Goal: Information Seeking & Learning: Learn about a topic

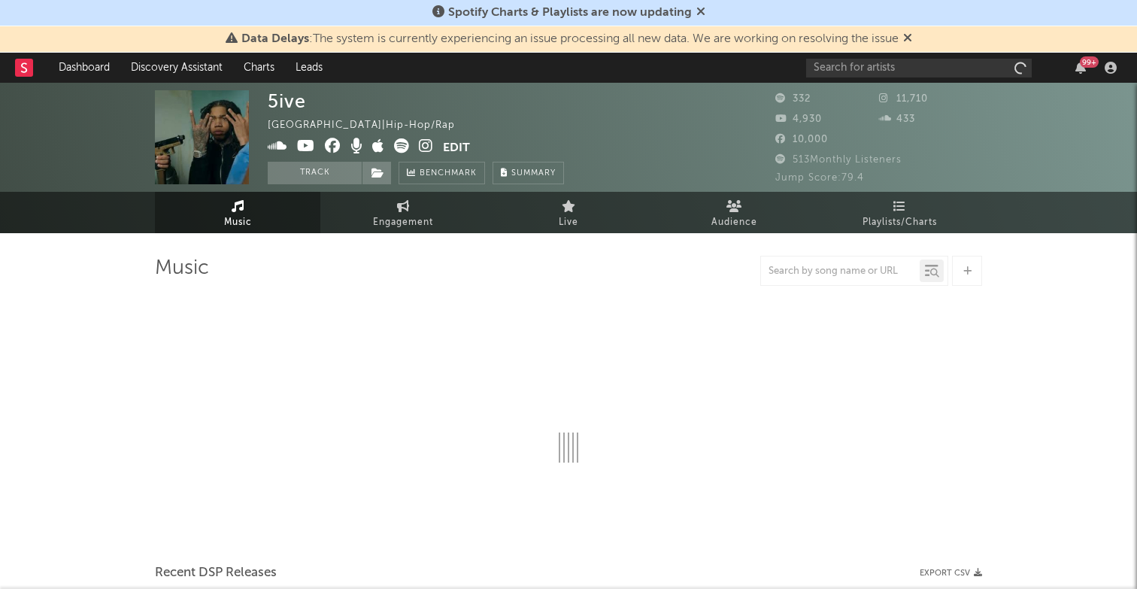
select select "6m"
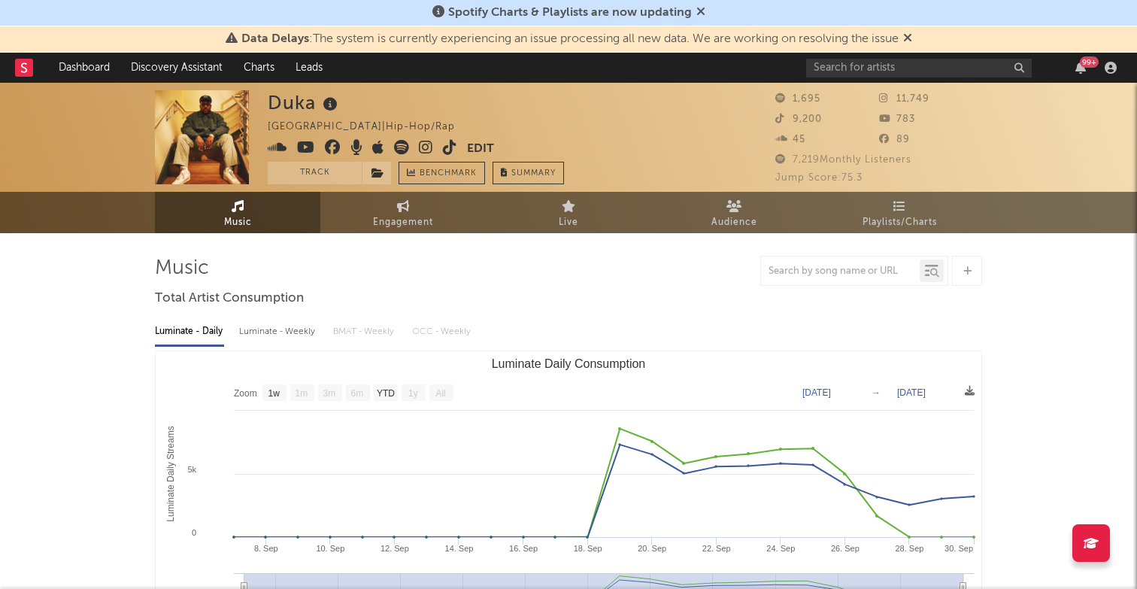
select select "1w"
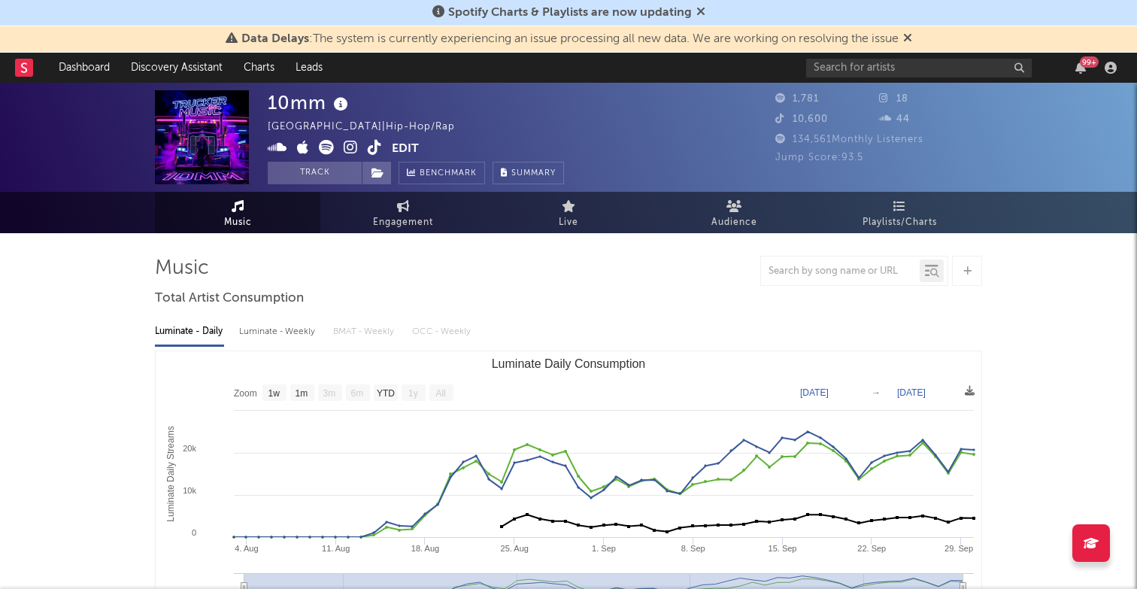
select select "1w"
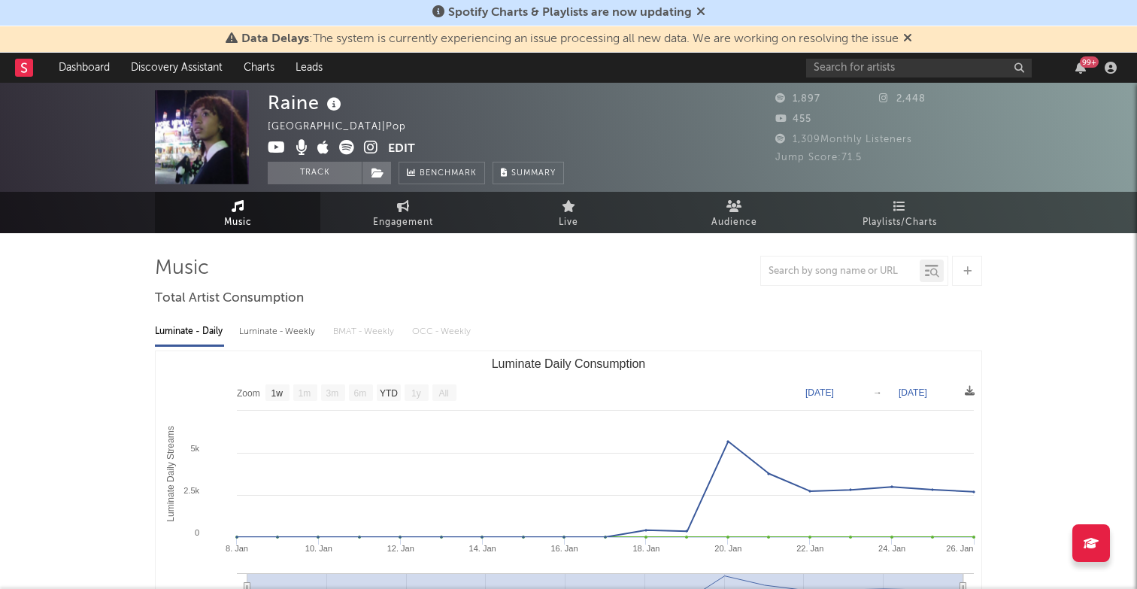
select select "1w"
click at [175, 69] on link "Discovery Assistant" at bounding box center [176, 68] width 113 height 30
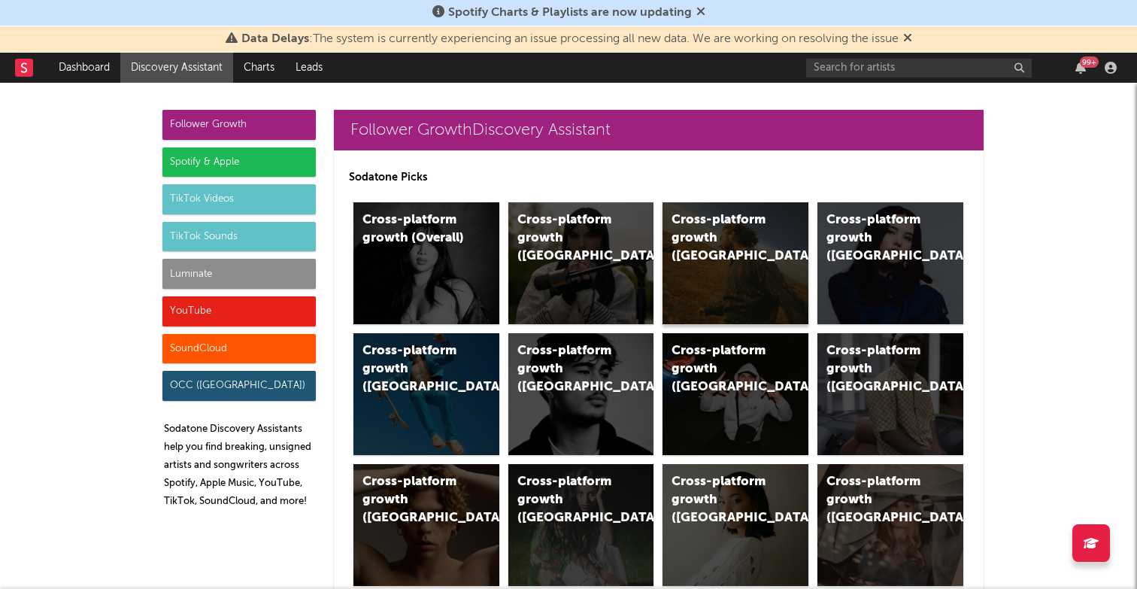
click at [718, 231] on div "Cross-platform growth (US)" at bounding box center [723, 238] width 102 height 54
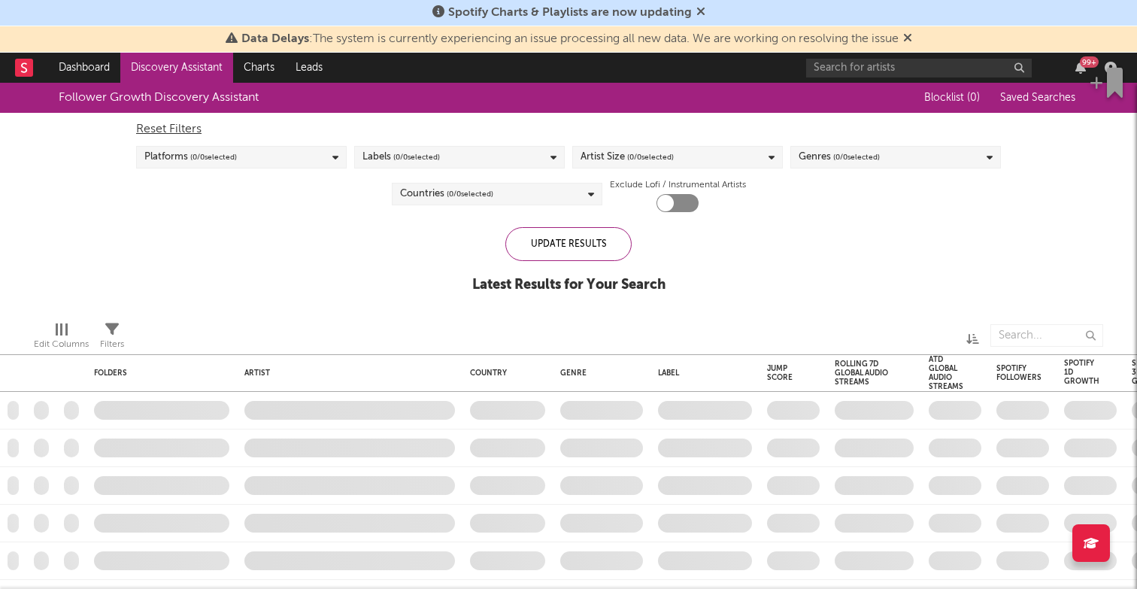
checkbox input "true"
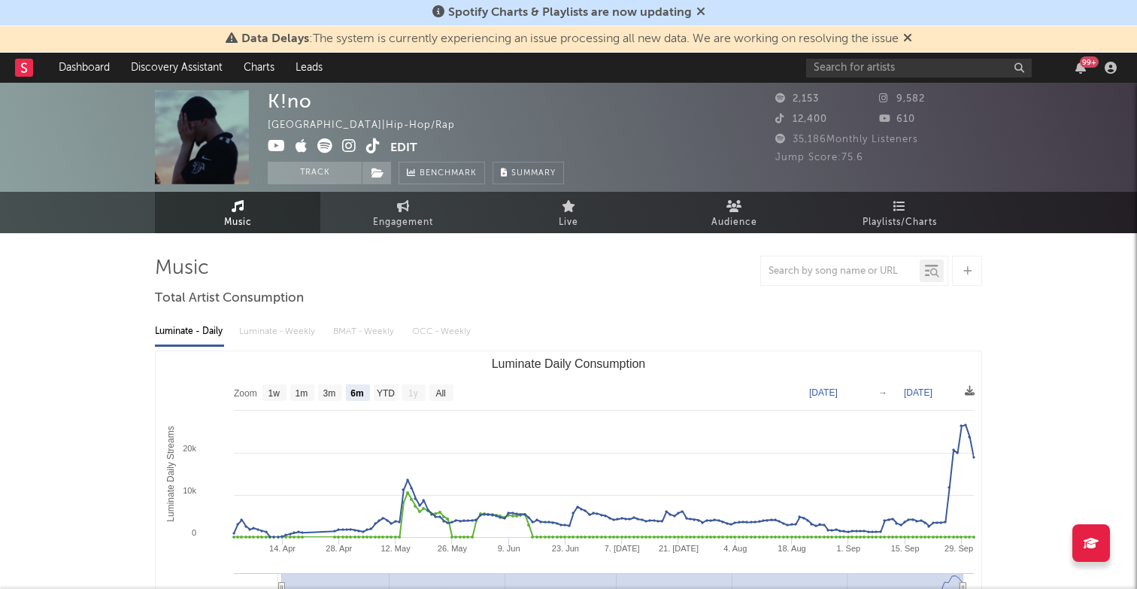
select select "6m"
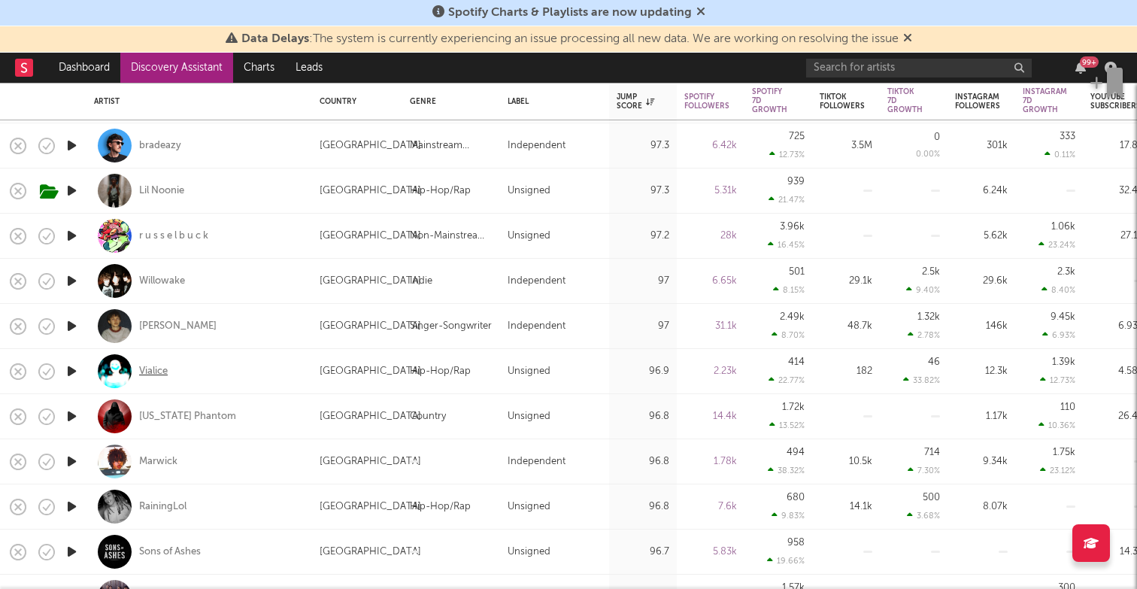
click at [160, 367] on div "Vialice" at bounding box center [153, 372] width 29 height 14
click at [70, 372] on icon "button" at bounding box center [72, 371] width 16 height 19
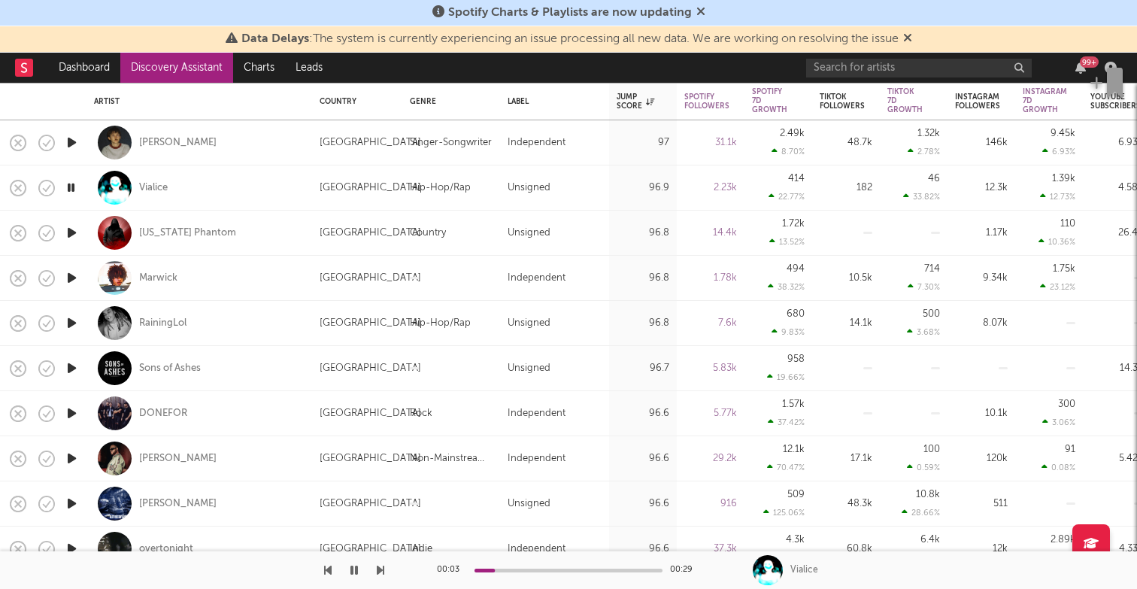
click at [71, 321] on icon "button" at bounding box center [72, 323] width 16 height 19
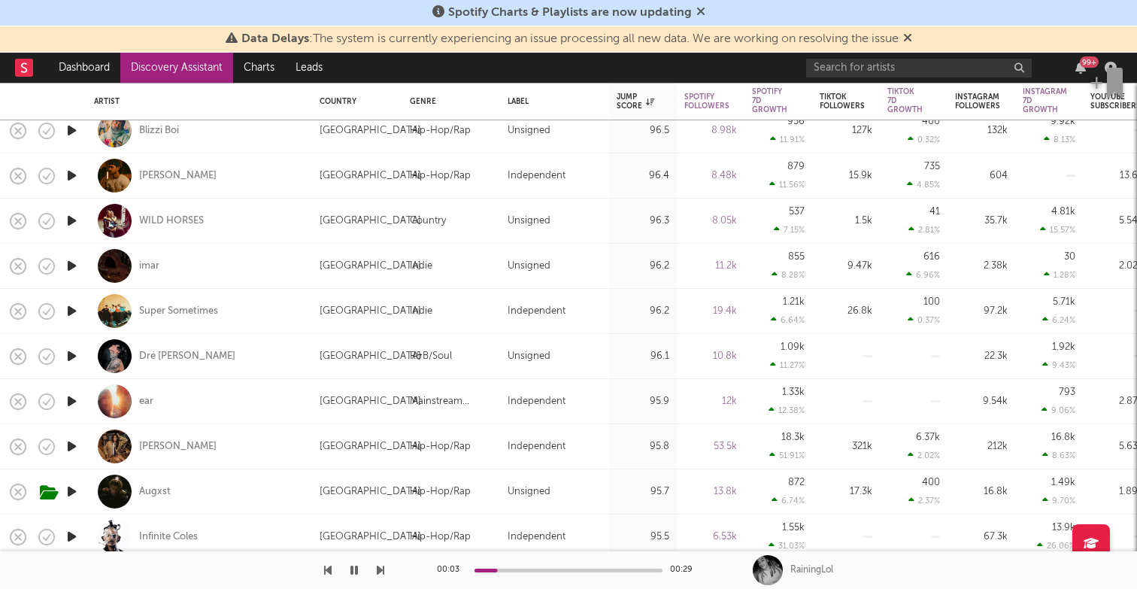
click at [71, 444] on icon "button" at bounding box center [72, 446] width 16 height 19
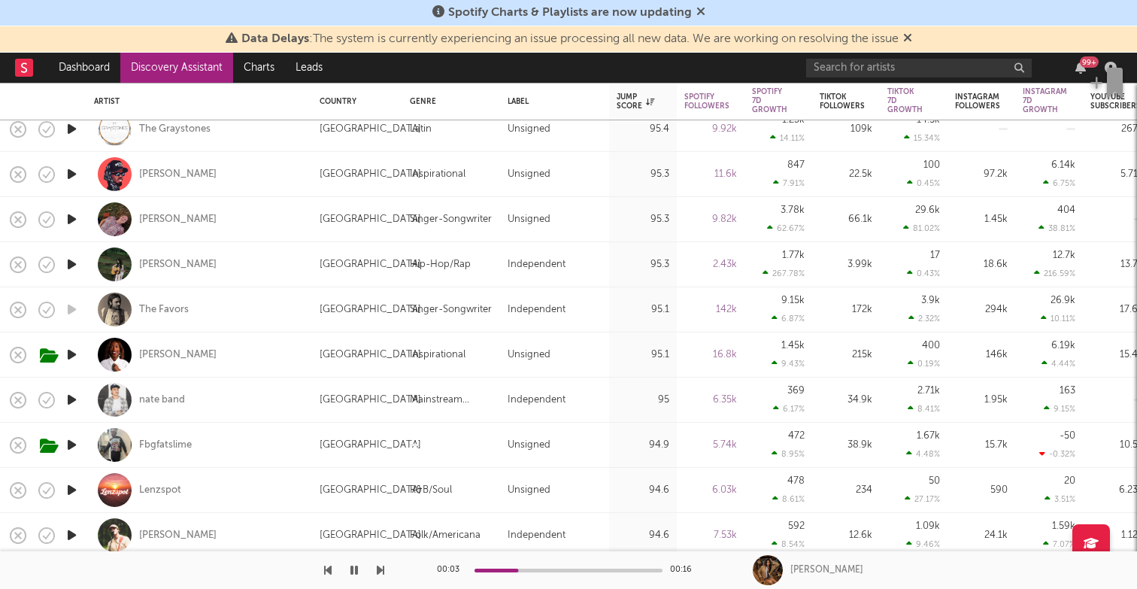
click at [67, 259] on icon "button" at bounding box center [72, 264] width 16 height 19
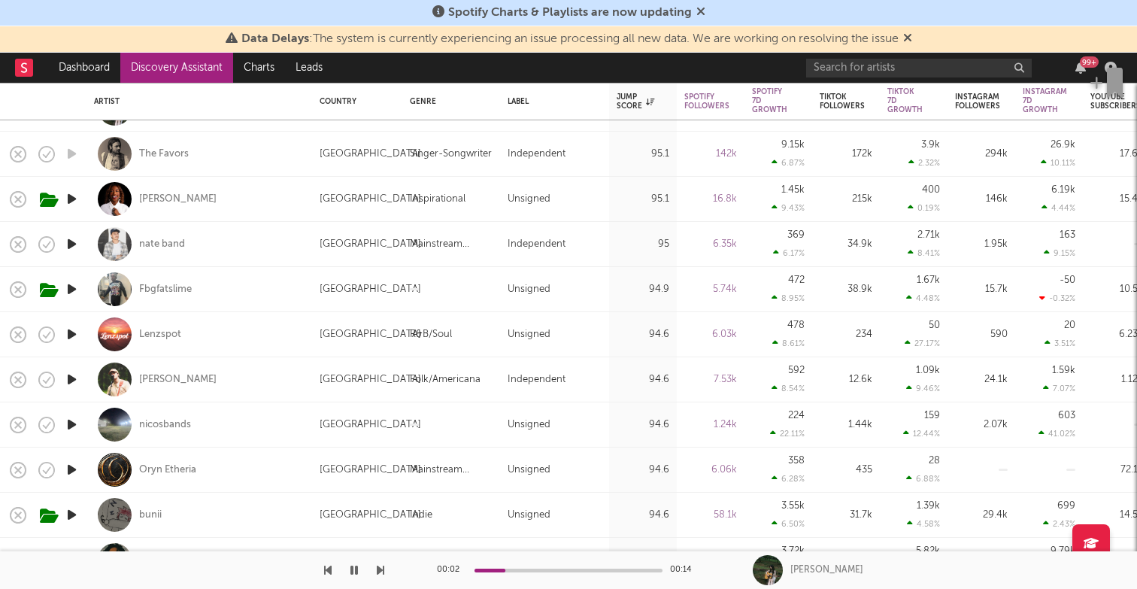
click at [76, 333] on icon "button" at bounding box center [72, 334] width 16 height 19
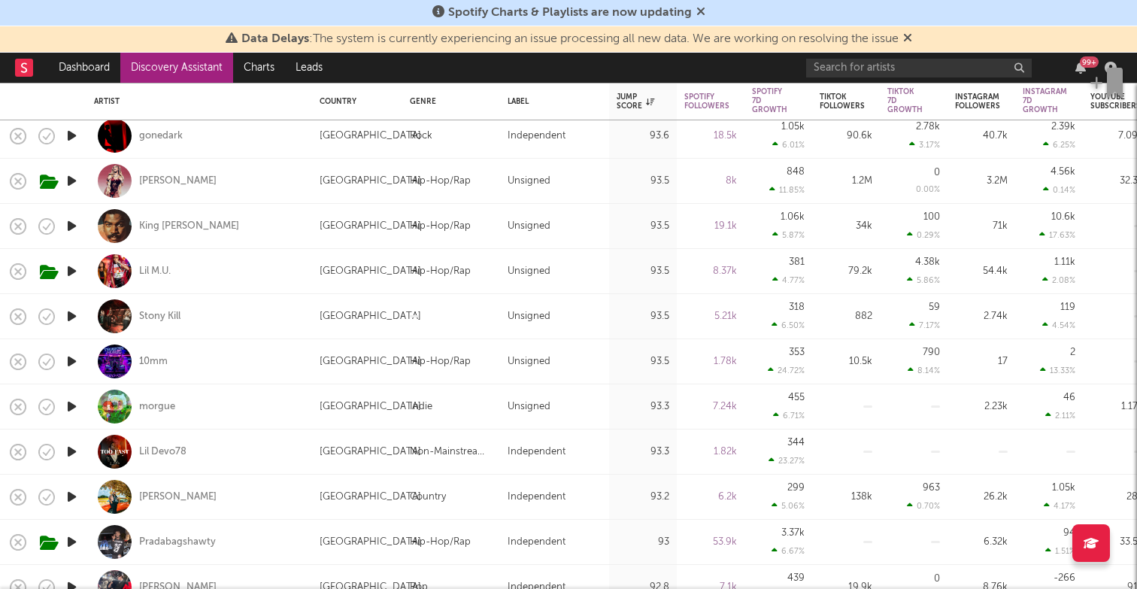
click at [66, 358] on icon "button" at bounding box center [72, 361] width 16 height 19
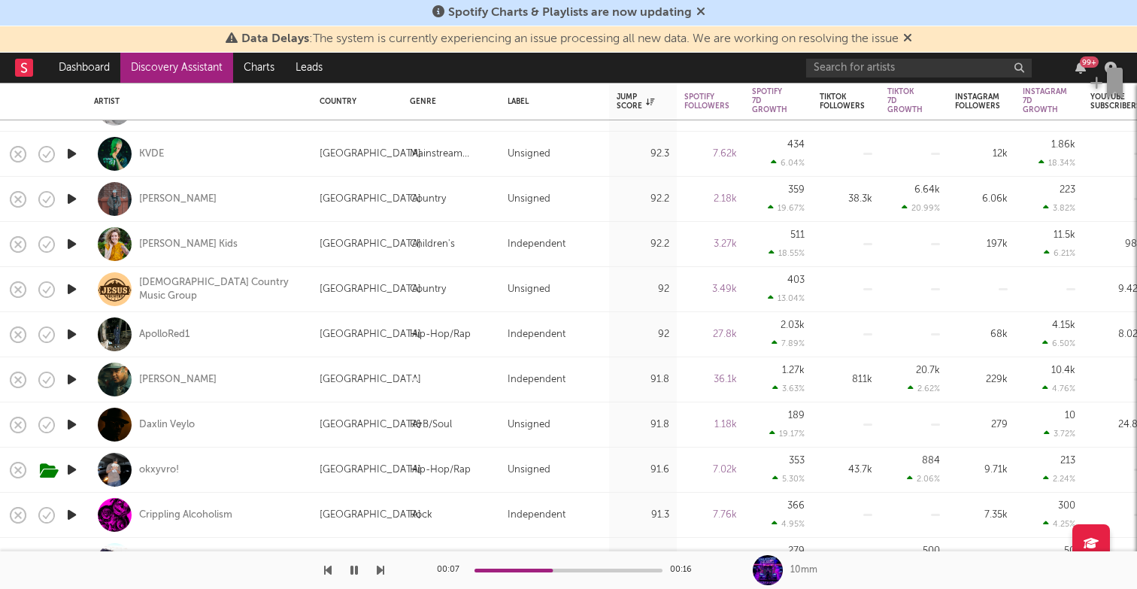
click at [74, 332] on icon "button" at bounding box center [72, 334] width 16 height 19
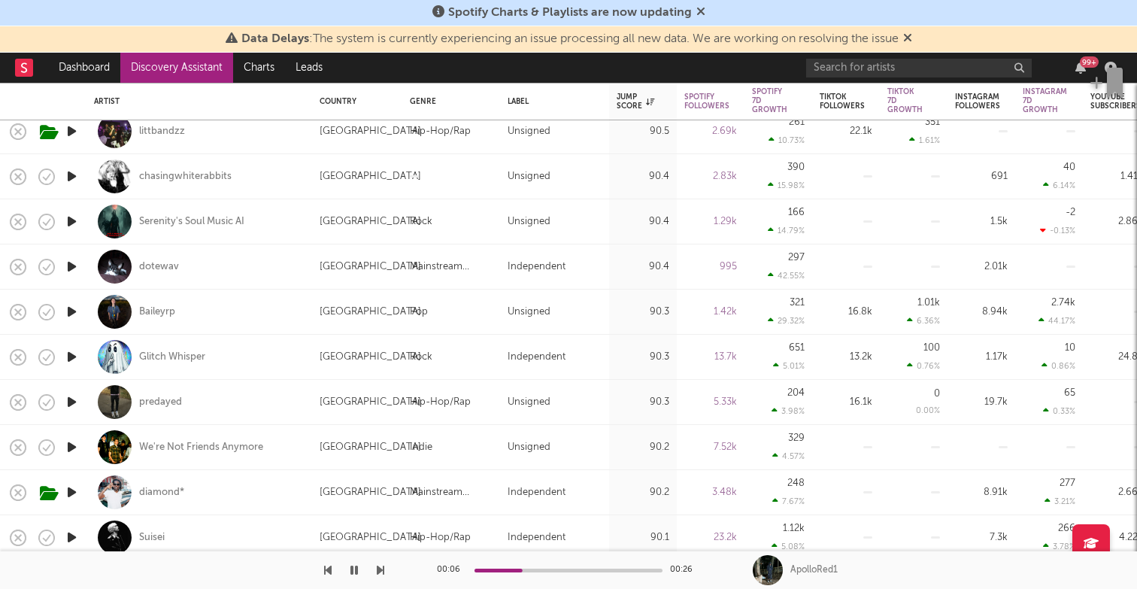
click at [72, 397] on icon "button" at bounding box center [72, 402] width 16 height 19
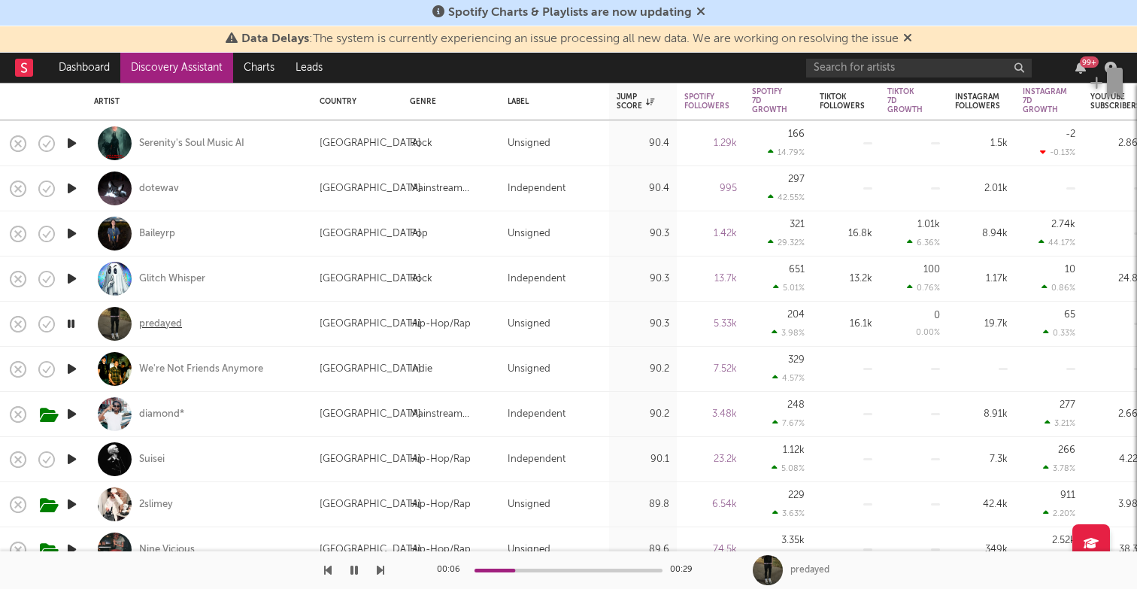
click at [157, 320] on div "predayed" at bounding box center [160, 324] width 43 height 14
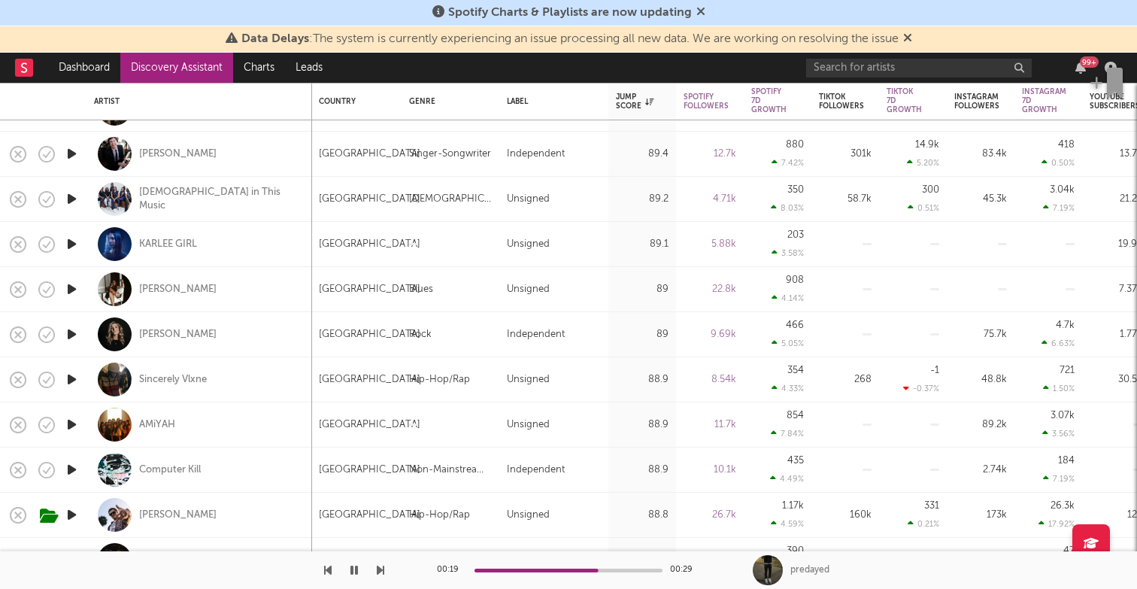
click at [68, 381] on icon "button" at bounding box center [72, 379] width 16 height 19
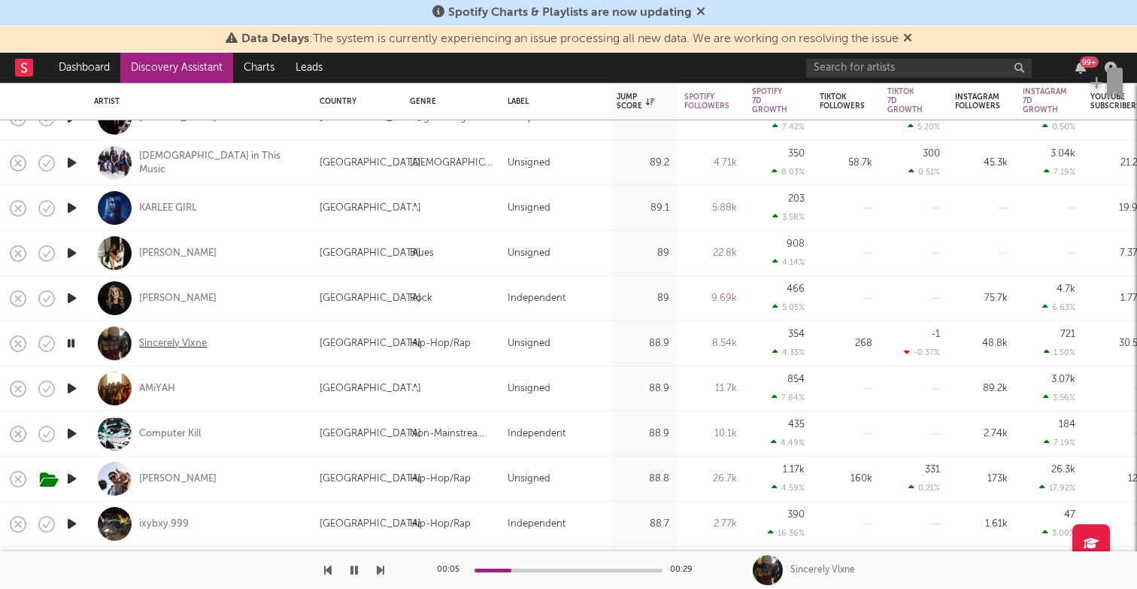
click at [174, 344] on div "Sincerely Vlxne" at bounding box center [173, 344] width 68 height 14
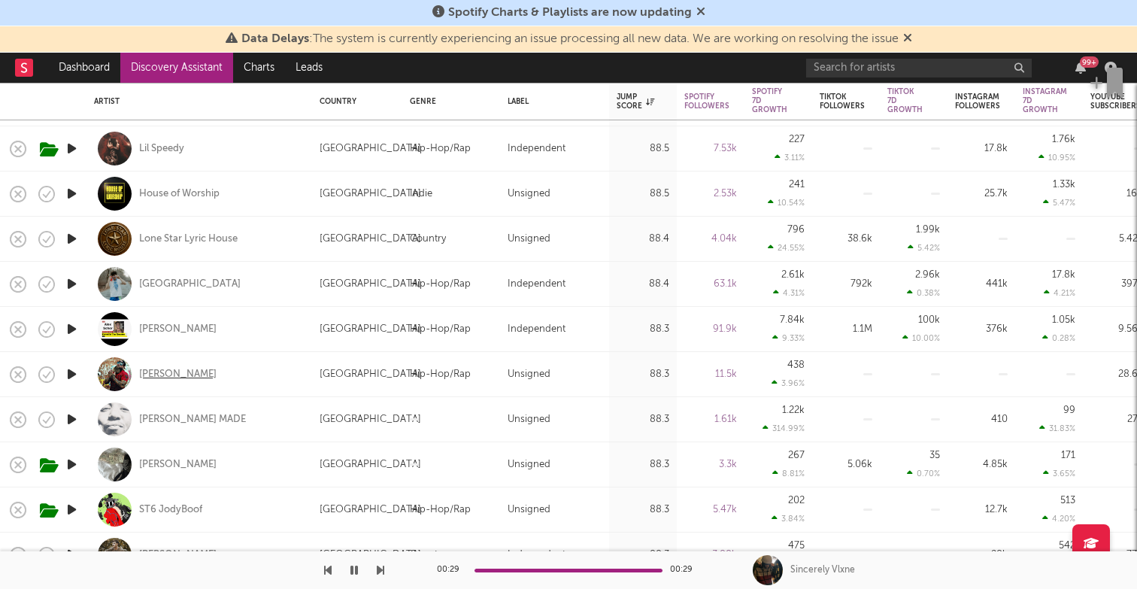
click at [141, 379] on div "Keith Cash" at bounding box center [177, 375] width 77 height 14
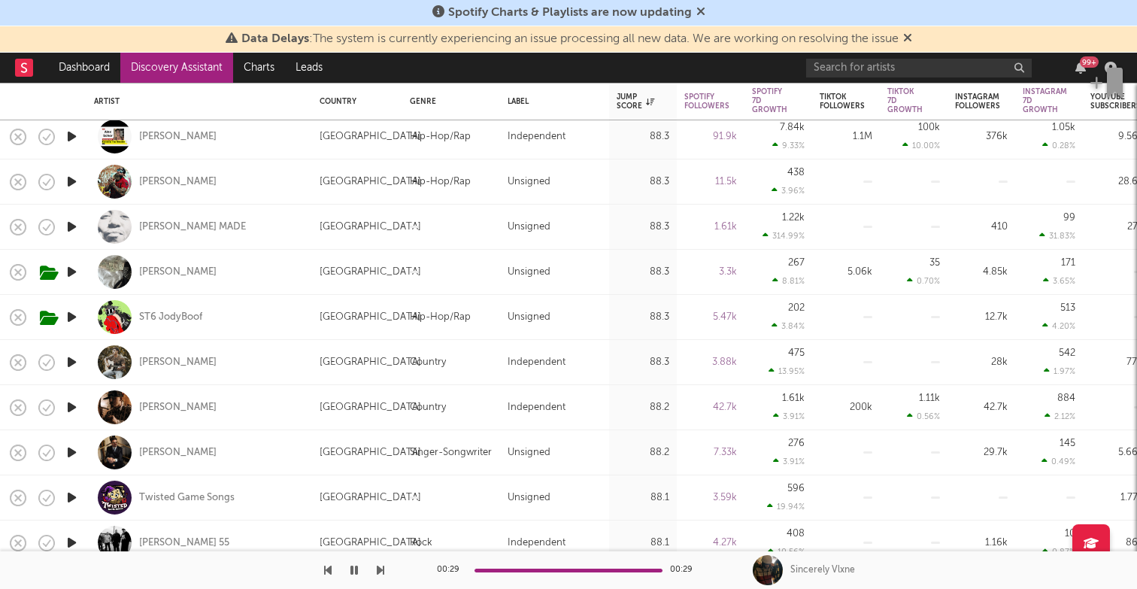
click at [74, 224] on icon "button" at bounding box center [72, 226] width 16 height 19
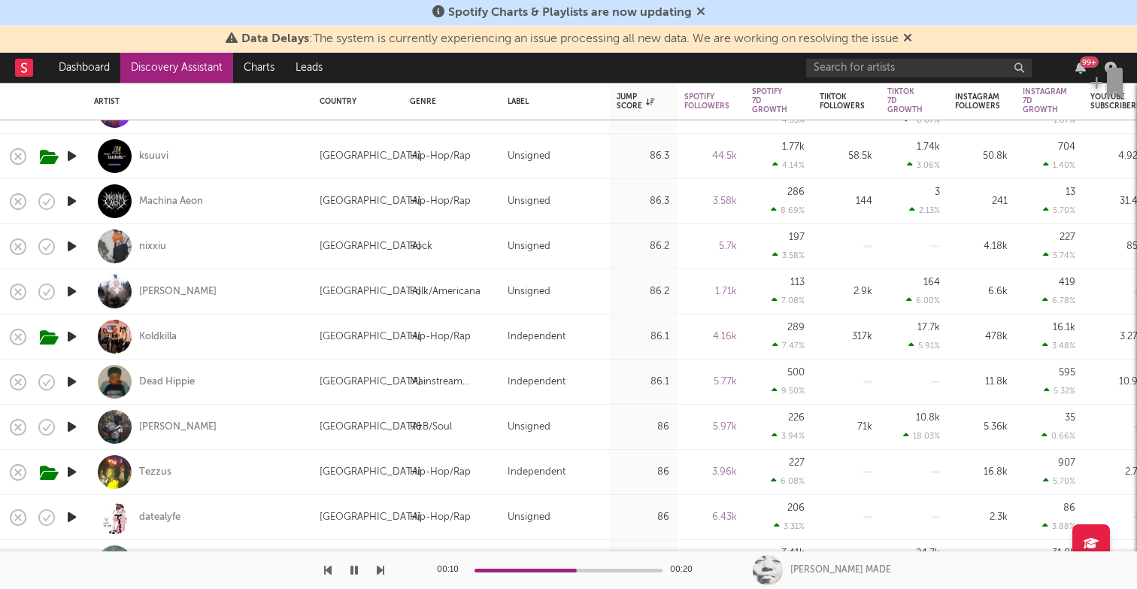
click at [74, 424] on icon "button" at bounding box center [72, 426] width 16 height 19
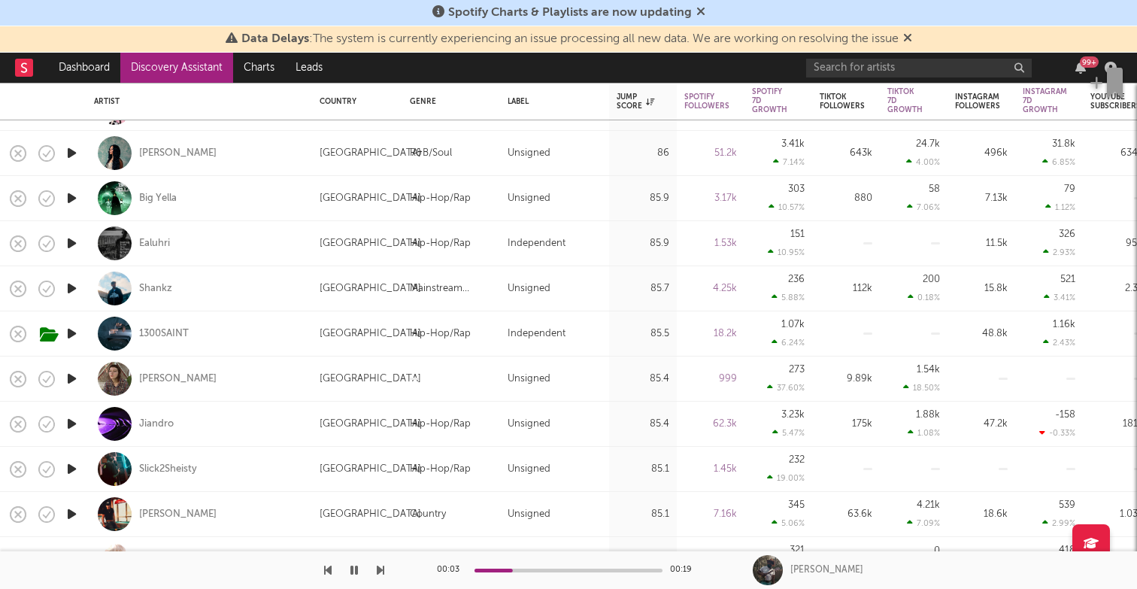
click at [71, 240] on icon "button" at bounding box center [72, 243] width 16 height 19
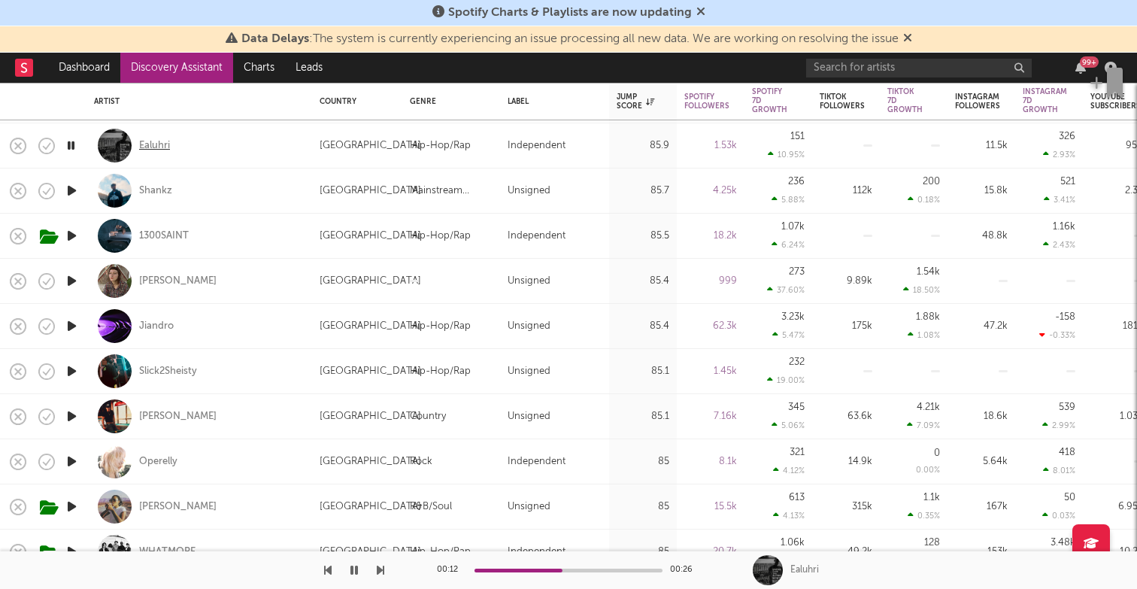
click at [147, 148] on div "Ealuhri" at bounding box center [154, 146] width 31 height 14
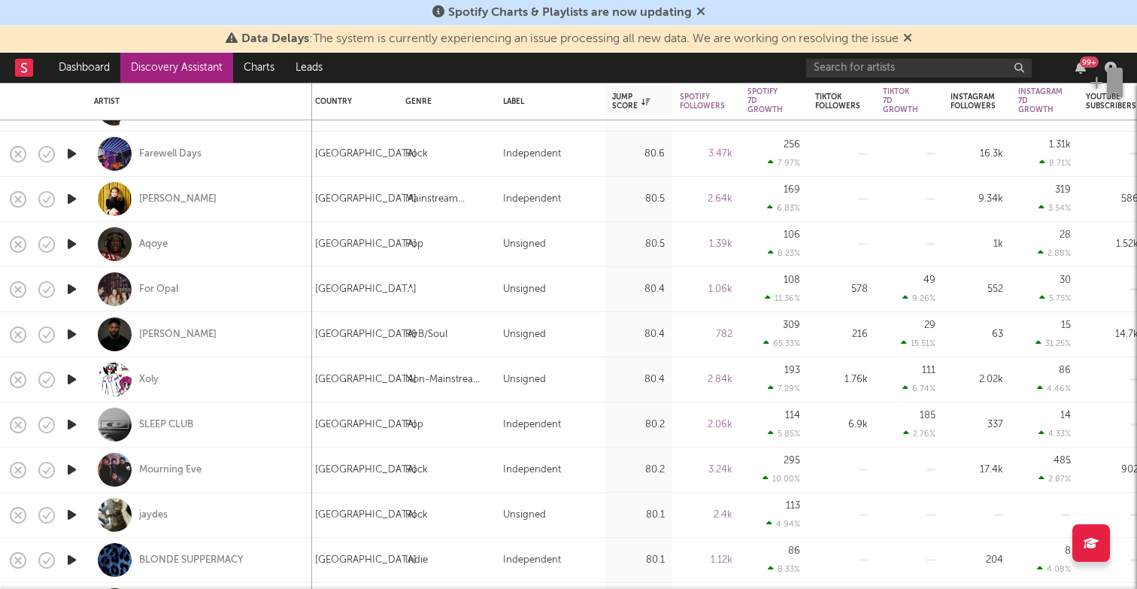
click at [77, 334] on icon "button" at bounding box center [72, 334] width 16 height 19
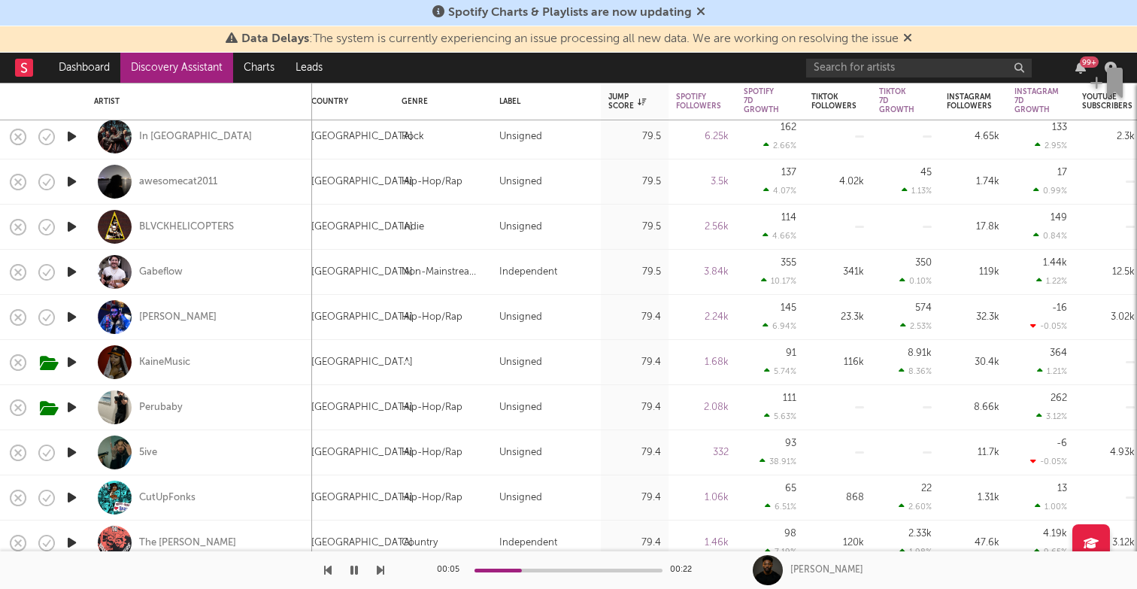
click at [70, 315] on icon "button" at bounding box center [72, 317] width 16 height 19
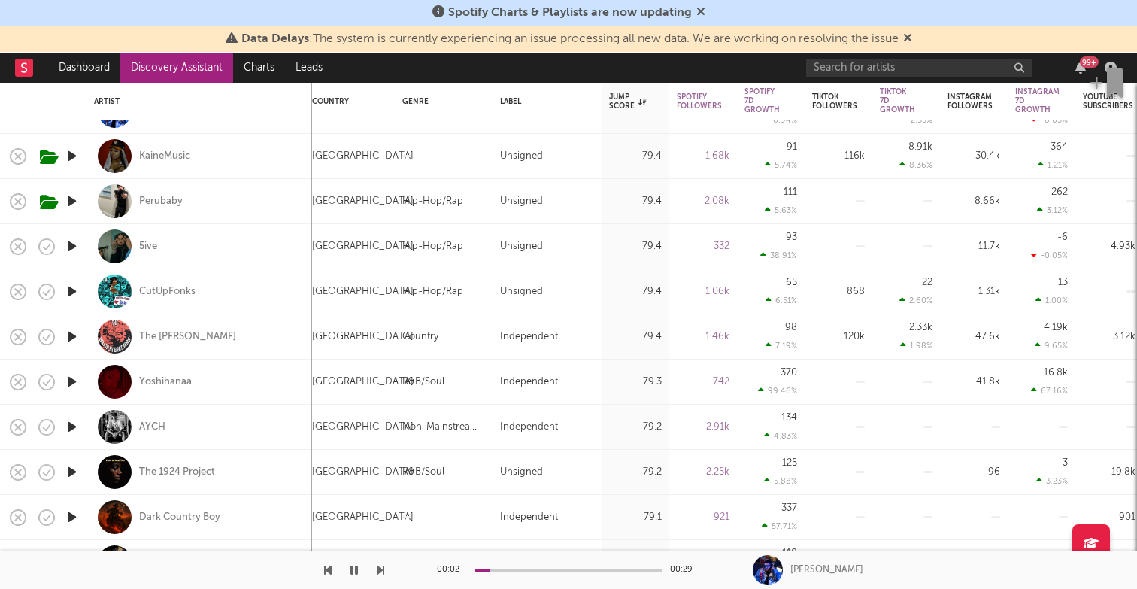
click at [74, 247] on icon "button" at bounding box center [72, 246] width 16 height 19
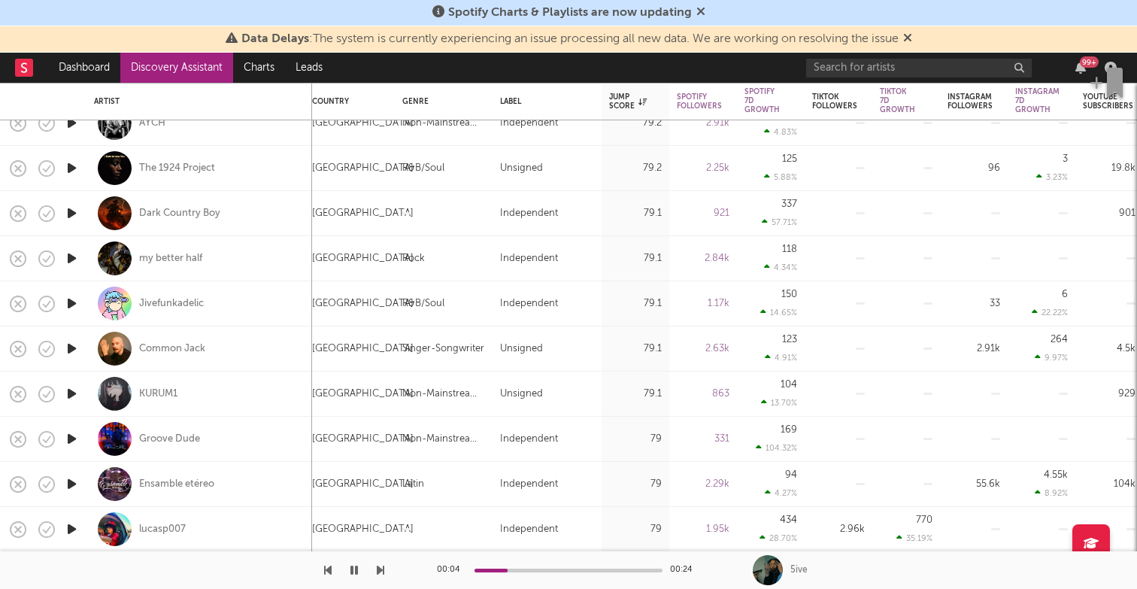
click at [71, 303] on icon "button" at bounding box center [72, 303] width 16 height 19
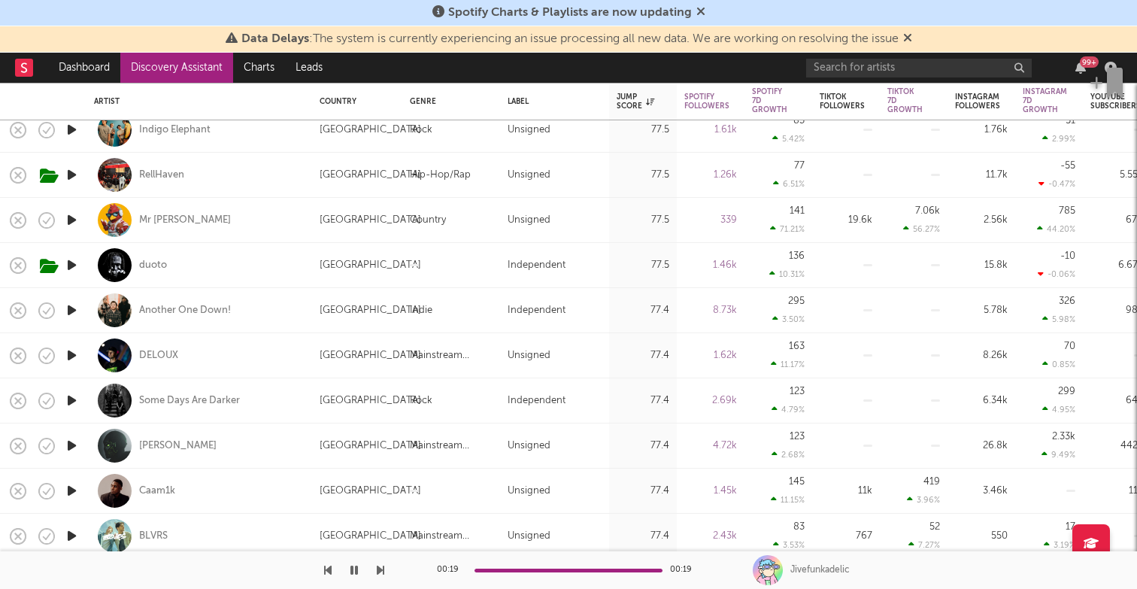
click at [73, 261] on icon "button" at bounding box center [72, 265] width 16 height 19
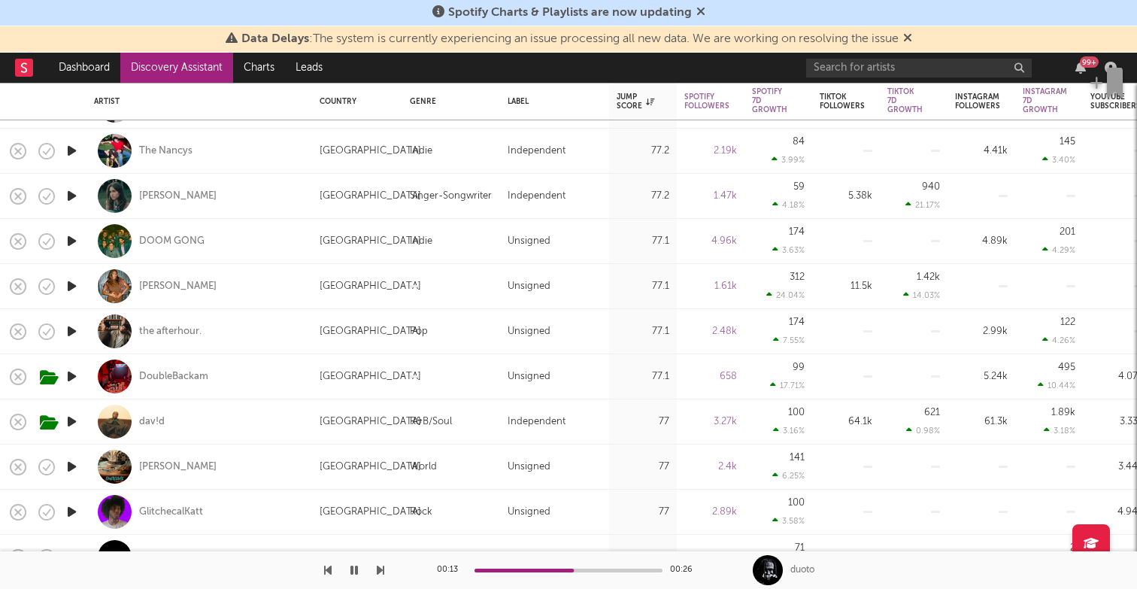
click at [75, 375] on icon "button" at bounding box center [72, 376] width 16 height 19
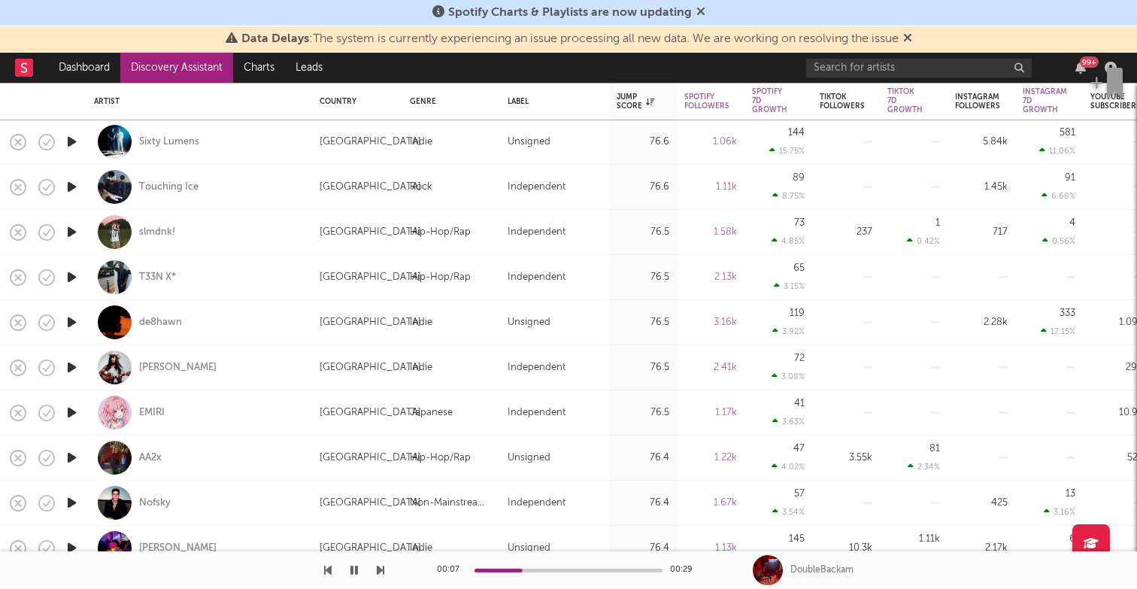
click at [73, 229] on icon "button" at bounding box center [72, 232] width 16 height 19
click at [72, 272] on icon "button" at bounding box center [72, 277] width 16 height 19
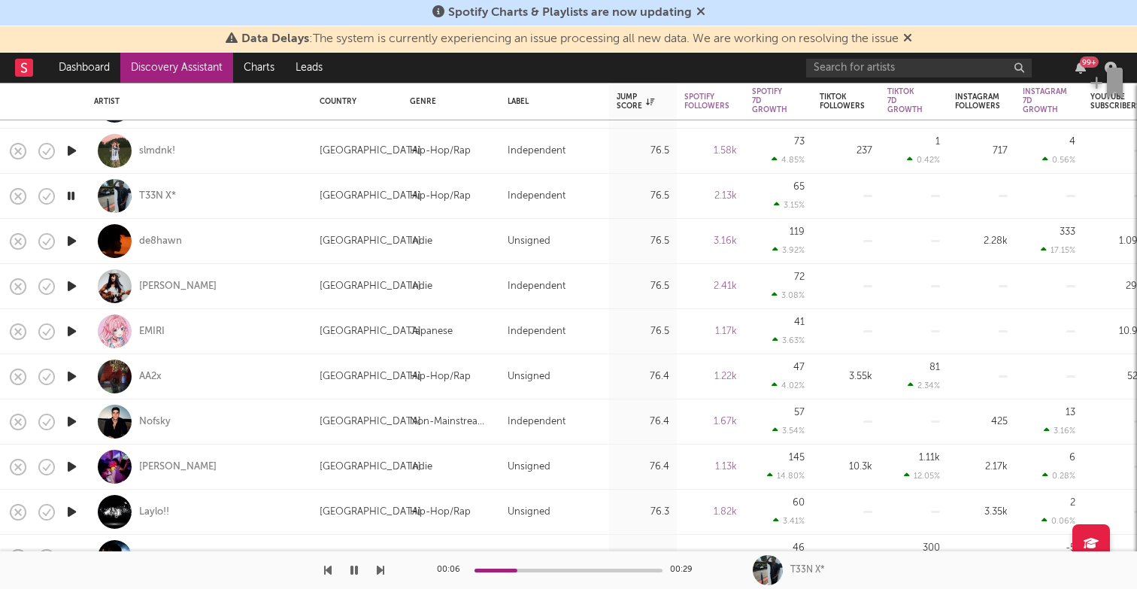
click at [74, 372] on icon "button" at bounding box center [72, 376] width 16 height 19
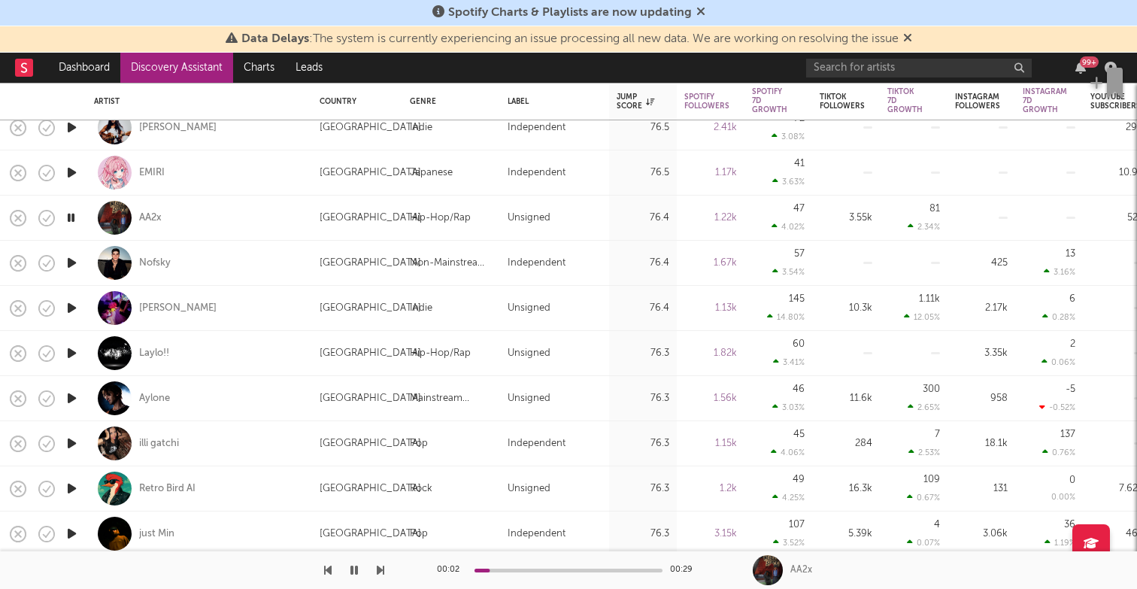
click at [68, 350] on icon "button" at bounding box center [72, 353] width 16 height 19
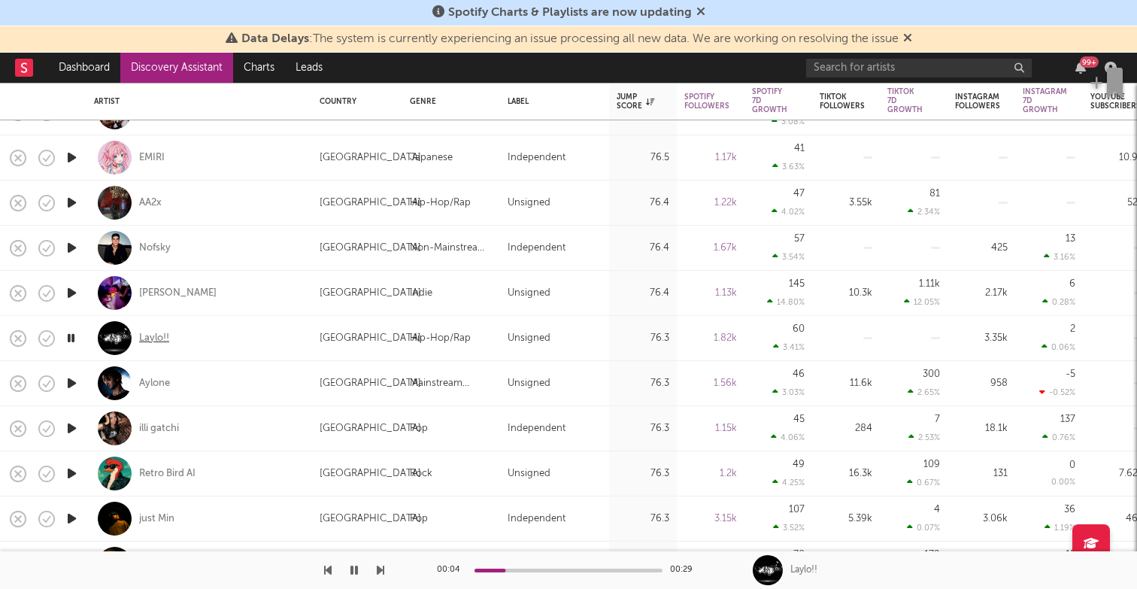
click at [153, 335] on div "Laylo!!" at bounding box center [154, 339] width 30 height 14
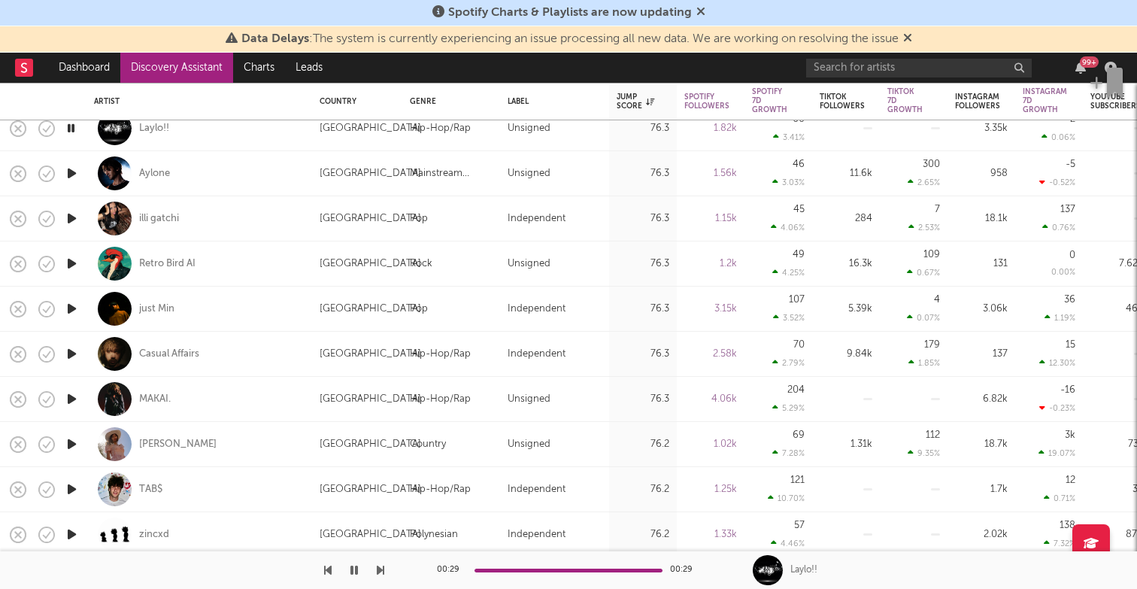
click at [72, 351] on icon "button" at bounding box center [72, 353] width 16 height 19
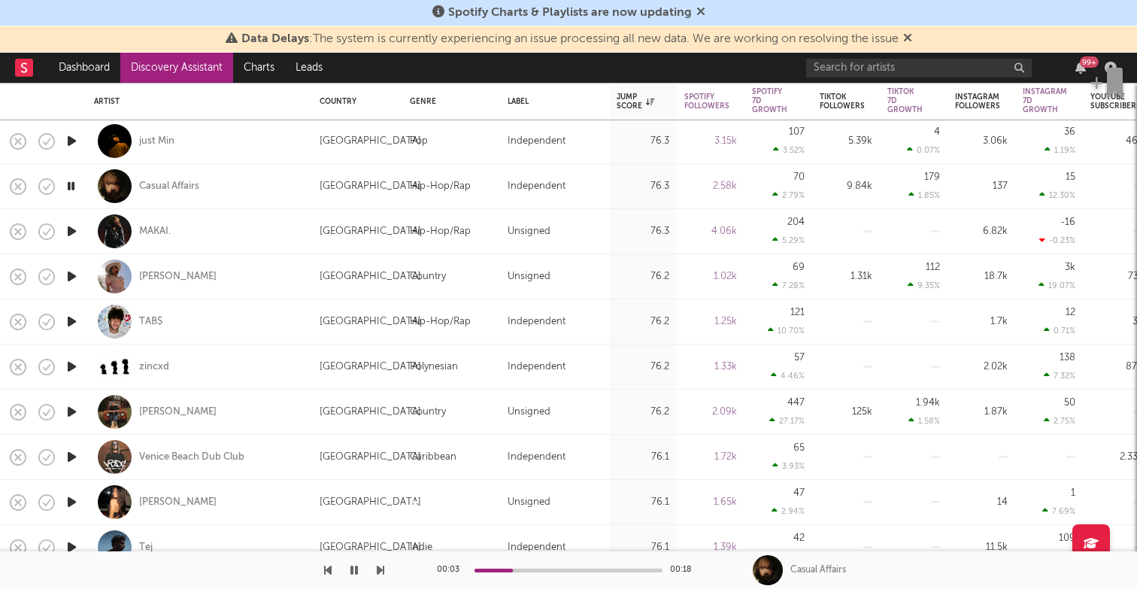
click at [72, 502] on icon "button" at bounding box center [72, 502] width 16 height 19
click at [74, 317] on icon "button" at bounding box center [72, 321] width 16 height 19
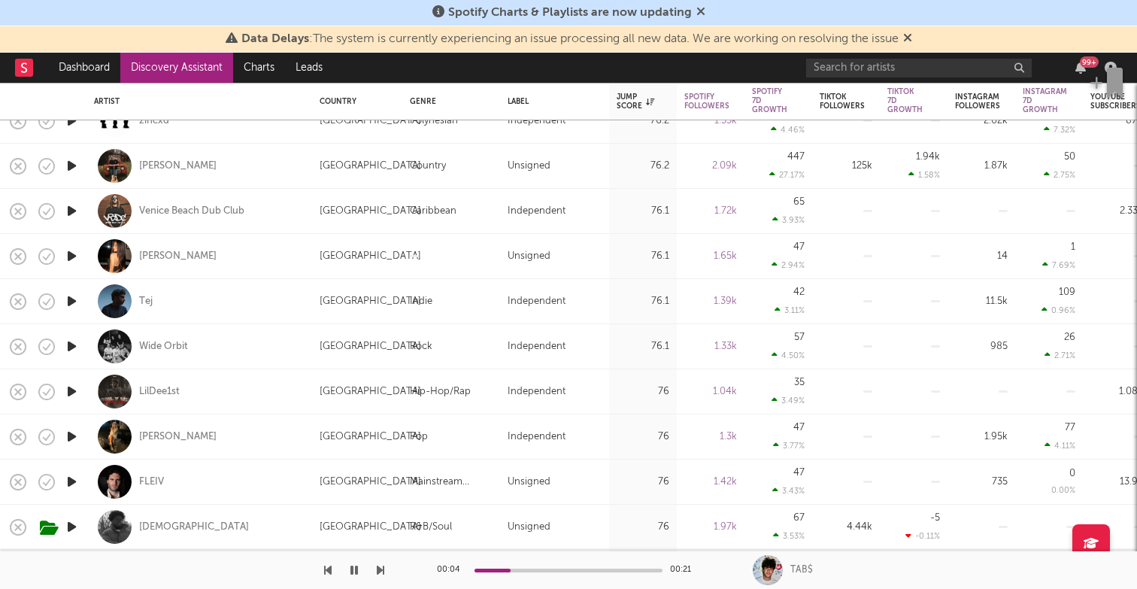
click at [71, 387] on icon "button" at bounding box center [72, 391] width 16 height 19
click at [160, 392] on div "LilDee1st" at bounding box center [159, 392] width 41 height 14
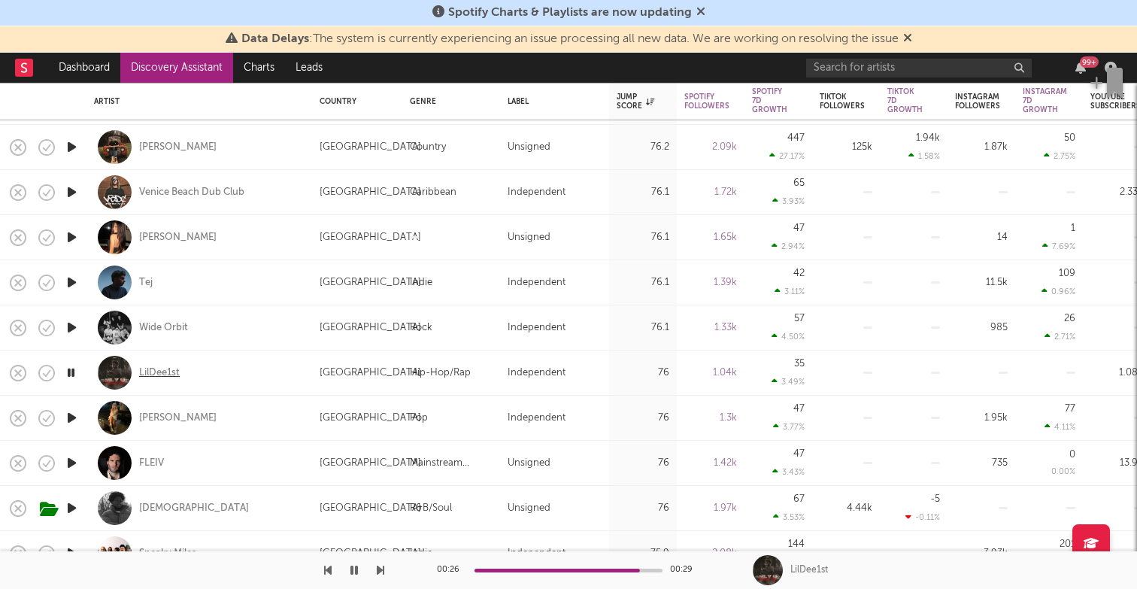
click at [153, 374] on div "LilDee1st" at bounding box center [159, 373] width 41 height 14
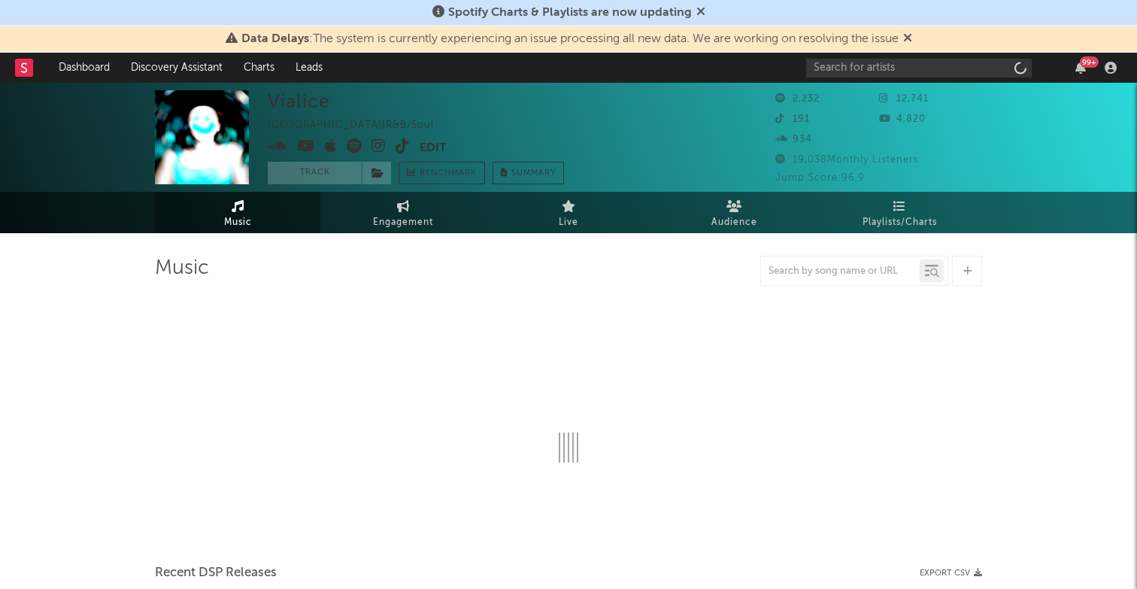
select select "1w"
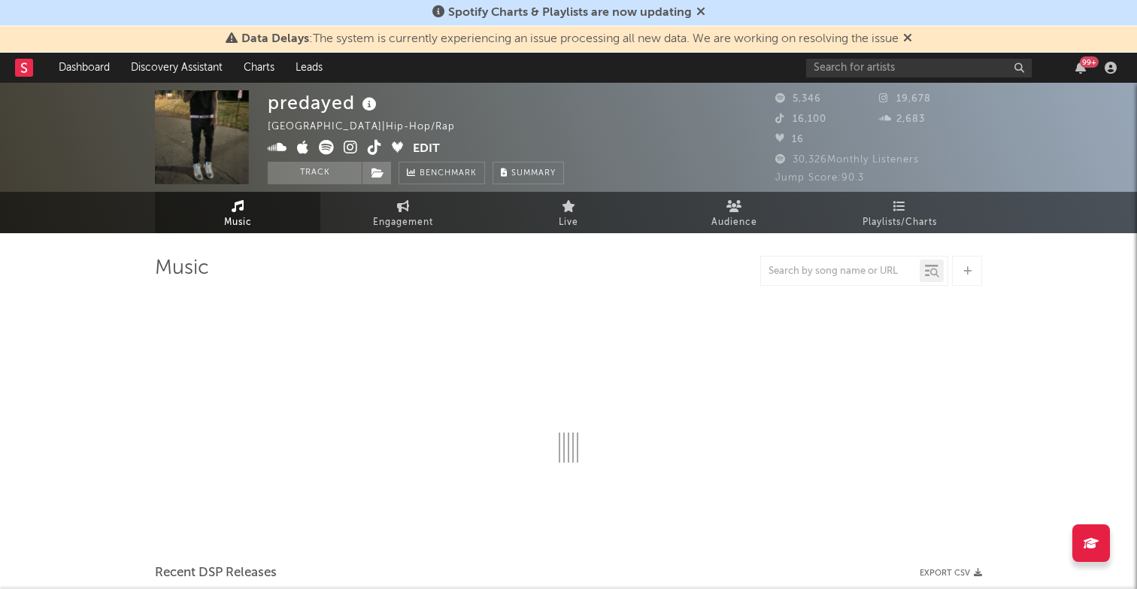
select select "6m"
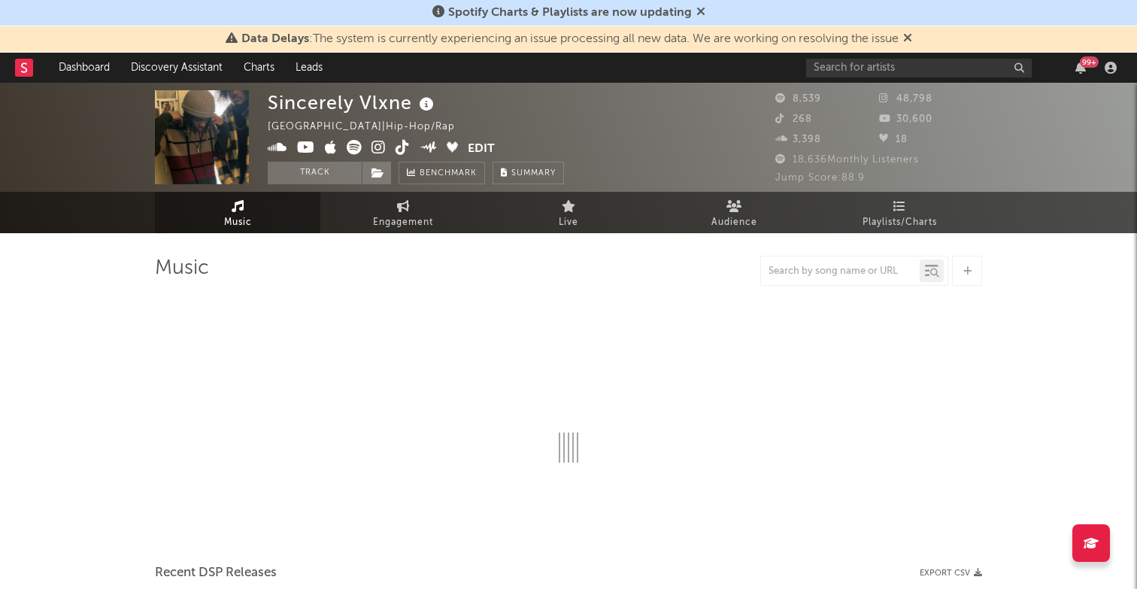
select select "6m"
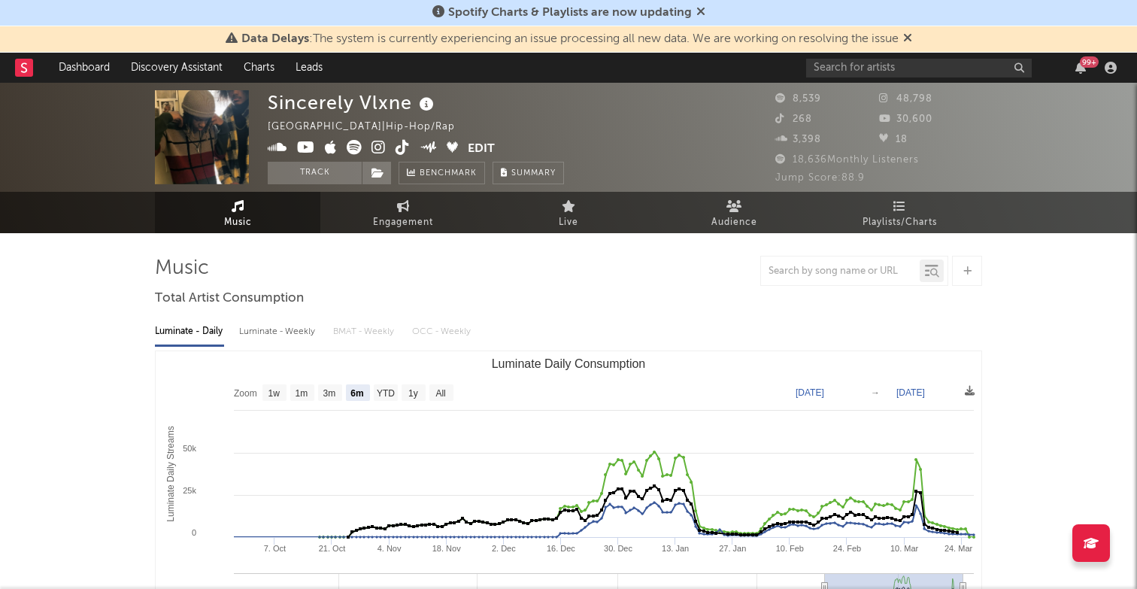
click at [356, 147] on icon at bounding box center [354, 147] width 15 height 15
click at [278, 146] on icon at bounding box center [278, 147] width 20 height 15
click at [357, 141] on icon at bounding box center [354, 147] width 15 height 15
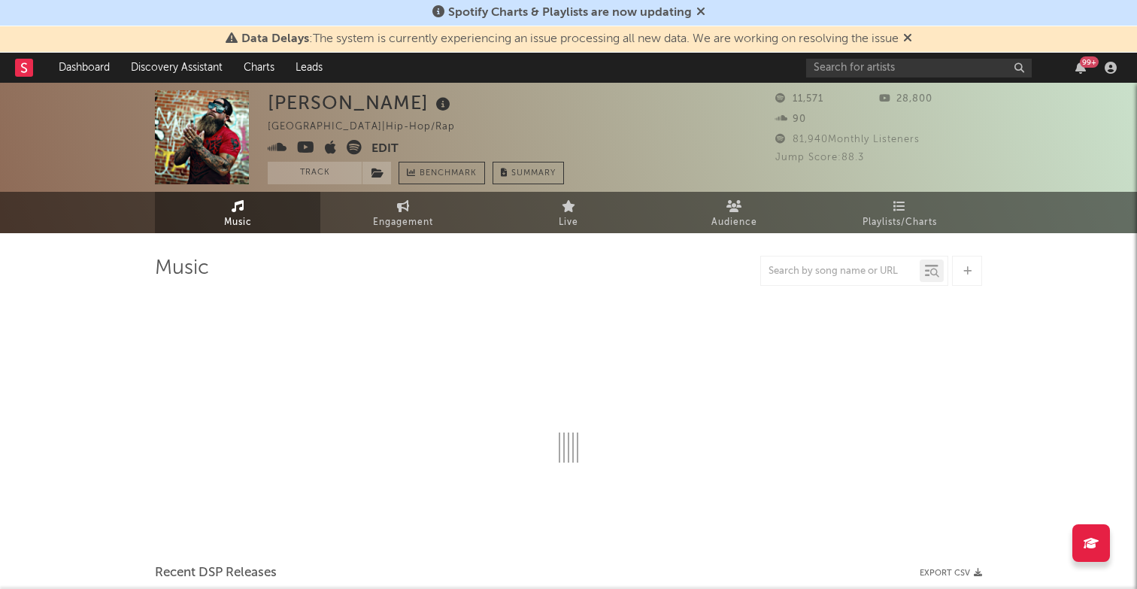
select select "6m"
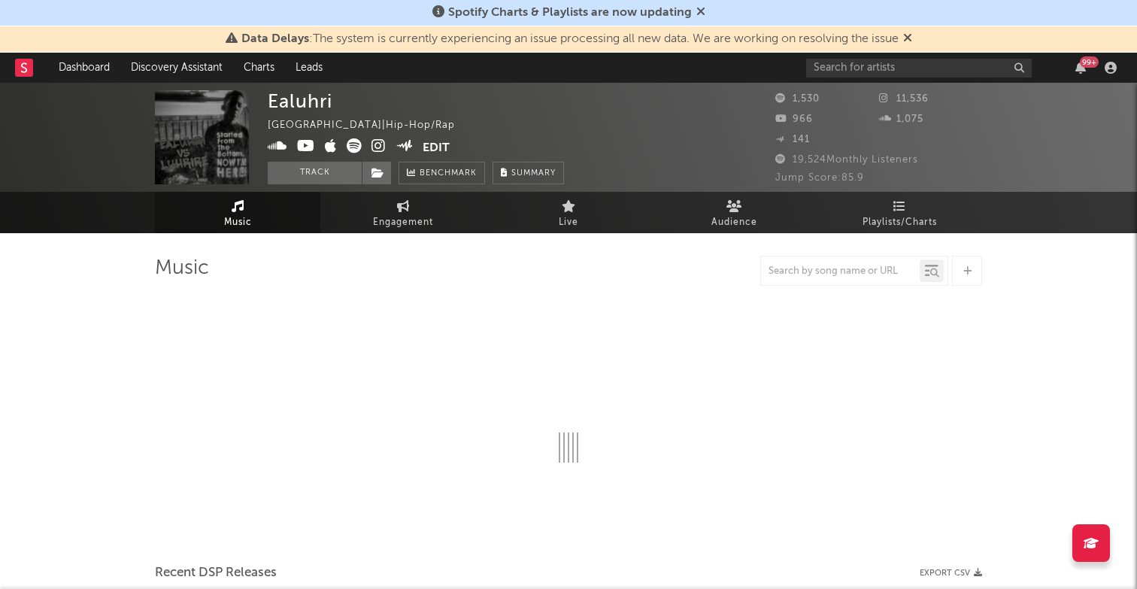
select select "6m"
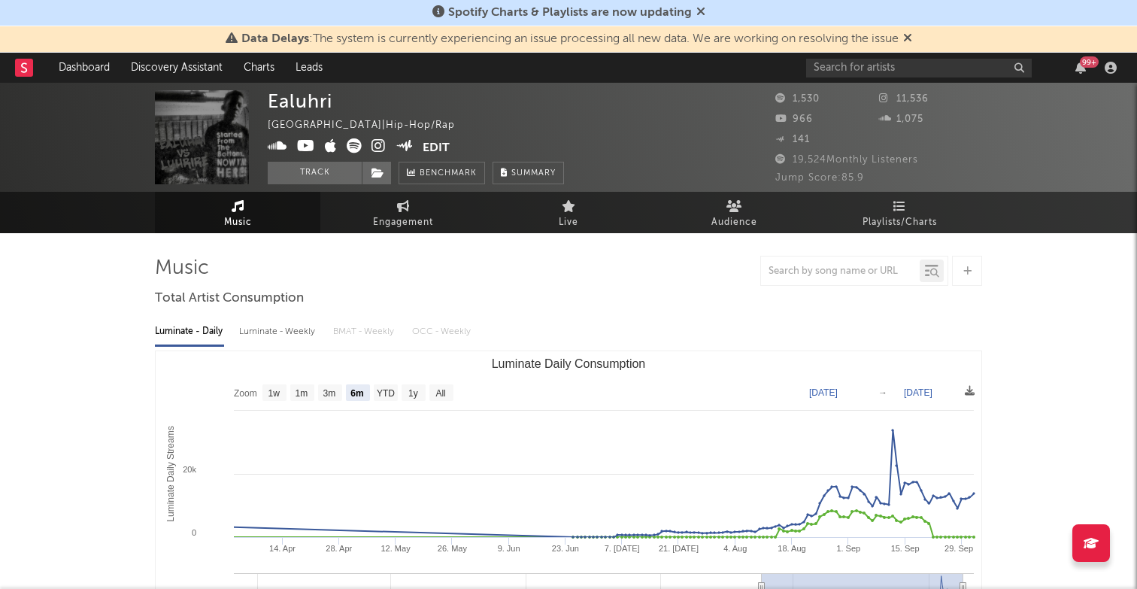
click at [354, 144] on icon at bounding box center [354, 145] width 15 height 15
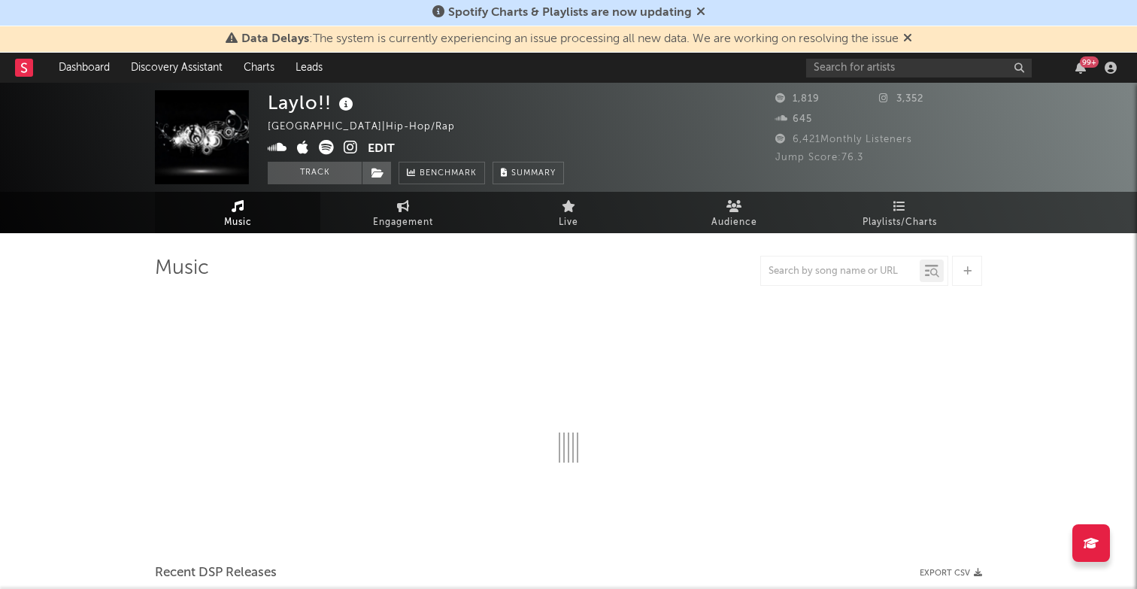
select select "1w"
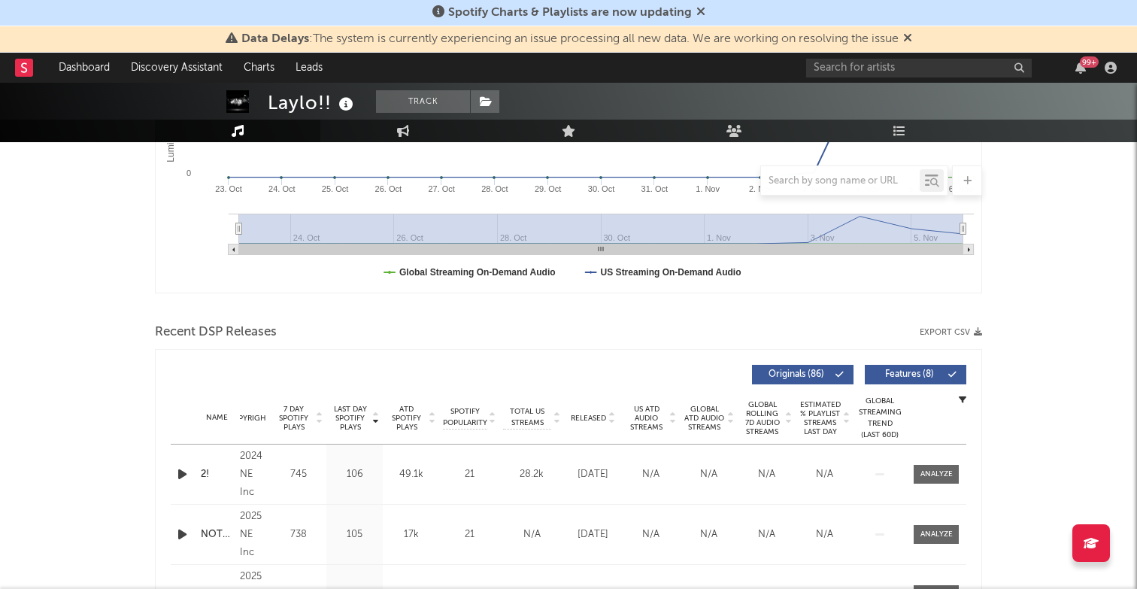
scroll to position [421, 0]
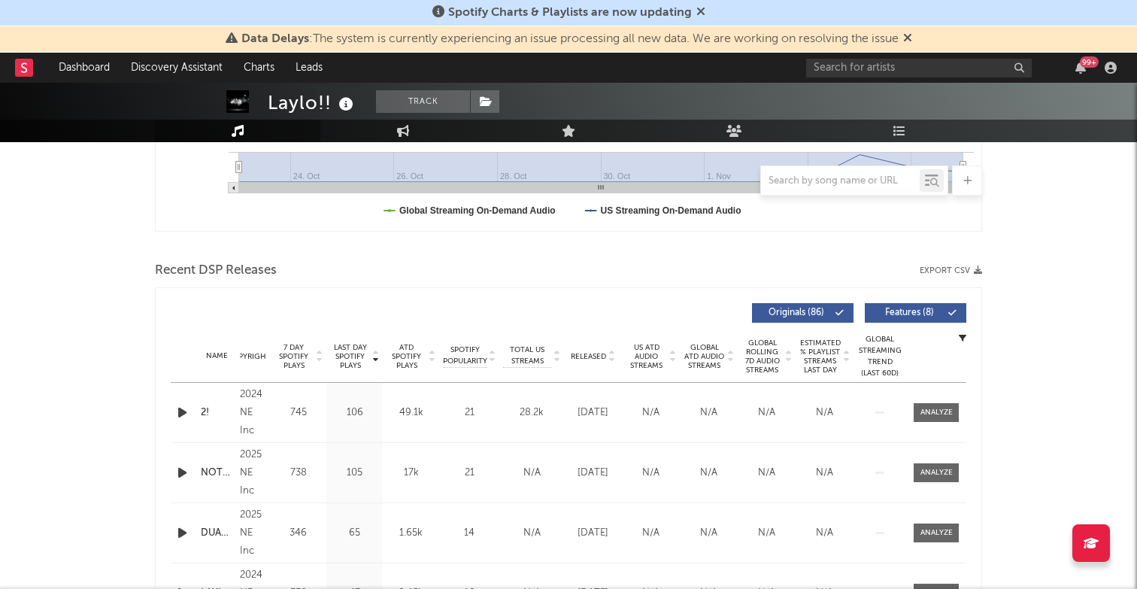
click at [181, 414] on icon "button" at bounding box center [183, 412] width 16 height 19
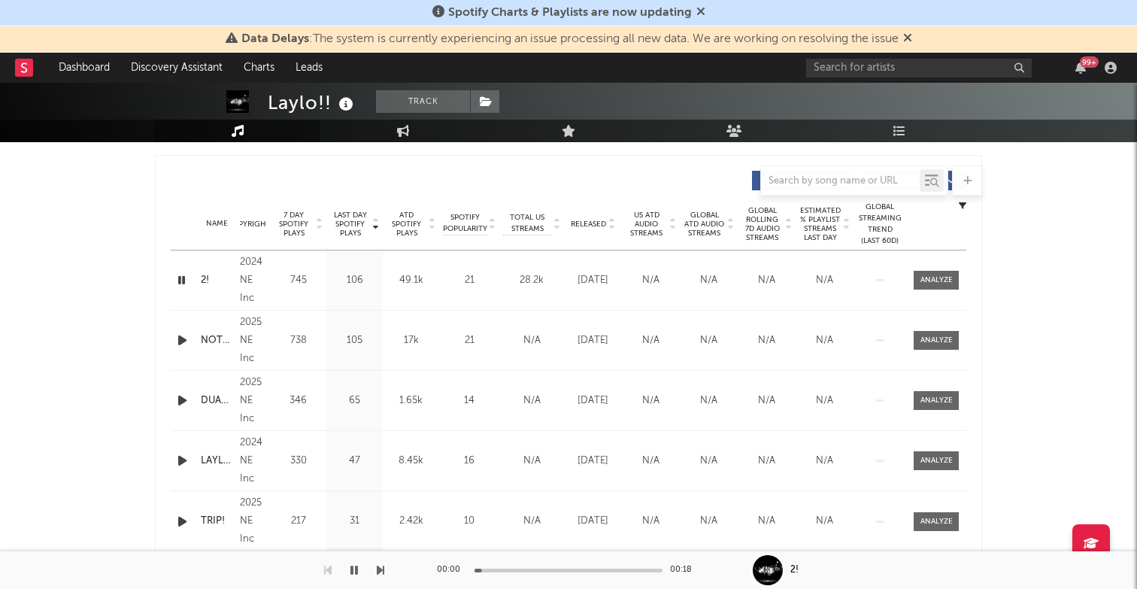
scroll to position [557, 0]
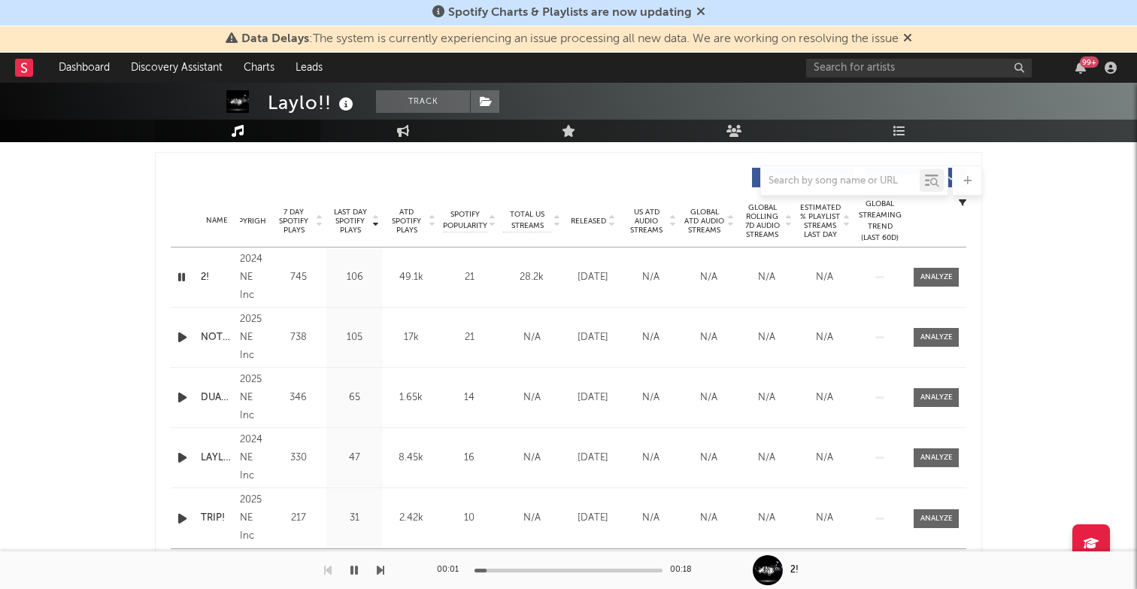
click at [178, 333] on icon "button" at bounding box center [183, 337] width 16 height 19
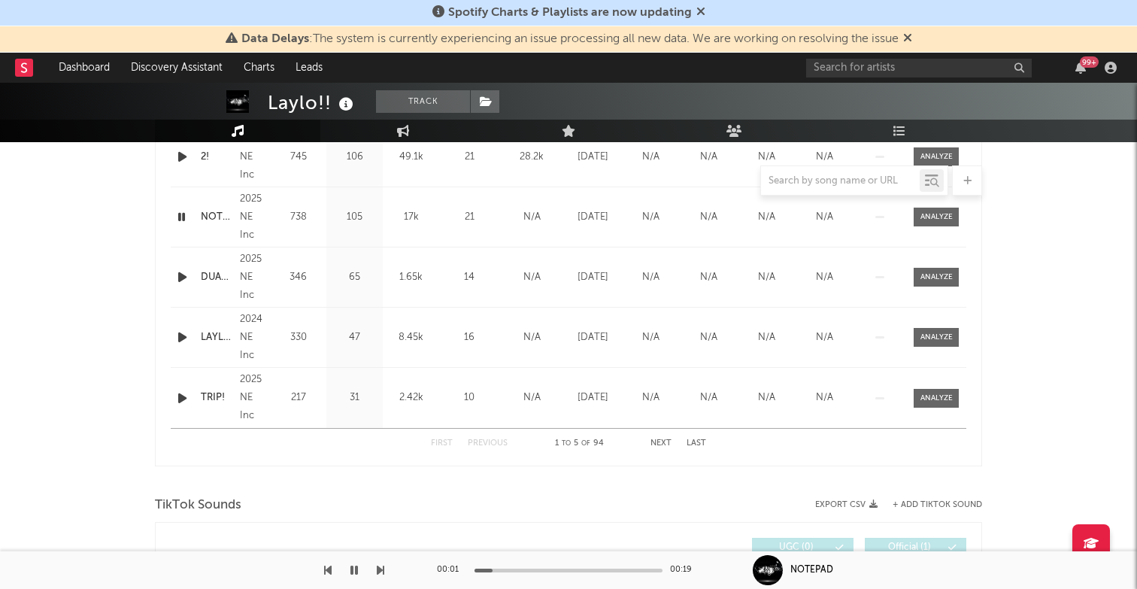
scroll to position [629, 0]
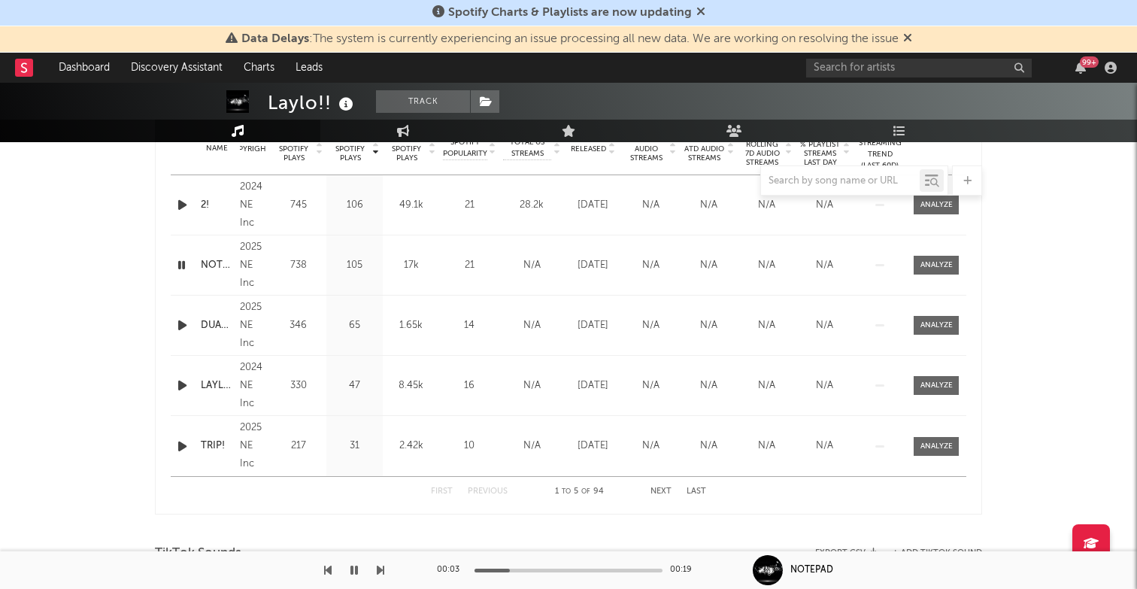
click at [178, 325] on icon "button" at bounding box center [183, 325] width 16 height 19
click at [181, 385] on icon "button" at bounding box center [183, 385] width 16 height 19
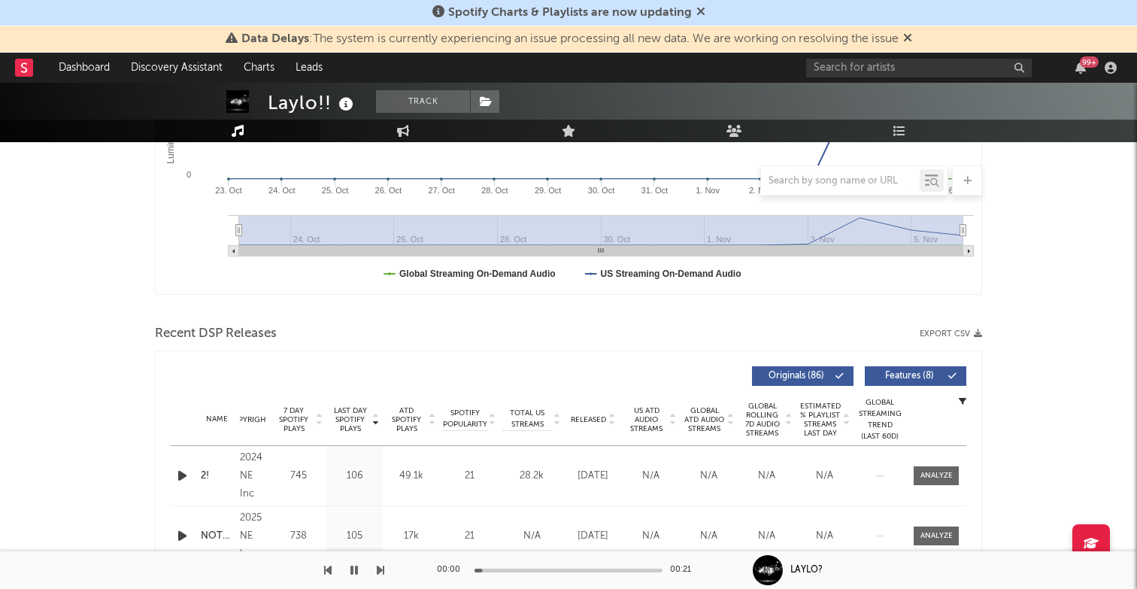
scroll to position [304, 0]
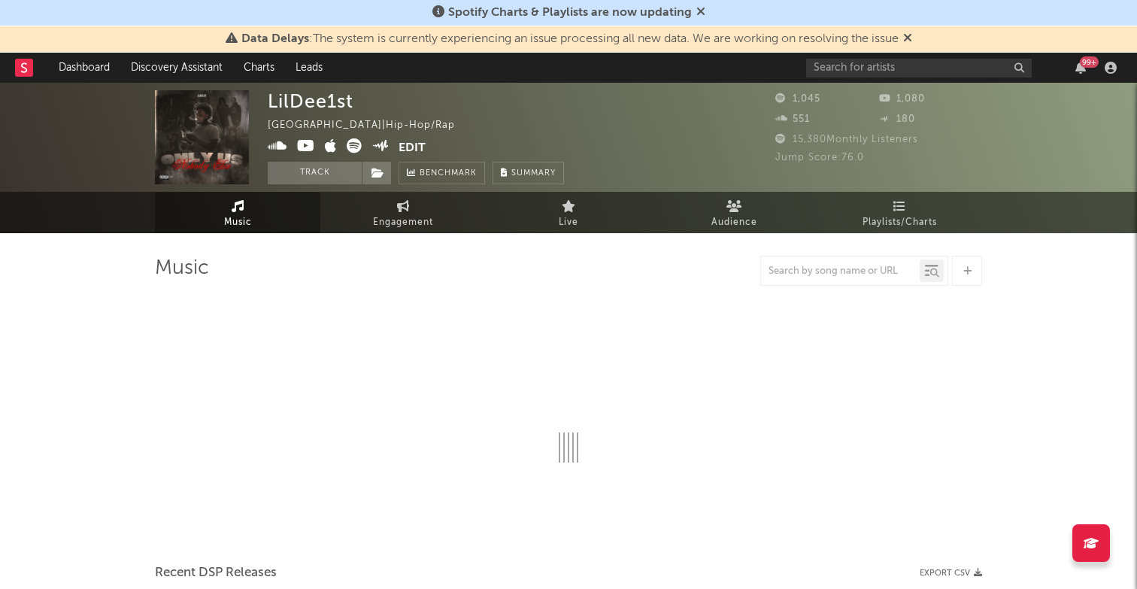
select select "6m"
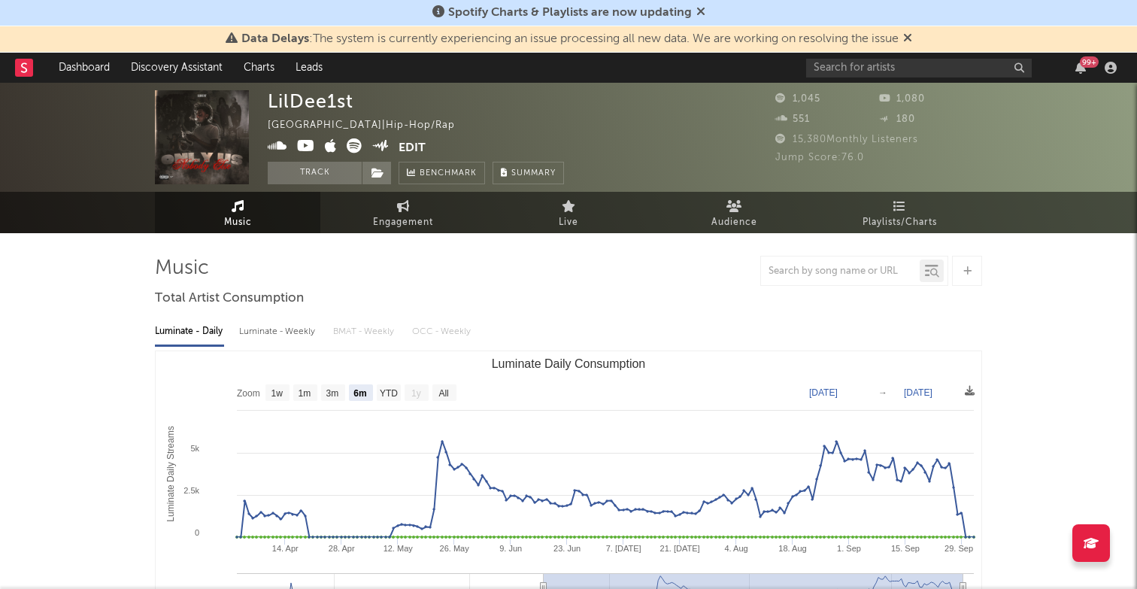
click at [285, 148] on icon at bounding box center [278, 145] width 20 height 15
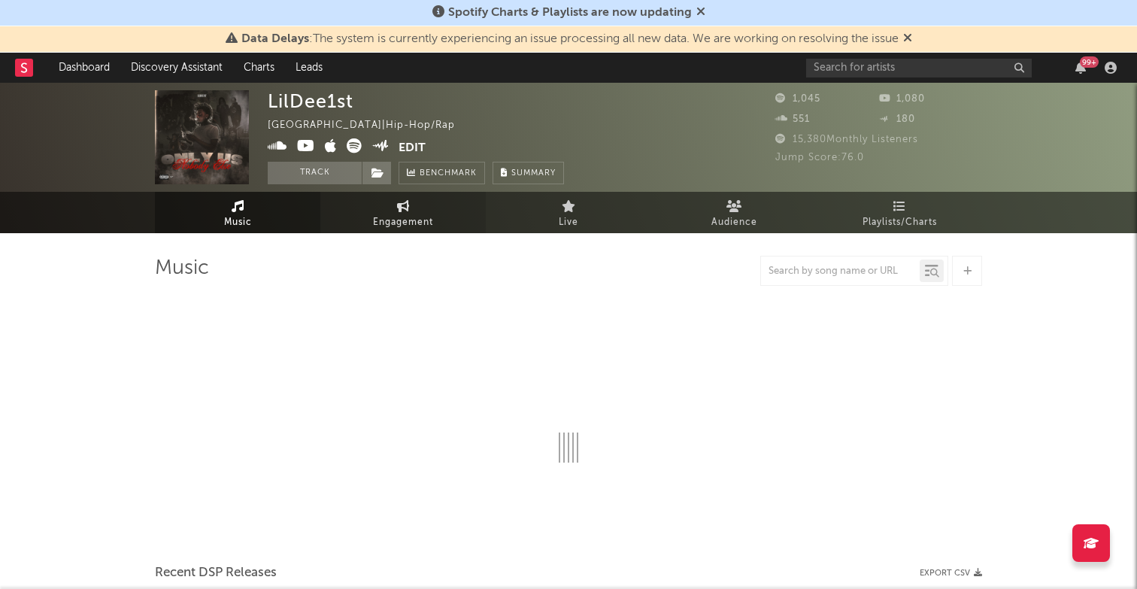
select select "6m"
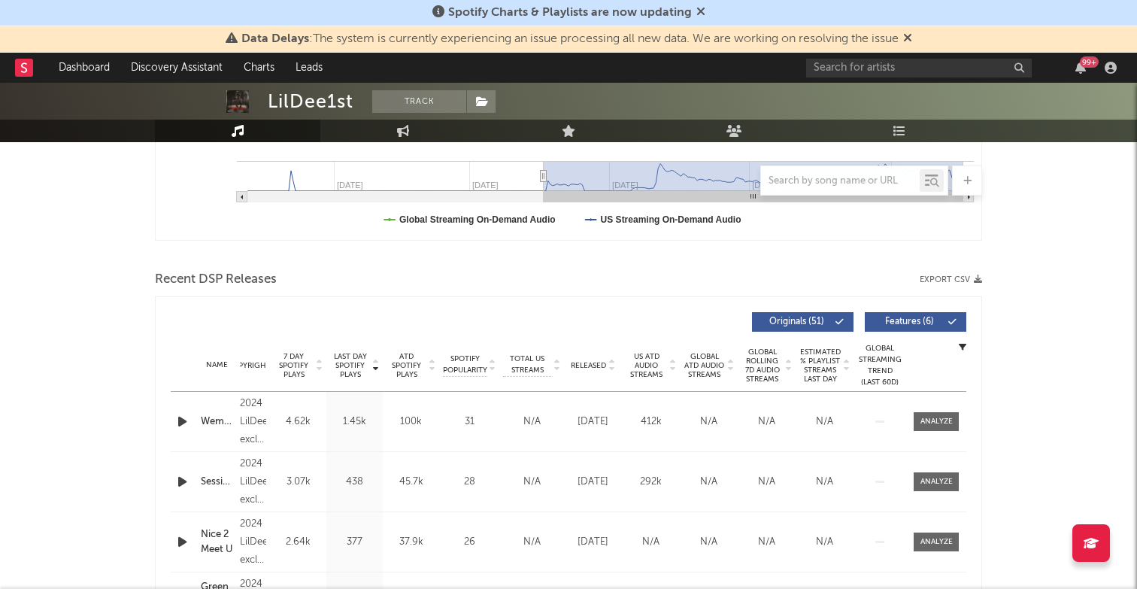
scroll to position [504, 0]
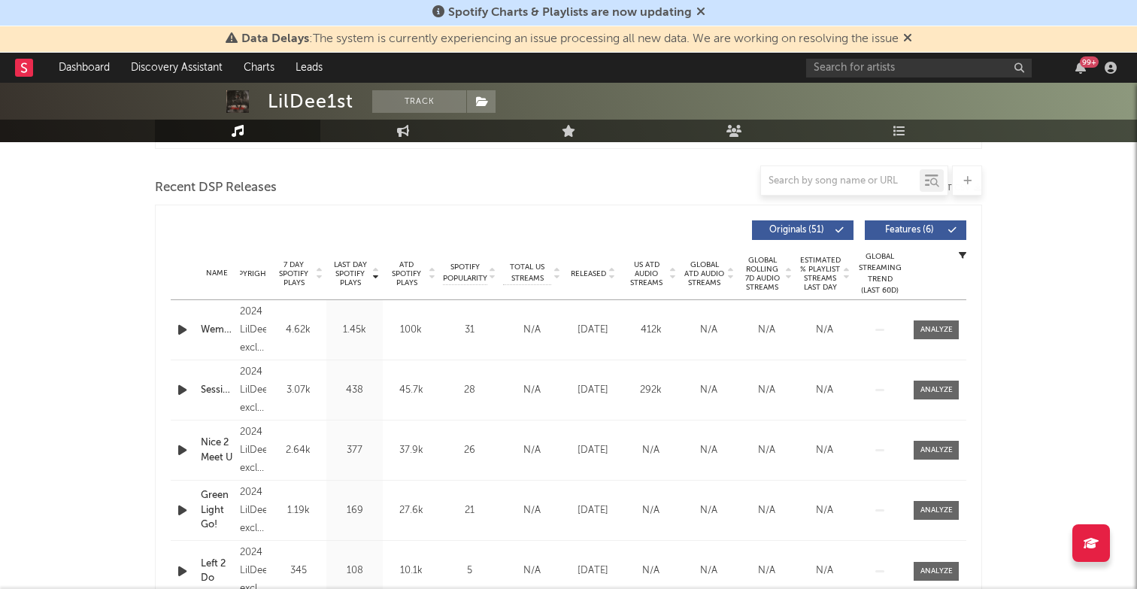
click at [181, 328] on icon "button" at bounding box center [183, 329] width 16 height 19
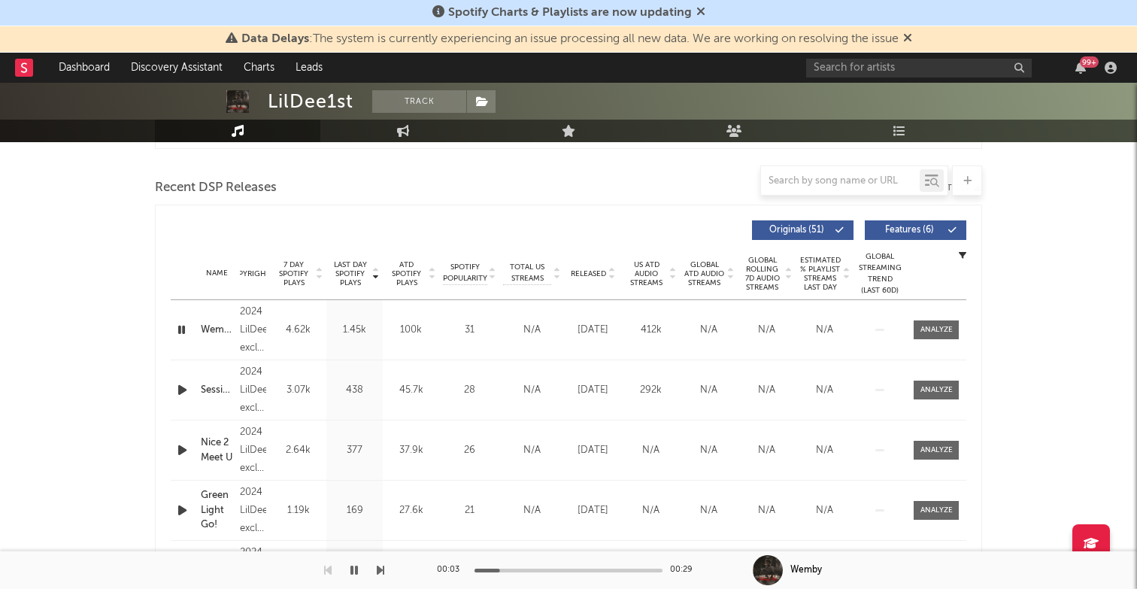
click at [182, 328] on icon "button" at bounding box center [182, 329] width 14 height 19
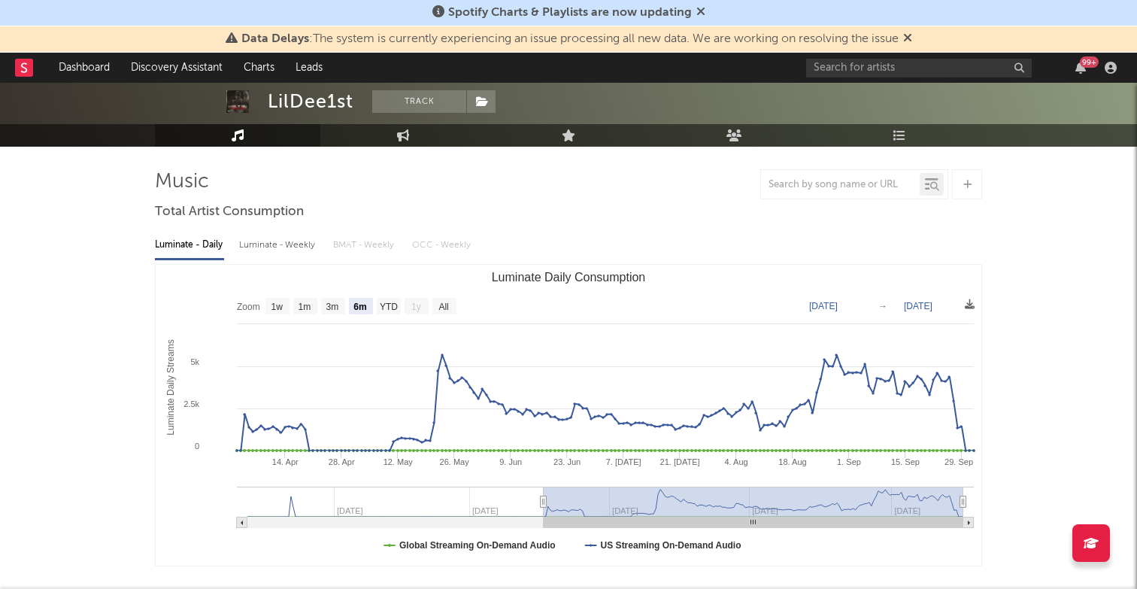
scroll to position [0, 0]
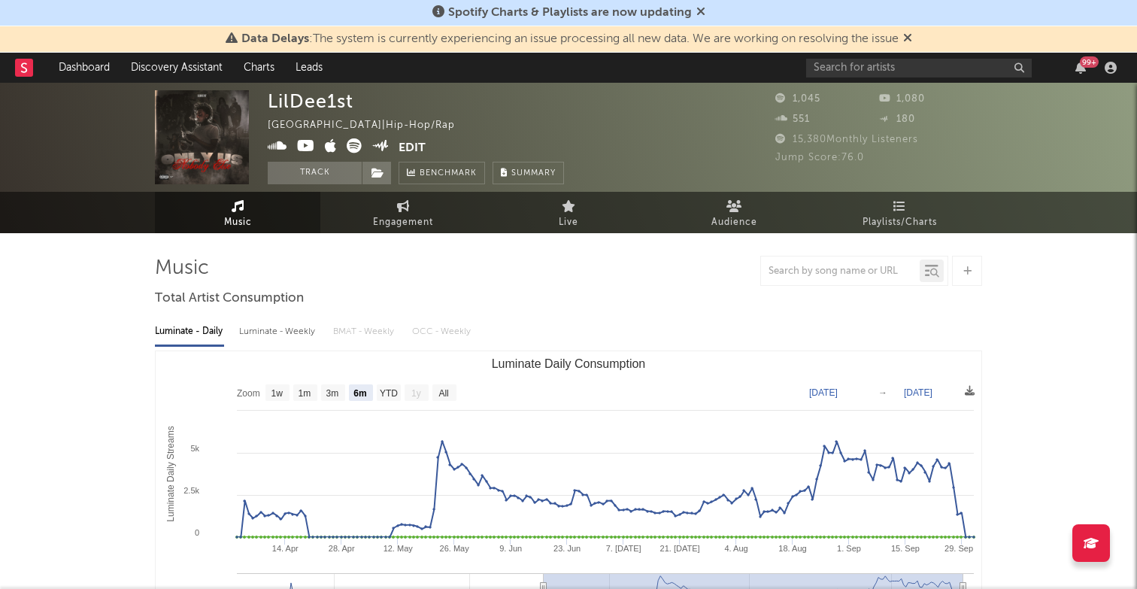
click at [358, 149] on icon at bounding box center [354, 145] width 15 height 15
click at [306, 147] on icon at bounding box center [306, 145] width 18 height 15
click at [351, 147] on icon at bounding box center [354, 145] width 15 height 15
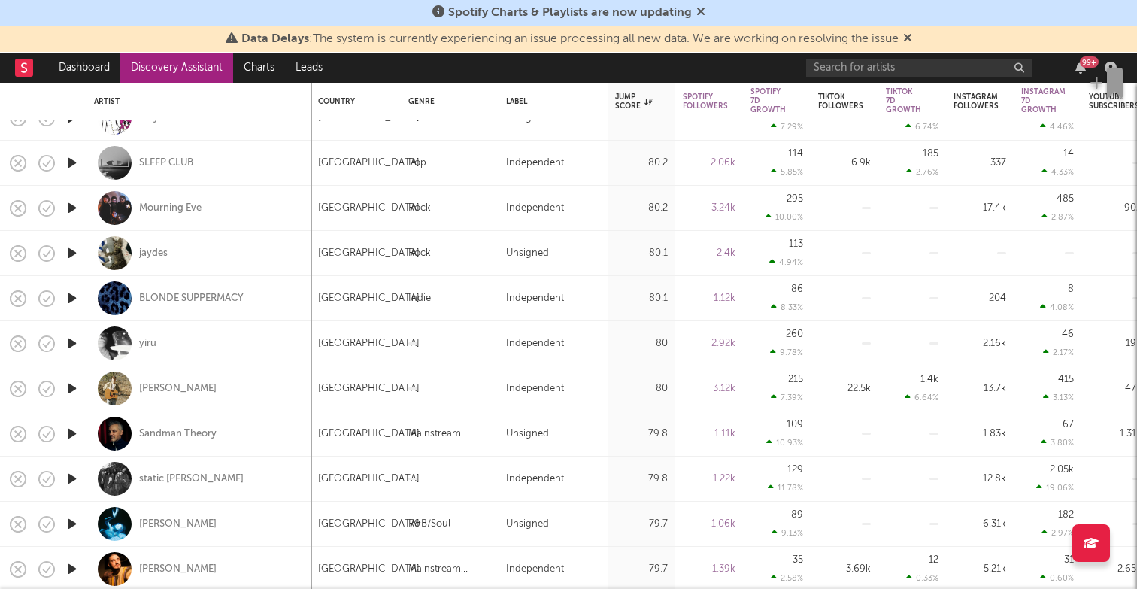
click at [72, 251] on icon "button" at bounding box center [72, 253] width 16 height 19
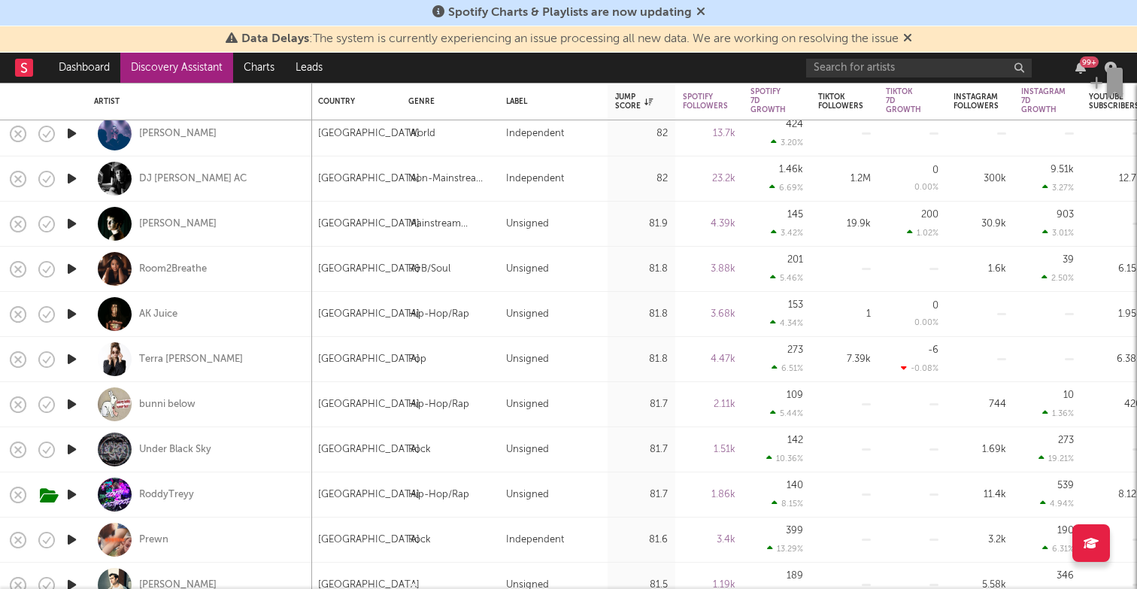
click at [70, 314] on icon "button" at bounding box center [72, 314] width 16 height 19
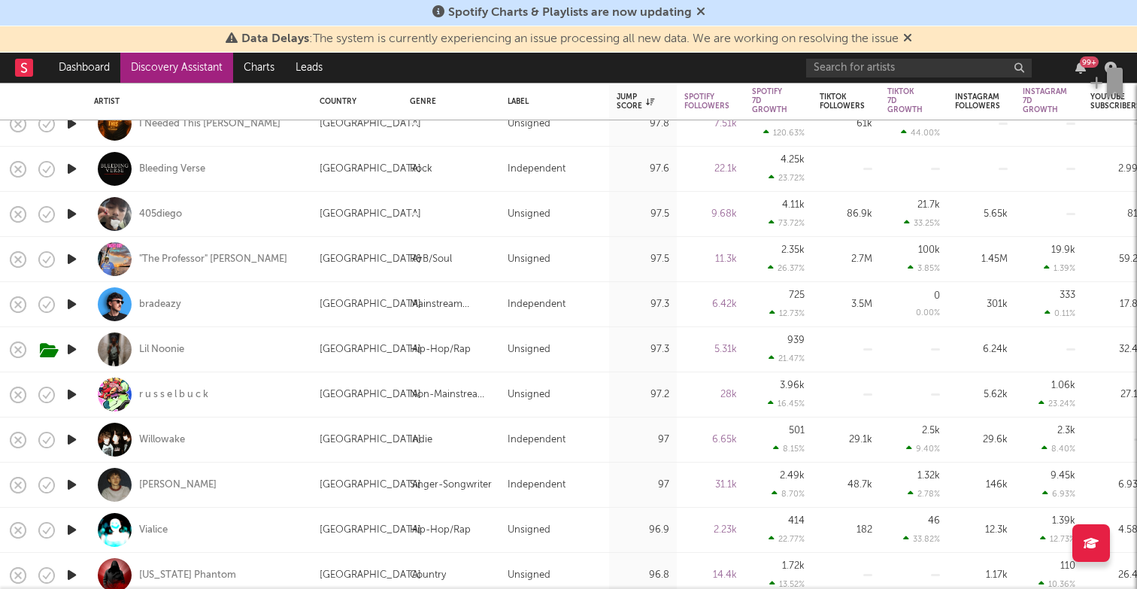
click at [70, 214] on icon "button" at bounding box center [72, 214] width 16 height 19
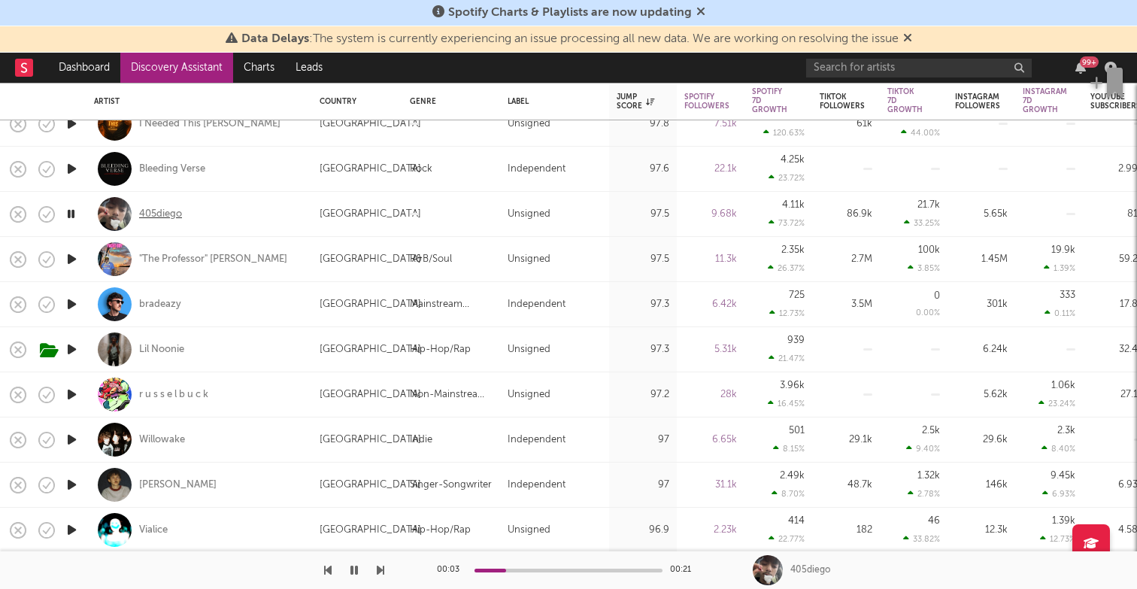
click at [153, 211] on div "405diego" at bounding box center [160, 215] width 43 height 14
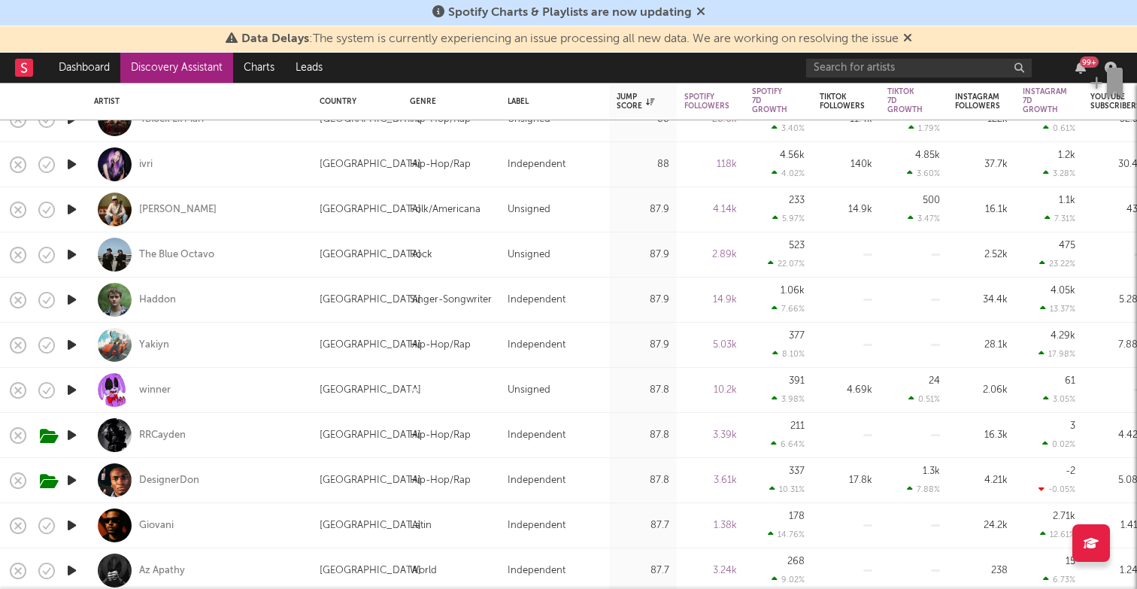
click at [74, 342] on icon "button" at bounding box center [72, 344] width 16 height 19
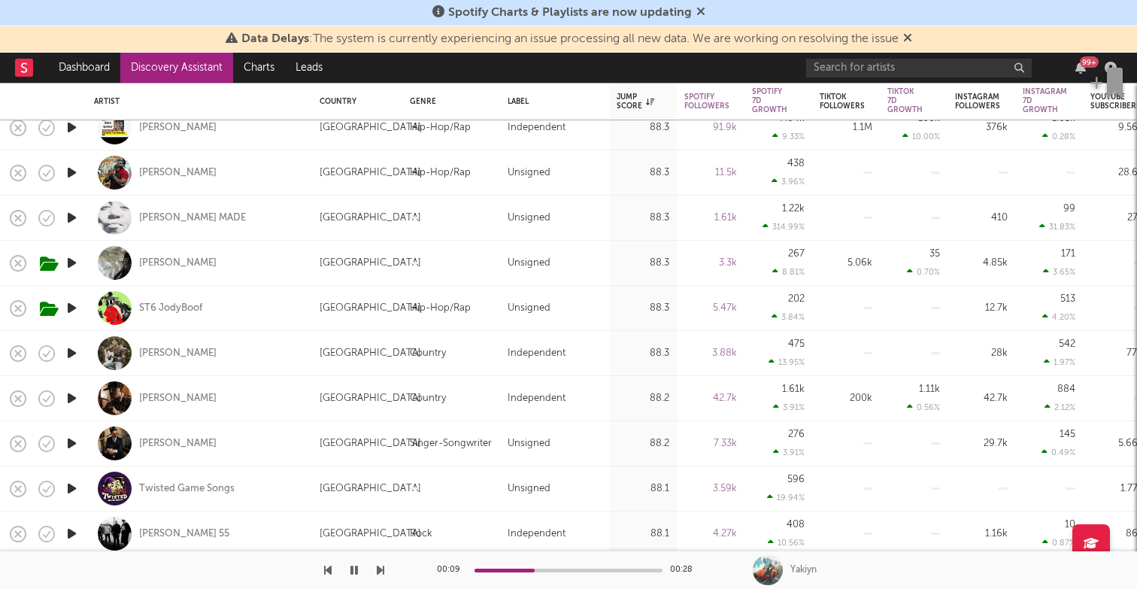
click at [766, 569] on div at bounding box center [768, 570] width 30 height 30
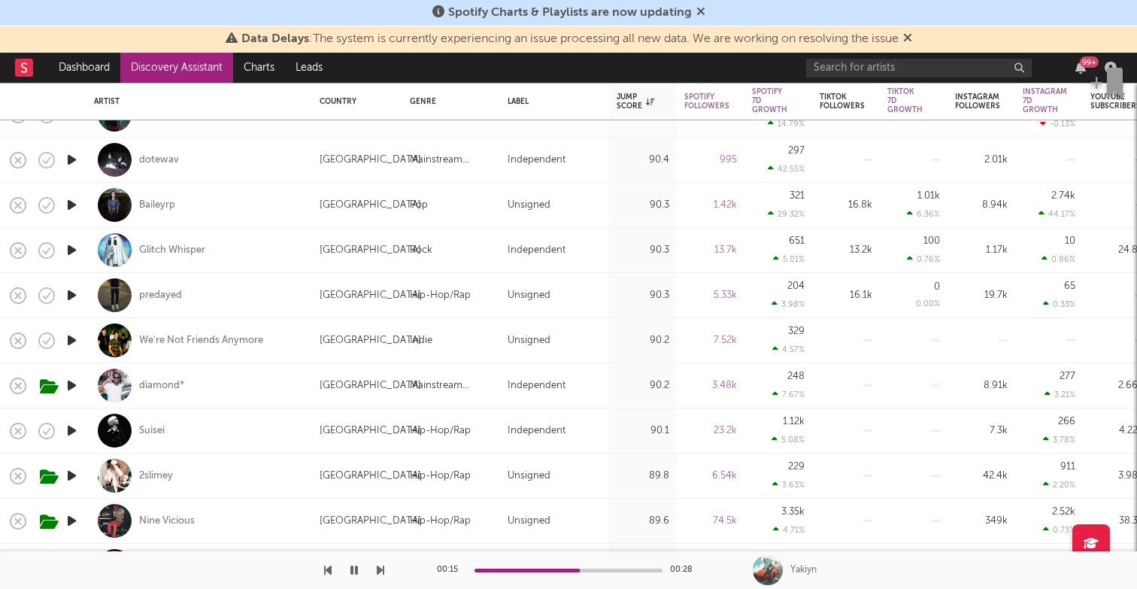
click at [68, 293] on icon "button" at bounding box center [72, 295] width 16 height 19
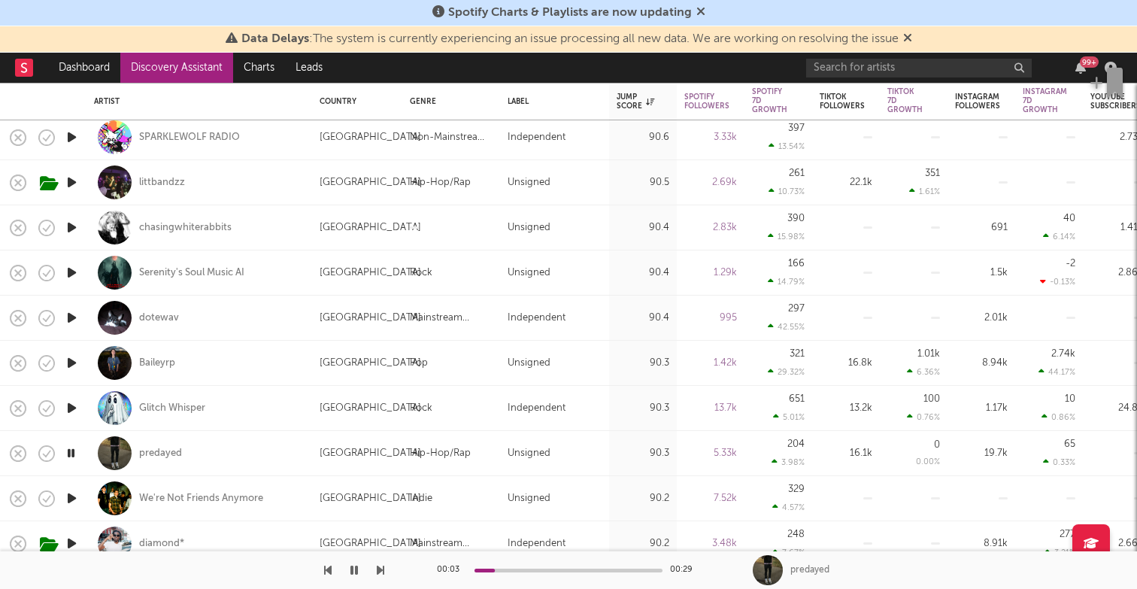
click at [71, 315] on icon "button" at bounding box center [72, 317] width 16 height 19
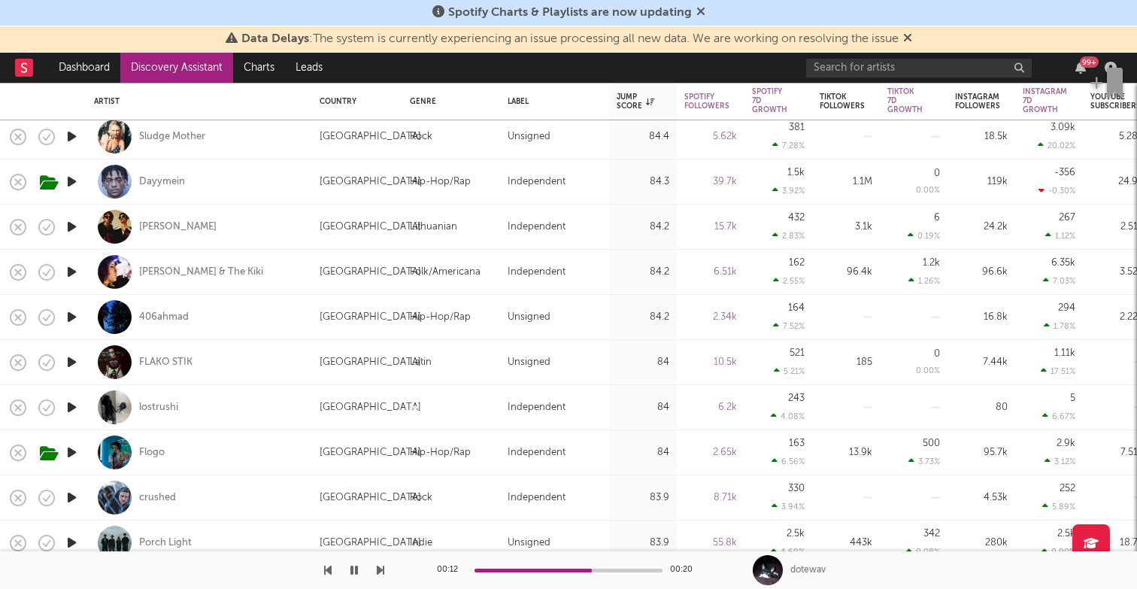
click at [71, 314] on icon "button" at bounding box center [72, 317] width 16 height 19
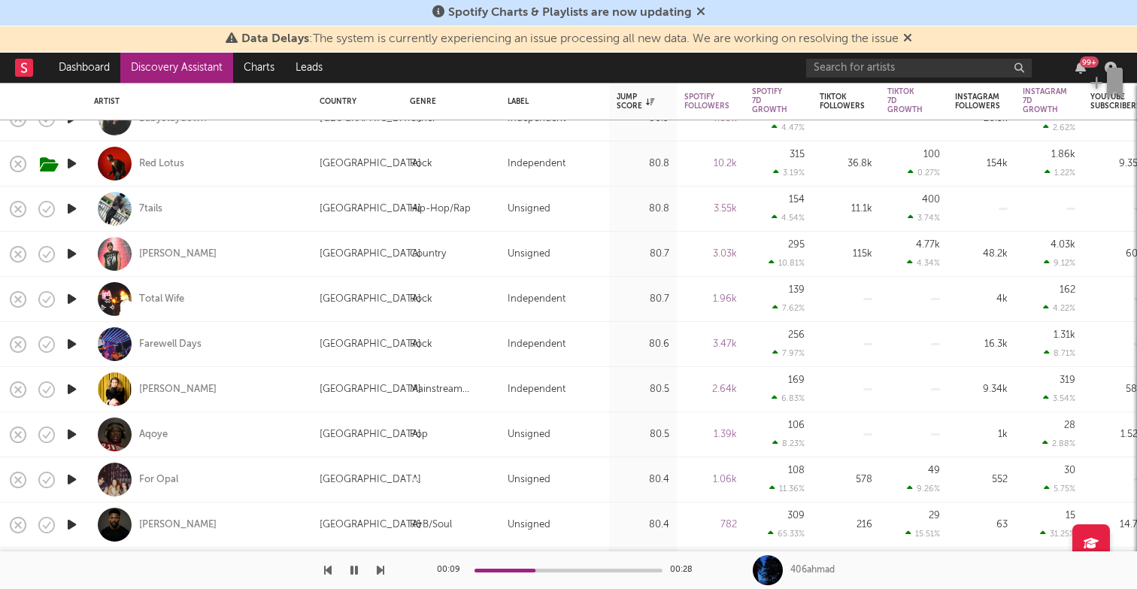
click at [69, 210] on icon "button" at bounding box center [72, 208] width 16 height 19
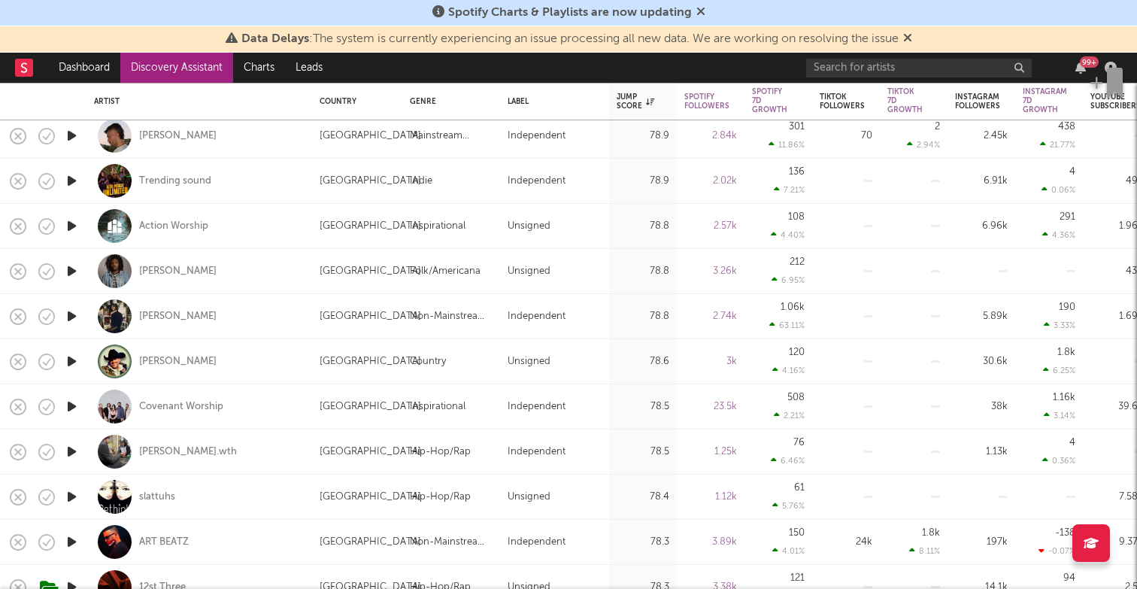
click at [76, 450] on icon "button" at bounding box center [72, 451] width 16 height 19
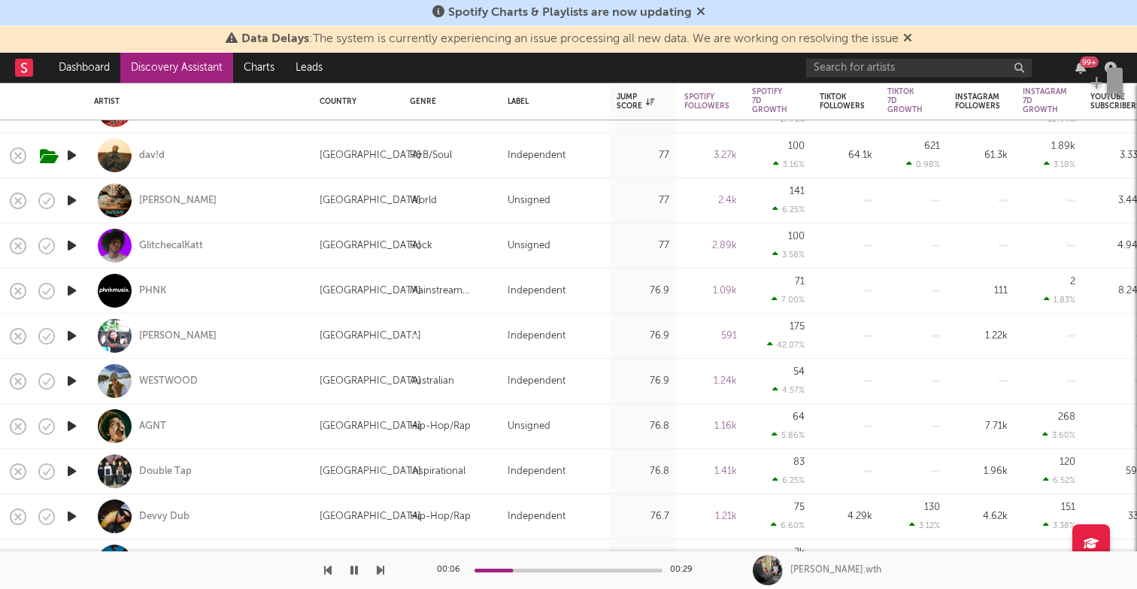
click at [71, 421] on icon "button" at bounding box center [72, 426] width 16 height 19
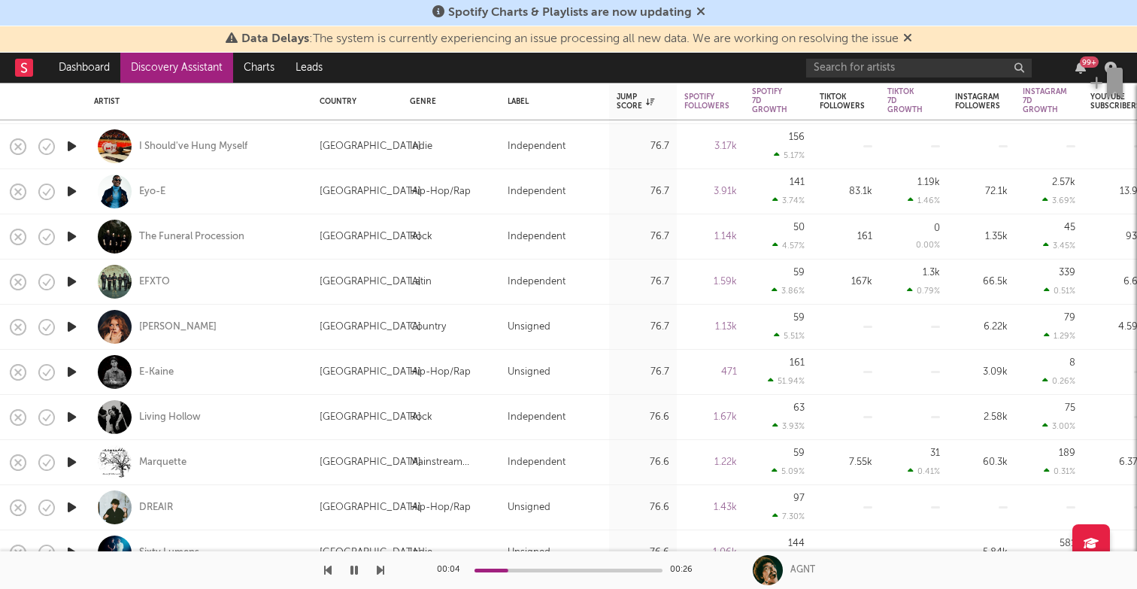
click at [68, 369] on icon "button" at bounding box center [72, 372] width 16 height 19
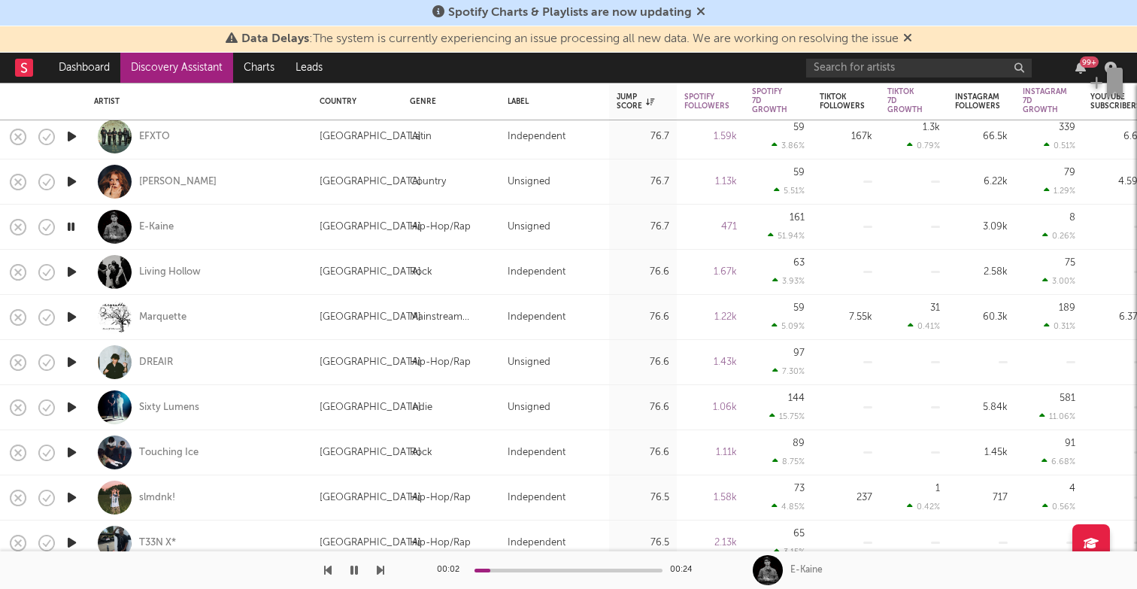
click at [70, 361] on icon "button" at bounding box center [72, 362] width 16 height 19
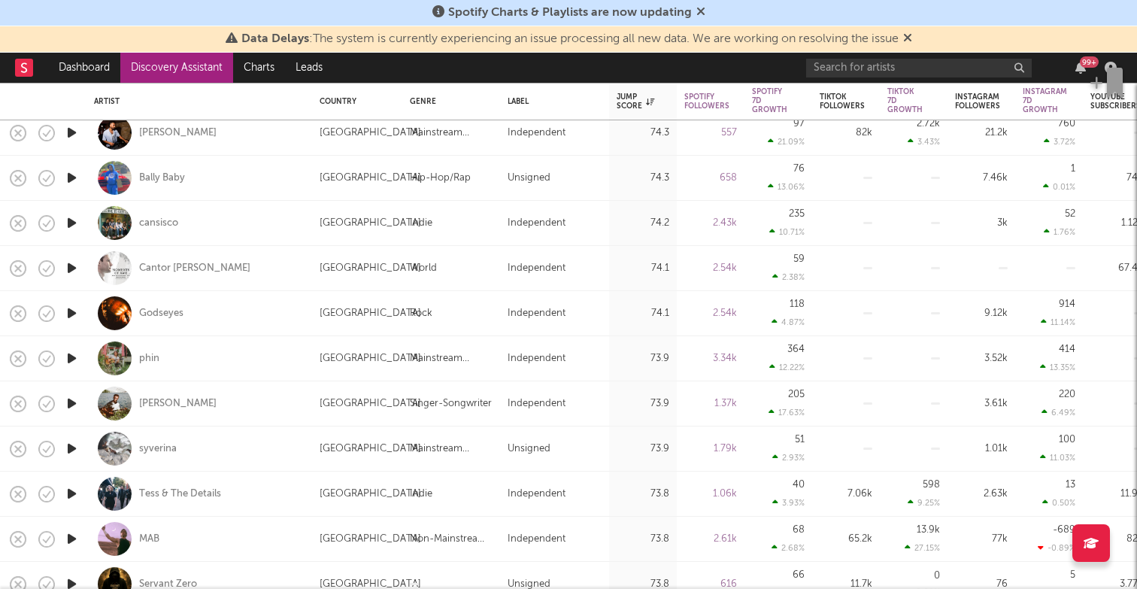
click at [71, 175] on icon "button" at bounding box center [72, 177] width 16 height 19
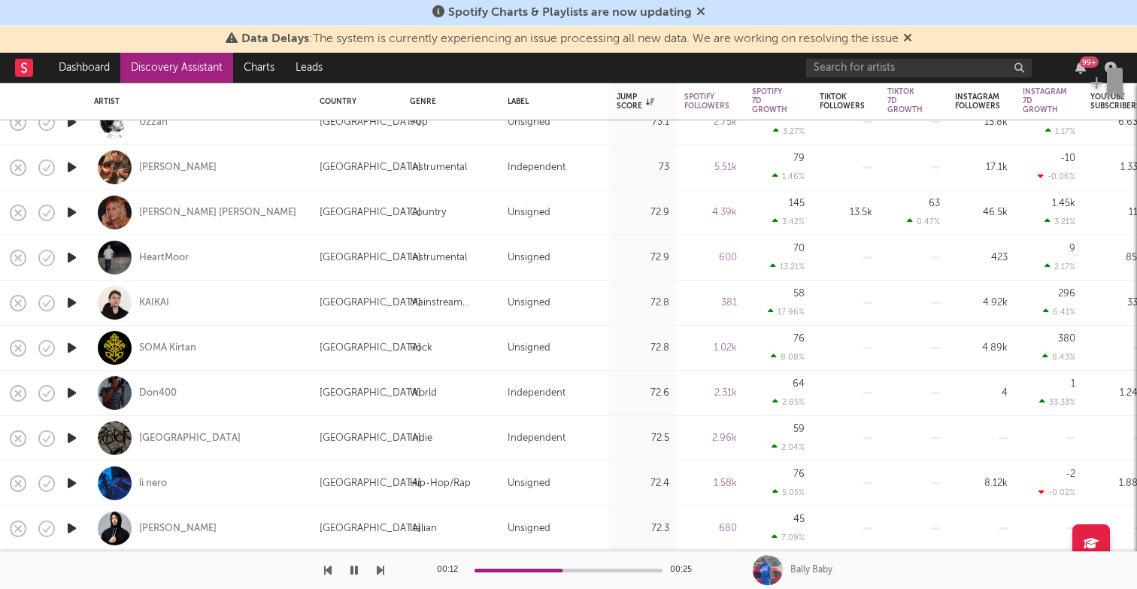
click at [70, 398] on icon "button" at bounding box center [72, 393] width 16 height 19
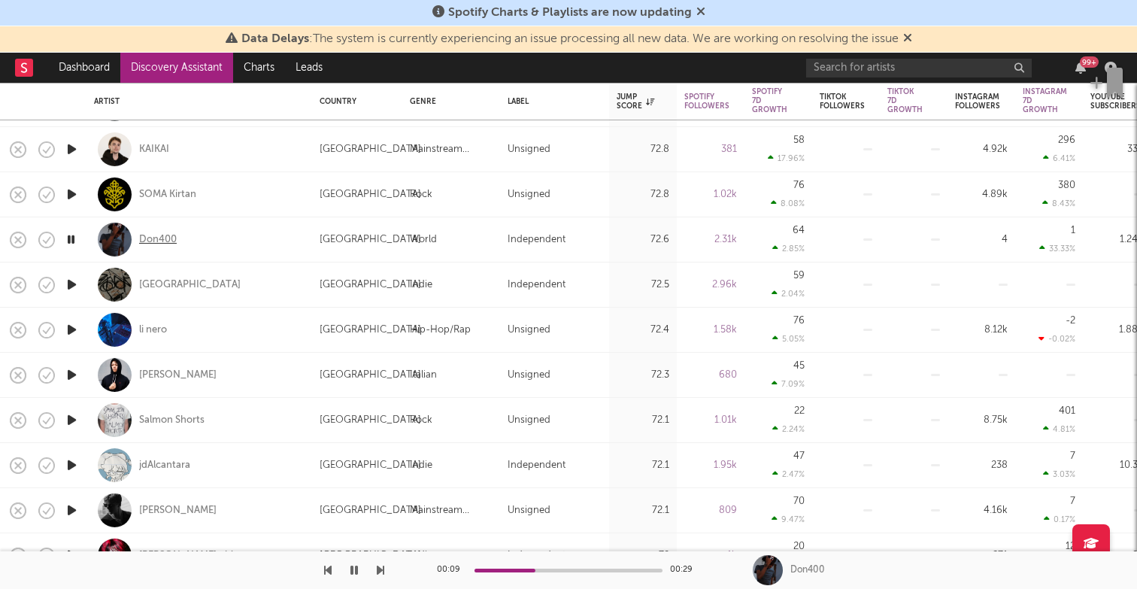
click at [159, 235] on div "Don400" at bounding box center [158, 239] width 38 height 14
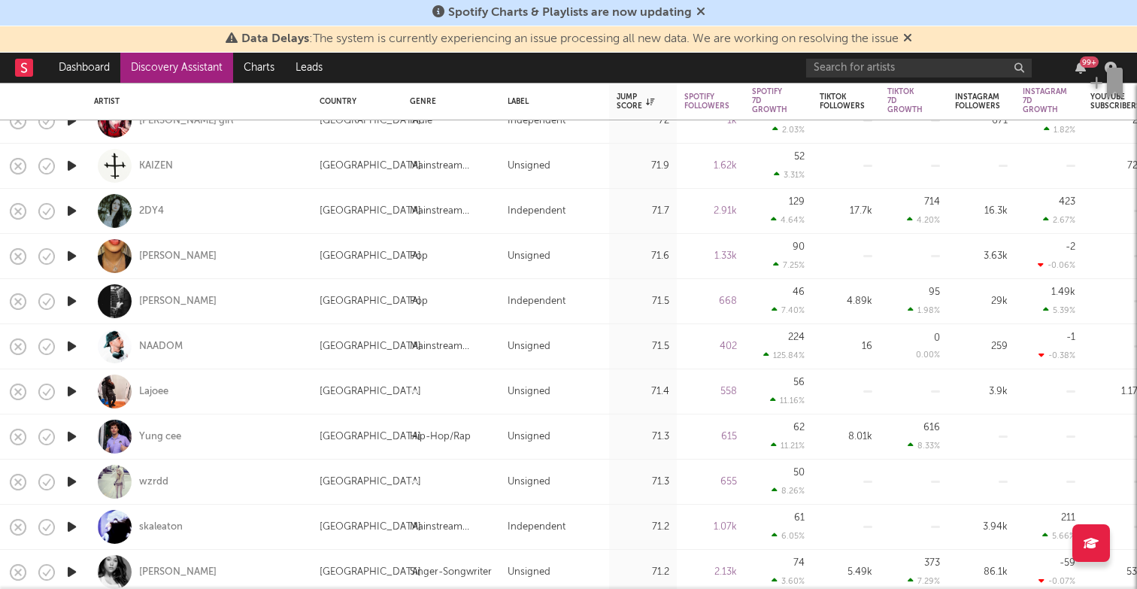
click at [74, 390] on icon "button" at bounding box center [72, 391] width 16 height 19
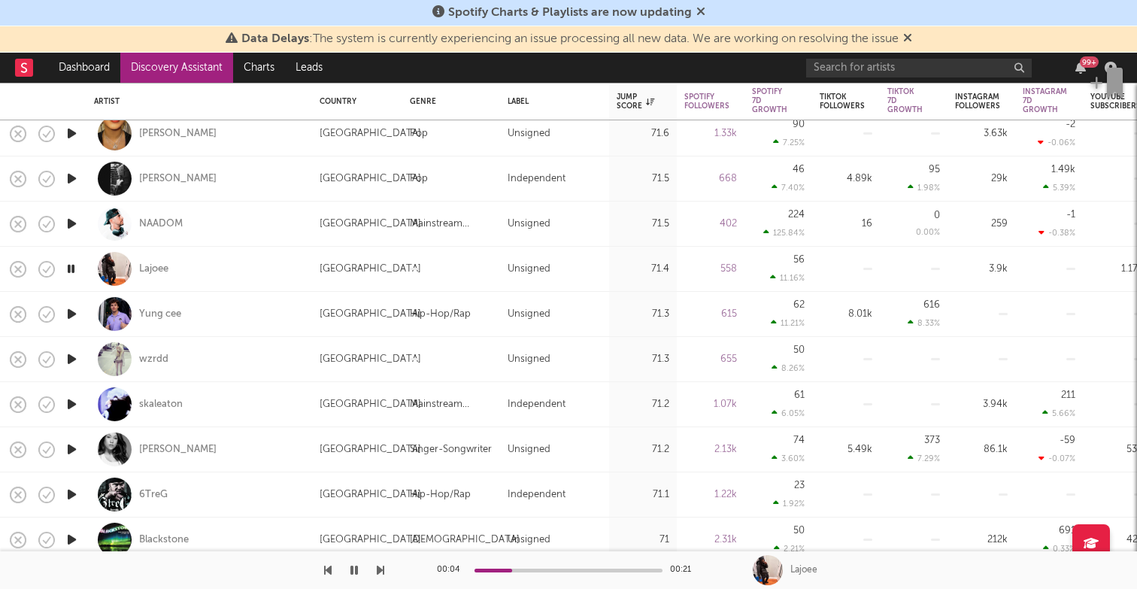
click at [72, 360] on icon "button" at bounding box center [72, 359] width 16 height 19
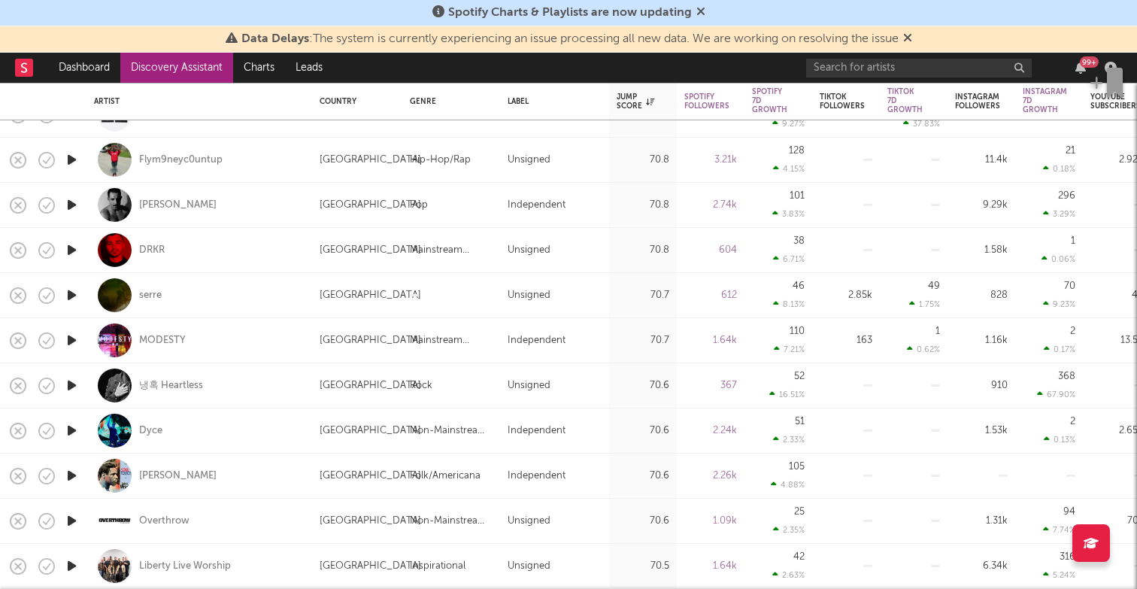
click at [78, 288] on icon "button" at bounding box center [72, 295] width 16 height 19
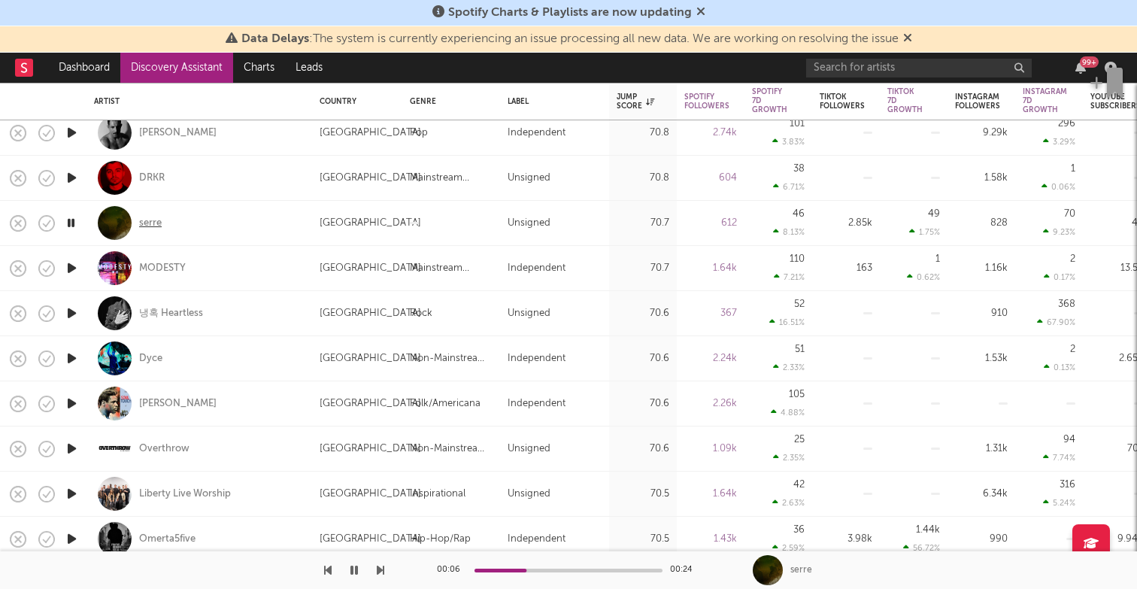
click at [158, 223] on div "serre" at bounding box center [150, 223] width 23 height 14
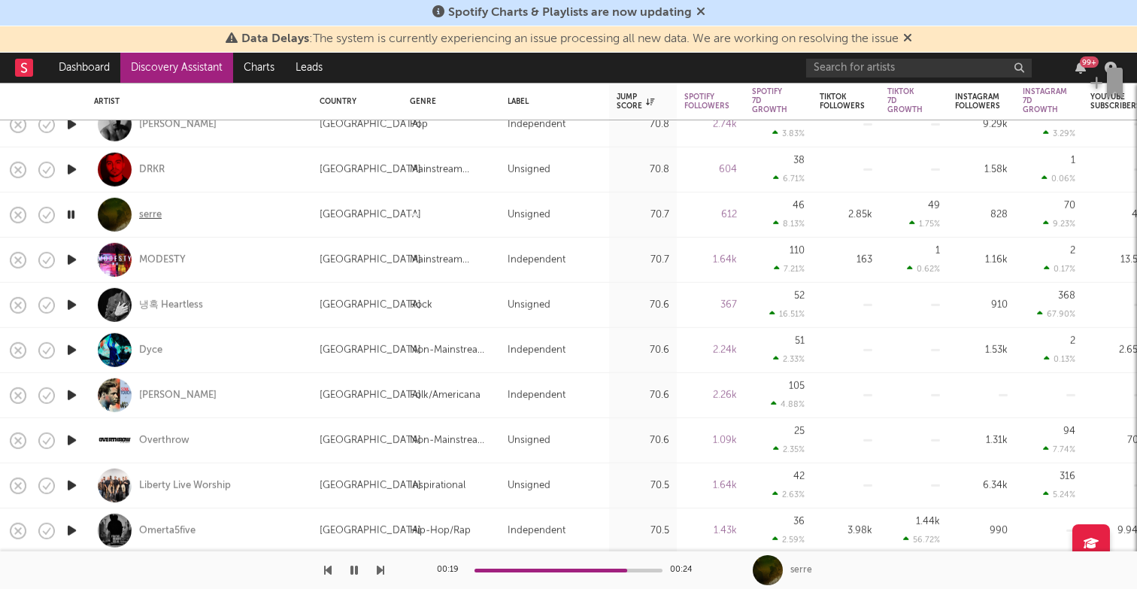
click at [145, 216] on div "serre" at bounding box center [150, 215] width 23 height 14
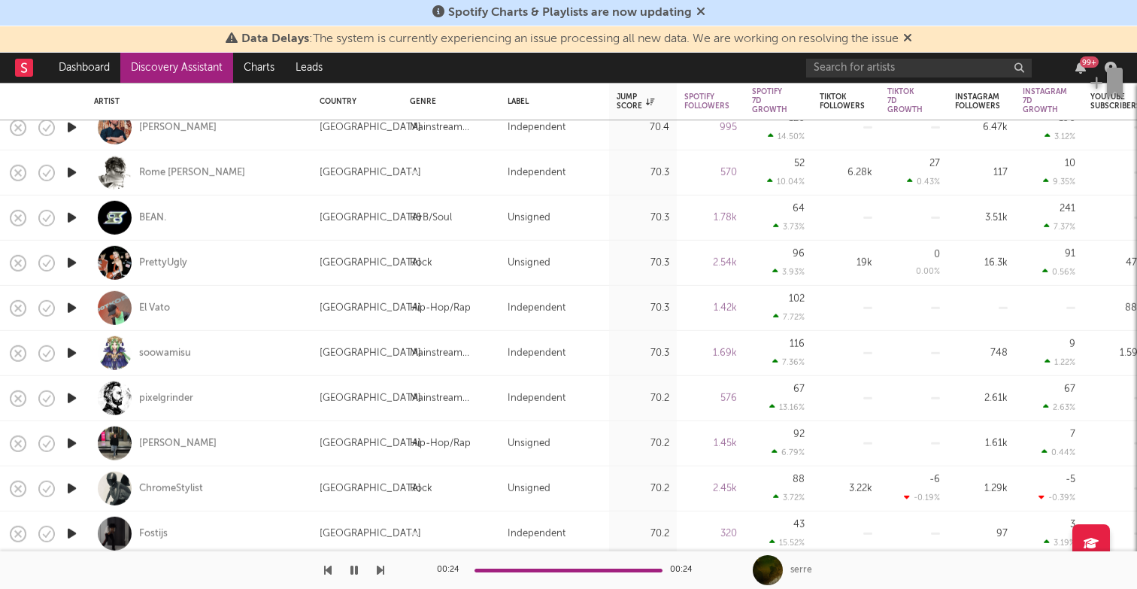
click at [71, 443] on icon "button" at bounding box center [72, 443] width 16 height 19
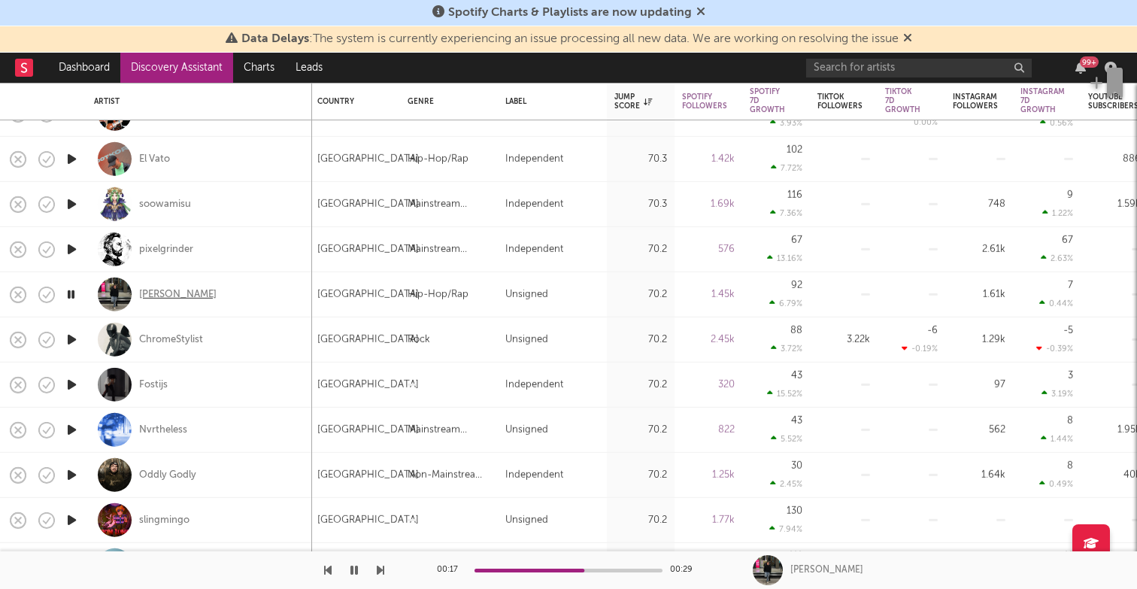
click at [168, 296] on div "Yung Sick" at bounding box center [177, 294] width 77 height 14
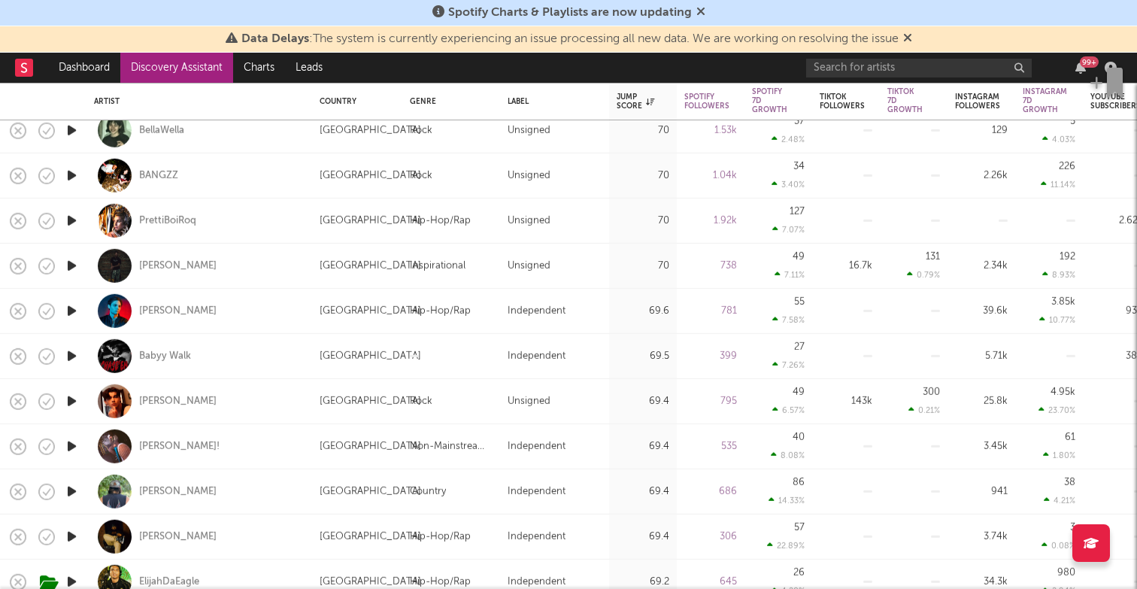
click at [74, 533] on icon "button" at bounding box center [72, 536] width 16 height 19
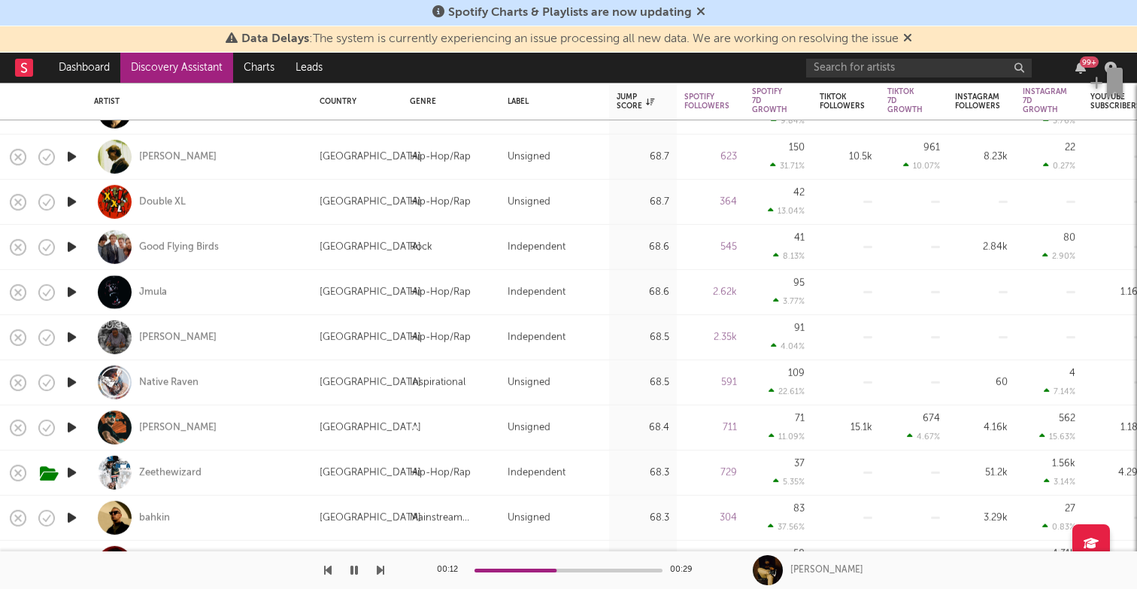
click at [595, 571] on div at bounding box center [569, 571] width 188 height 4
click at [78, 291] on icon "button" at bounding box center [72, 292] width 16 height 19
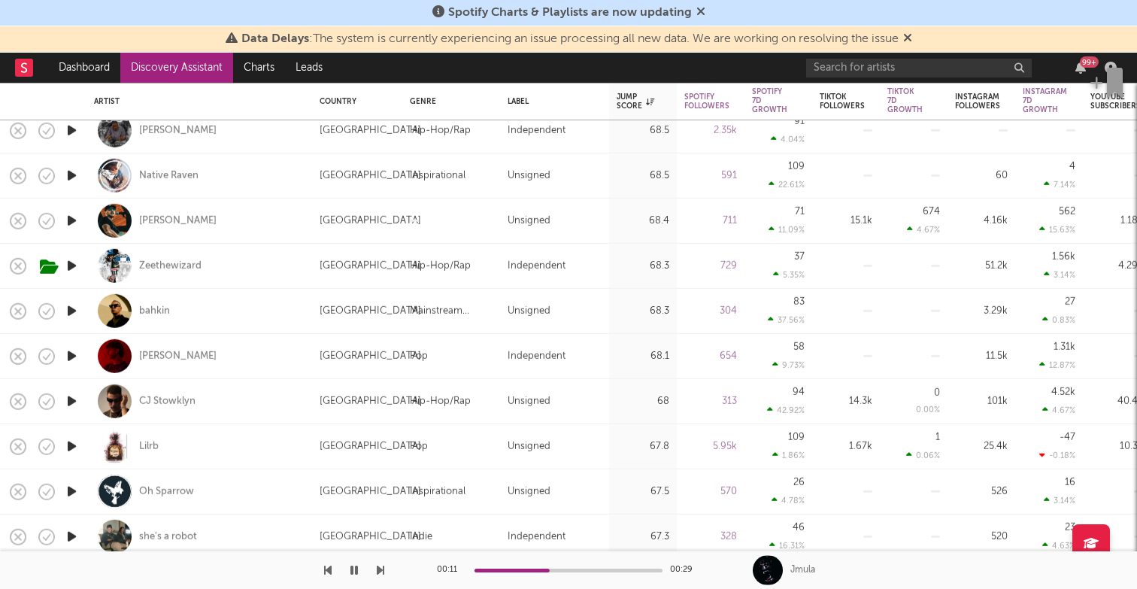
click at [74, 397] on icon "button" at bounding box center [72, 401] width 16 height 19
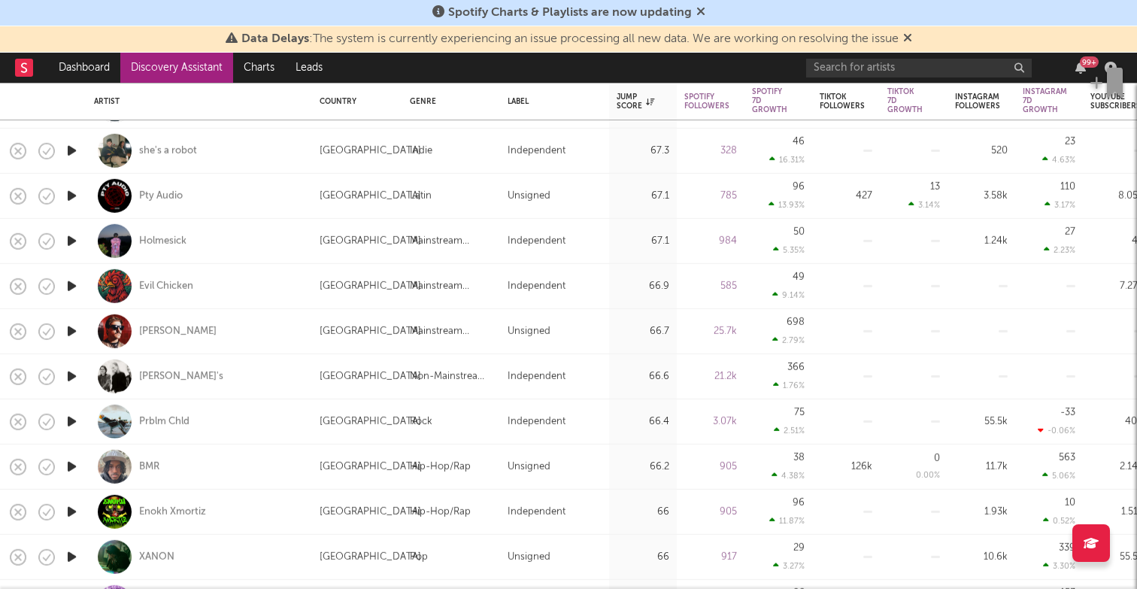
click at [71, 466] on icon "button" at bounding box center [72, 466] width 16 height 19
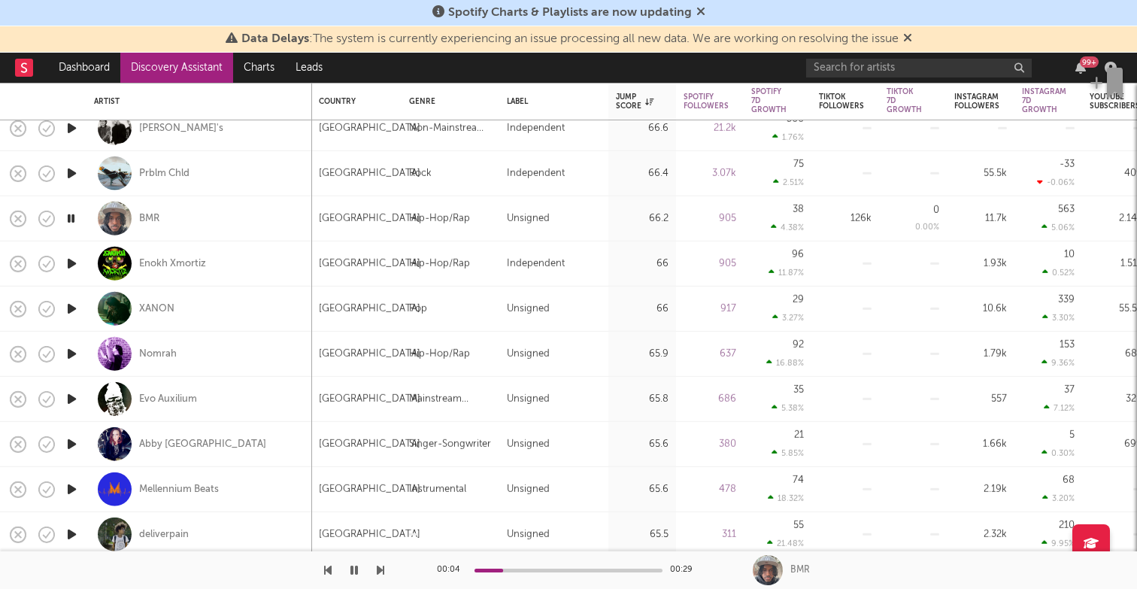
click at [73, 355] on icon "button" at bounding box center [72, 353] width 16 height 19
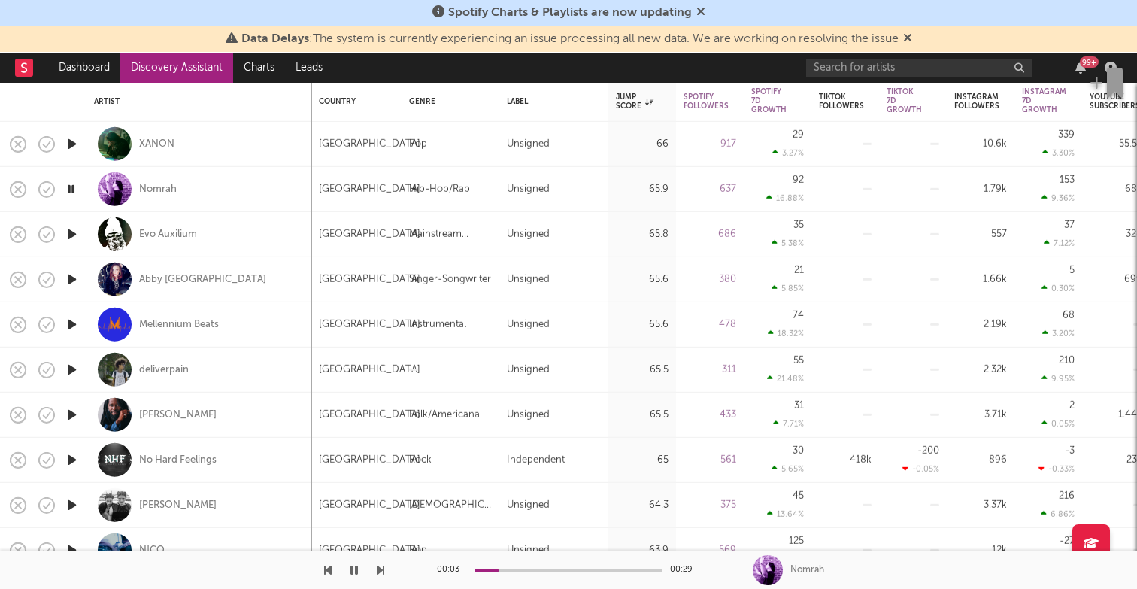
click at [72, 371] on icon "button" at bounding box center [72, 369] width 16 height 19
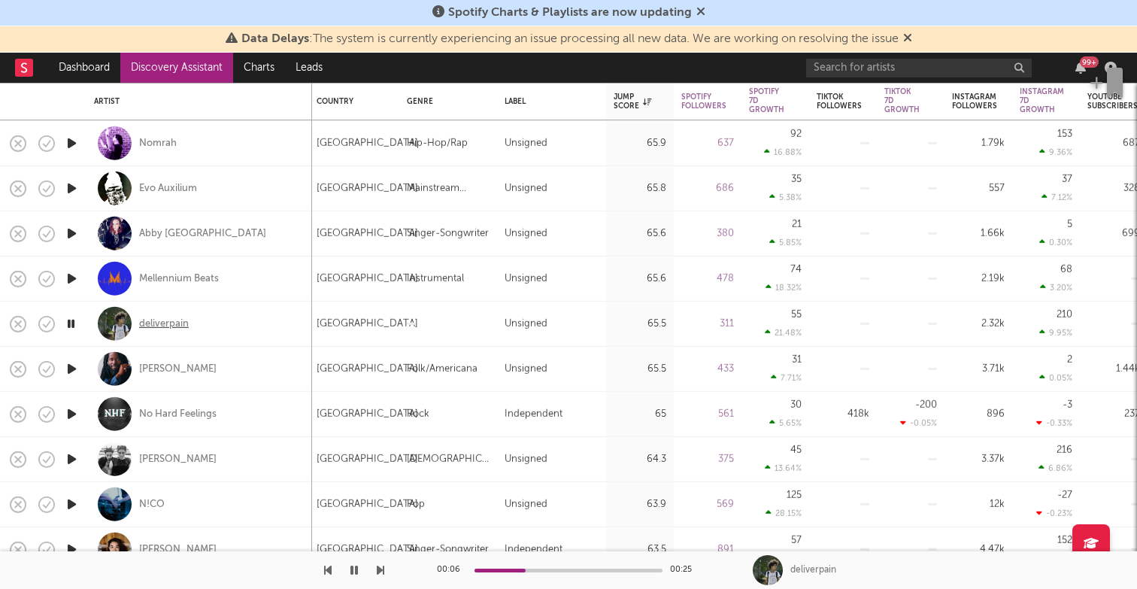
click at [170, 320] on div "deliverpain" at bounding box center [164, 324] width 50 height 14
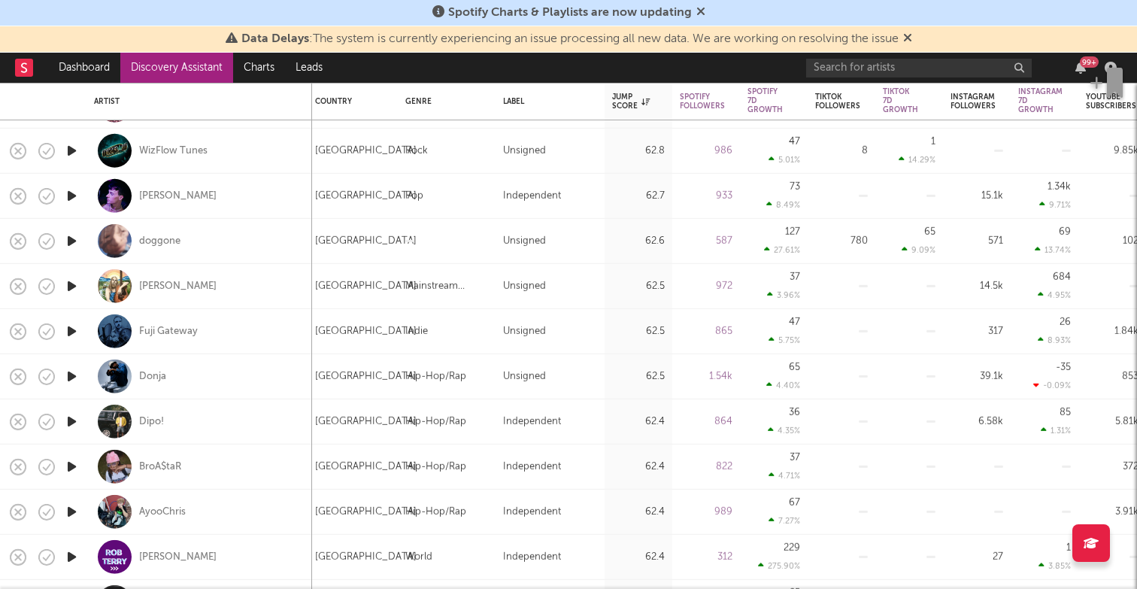
click at [74, 376] on icon "button" at bounding box center [72, 376] width 16 height 19
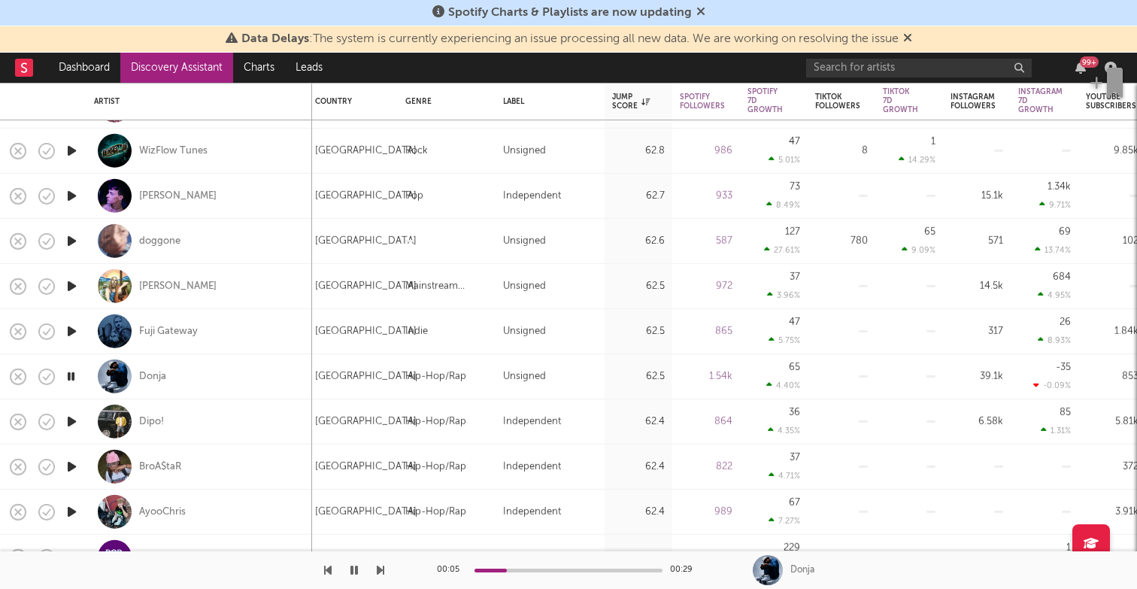
click at [79, 414] on icon "button" at bounding box center [72, 421] width 16 height 19
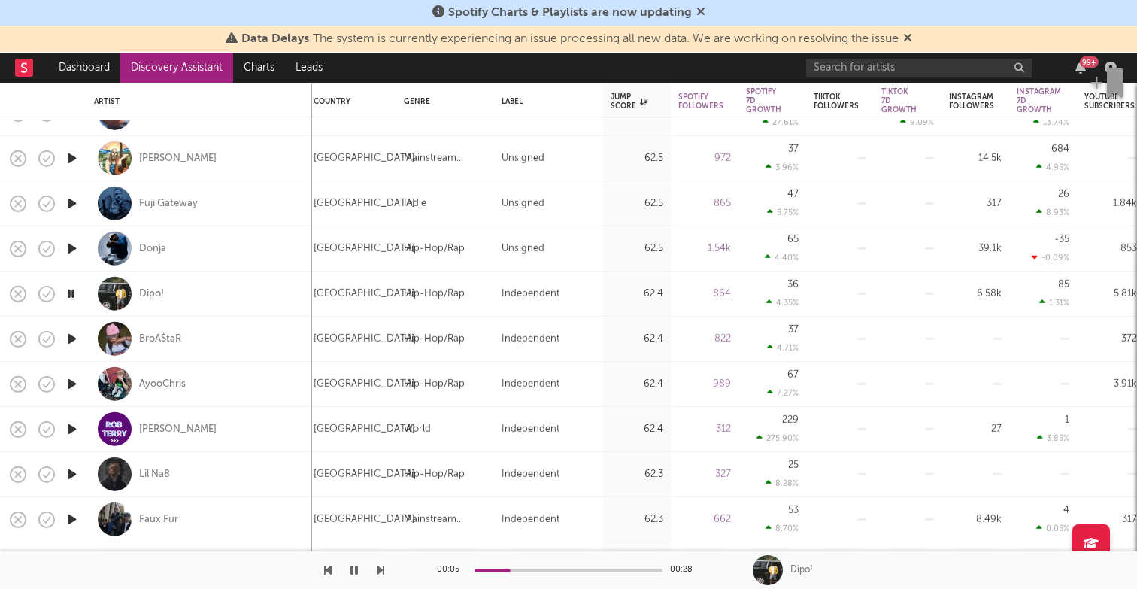
click at [68, 384] on icon "button" at bounding box center [72, 384] width 16 height 19
click at [68, 338] on icon "button" at bounding box center [72, 338] width 16 height 19
click at [77, 379] on icon "button" at bounding box center [72, 384] width 16 height 19
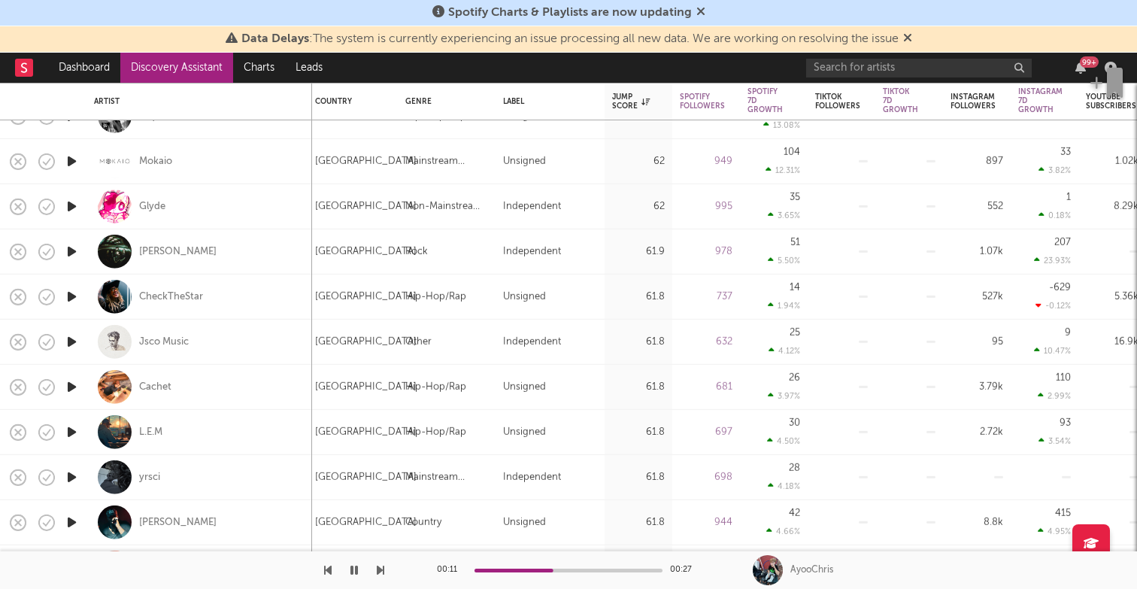
click at [74, 432] on icon "button" at bounding box center [72, 432] width 16 height 19
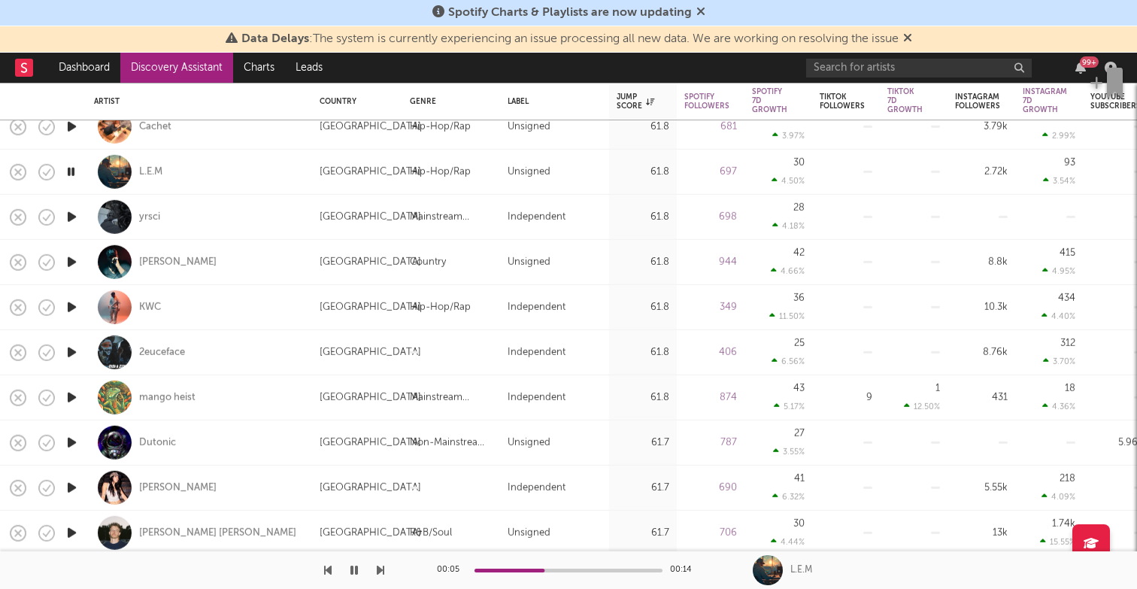
click at [71, 348] on icon "button" at bounding box center [72, 352] width 16 height 19
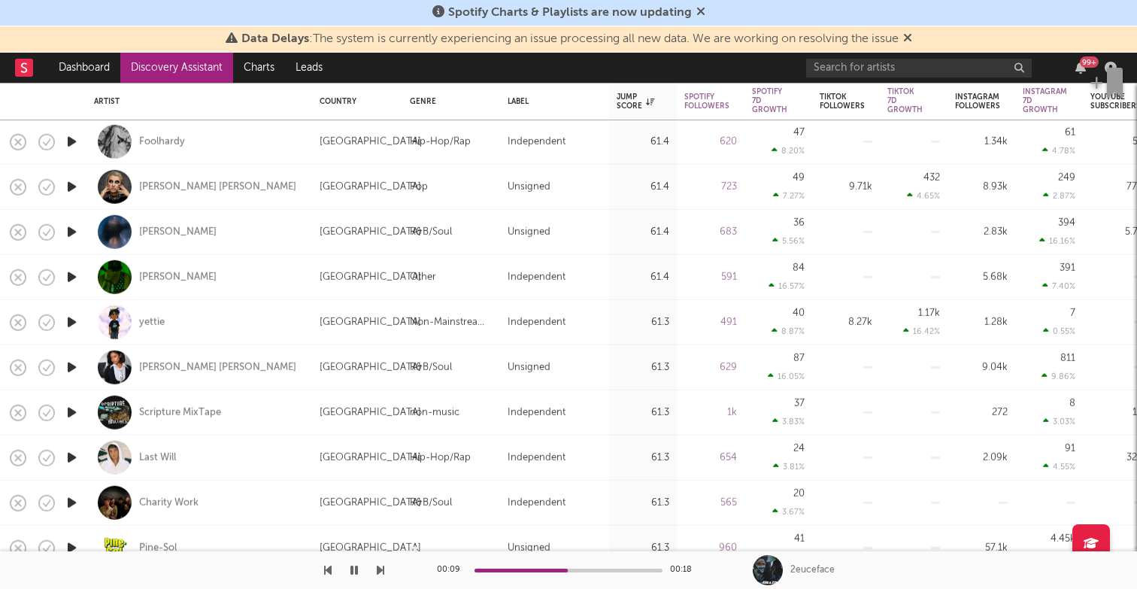
click at [69, 456] on icon "button" at bounding box center [72, 457] width 16 height 19
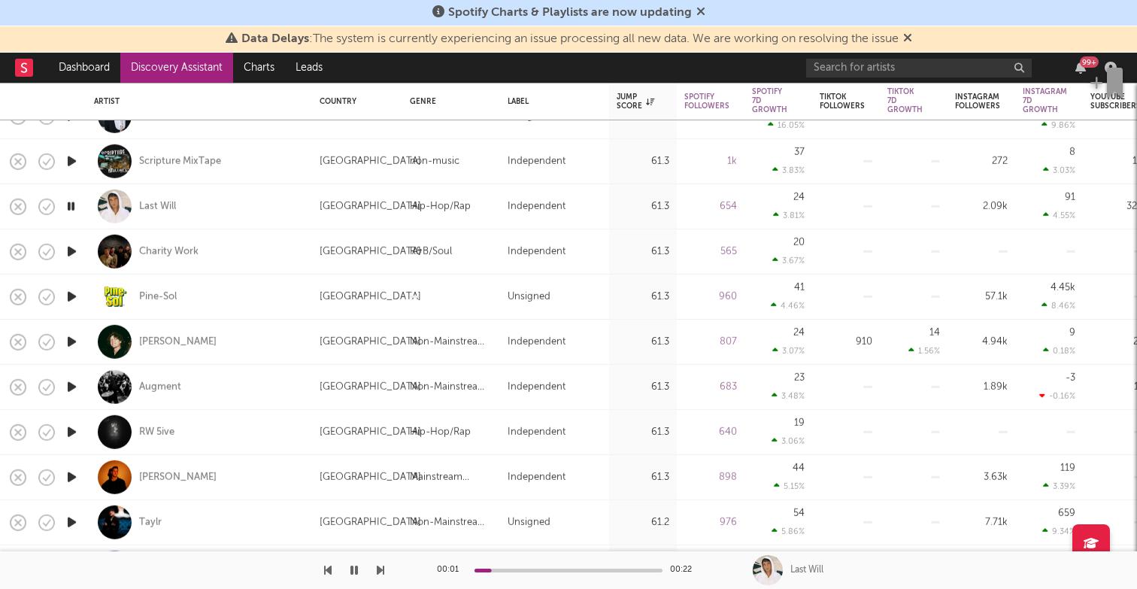
click at [74, 431] on icon "button" at bounding box center [72, 432] width 16 height 19
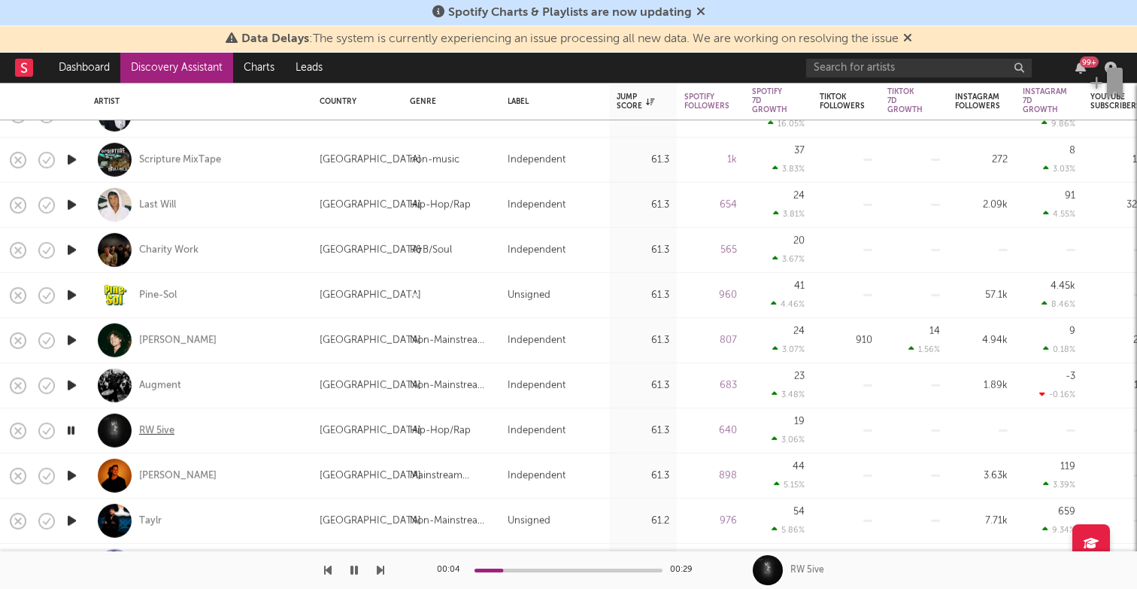
click at [153, 428] on div "RW 5ive" at bounding box center [156, 430] width 35 height 14
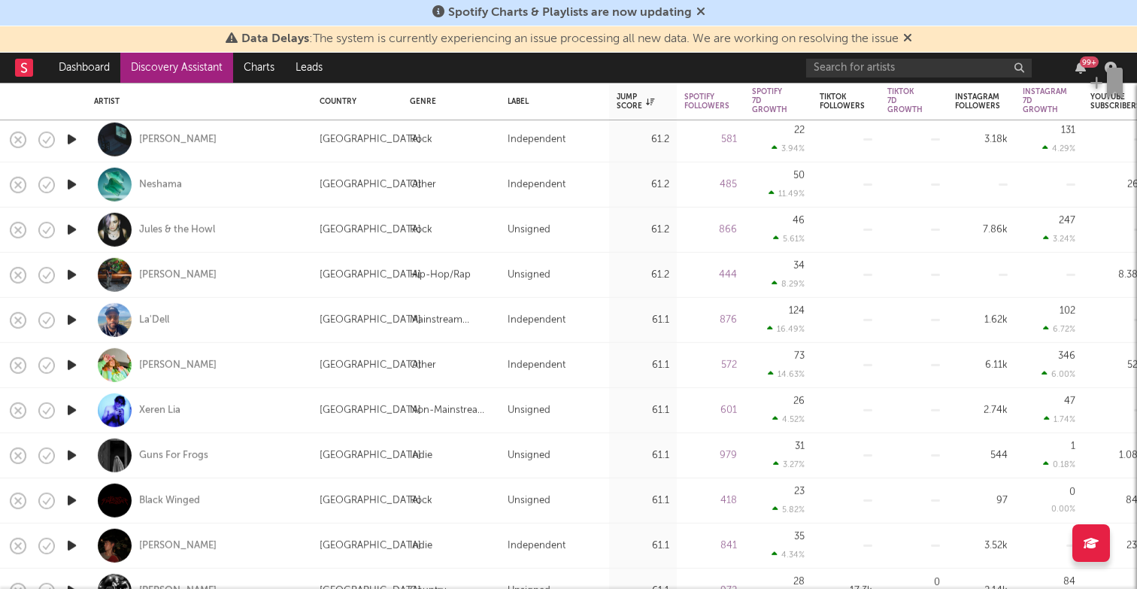
click at [72, 135] on icon "button" at bounding box center [72, 139] width 16 height 19
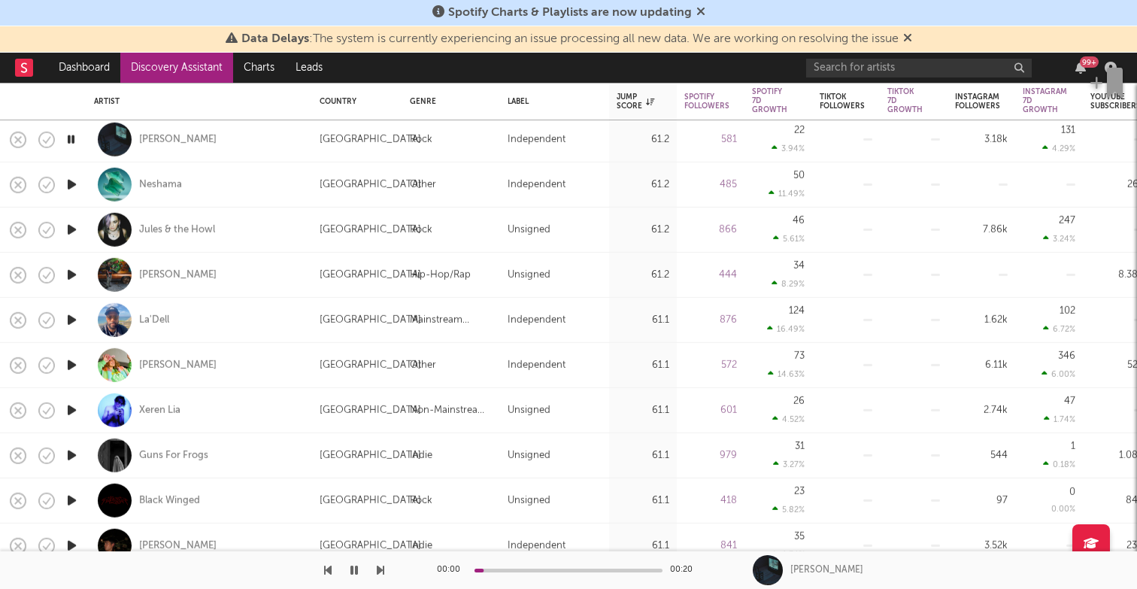
click at [72, 135] on icon "button" at bounding box center [71, 139] width 14 height 19
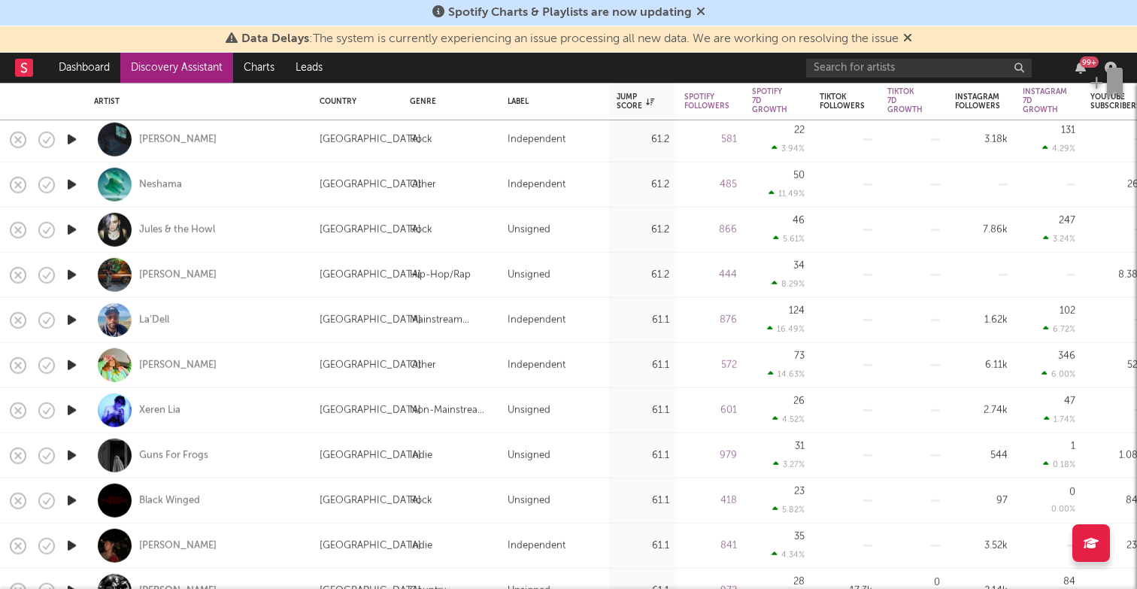
click at [68, 273] on icon "button" at bounding box center [72, 275] width 16 height 19
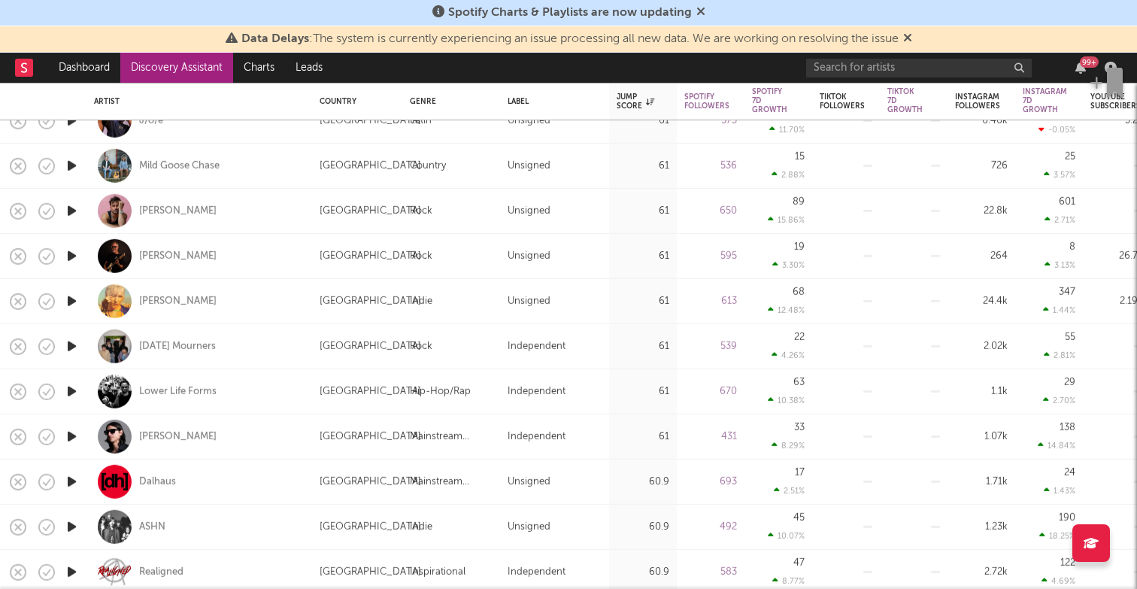
click at [70, 390] on icon "button" at bounding box center [72, 391] width 16 height 19
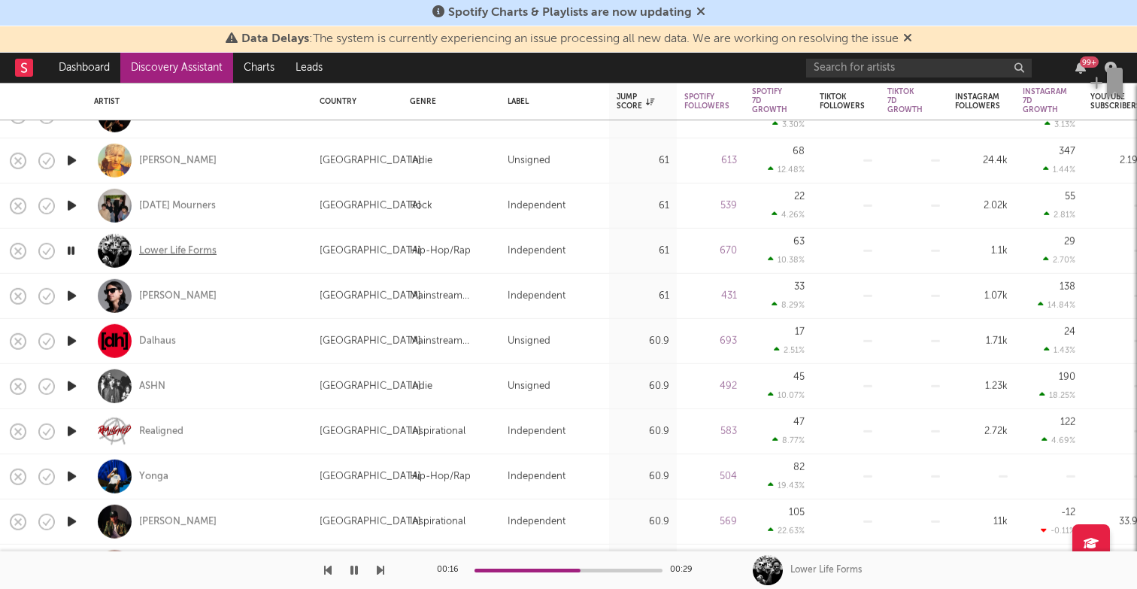
click at [168, 251] on div "Lower Life Forms" at bounding box center [177, 251] width 77 height 14
click at [74, 472] on icon "button" at bounding box center [72, 476] width 16 height 19
click at [496, 571] on div at bounding box center [569, 571] width 188 height 4
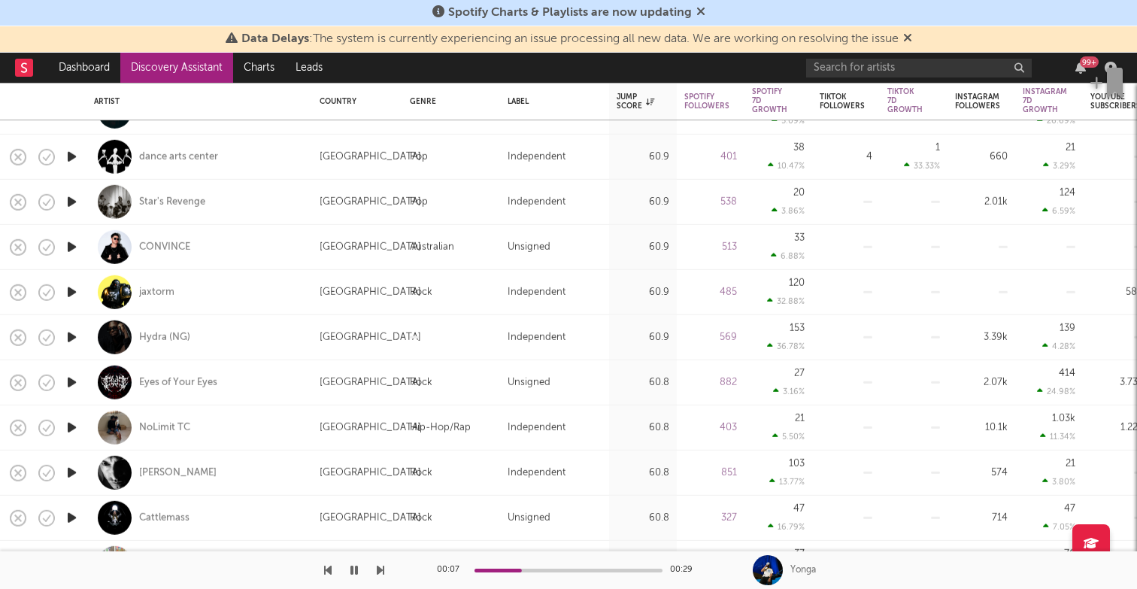
click at [70, 426] on icon "button" at bounding box center [72, 427] width 16 height 19
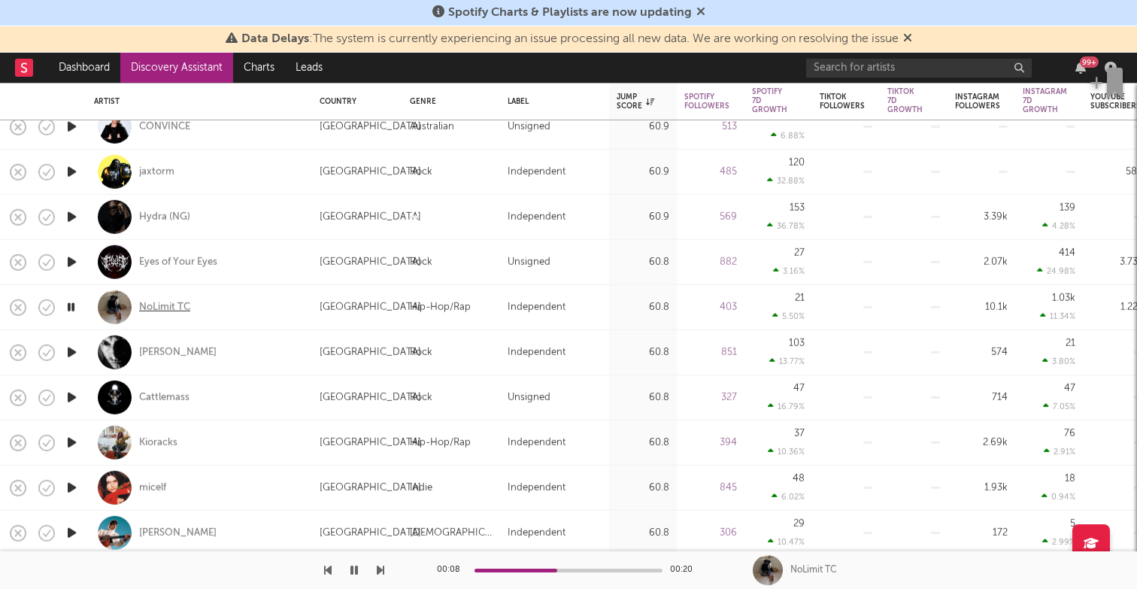
click at [162, 306] on div "NoLimit TC" at bounding box center [164, 307] width 51 height 14
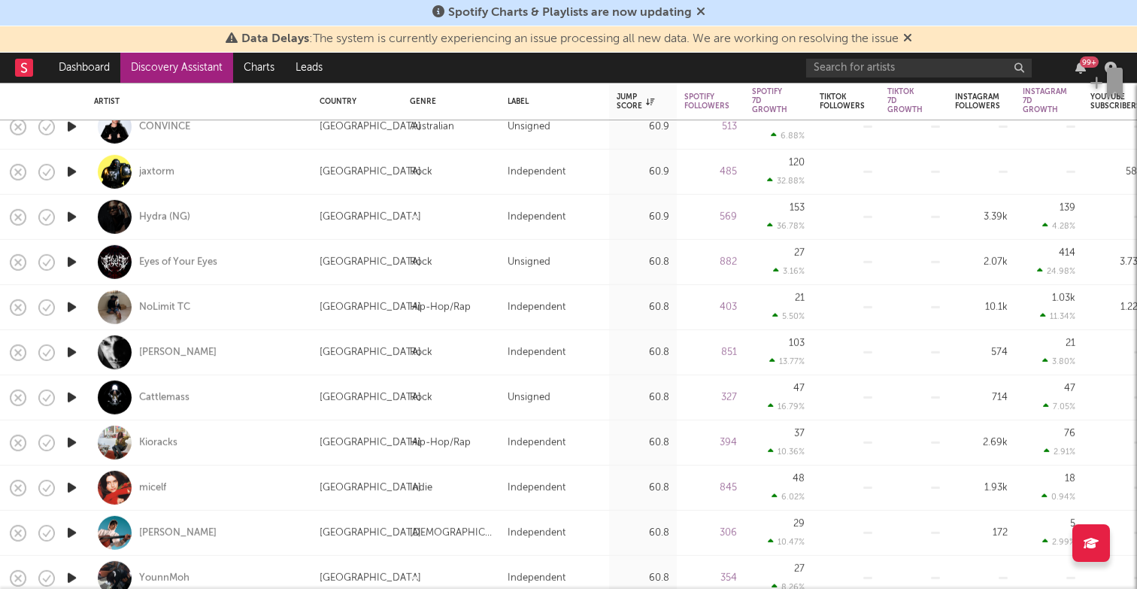
click at [74, 442] on icon "button" at bounding box center [72, 442] width 16 height 19
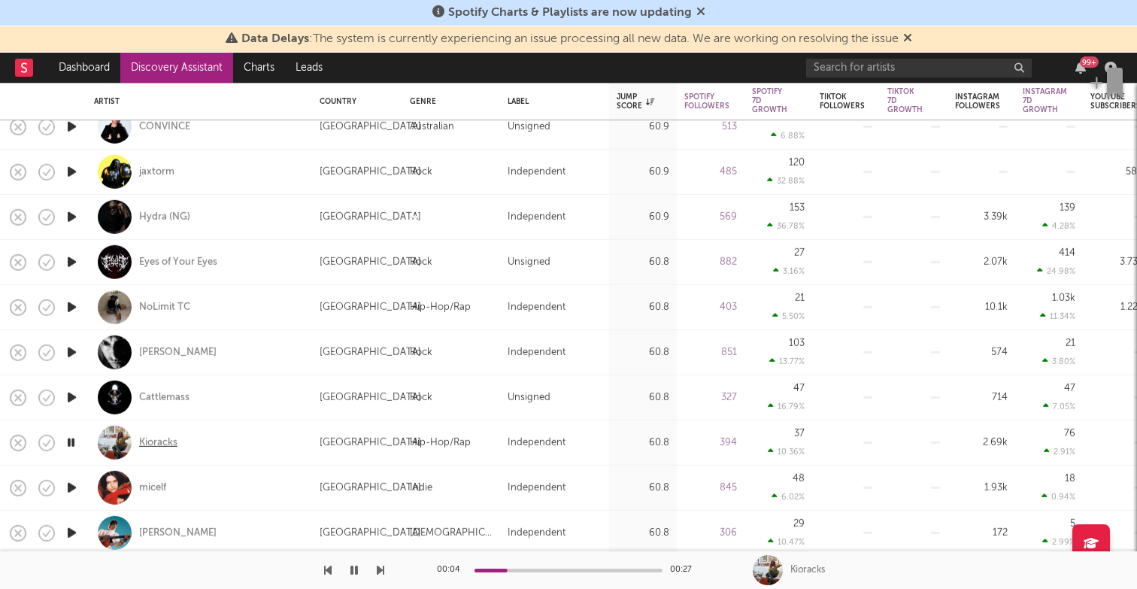
click at [164, 437] on div "Kioracks" at bounding box center [158, 443] width 38 height 14
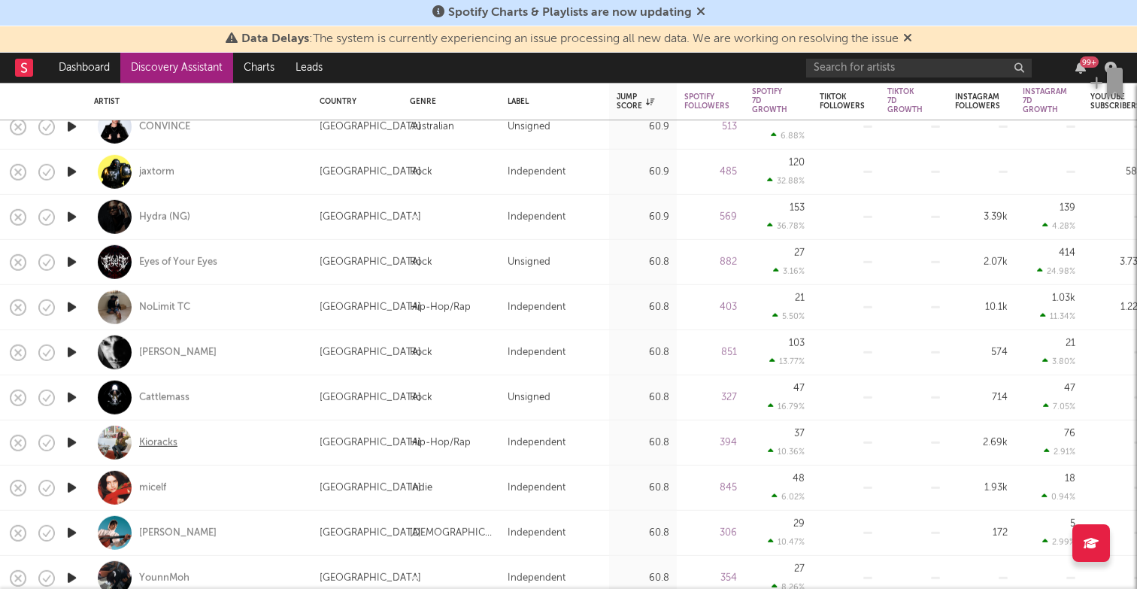
click at [164, 436] on div "Kioracks" at bounding box center [158, 443] width 38 height 14
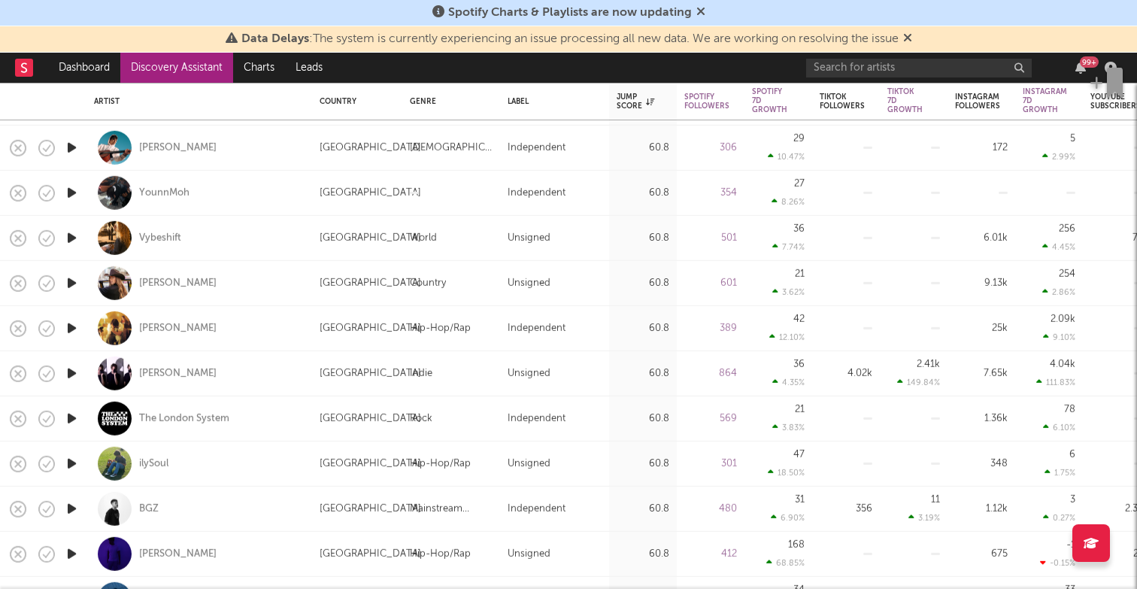
click at [71, 323] on icon "button" at bounding box center [72, 328] width 16 height 19
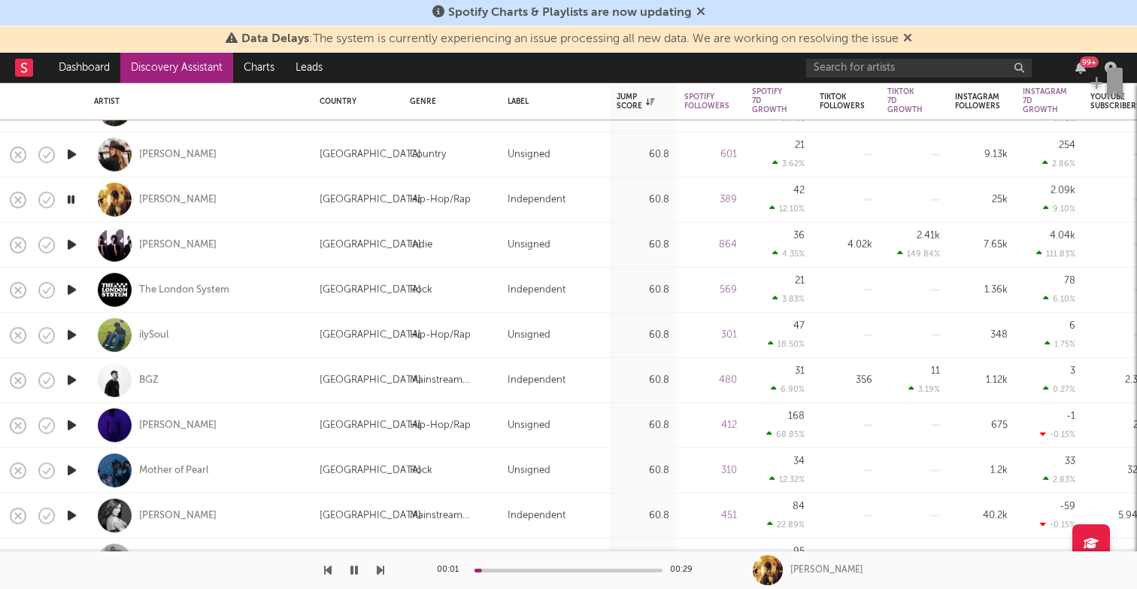
click at [77, 423] on icon "button" at bounding box center [72, 425] width 16 height 19
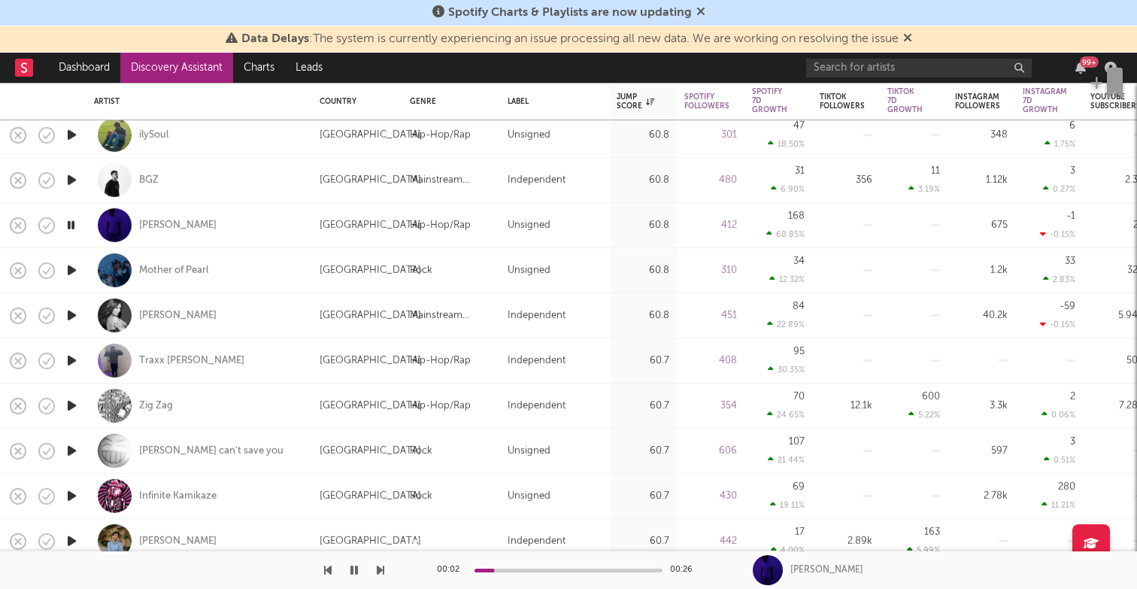
click at [74, 360] on icon "button" at bounding box center [72, 360] width 16 height 19
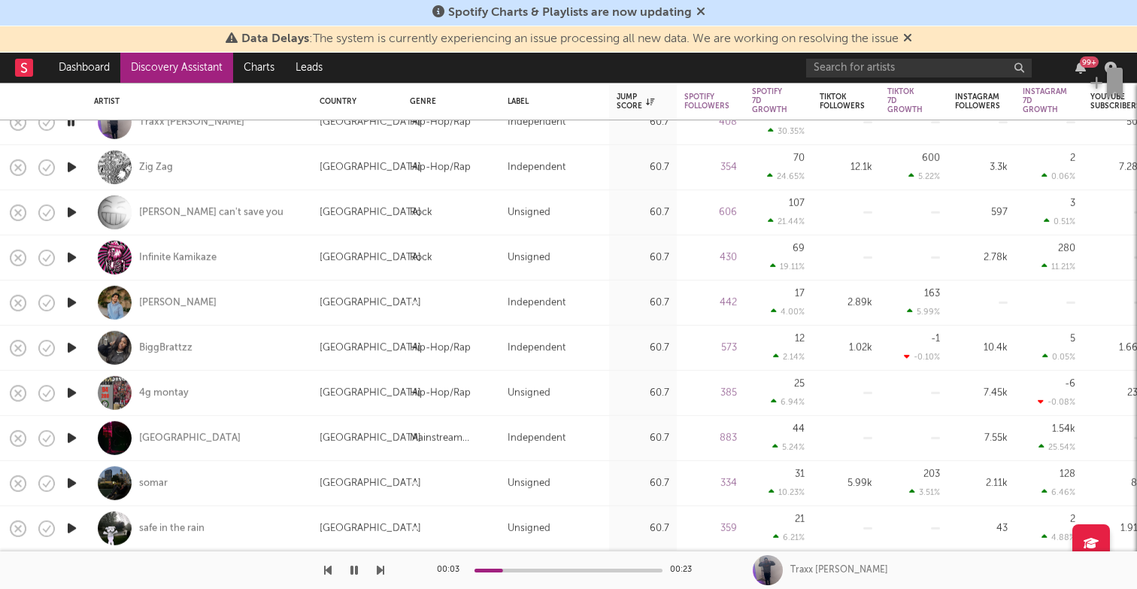
click at [74, 389] on icon "button" at bounding box center [72, 393] width 16 height 19
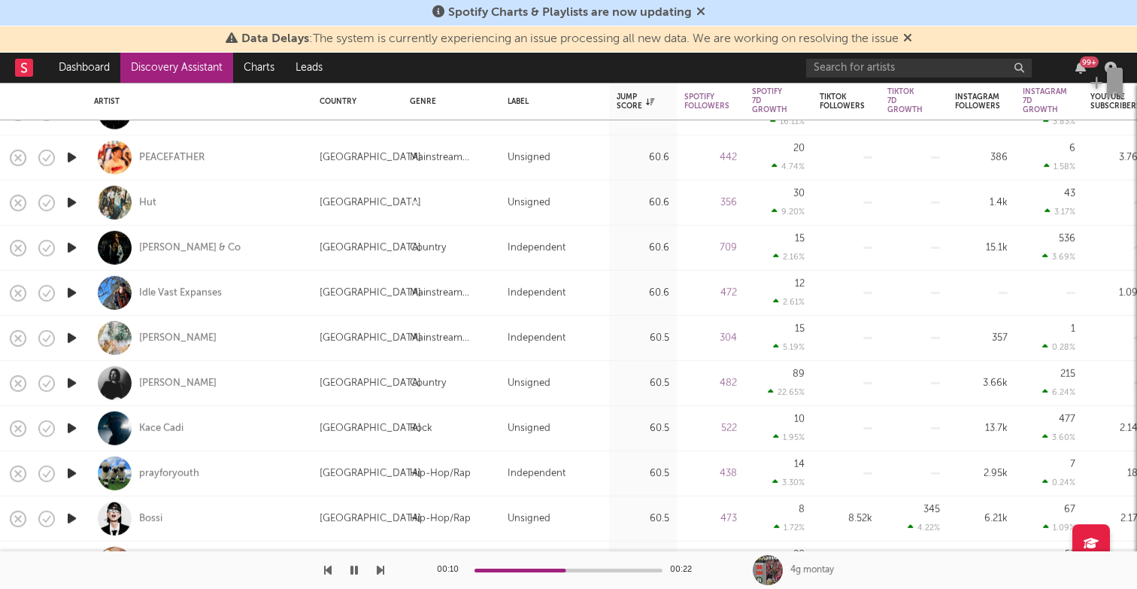
click at [65, 472] on icon "button" at bounding box center [72, 473] width 16 height 19
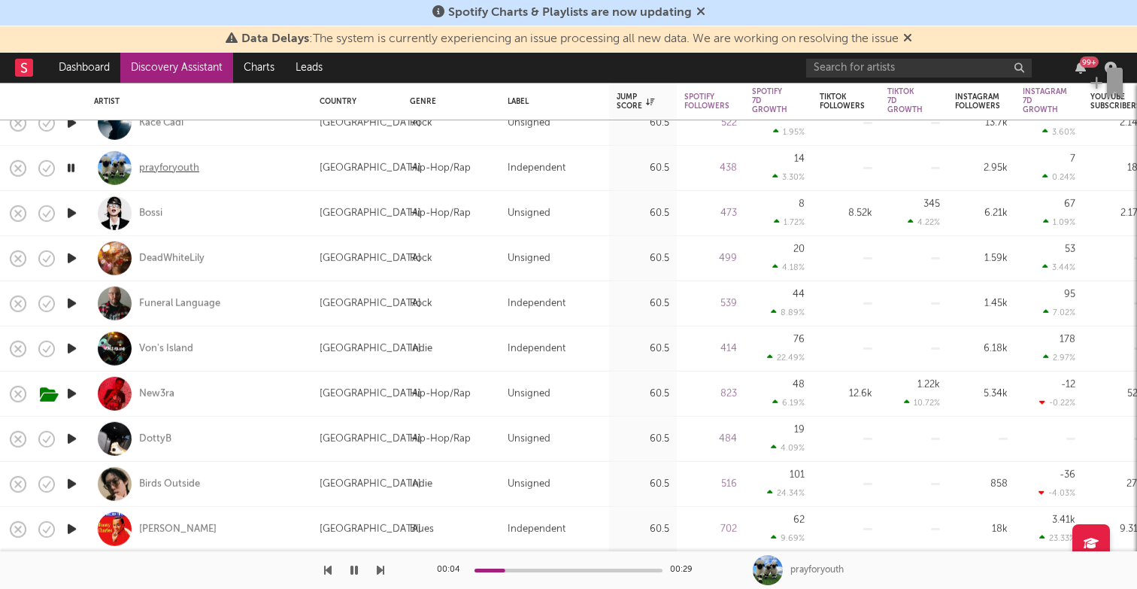
click at [166, 163] on div "prayforyouth" at bounding box center [169, 168] width 60 height 14
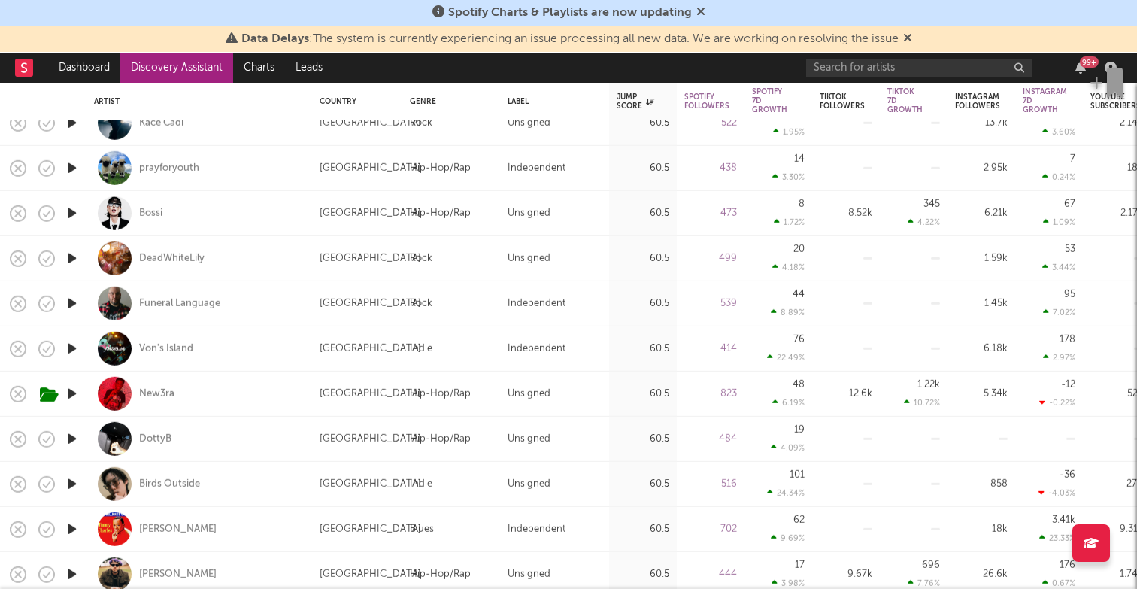
click at [77, 162] on icon "button" at bounding box center [72, 168] width 16 height 19
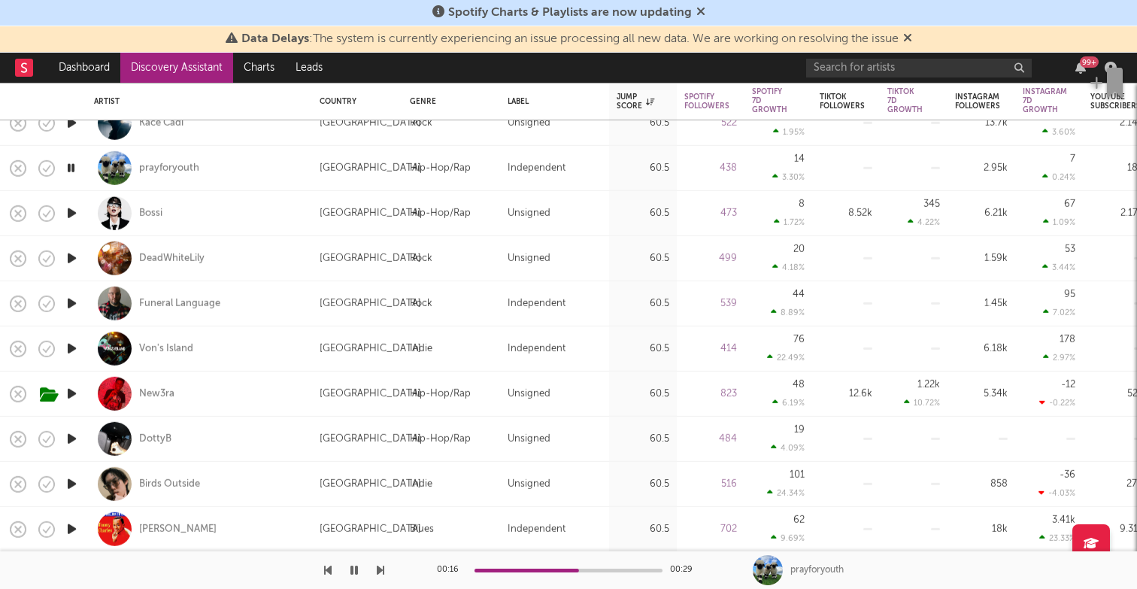
click at [72, 439] on icon "button" at bounding box center [72, 438] width 16 height 19
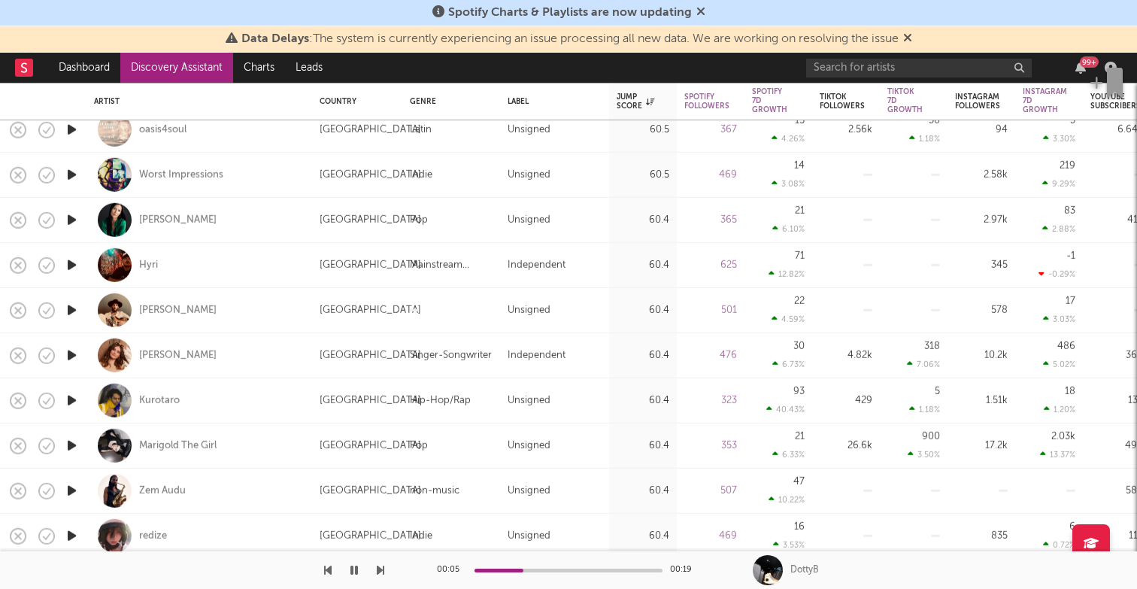
click at [72, 393] on icon "button" at bounding box center [72, 400] width 16 height 19
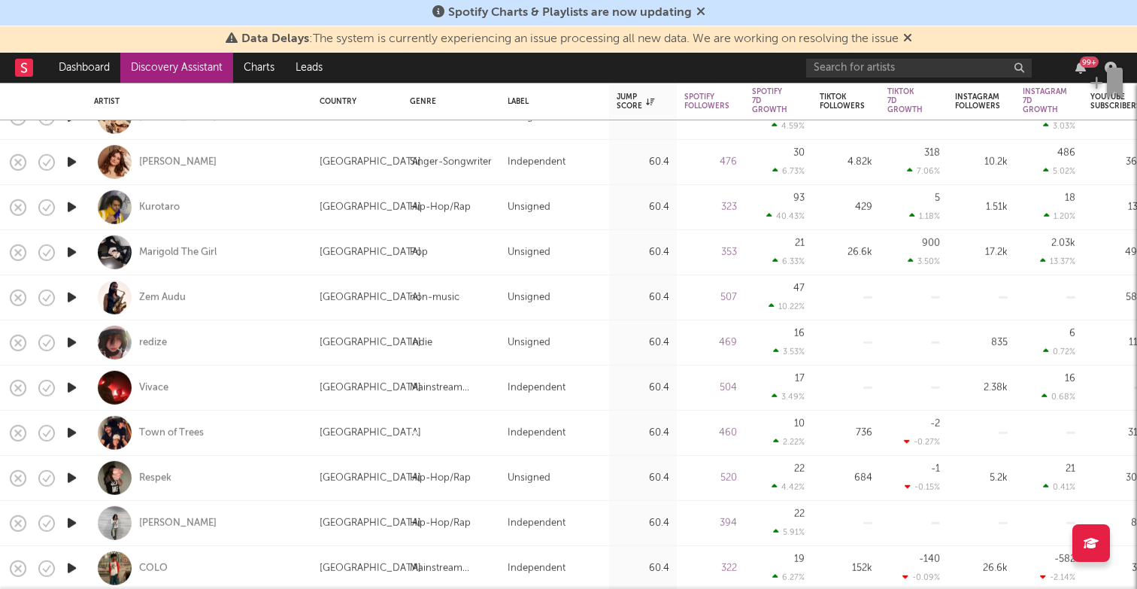
click at [71, 478] on icon "button" at bounding box center [72, 478] width 16 height 19
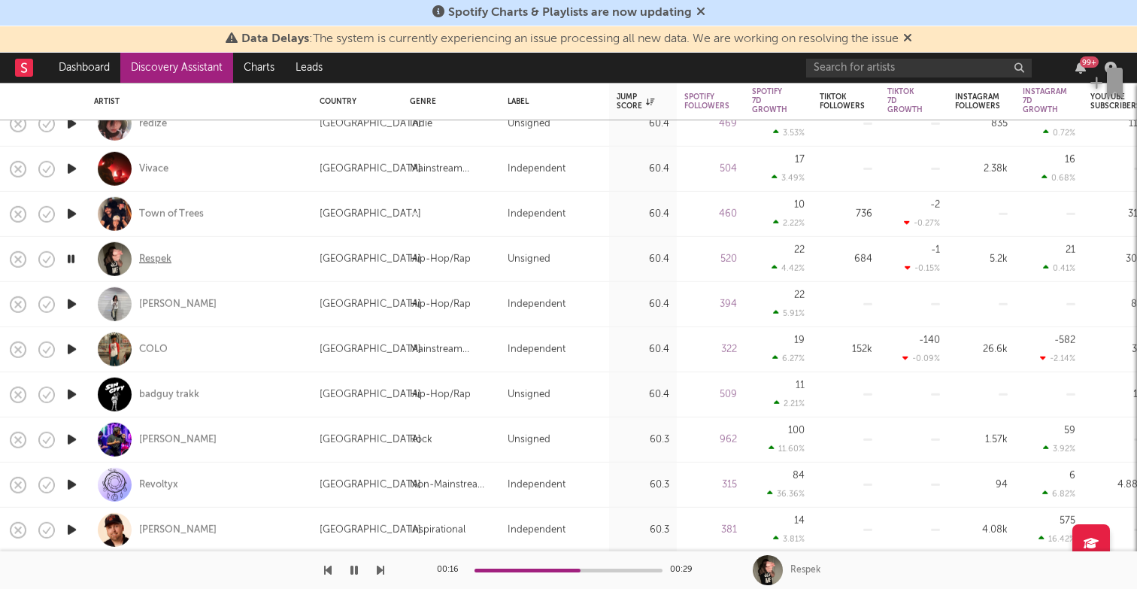
click at [162, 254] on div "Respek" at bounding box center [155, 259] width 32 height 14
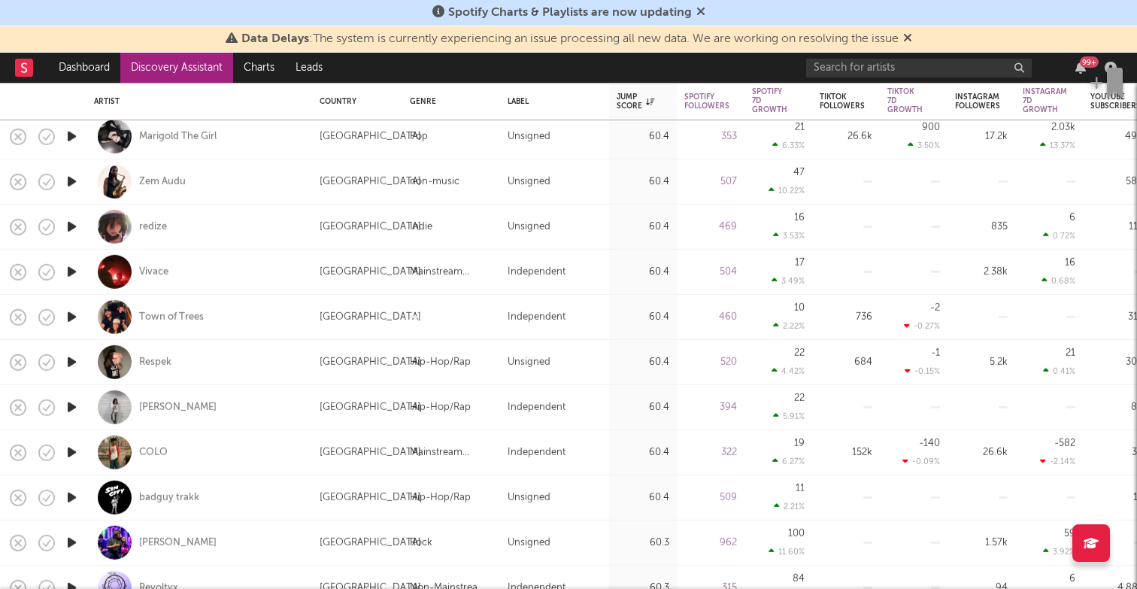
click at [74, 266] on icon "button" at bounding box center [72, 272] width 16 height 19
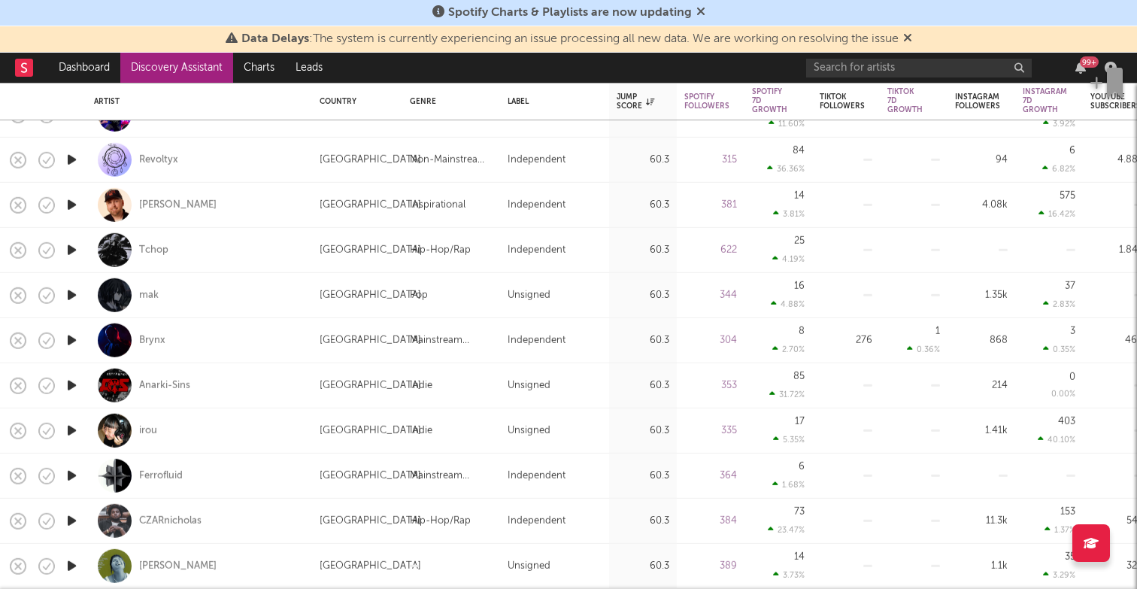
click at [74, 518] on icon "button" at bounding box center [72, 520] width 16 height 19
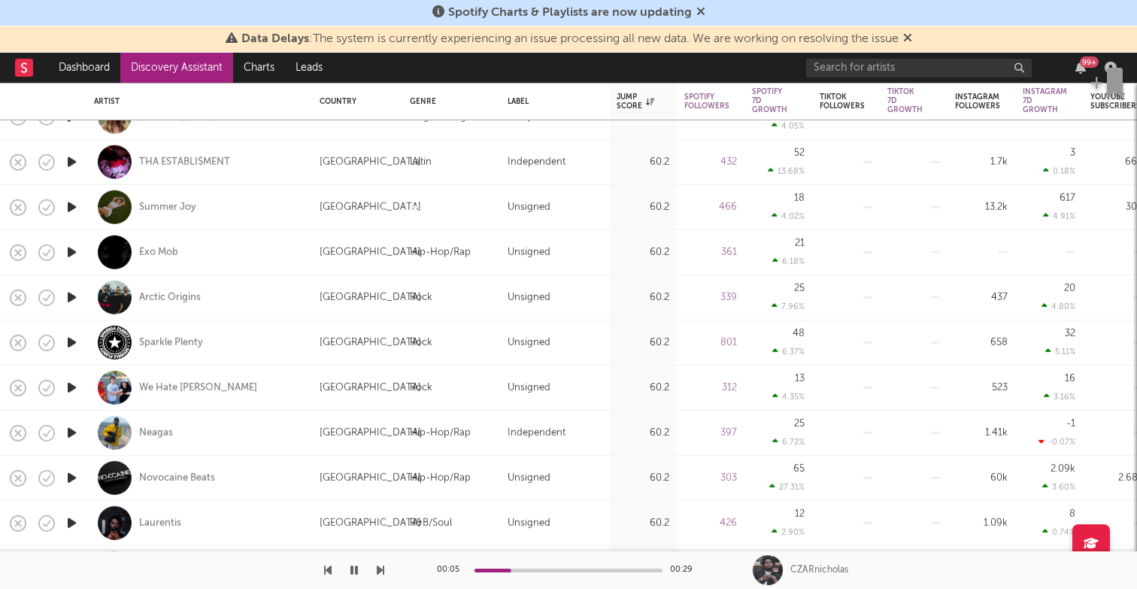
click at [68, 256] on icon "button" at bounding box center [72, 252] width 16 height 19
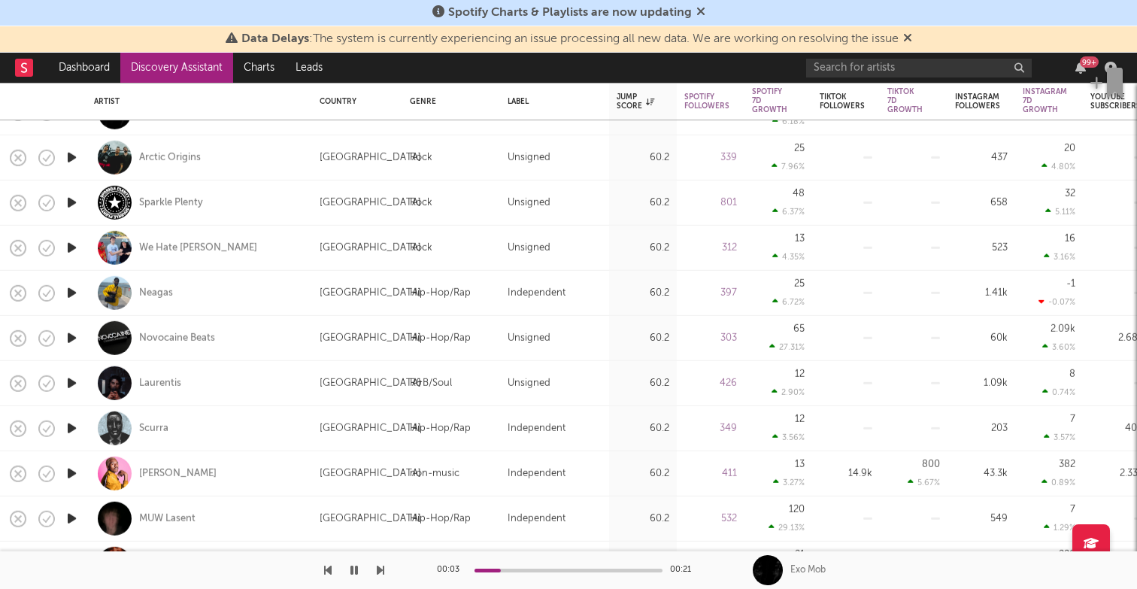
click at [71, 332] on icon "button" at bounding box center [72, 338] width 16 height 19
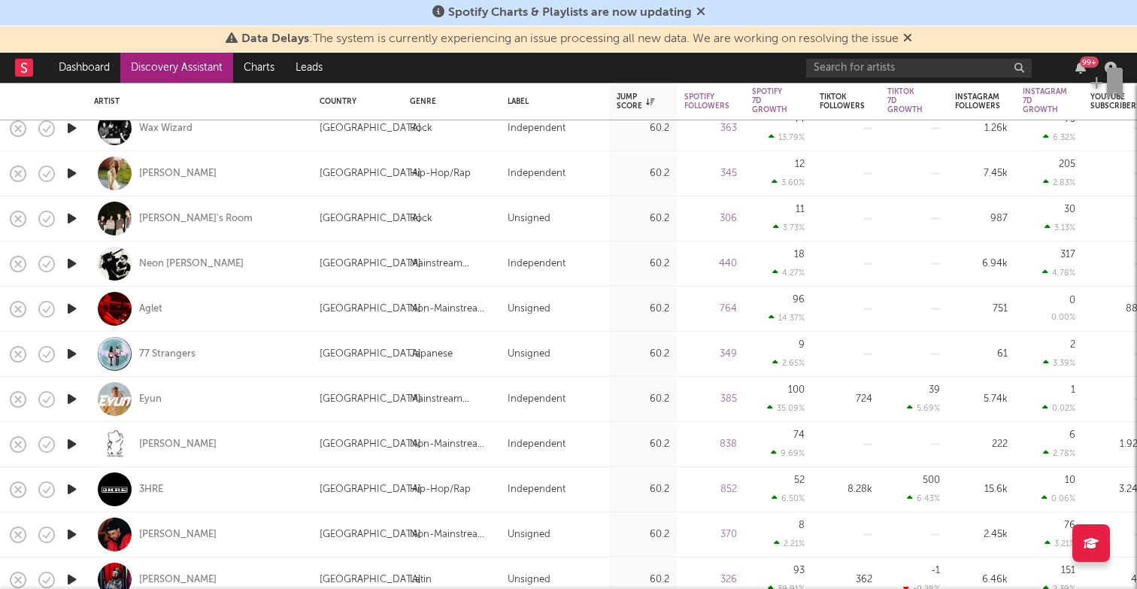
click at [74, 304] on icon "button" at bounding box center [72, 308] width 16 height 19
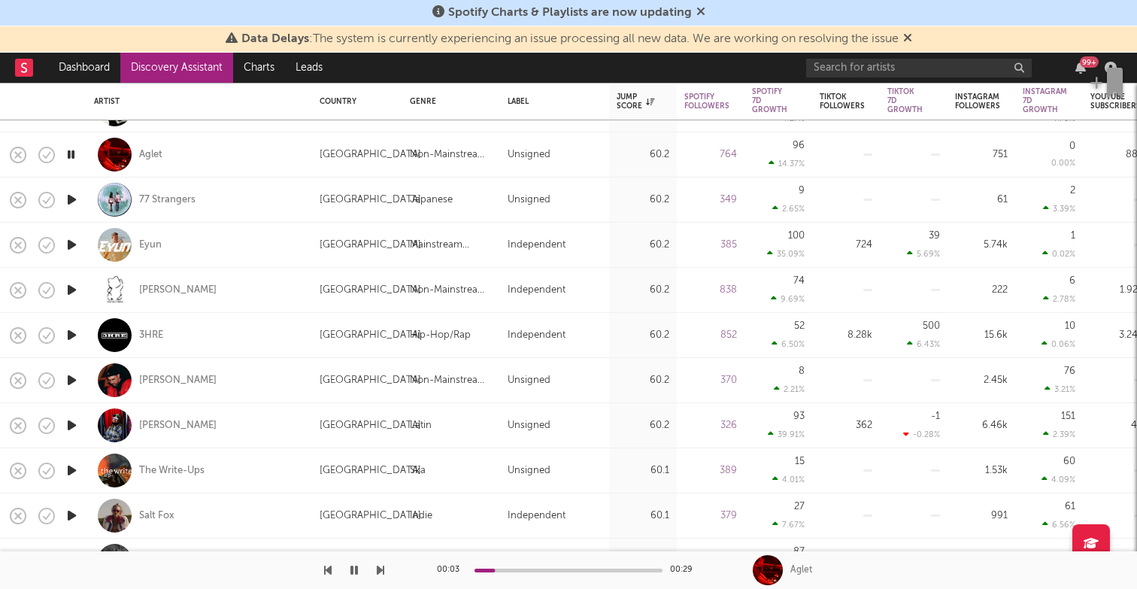
click at [74, 331] on icon "button" at bounding box center [72, 335] width 16 height 19
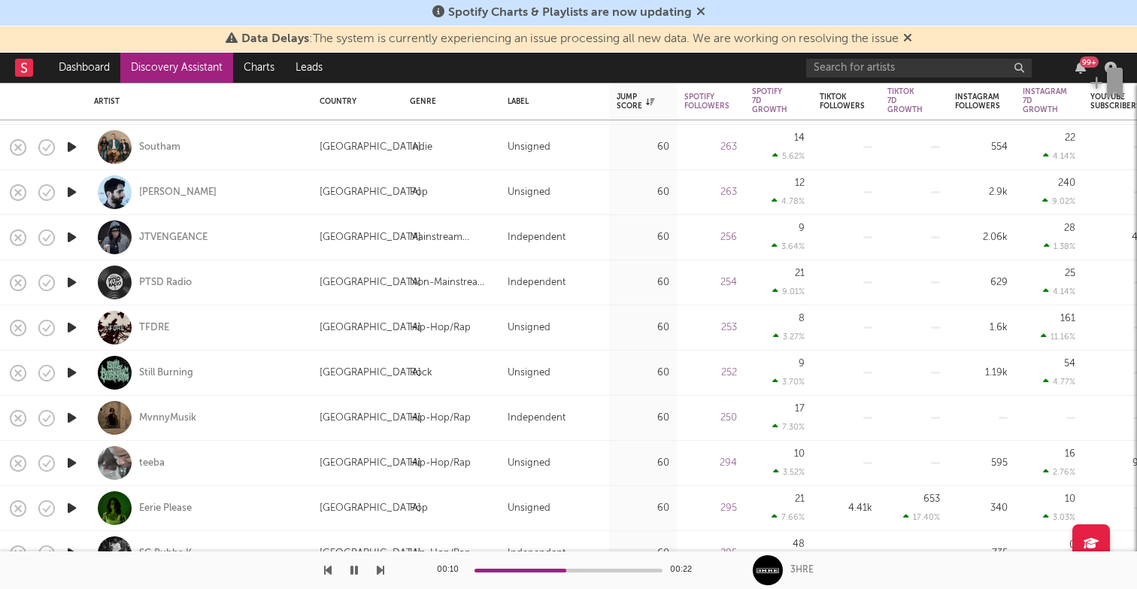
click at [73, 416] on icon "button" at bounding box center [72, 417] width 16 height 19
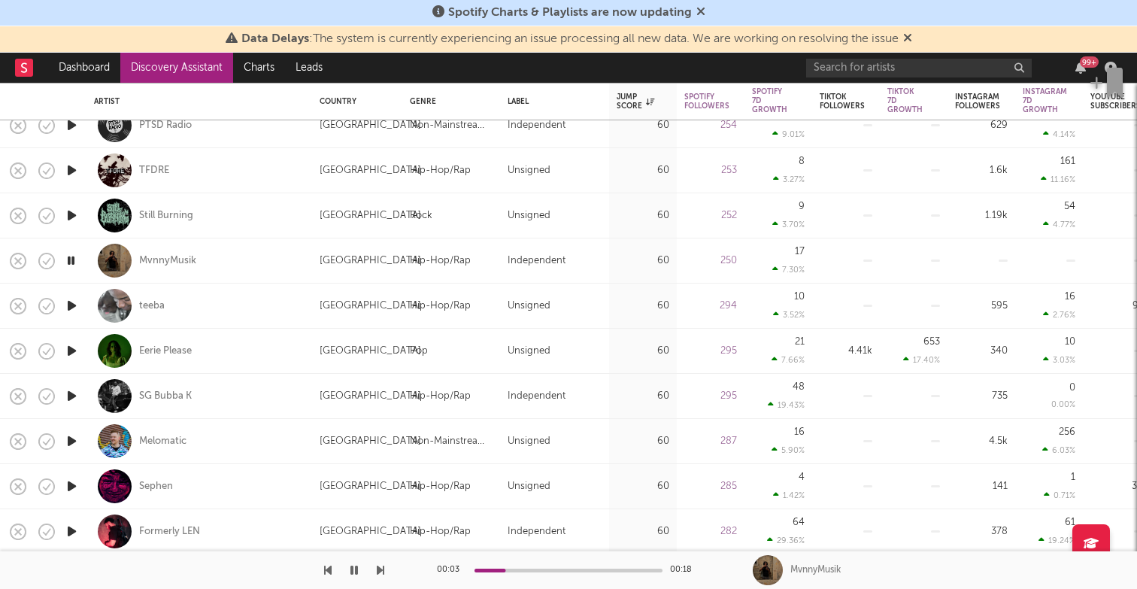
click at [77, 390] on icon "button" at bounding box center [72, 396] width 16 height 19
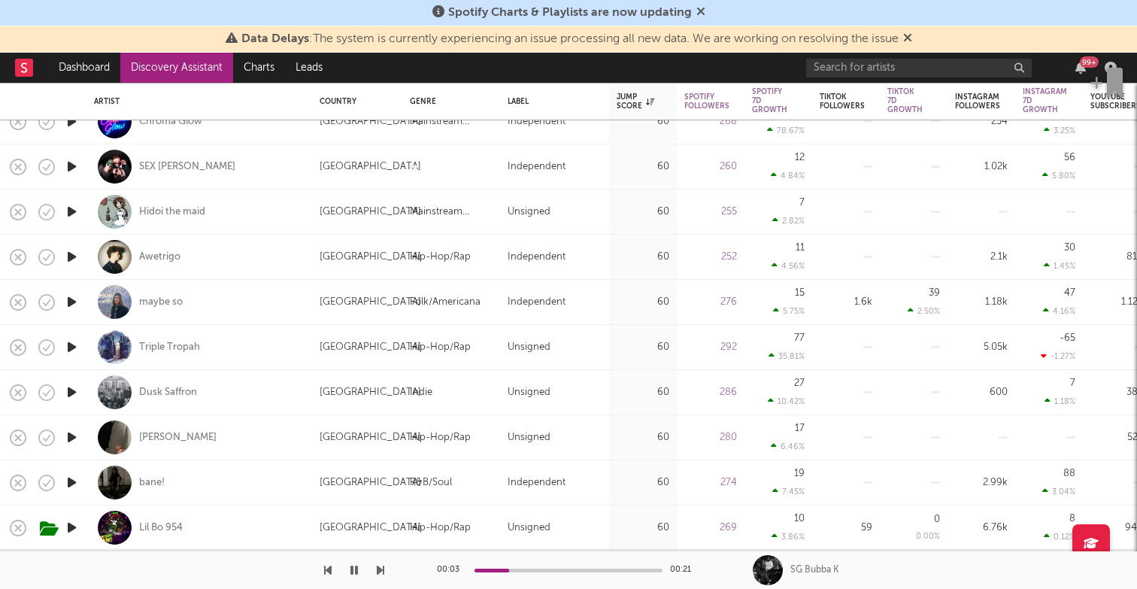
click at [64, 432] on icon "button" at bounding box center [72, 437] width 16 height 19
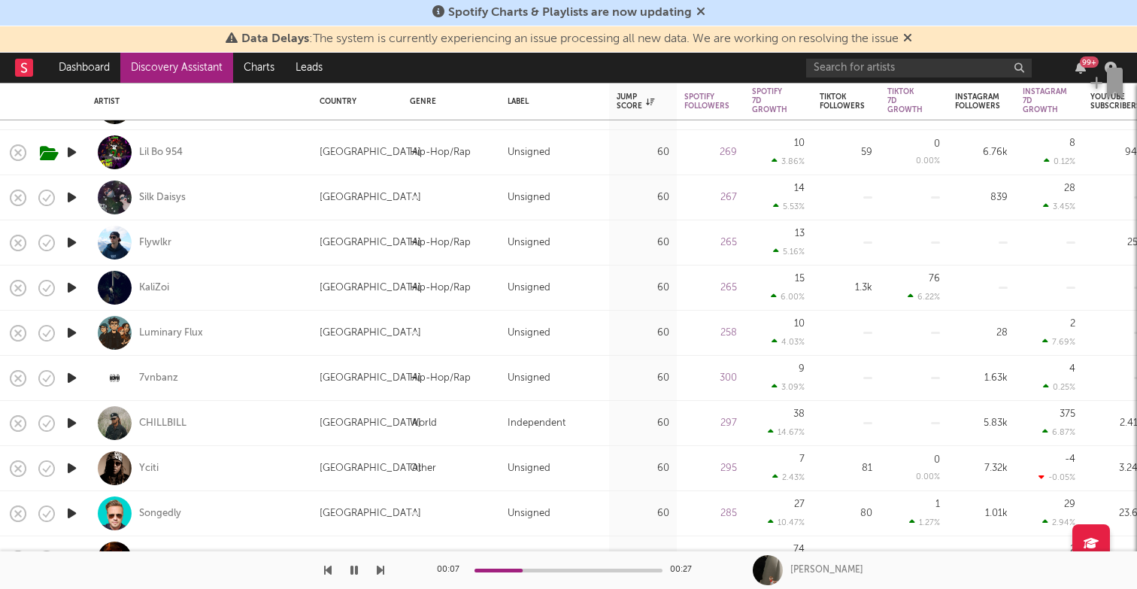
click at [73, 378] on icon "button" at bounding box center [72, 378] width 16 height 19
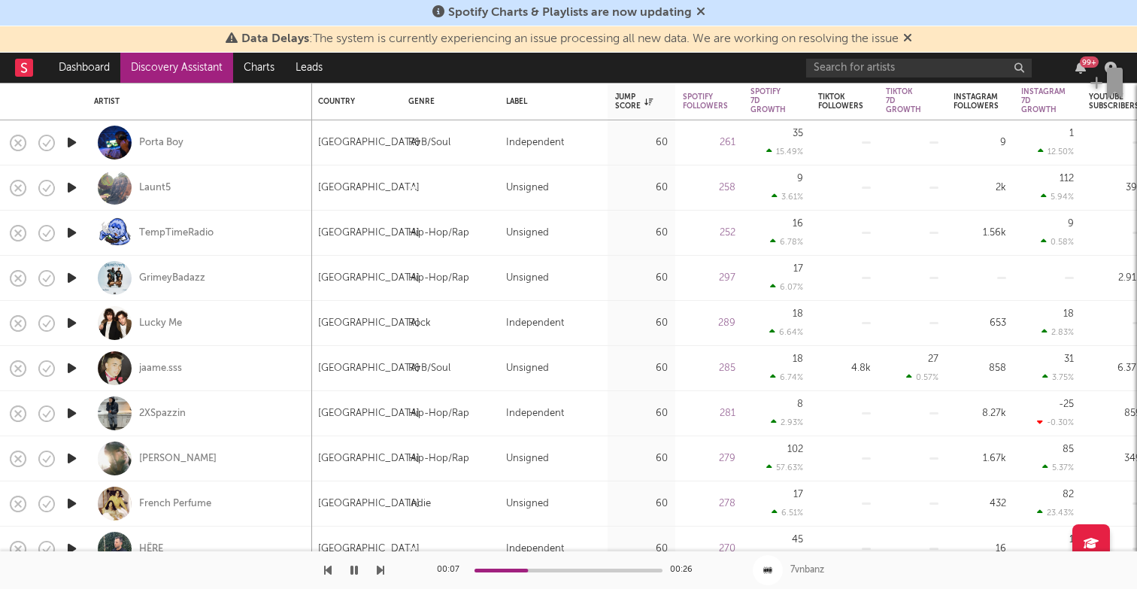
click at [71, 417] on icon "button" at bounding box center [72, 413] width 16 height 19
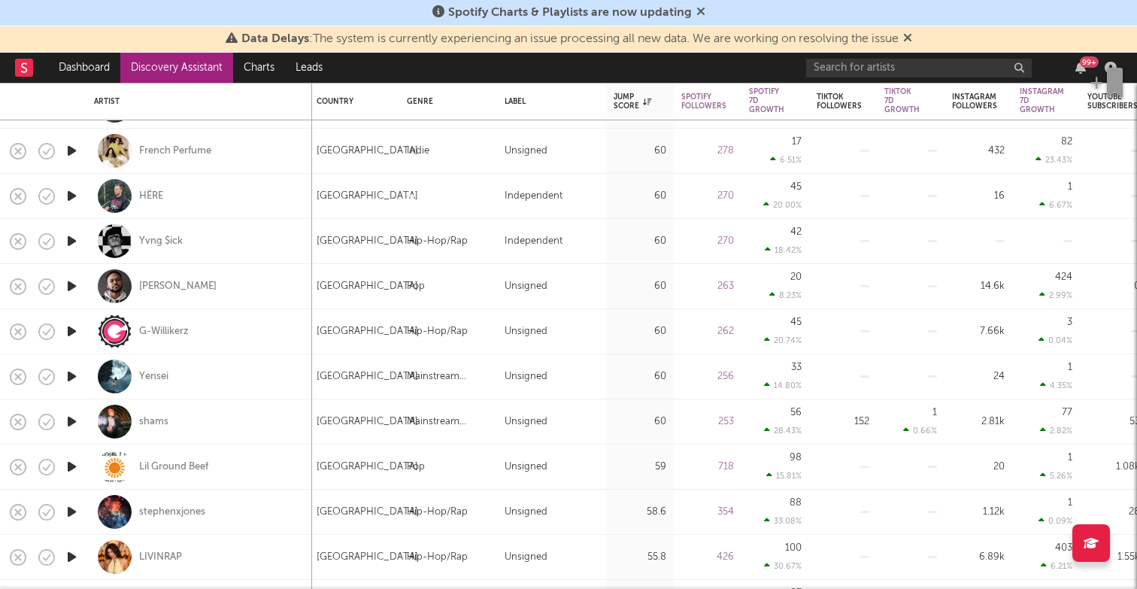
click at [75, 418] on icon "button" at bounding box center [72, 421] width 16 height 19
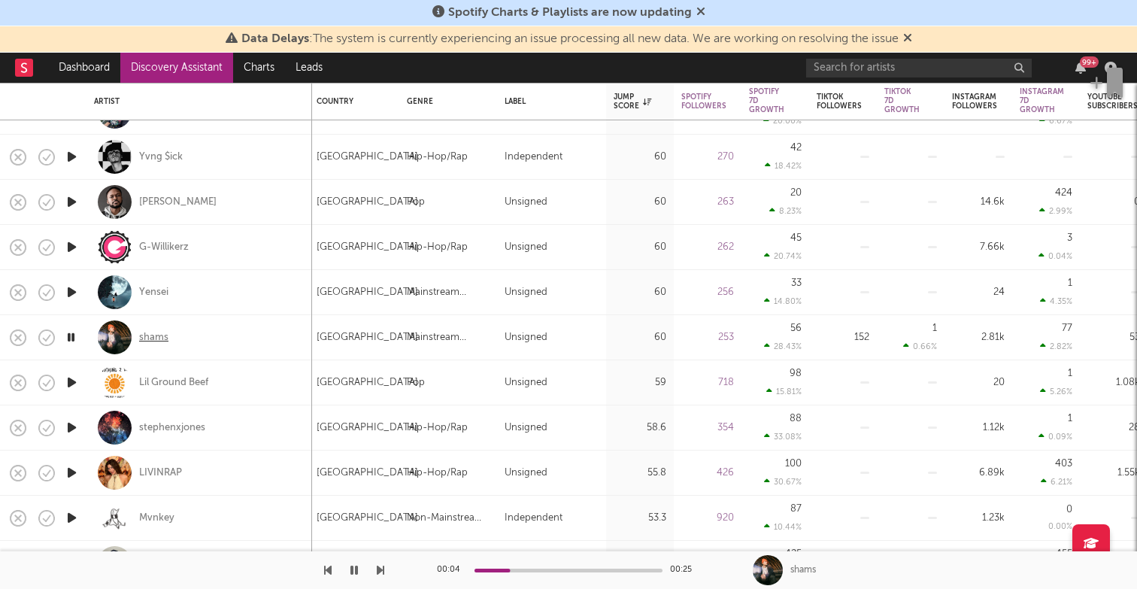
click at [167, 332] on div "shams" at bounding box center [153, 338] width 29 height 14
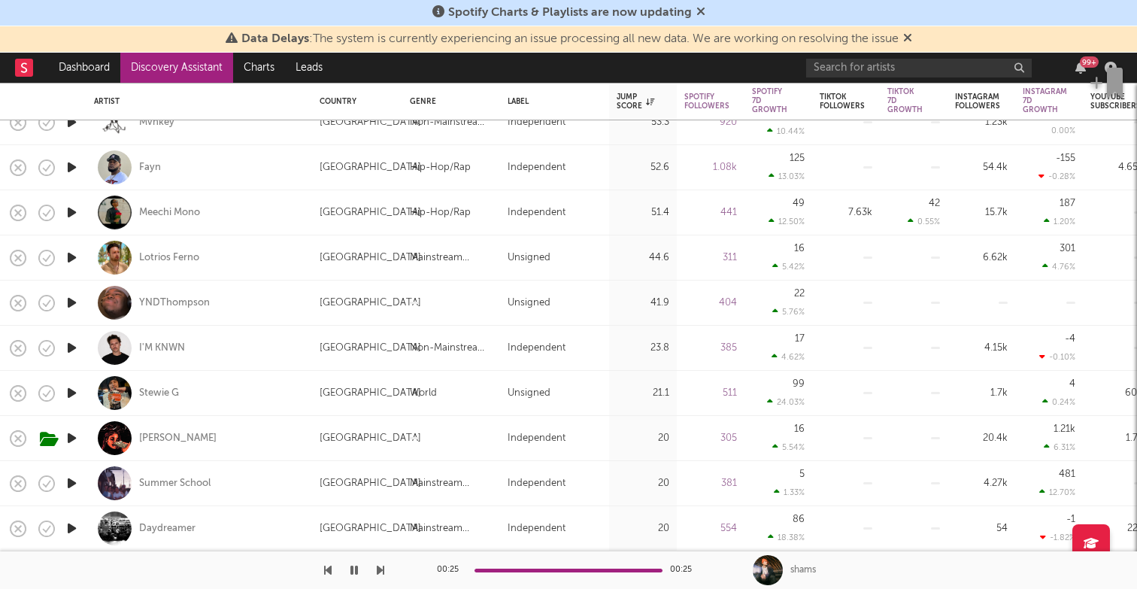
click at [71, 305] on icon "button" at bounding box center [72, 302] width 16 height 19
click at [184, 293] on div "YNDThompson" at bounding box center [199, 303] width 211 height 44
select select "1w"
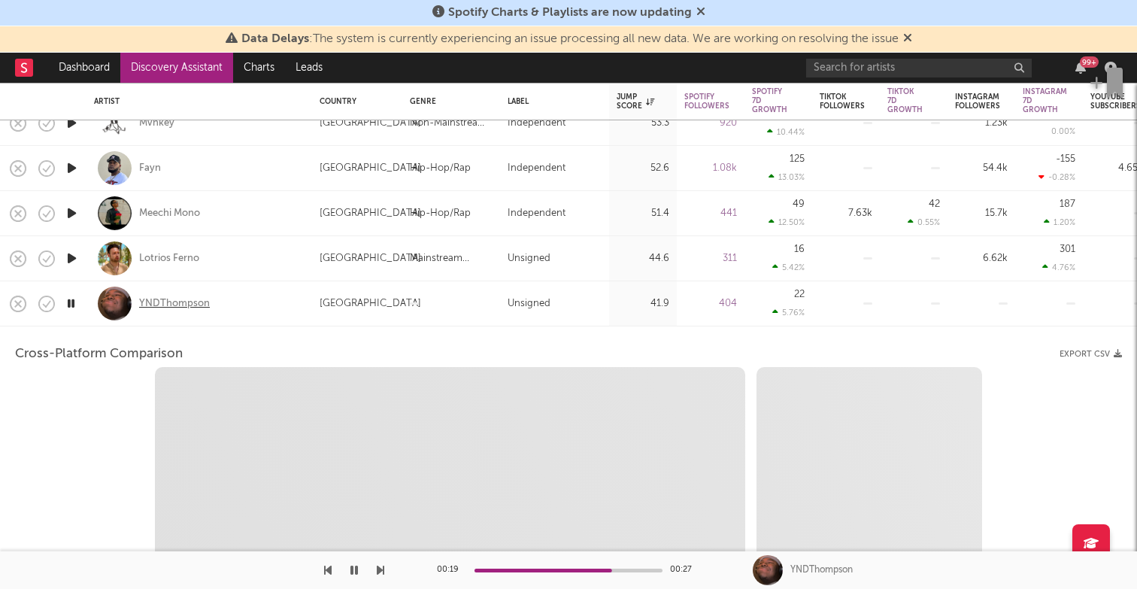
select select "1w"
click at [179, 301] on div "YNDThompson" at bounding box center [174, 304] width 71 height 14
select select "1m"
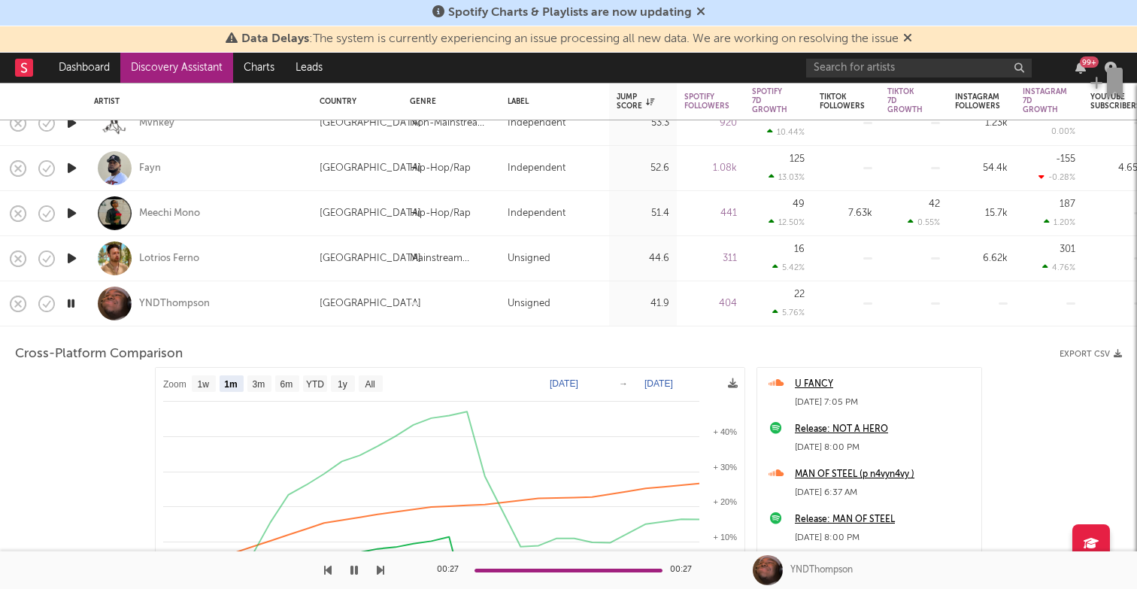
click at [65, 214] on icon "button" at bounding box center [72, 213] width 16 height 19
click at [69, 217] on icon "button" at bounding box center [71, 213] width 14 height 19
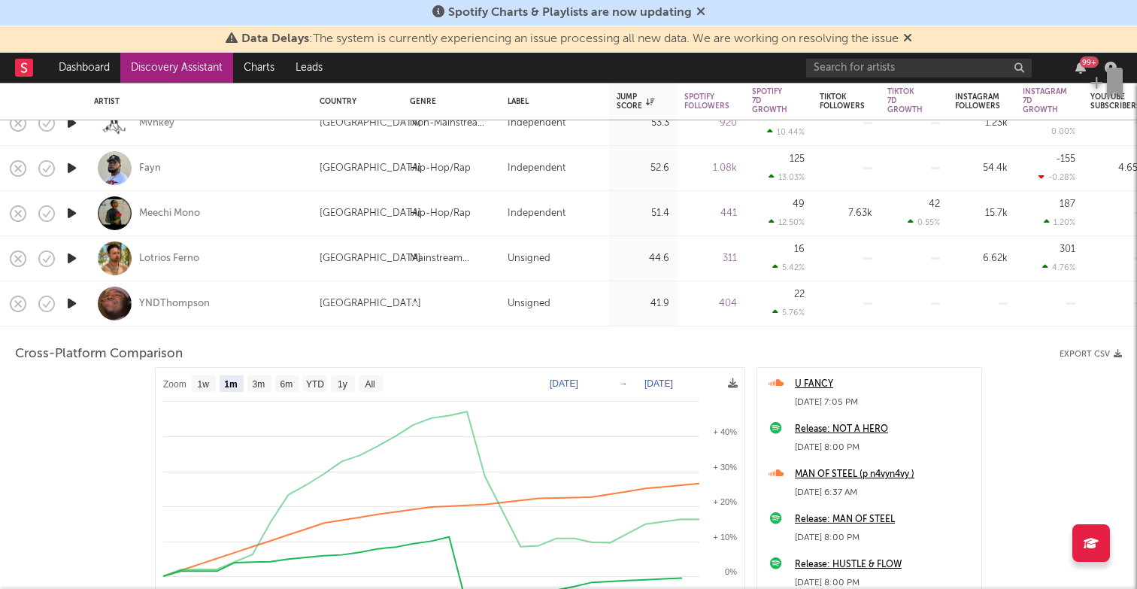
click at [69, 166] on icon "button" at bounding box center [72, 168] width 16 height 19
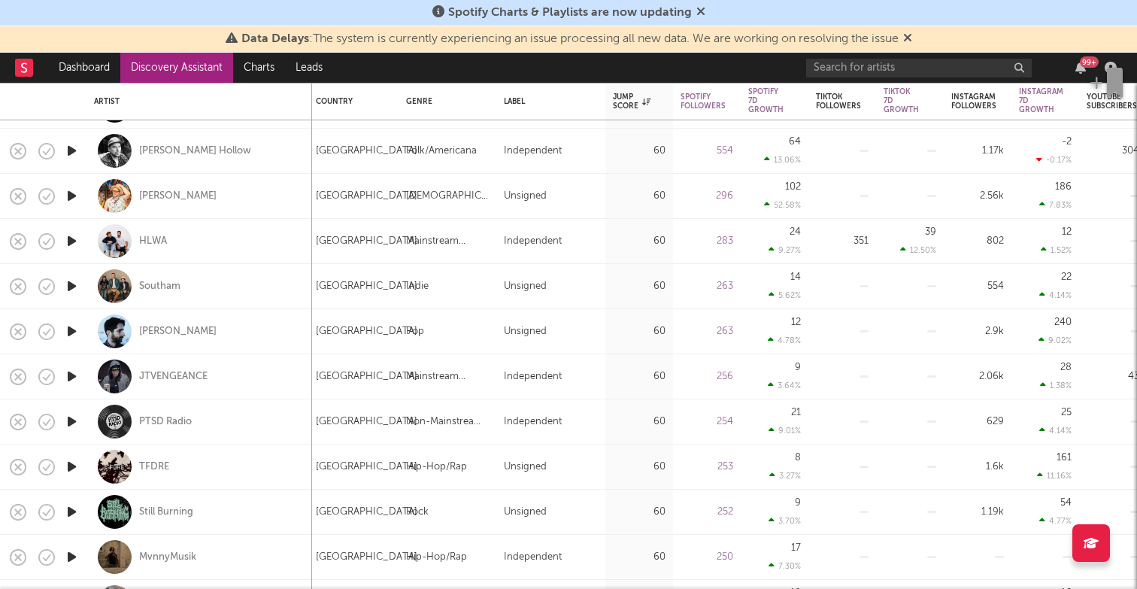
click at [72, 469] on icon "button" at bounding box center [72, 466] width 16 height 19
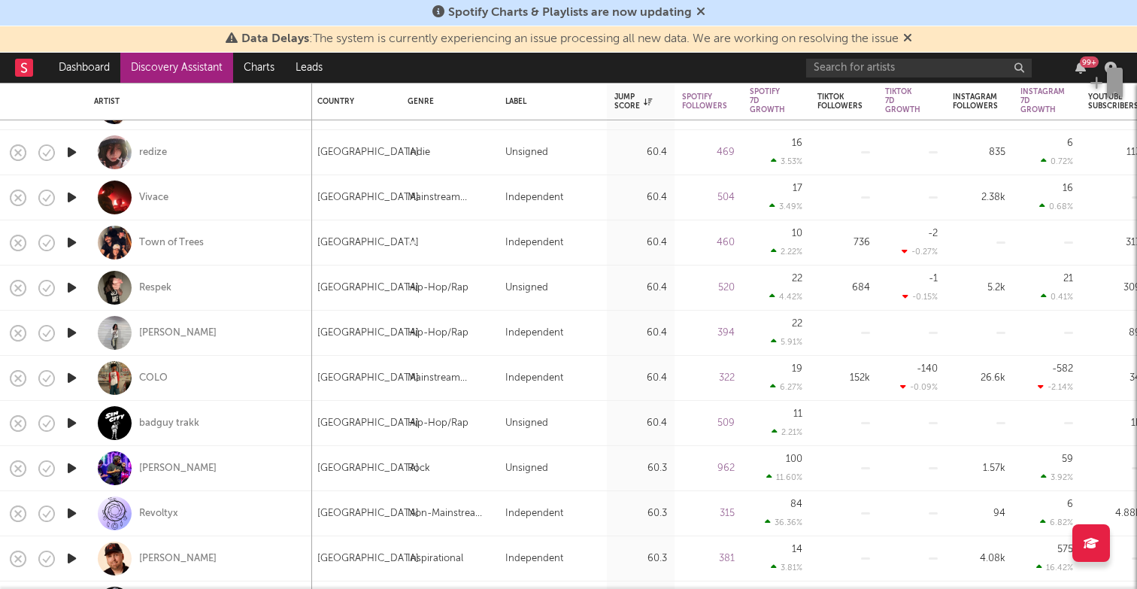
click at [73, 329] on icon "button" at bounding box center [72, 332] width 16 height 19
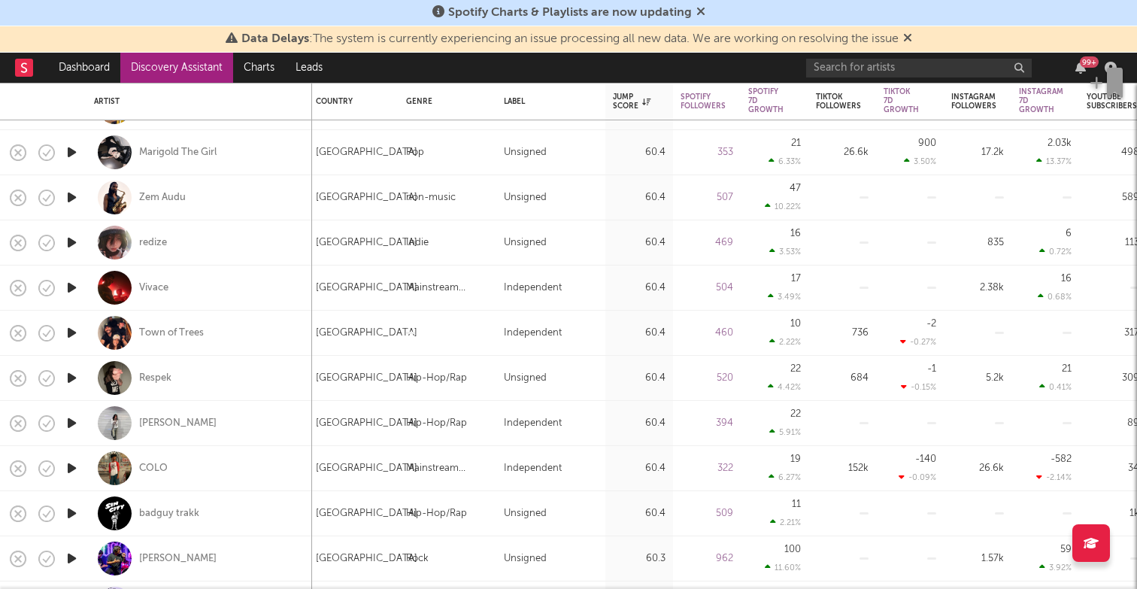
click at [68, 238] on icon "button" at bounding box center [72, 242] width 16 height 19
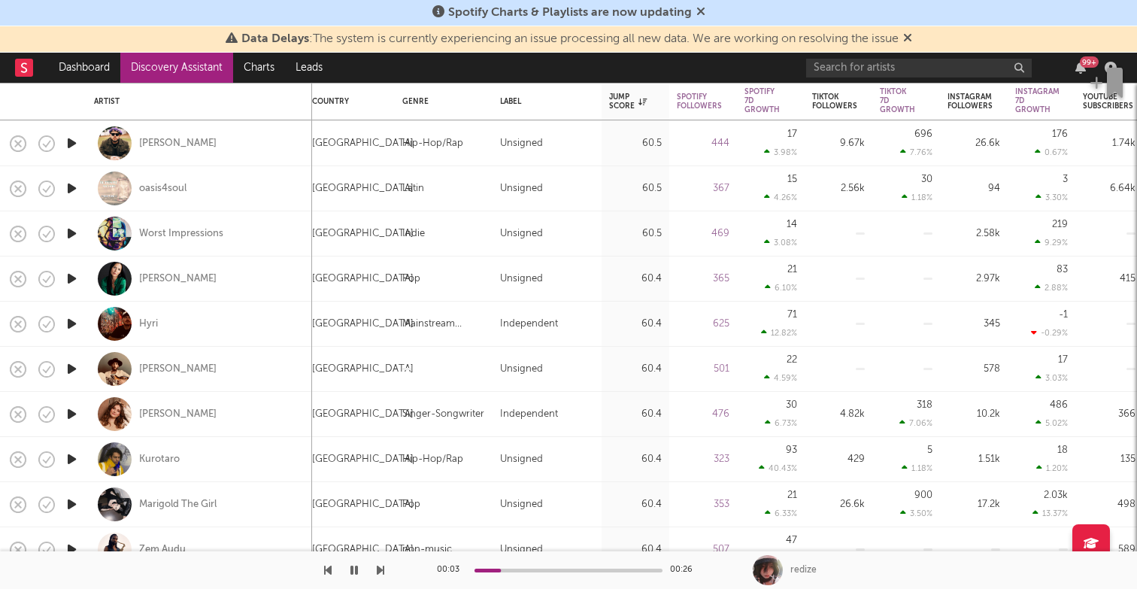
click at [70, 323] on icon "button" at bounding box center [72, 323] width 16 height 19
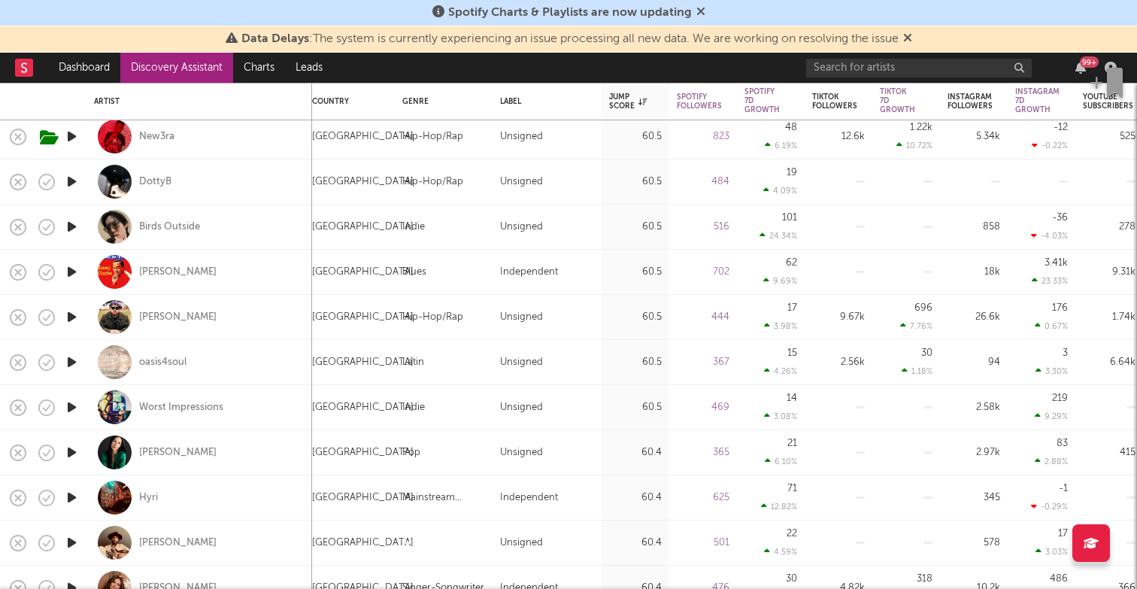
click at [68, 313] on icon "button" at bounding box center [72, 317] width 16 height 19
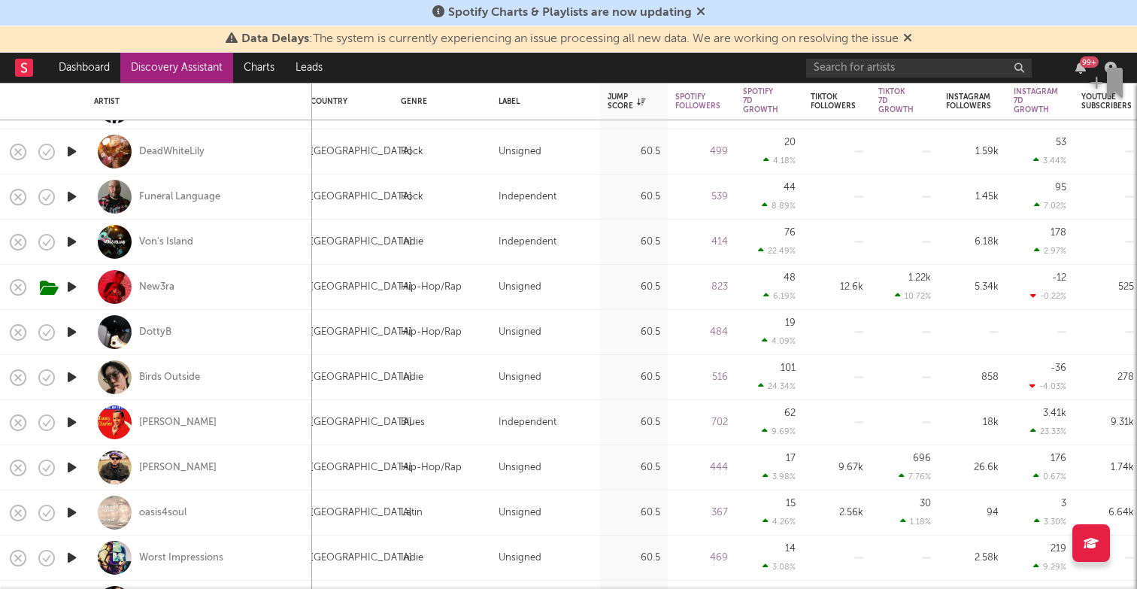
click at [77, 332] on icon "button" at bounding box center [72, 332] width 16 height 19
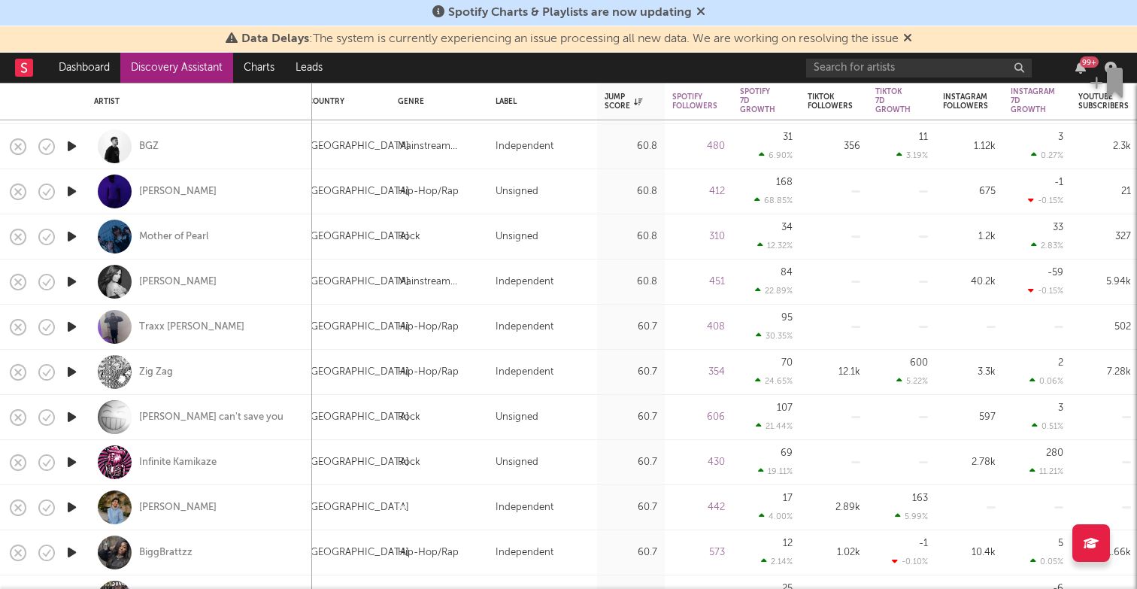
click at [71, 369] on icon "button" at bounding box center [72, 372] width 16 height 19
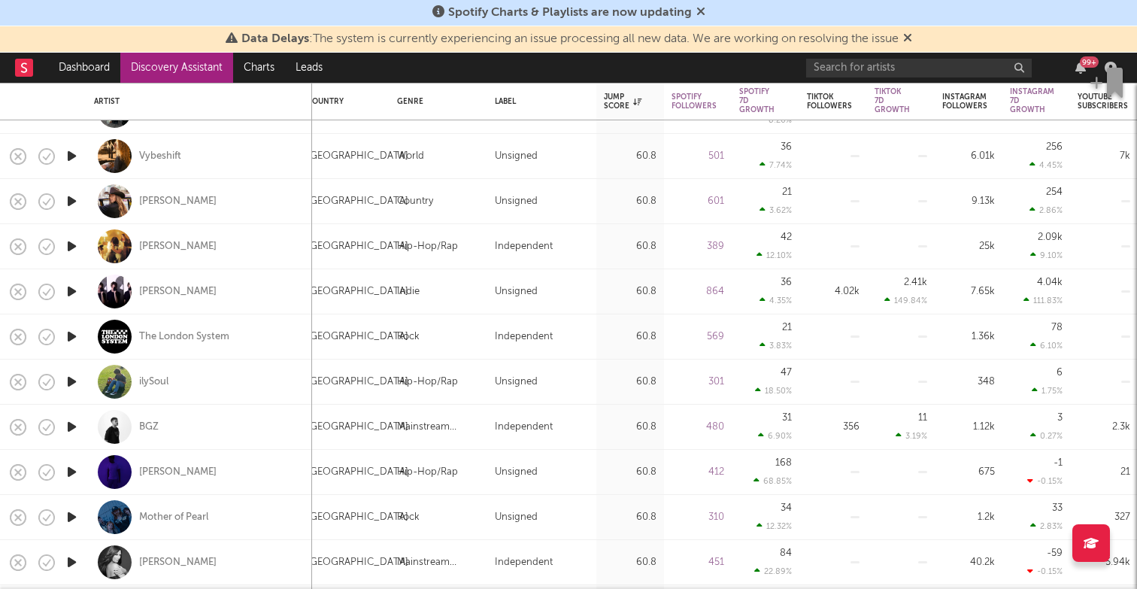
click at [76, 381] on icon "button" at bounding box center [72, 381] width 16 height 19
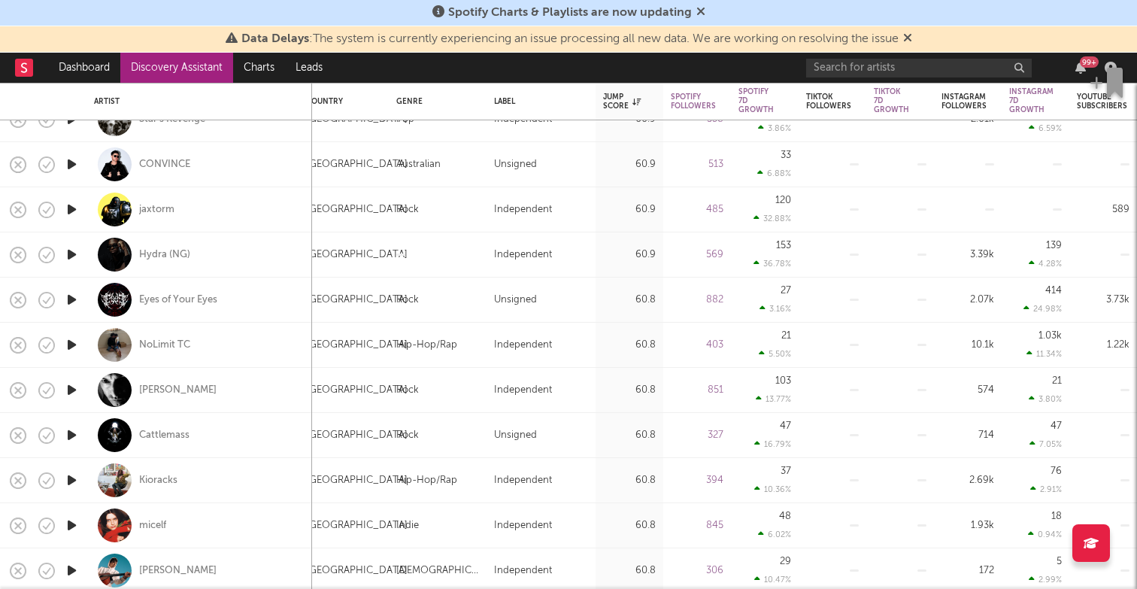
click at [80, 344] on div at bounding box center [71, 345] width 30 height 45
select select "1w"
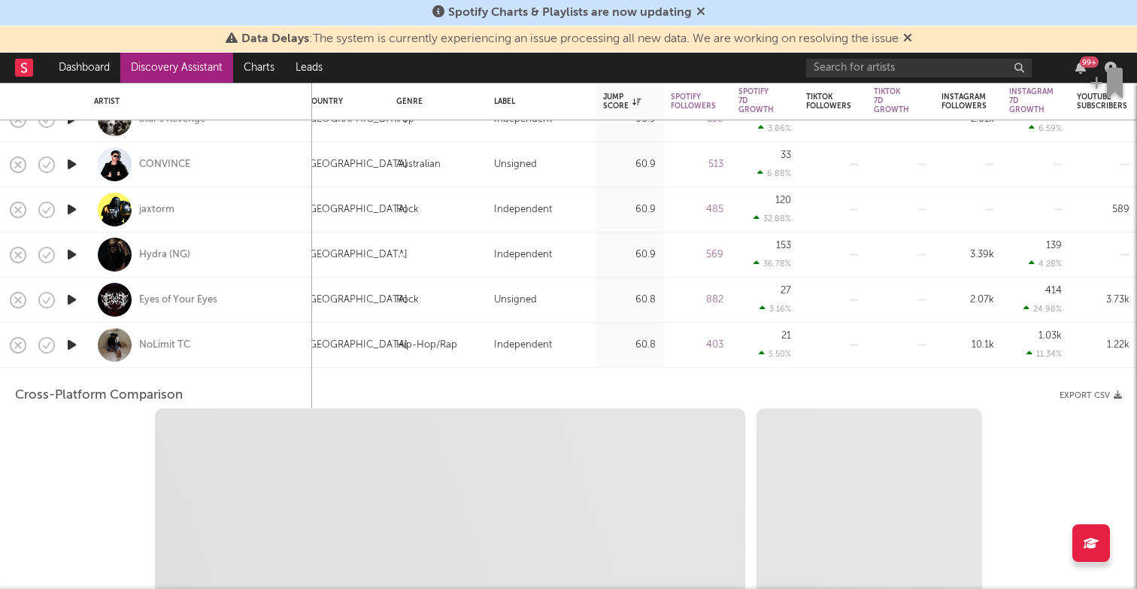
click at [74, 344] on icon "button" at bounding box center [72, 344] width 16 height 19
select select "1w"
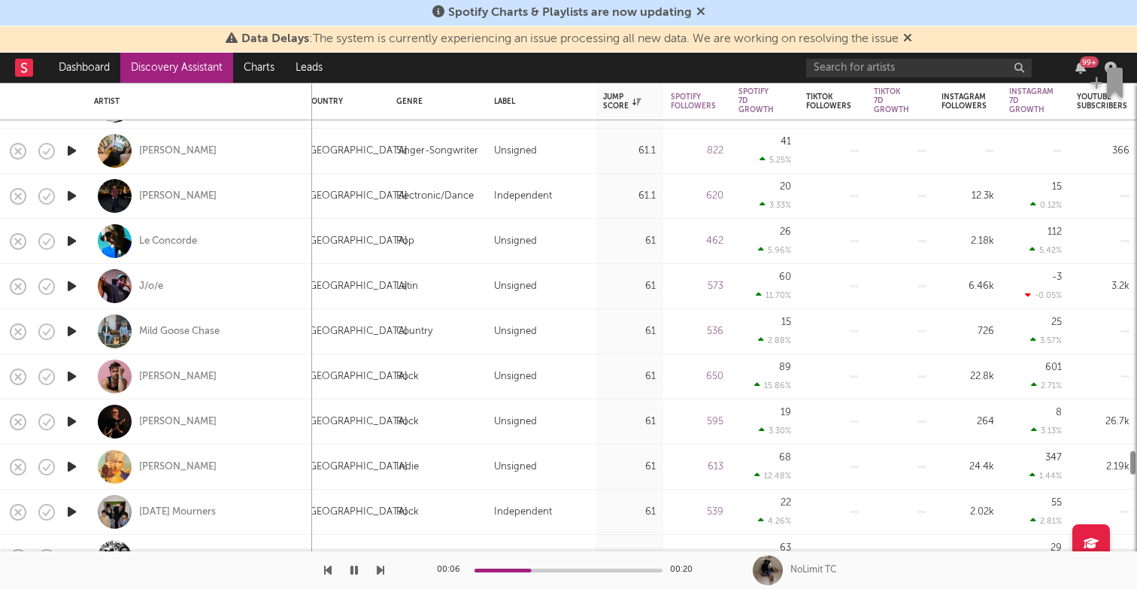
select select "1m"
select select "1w"
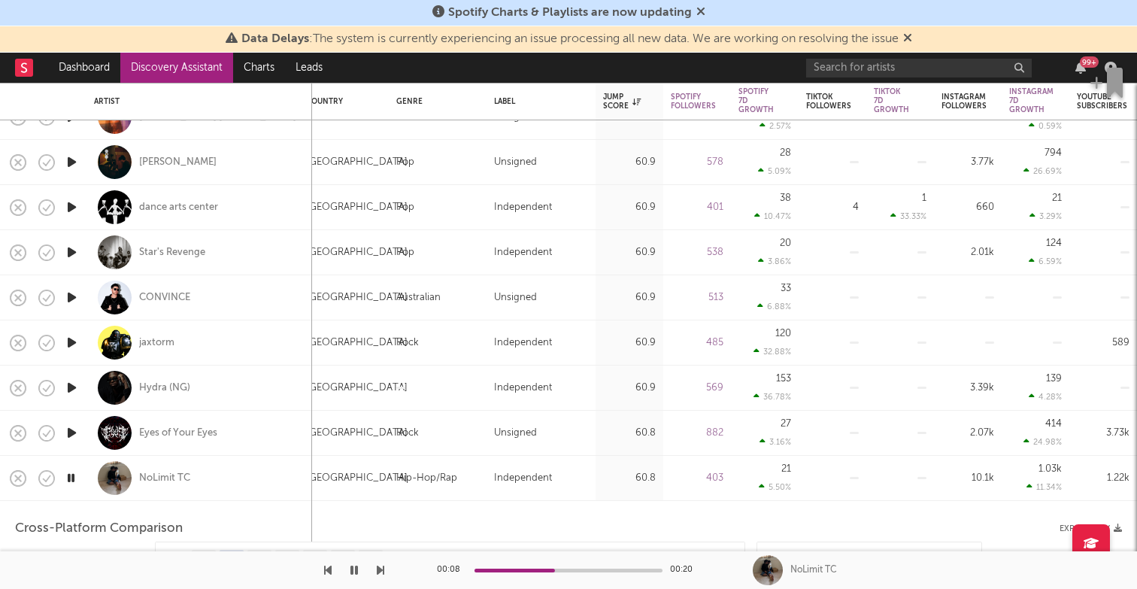
click at [147, 488] on div "NoLimit TC" at bounding box center [199, 478] width 211 height 44
click at [148, 475] on div "NoLimit TC" at bounding box center [164, 479] width 51 height 14
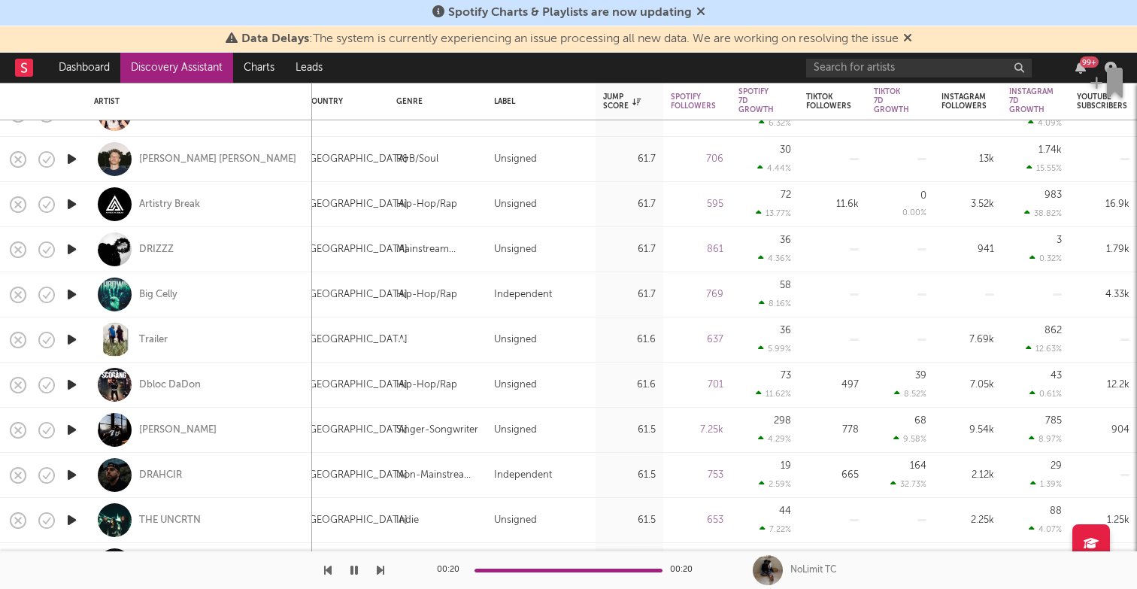
click at [73, 335] on icon "button" at bounding box center [72, 339] width 16 height 19
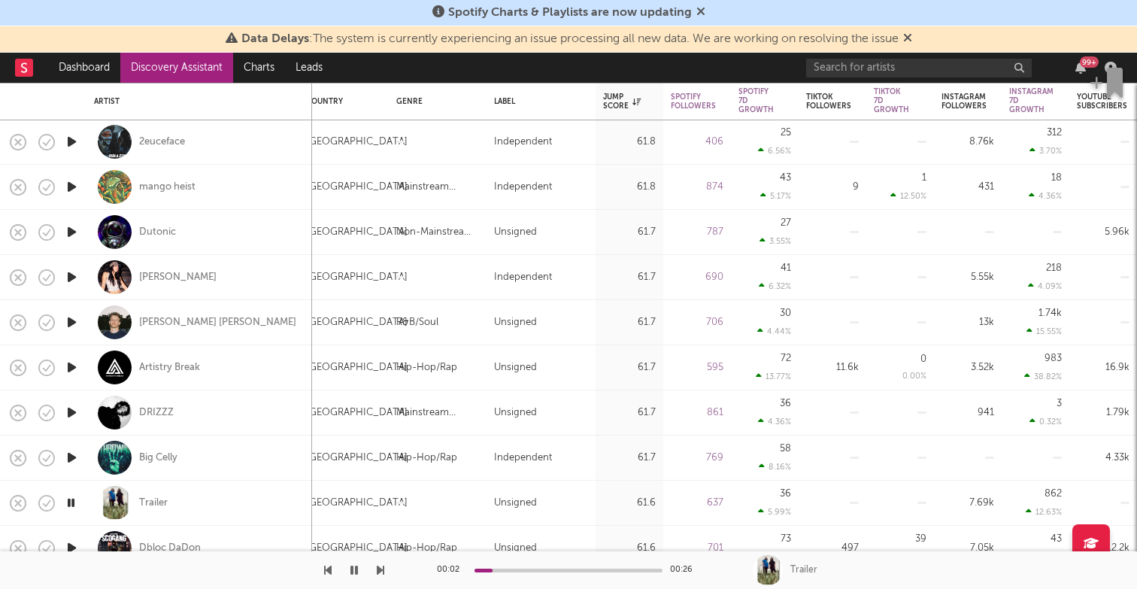
click at [65, 366] on icon "button" at bounding box center [72, 367] width 16 height 19
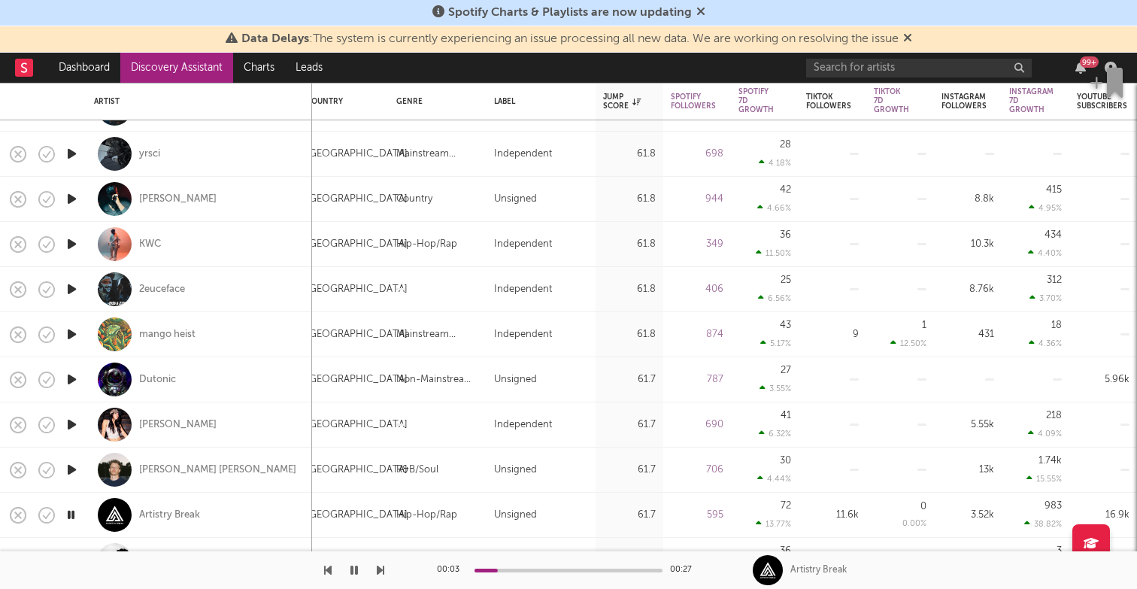
click at [74, 240] on icon "button" at bounding box center [72, 244] width 16 height 19
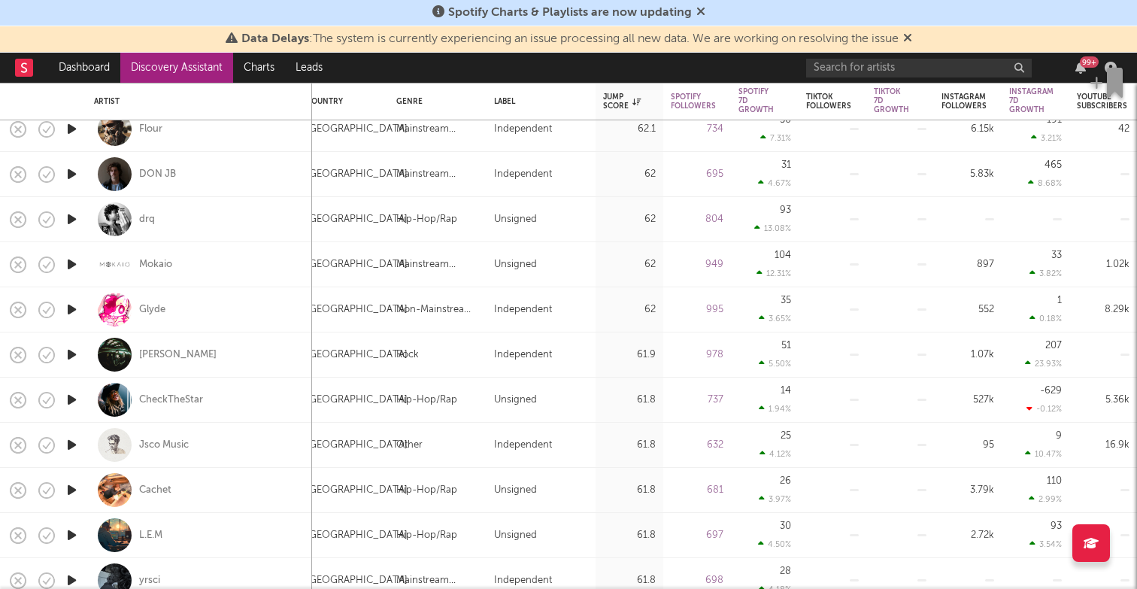
click at [66, 396] on icon "button" at bounding box center [72, 399] width 16 height 19
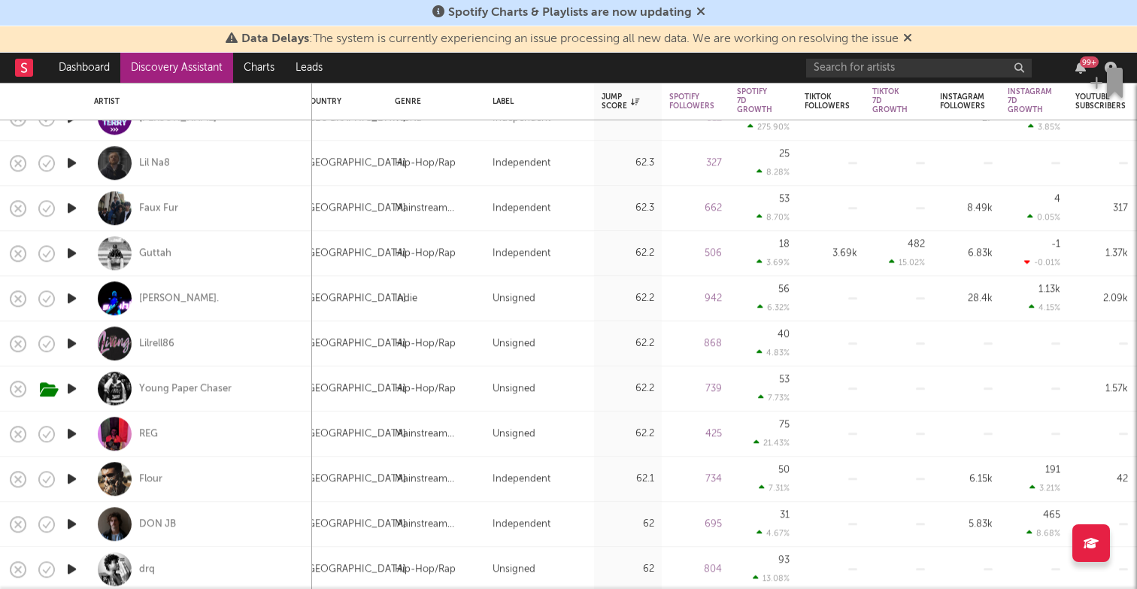
click at [74, 246] on icon "button" at bounding box center [72, 253] width 16 height 19
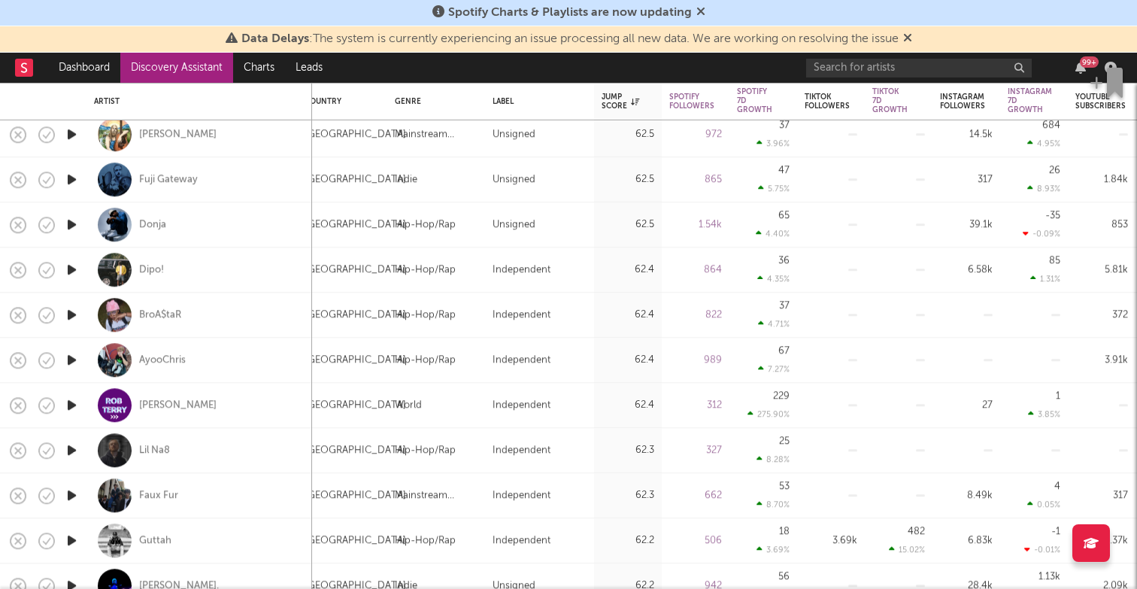
click at [73, 220] on icon "button" at bounding box center [72, 224] width 16 height 19
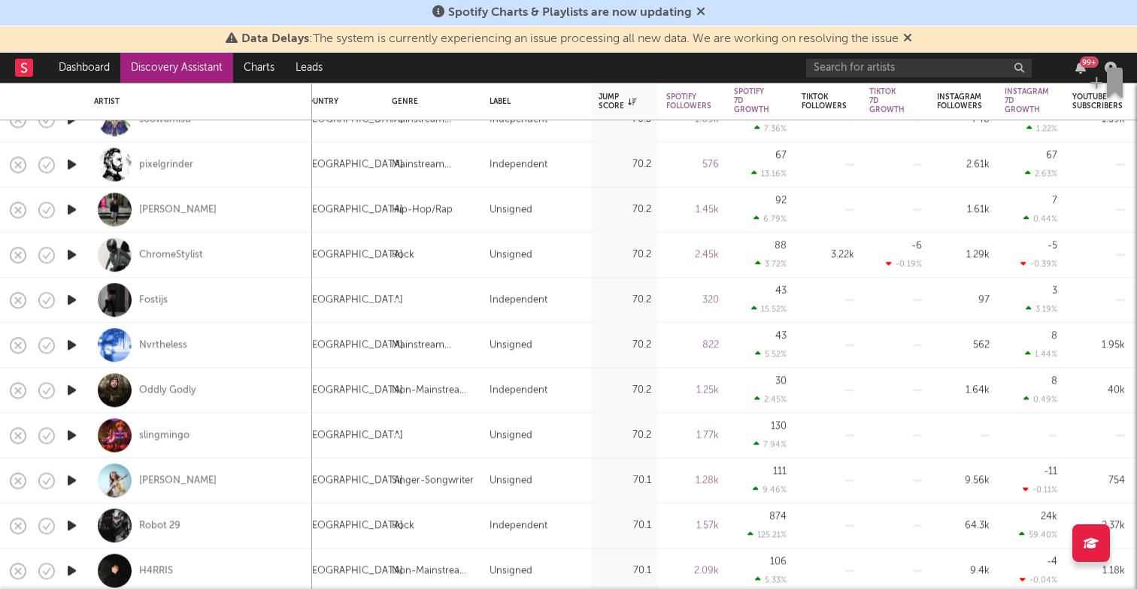
click at [71, 208] on icon "button" at bounding box center [72, 209] width 16 height 19
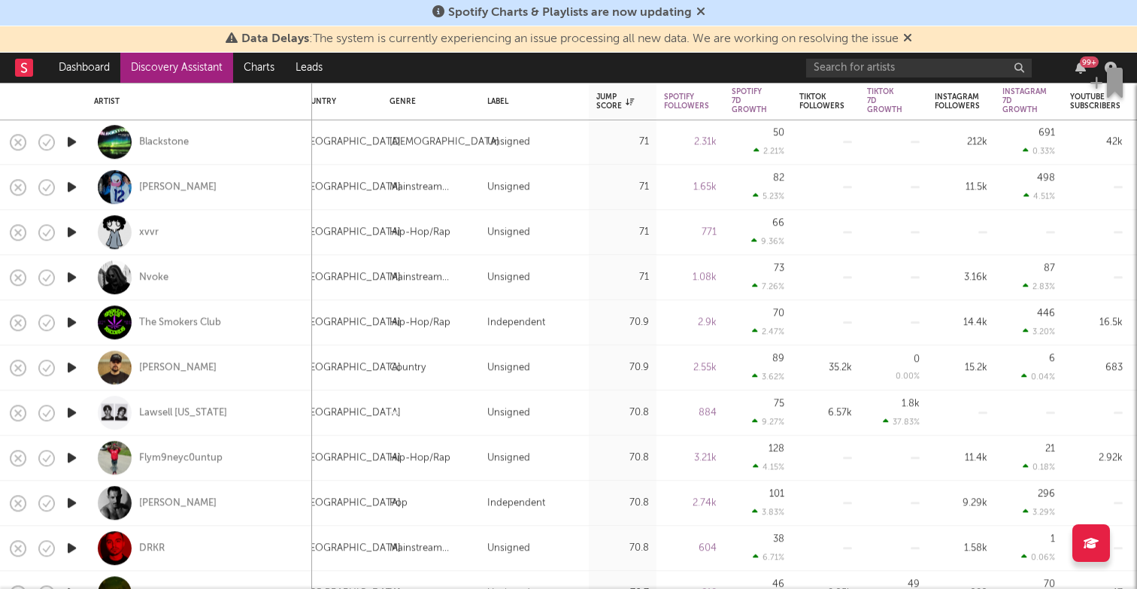
click at [71, 232] on icon "button" at bounding box center [72, 232] width 16 height 19
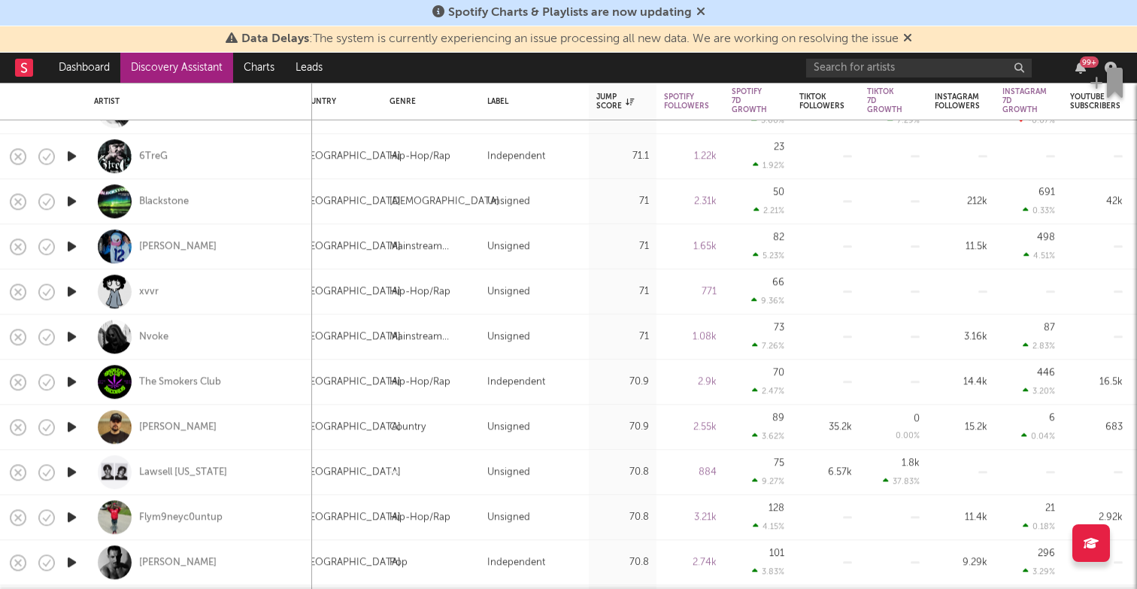
click at [69, 242] on icon "button" at bounding box center [72, 246] width 16 height 19
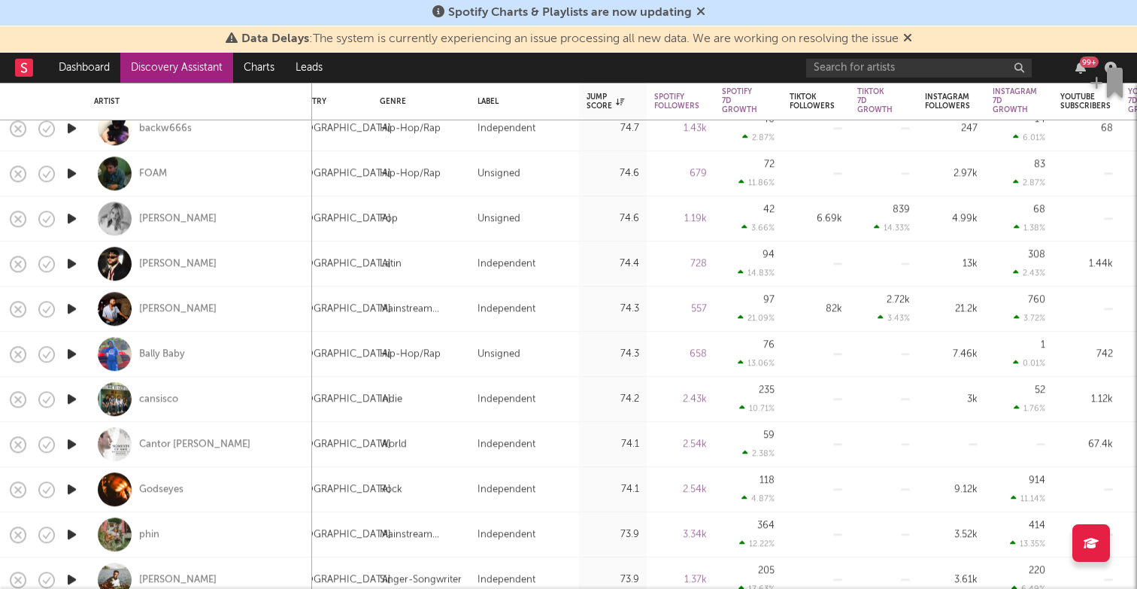
click at [74, 168] on icon "button" at bounding box center [72, 173] width 16 height 19
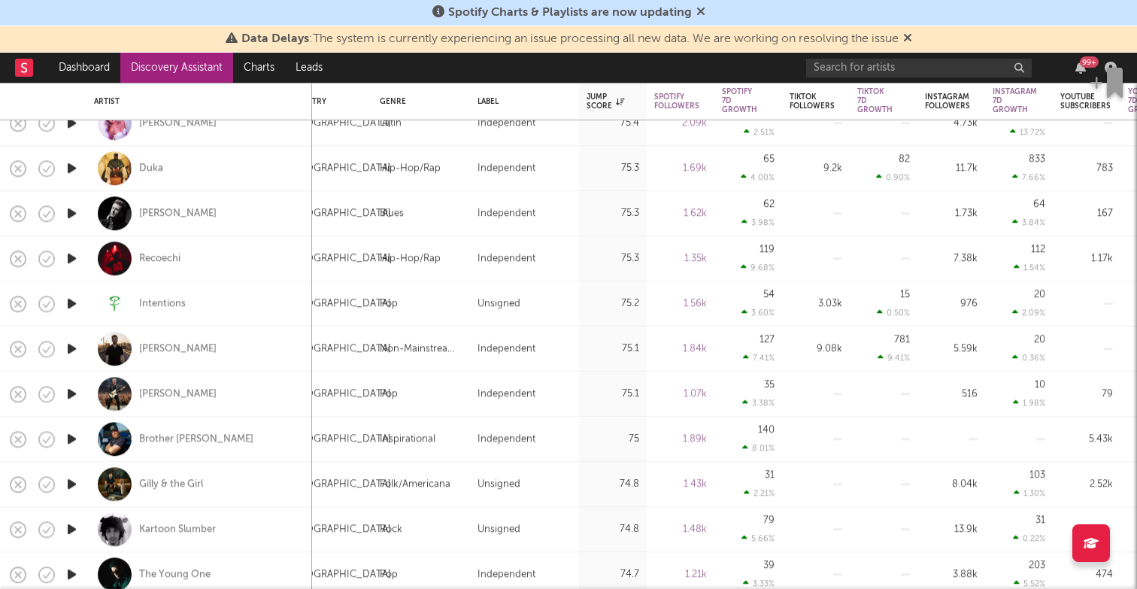
click at [68, 255] on icon "button" at bounding box center [72, 258] width 16 height 19
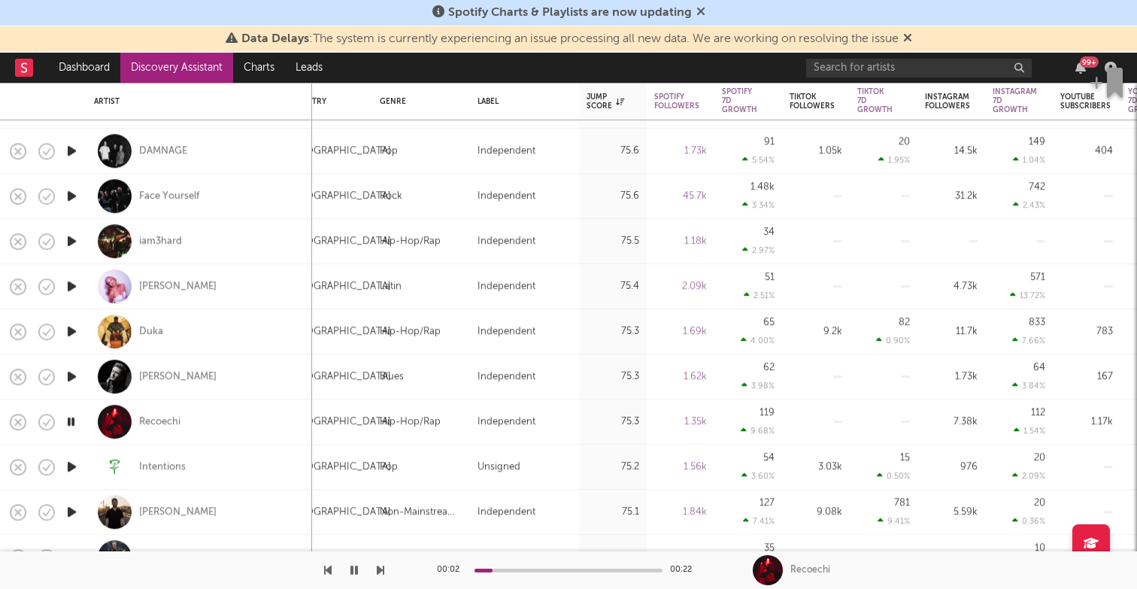
click at [73, 333] on icon "button" at bounding box center [72, 331] width 16 height 19
click at [162, 329] on div "Duka" at bounding box center [151, 332] width 24 height 14
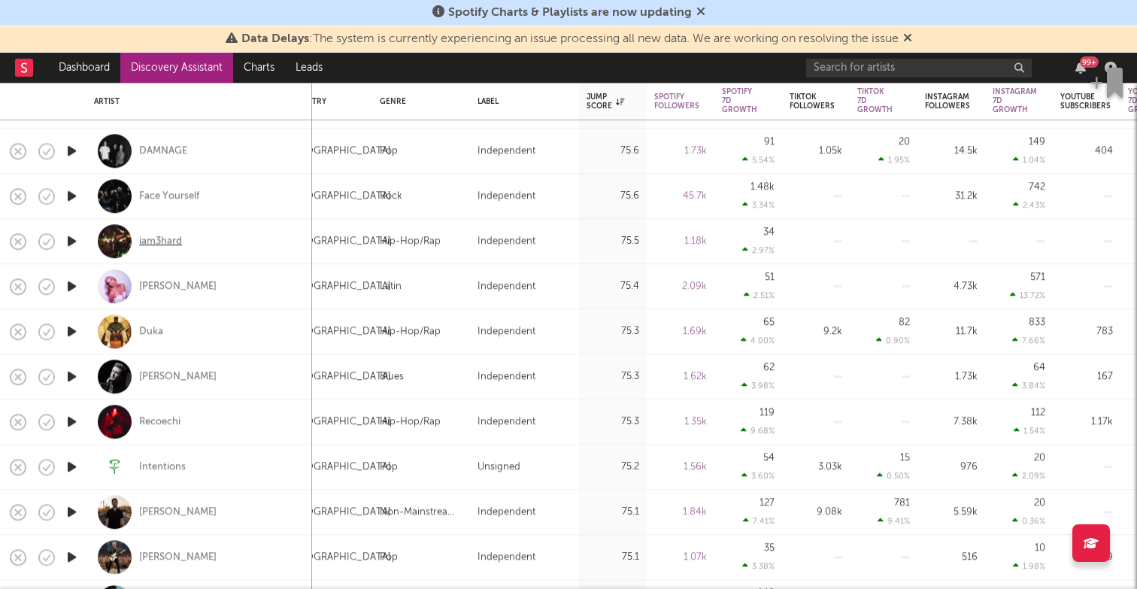
click at [158, 242] on div "iam3hard" at bounding box center [160, 242] width 43 height 14
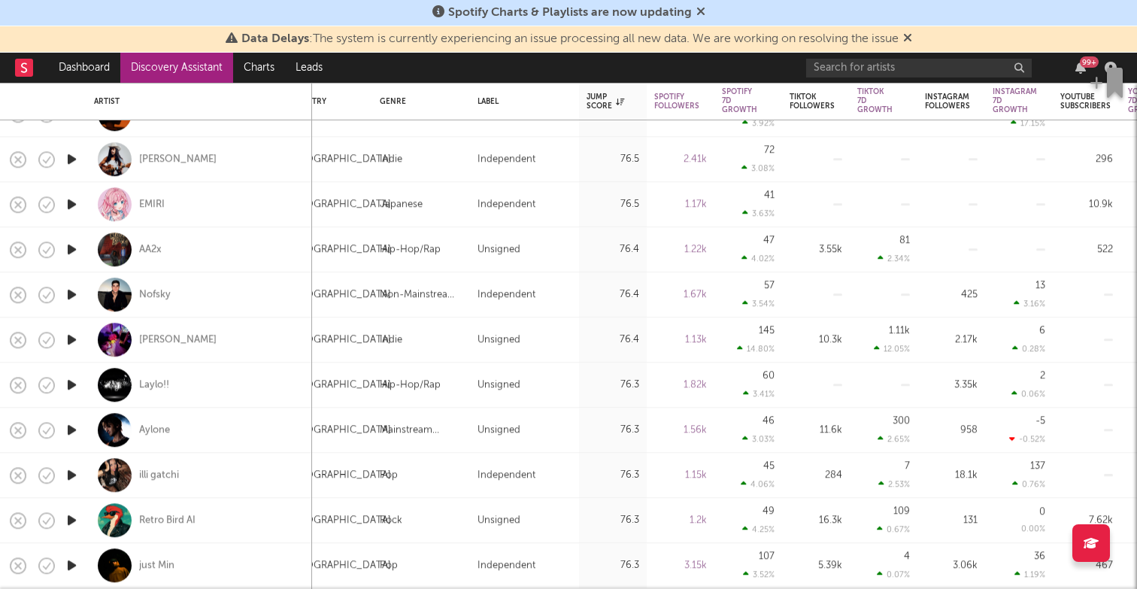
click at [74, 247] on icon "button" at bounding box center [72, 249] width 16 height 19
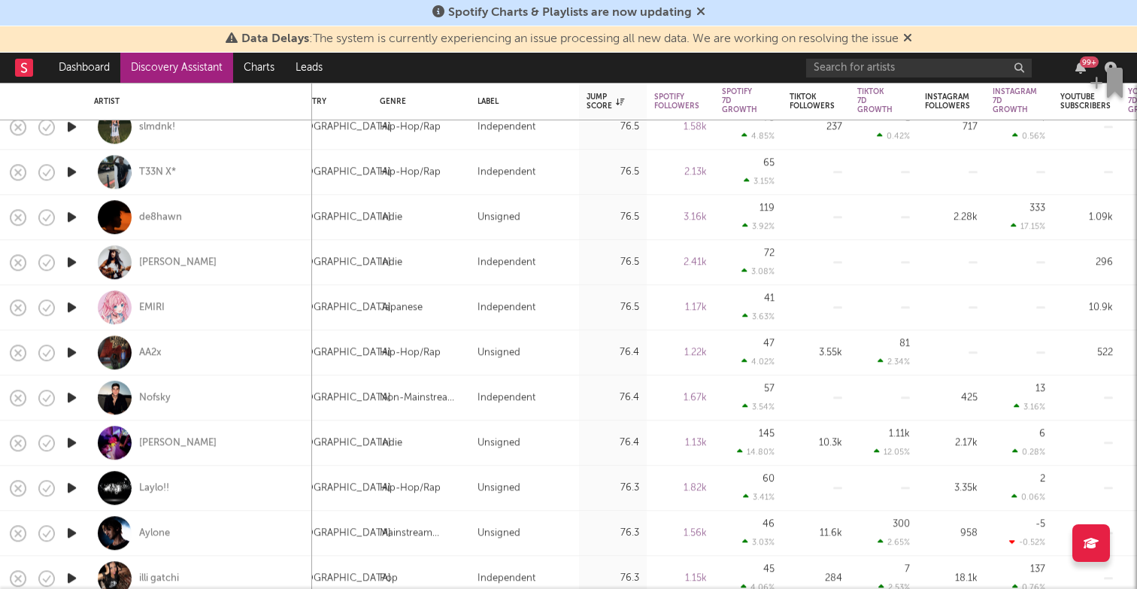
click at [68, 170] on icon "button" at bounding box center [72, 171] width 16 height 19
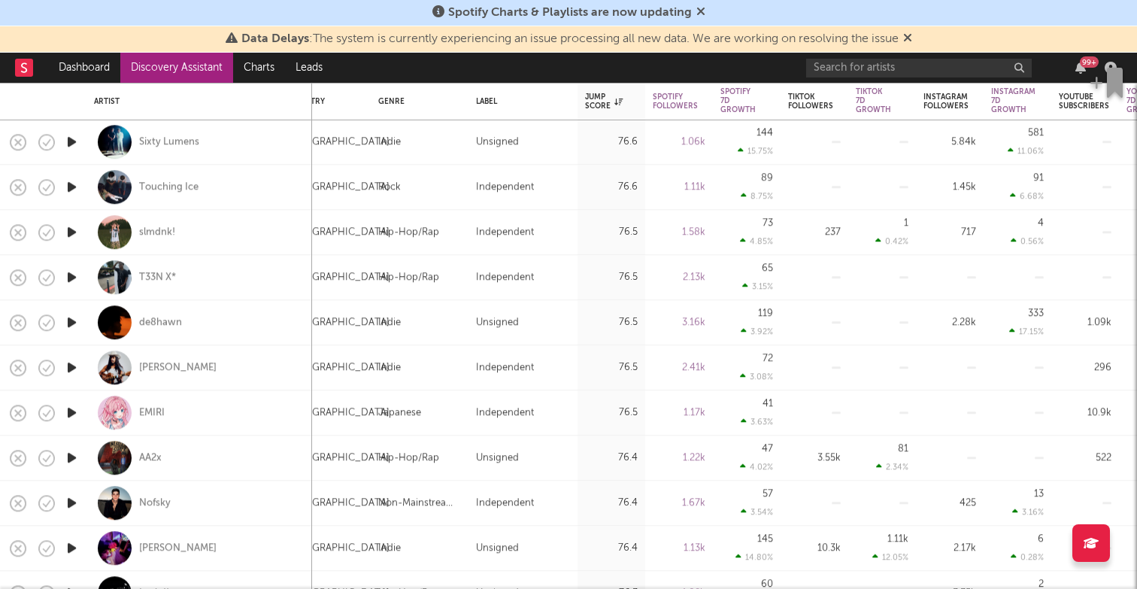
click at [71, 229] on icon "button" at bounding box center [72, 232] width 16 height 19
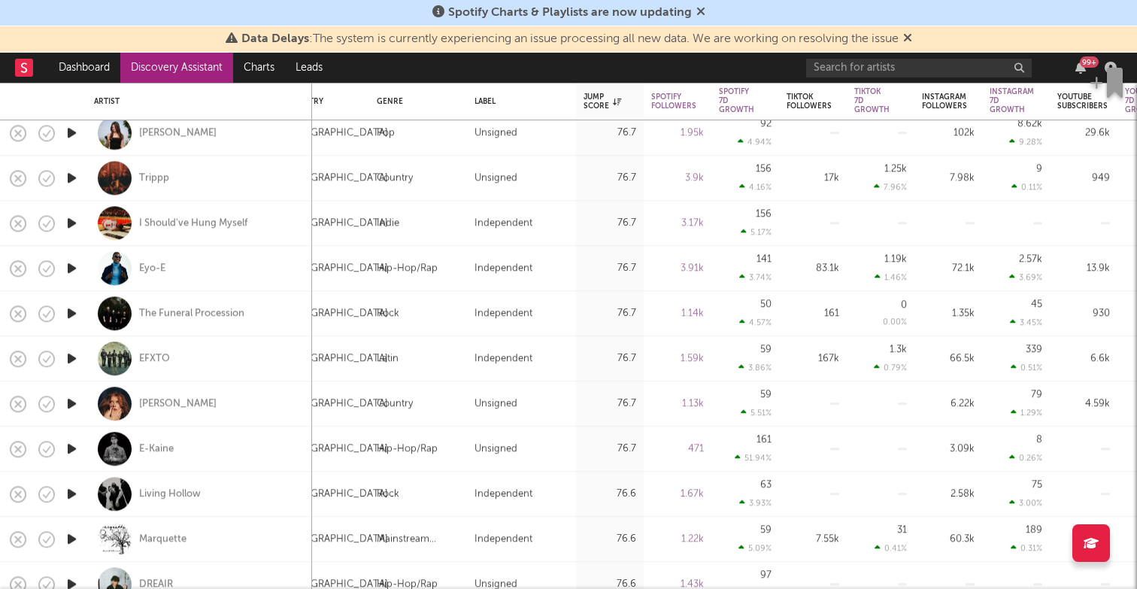
click at [71, 266] on icon "button" at bounding box center [72, 268] width 16 height 19
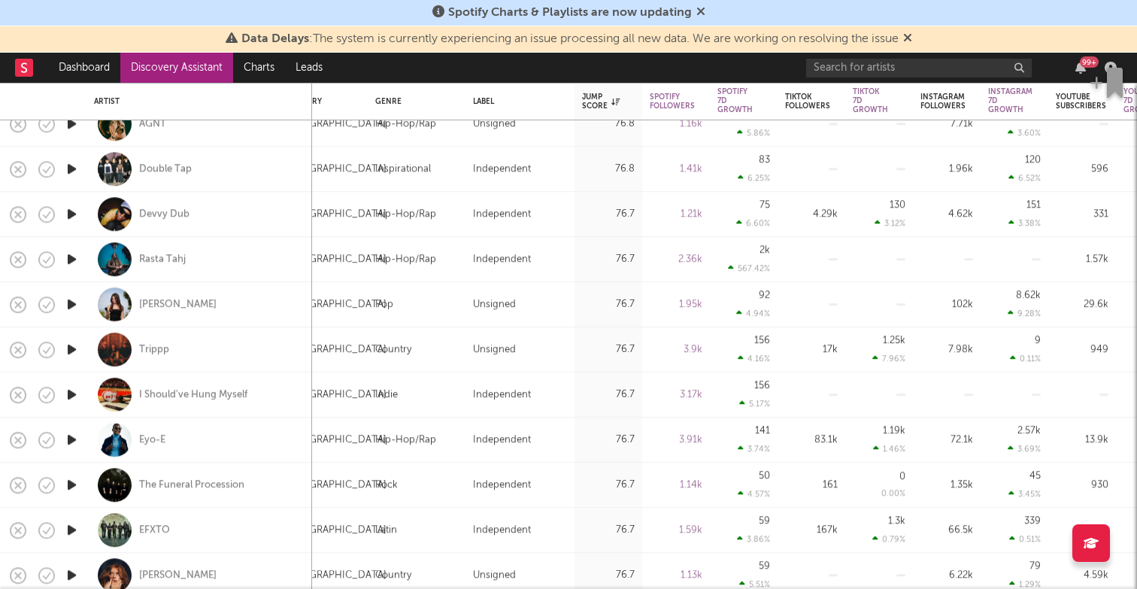
click at [69, 260] on icon "button" at bounding box center [72, 259] width 16 height 19
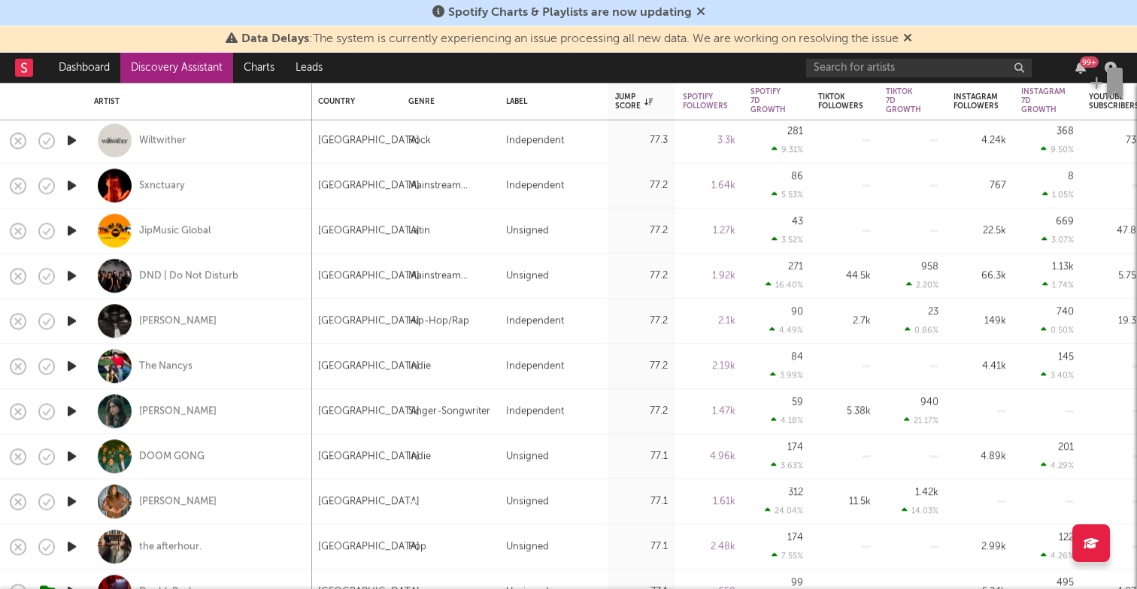
click at [74, 318] on icon "button" at bounding box center [72, 320] width 16 height 19
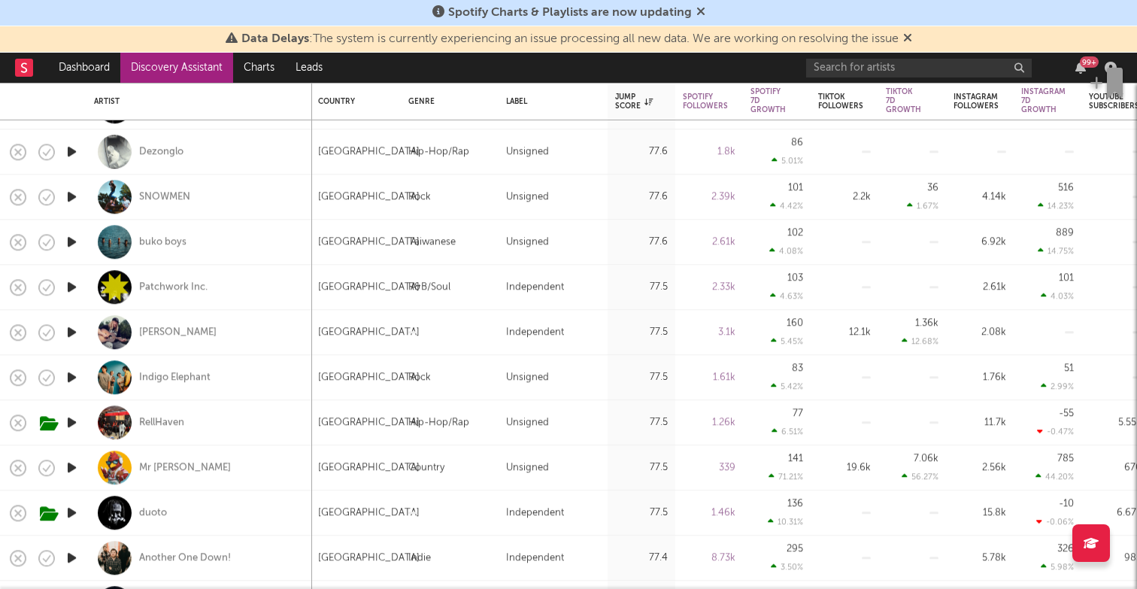
click at [74, 328] on icon "button" at bounding box center [72, 332] width 16 height 19
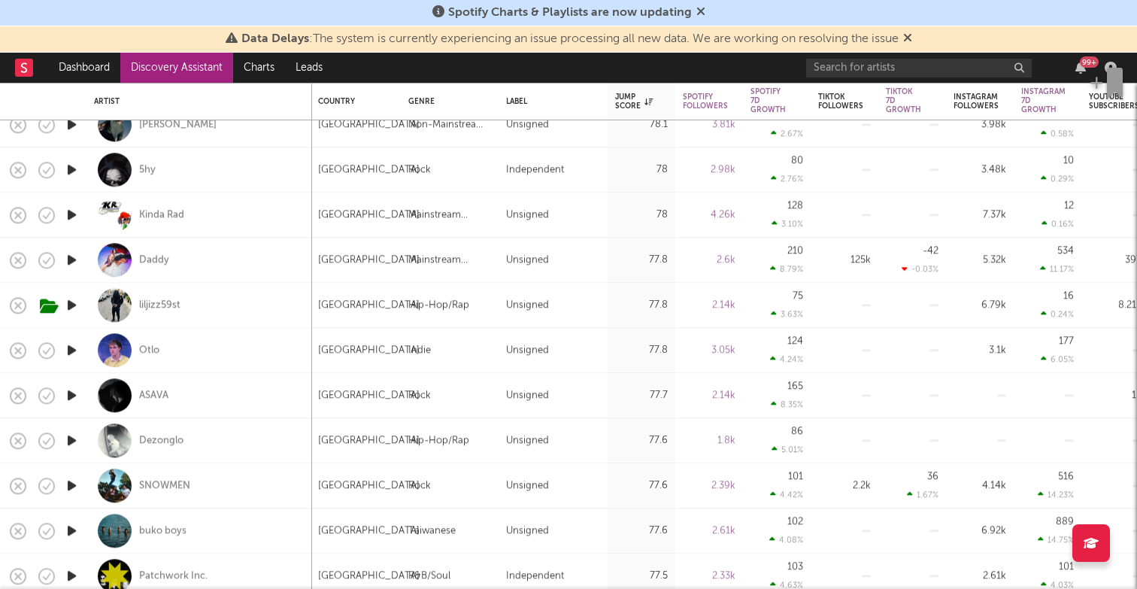
click at [69, 302] on icon "button" at bounding box center [72, 305] width 16 height 19
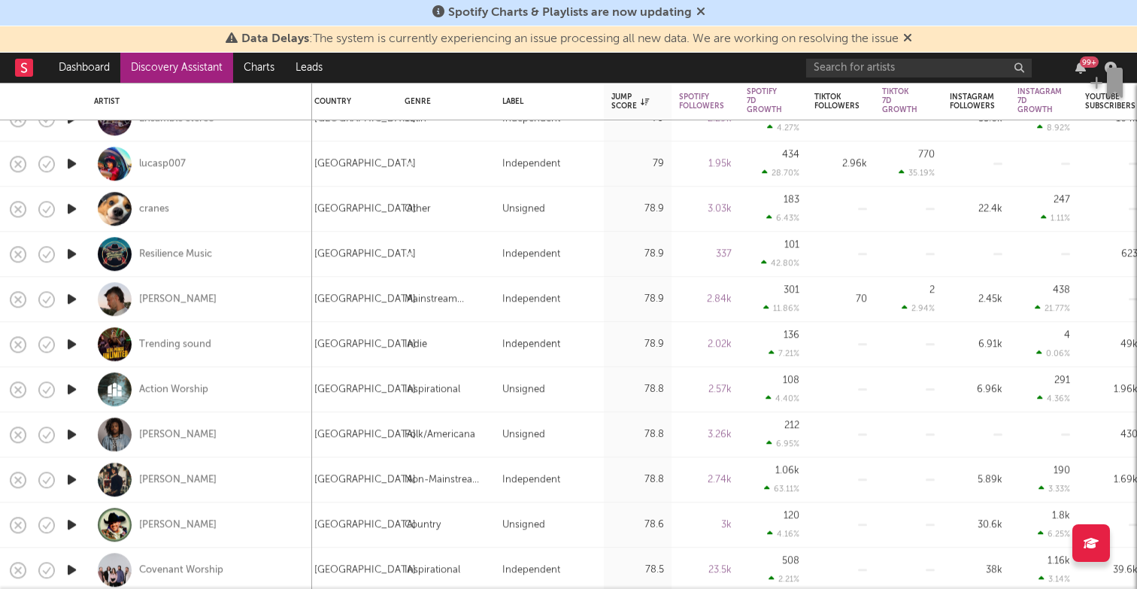
click at [69, 208] on icon "button" at bounding box center [72, 208] width 16 height 19
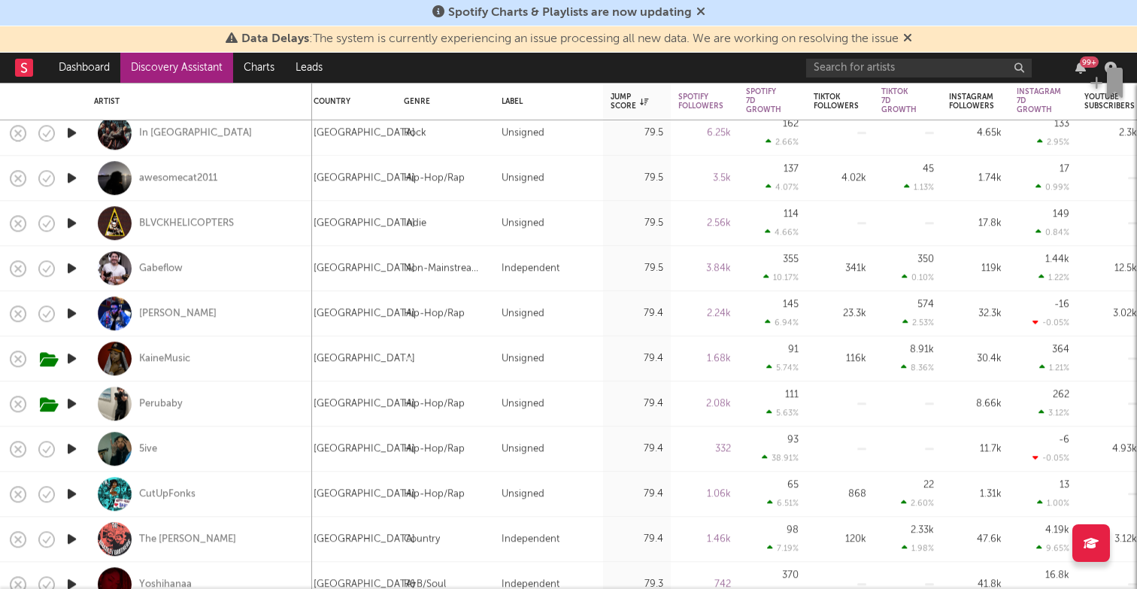
click at [72, 308] on icon "button" at bounding box center [72, 313] width 16 height 19
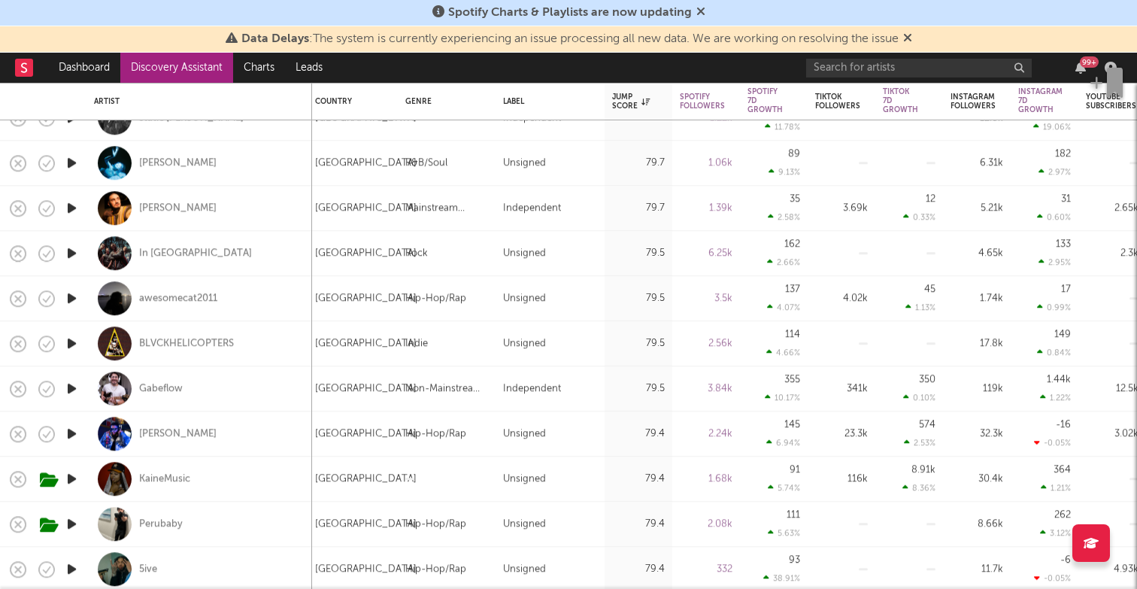
click at [69, 250] on icon "button" at bounding box center [72, 253] width 16 height 19
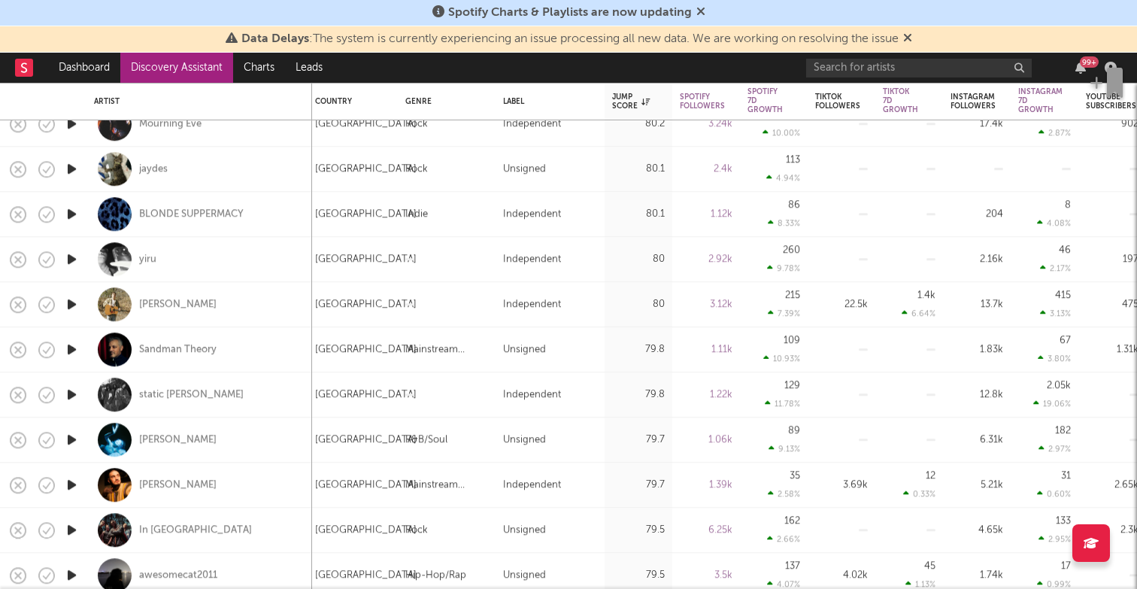
click at [73, 215] on icon "button" at bounding box center [72, 214] width 16 height 19
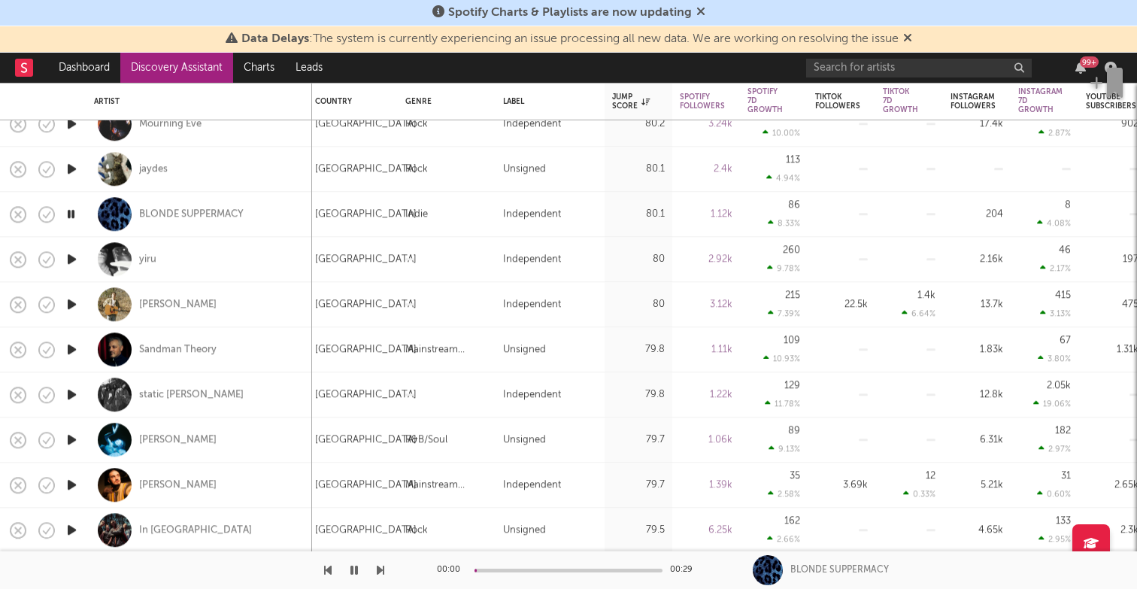
click at [65, 259] on icon "button" at bounding box center [72, 259] width 16 height 19
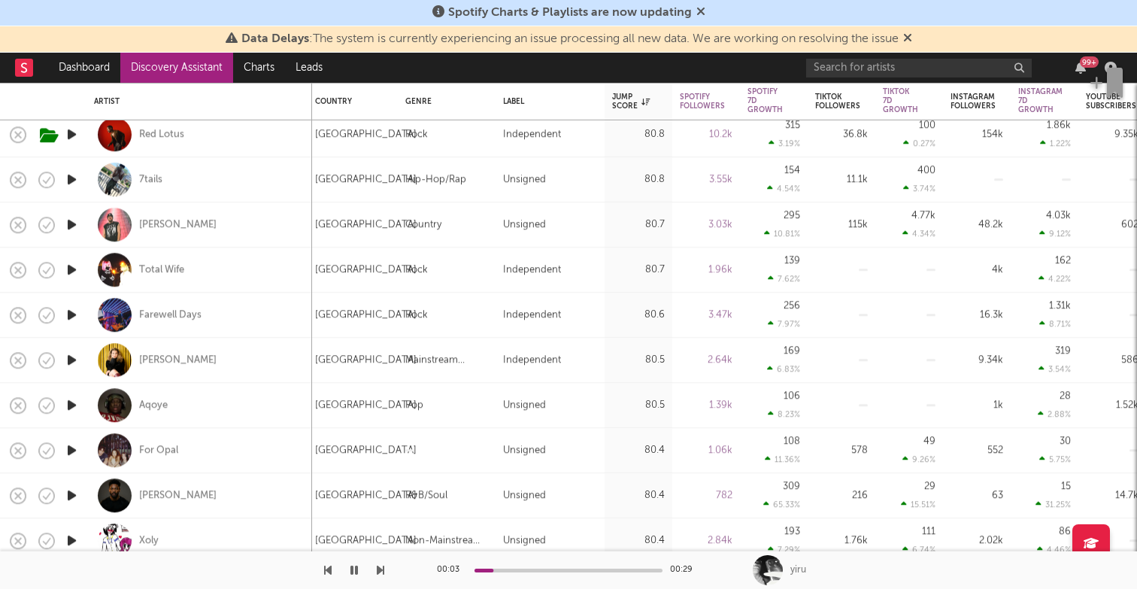
click at [75, 268] on icon "button" at bounding box center [72, 269] width 16 height 19
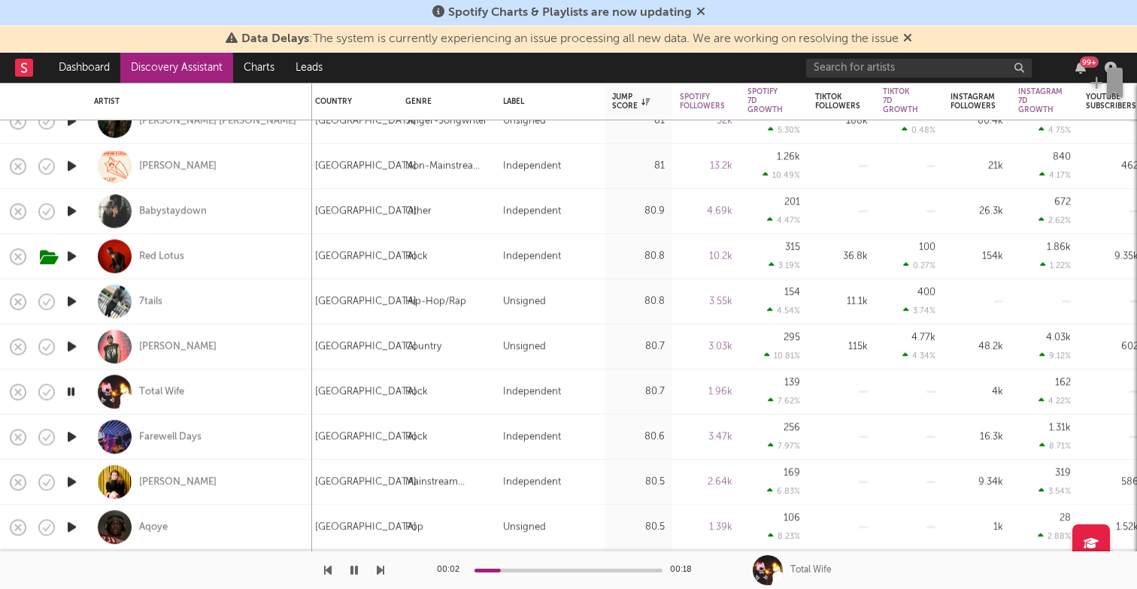
click at [70, 206] on icon "button" at bounding box center [72, 211] width 16 height 19
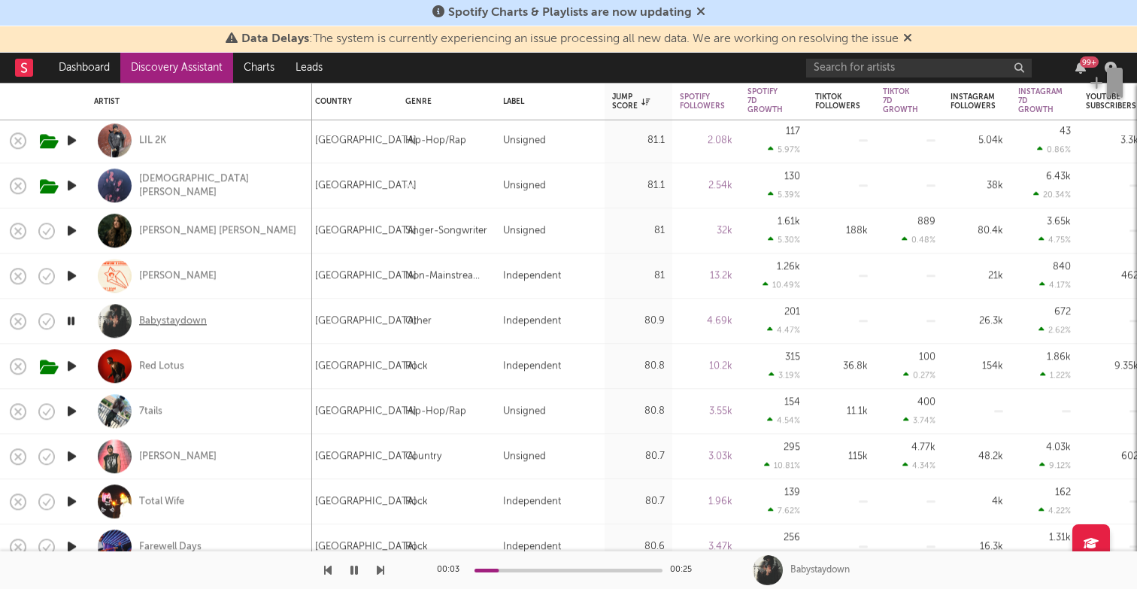
click at [162, 319] on div "Babystaydown" at bounding box center [173, 321] width 68 height 14
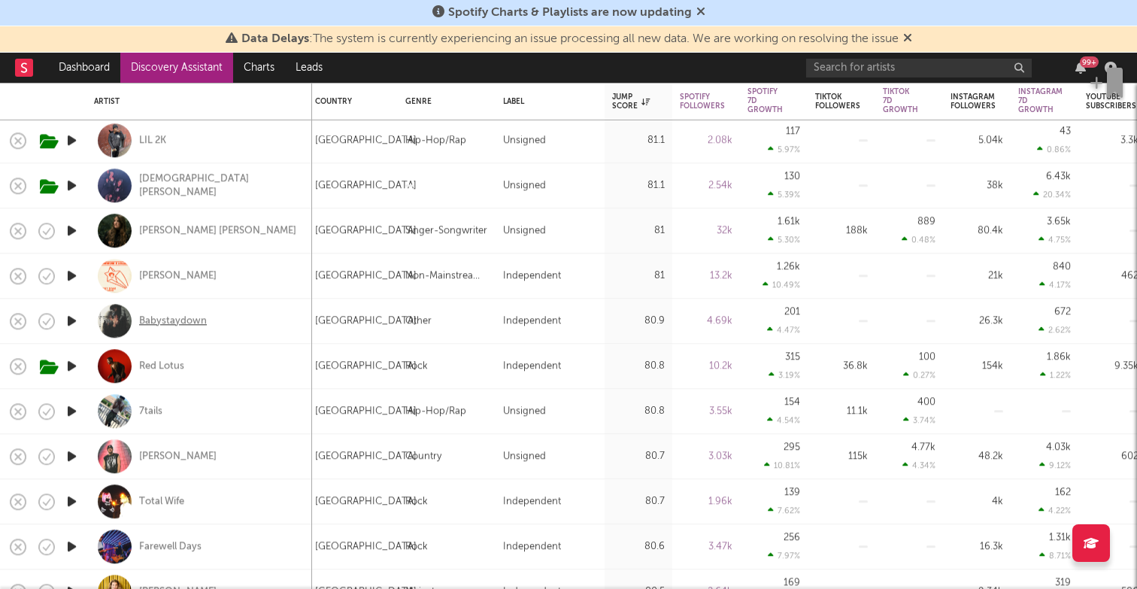
click at [176, 318] on div "Babystaydown" at bounding box center [173, 321] width 68 height 14
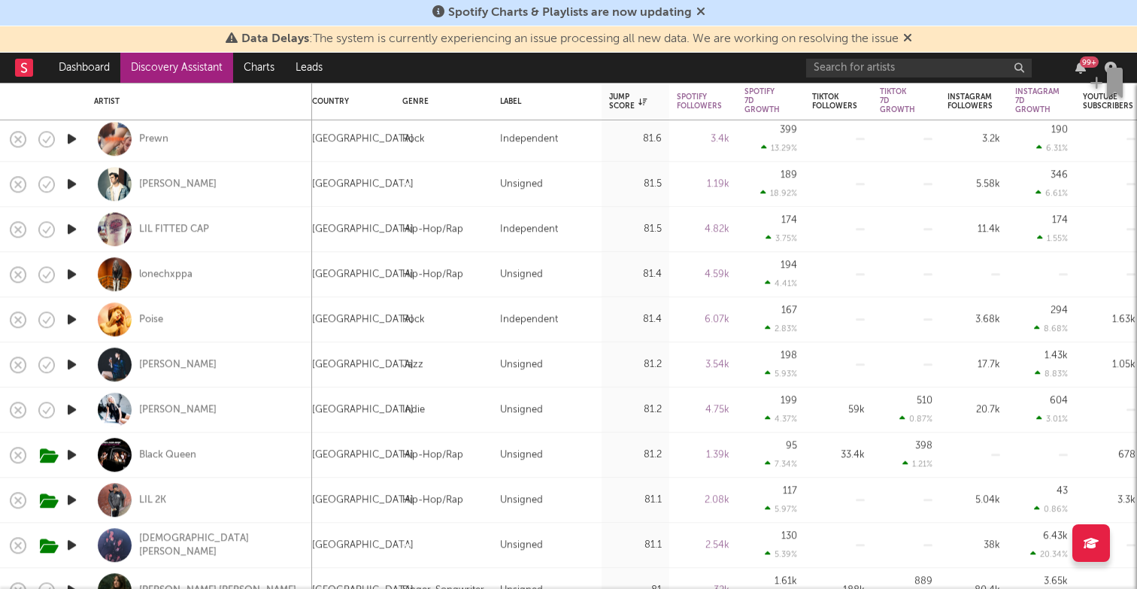
click at [77, 272] on icon "button" at bounding box center [72, 274] width 16 height 19
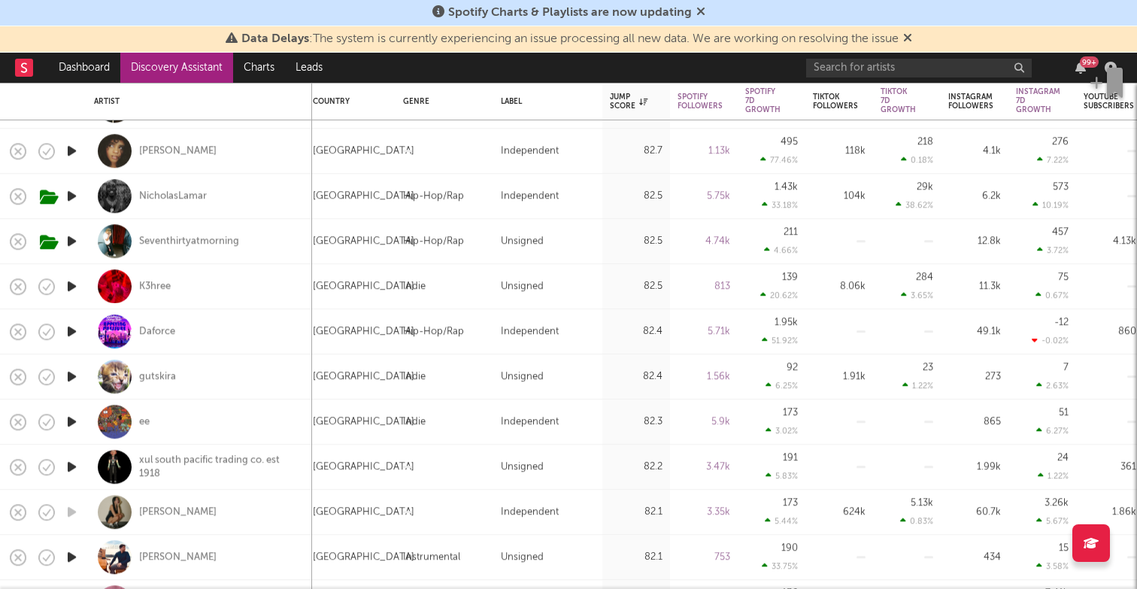
click at [70, 284] on icon "button" at bounding box center [72, 286] width 16 height 19
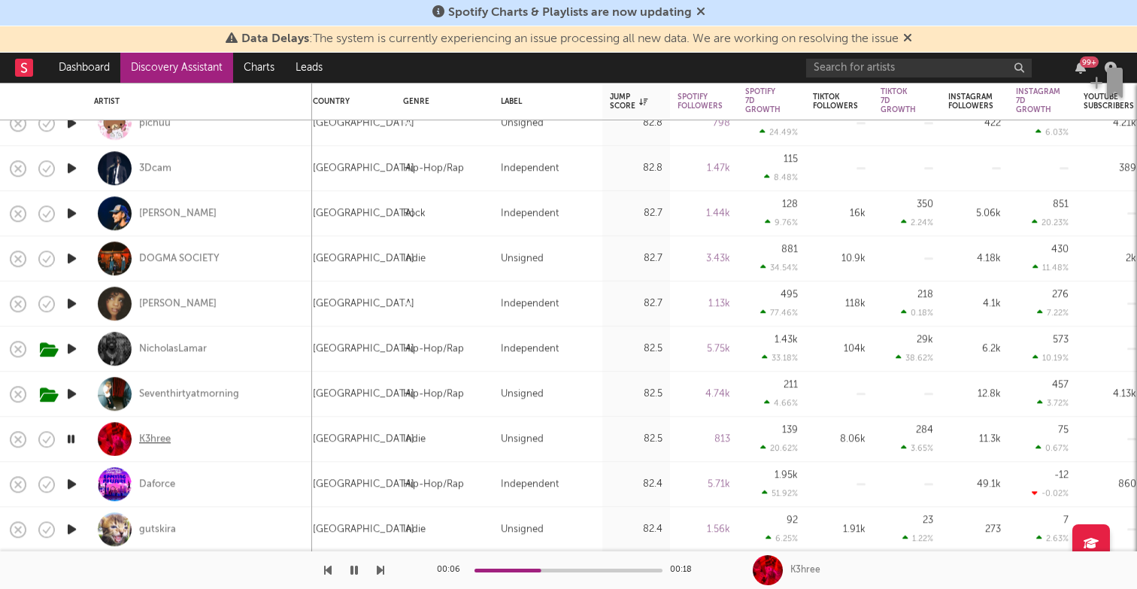
click at [145, 439] on div "K3hree" at bounding box center [155, 439] width 32 height 14
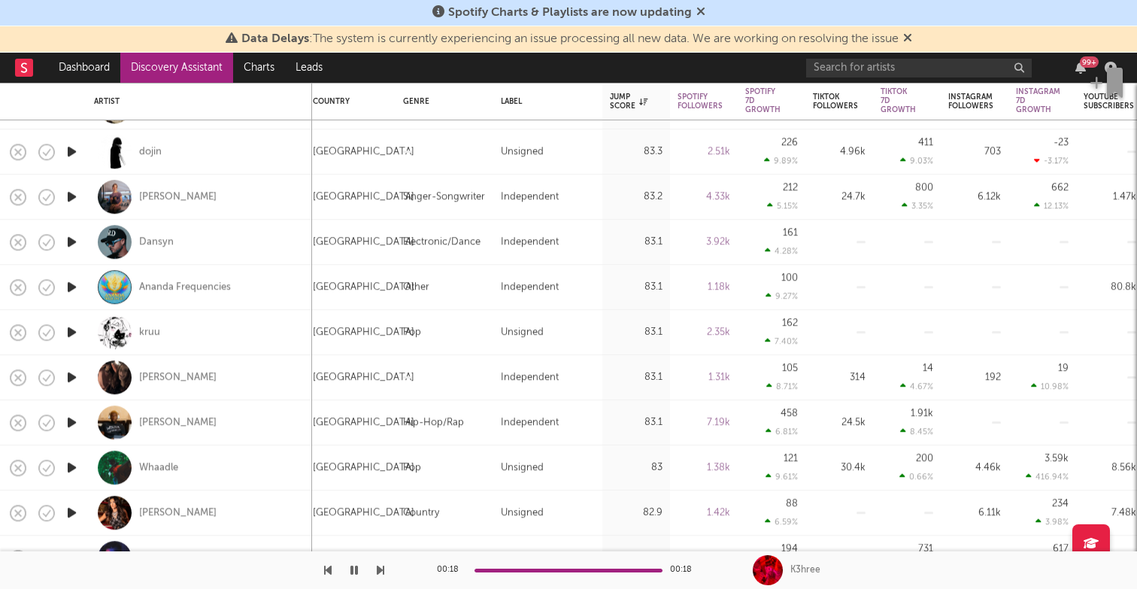
click at [70, 148] on icon "button" at bounding box center [72, 151] width 16 height 19
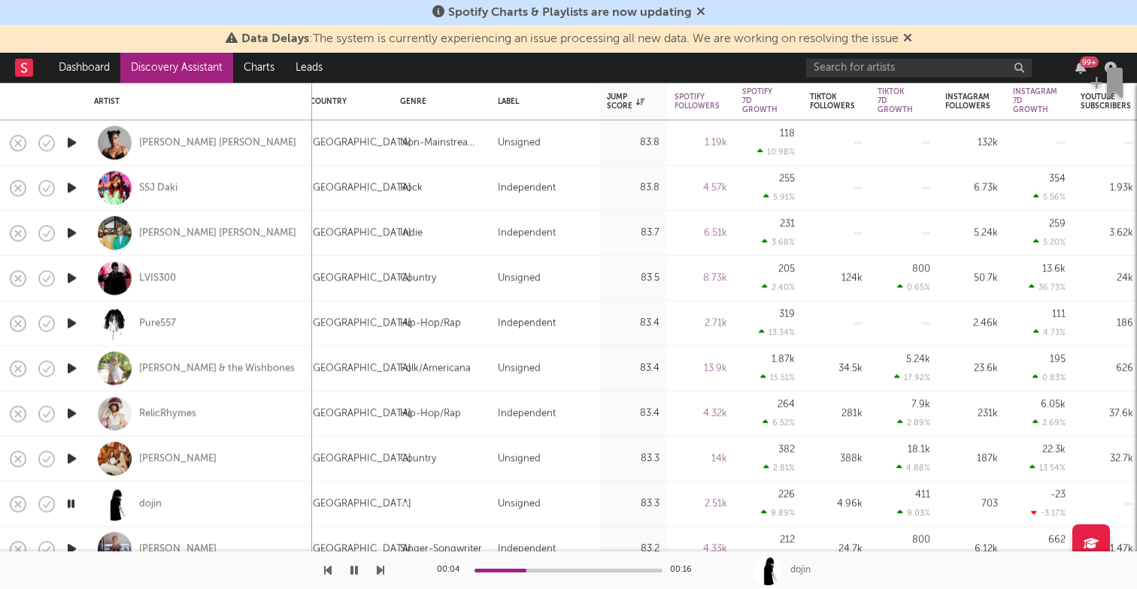
click at [75, 326] on icon "button" at bounding box center [72, 323] width 16 height 19
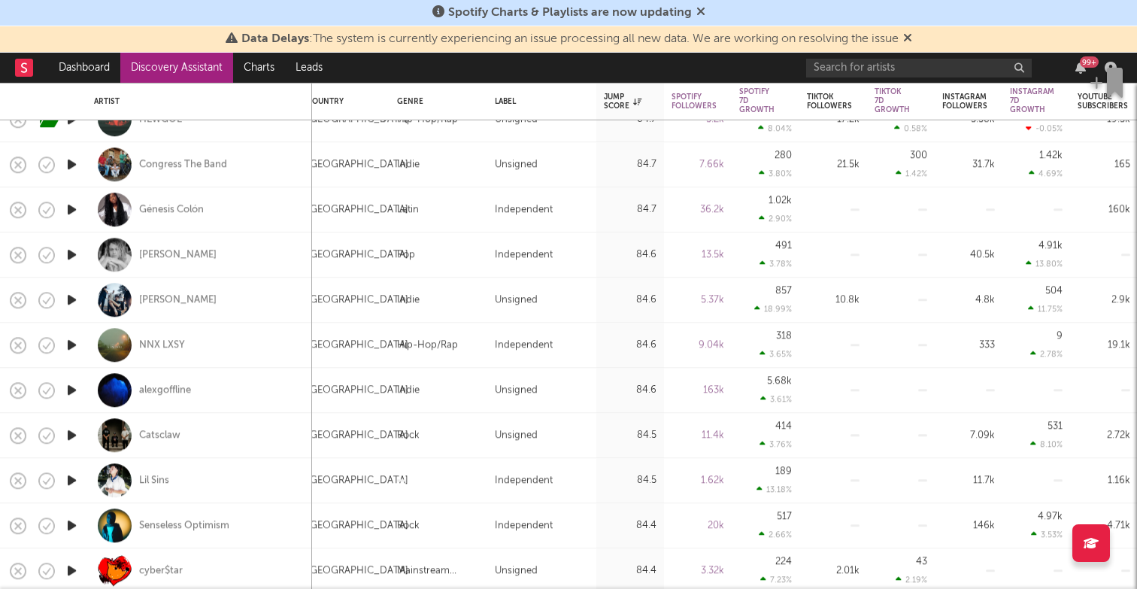
click at [70, 348] on icon "button" at bounding box center [72, 344] width 16 height 19
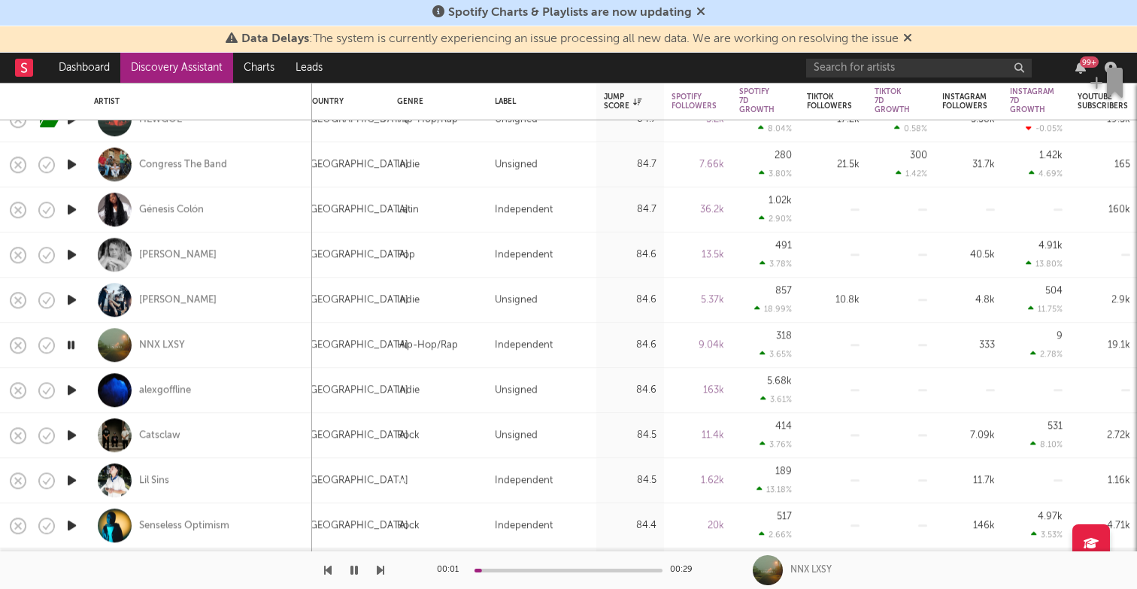
click at [493, 569] on div at bounding box center [569, 571] width 188 height 4
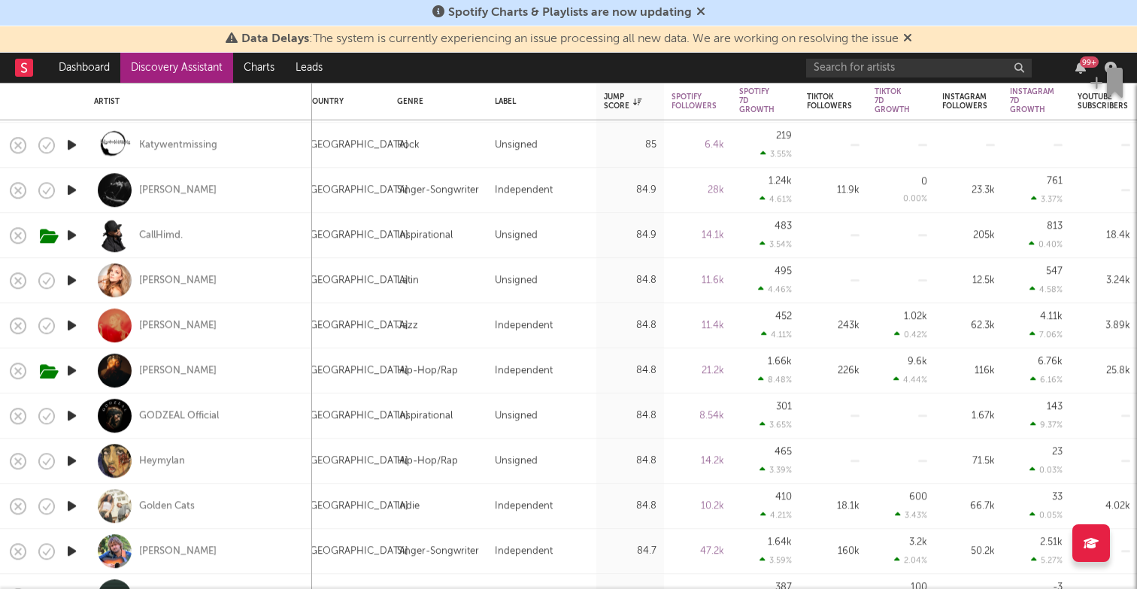
click at [73, 455] on icon "button" at bounding box center [72, 460] width 16 height 19
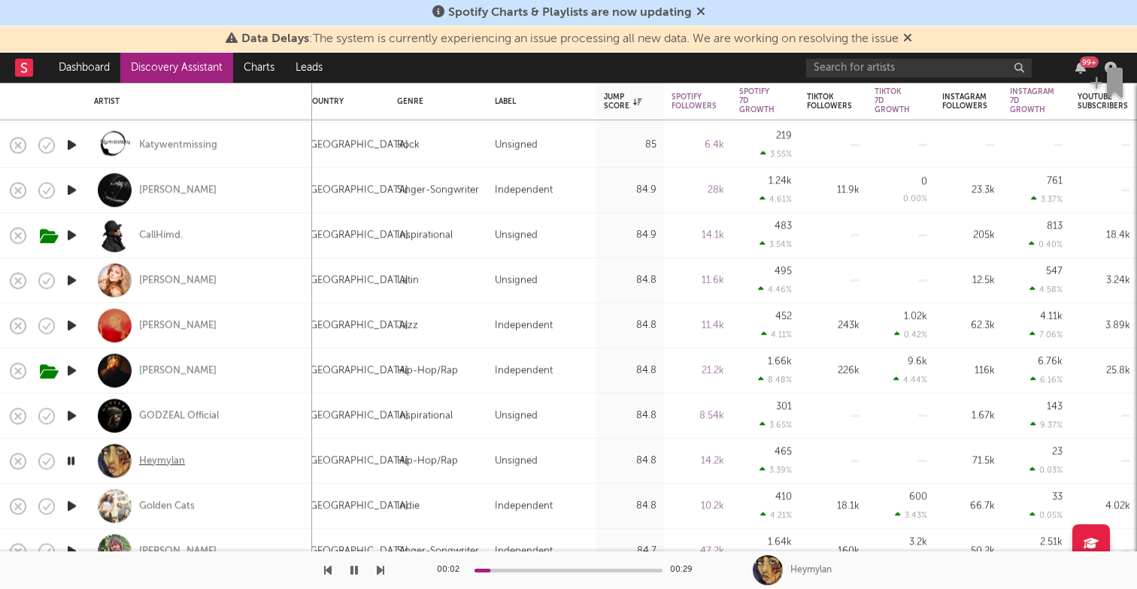
click at [172, 463] on div "Heymylan" at bounding box center [162, 461] width 46 height 14
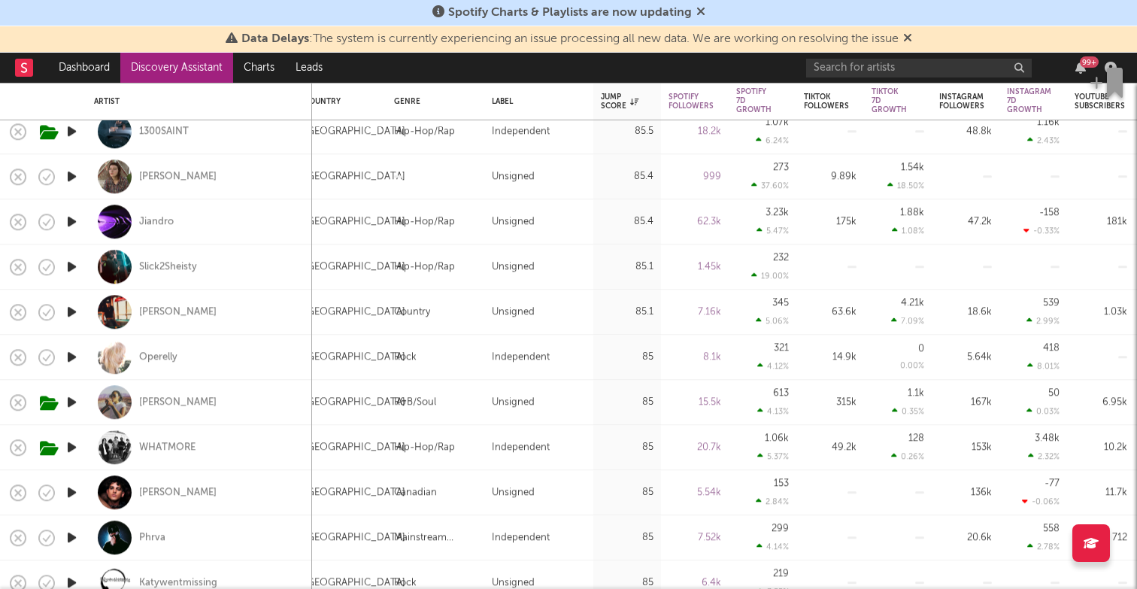
click at [65, 266] on icon "button" at bounding box center [72, 266] width 16 height 19
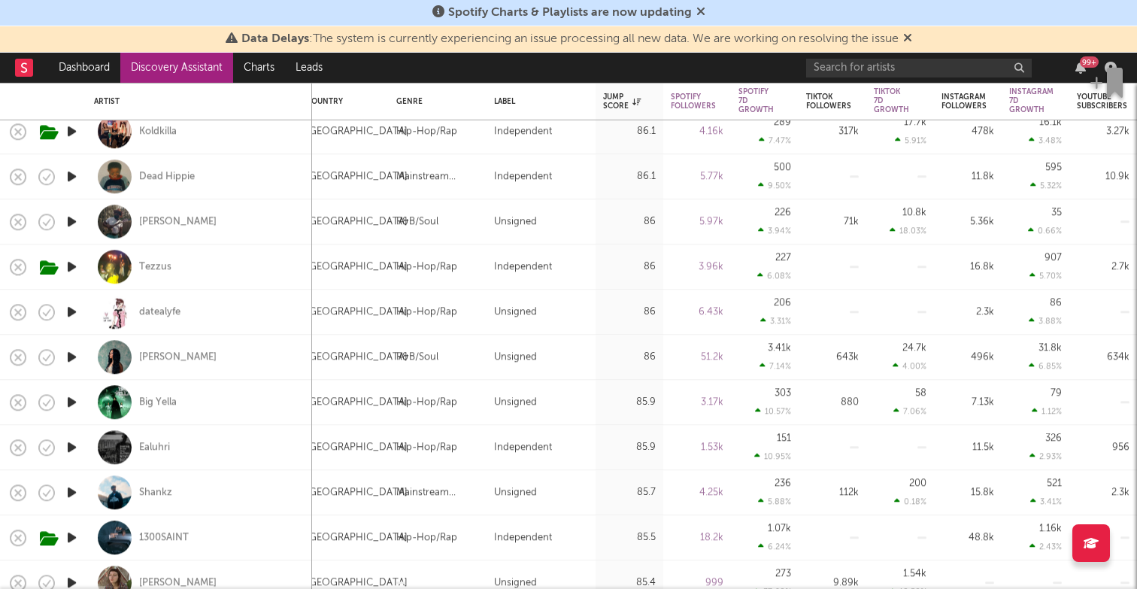
click at [71, 315] on icon "button" at bounding box center [72, 311] width 16 height 19
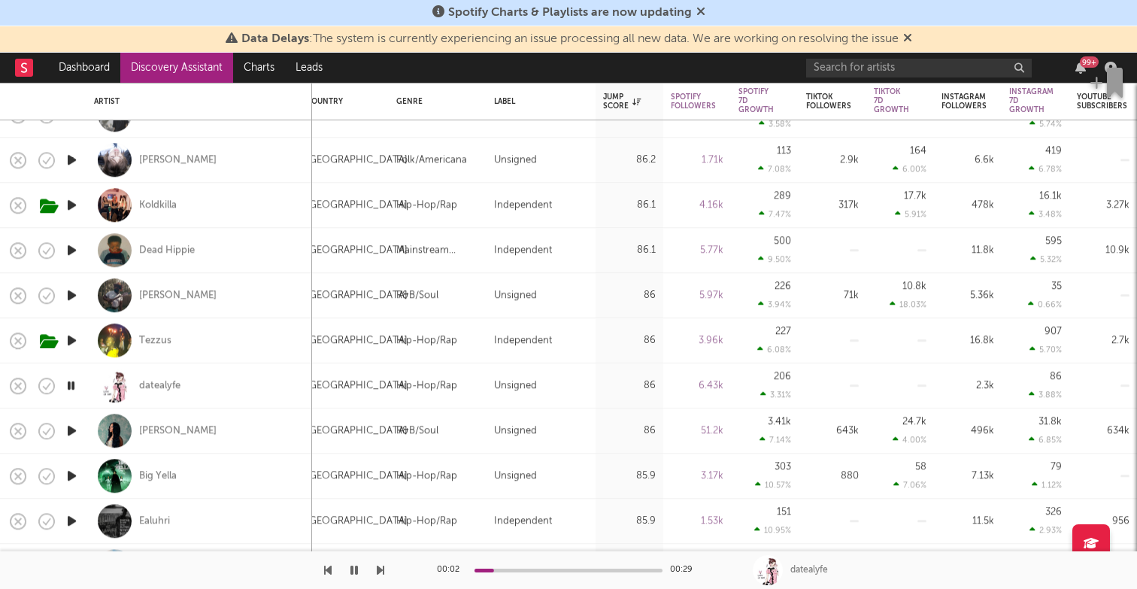
click at [67, 253] on icon "button" at bounding box center [72, 250] width 16 height 19
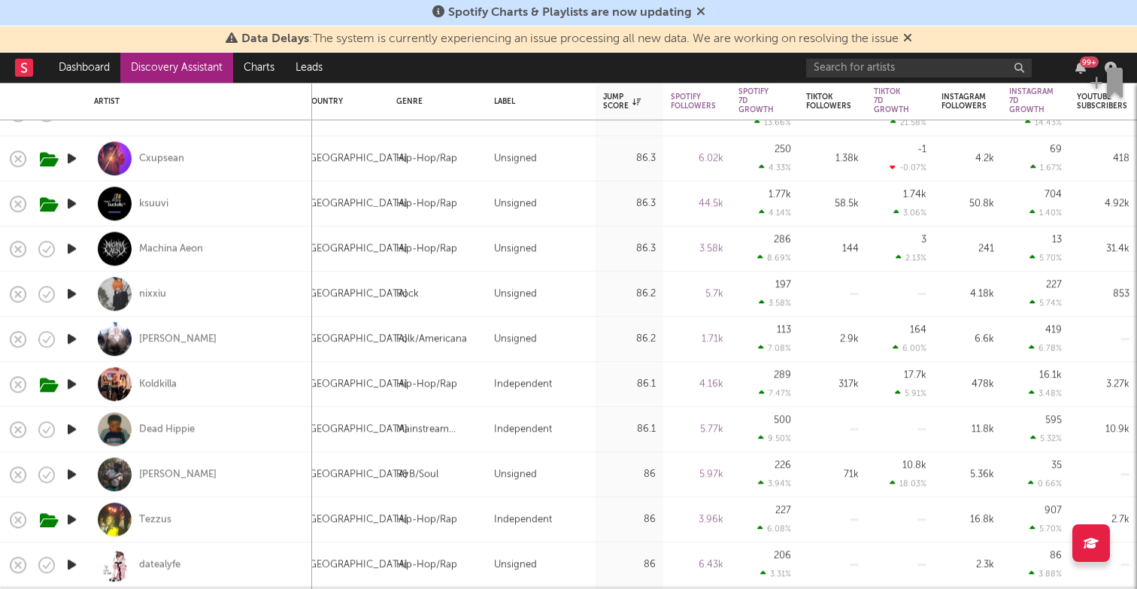
click at [68, 248] on icon "button" at bounding box center [72, 248] width 16 height 19
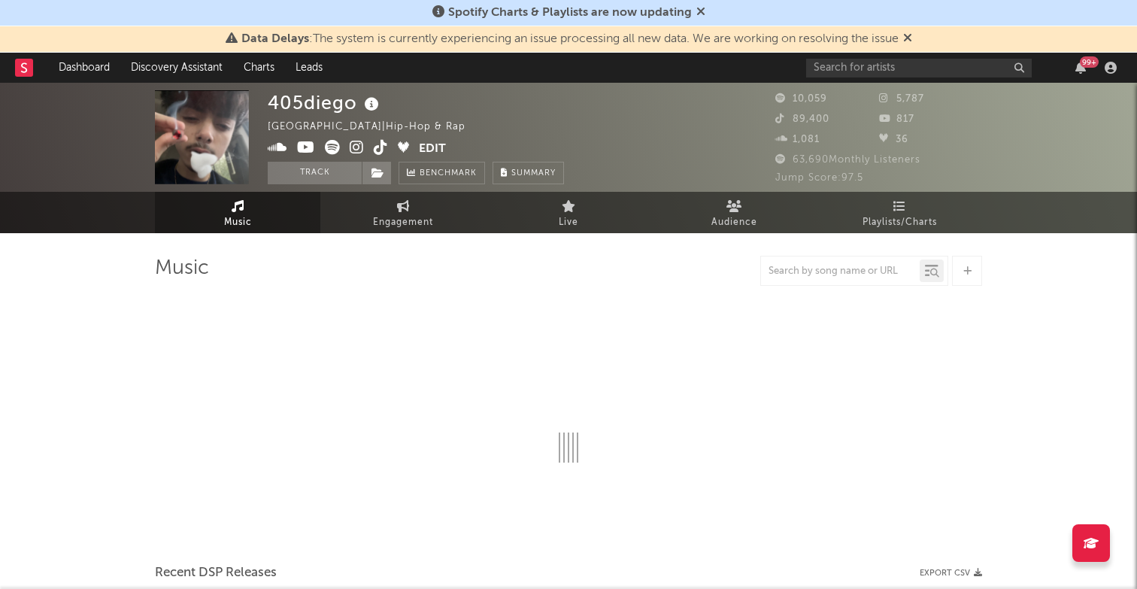
select select "1w"
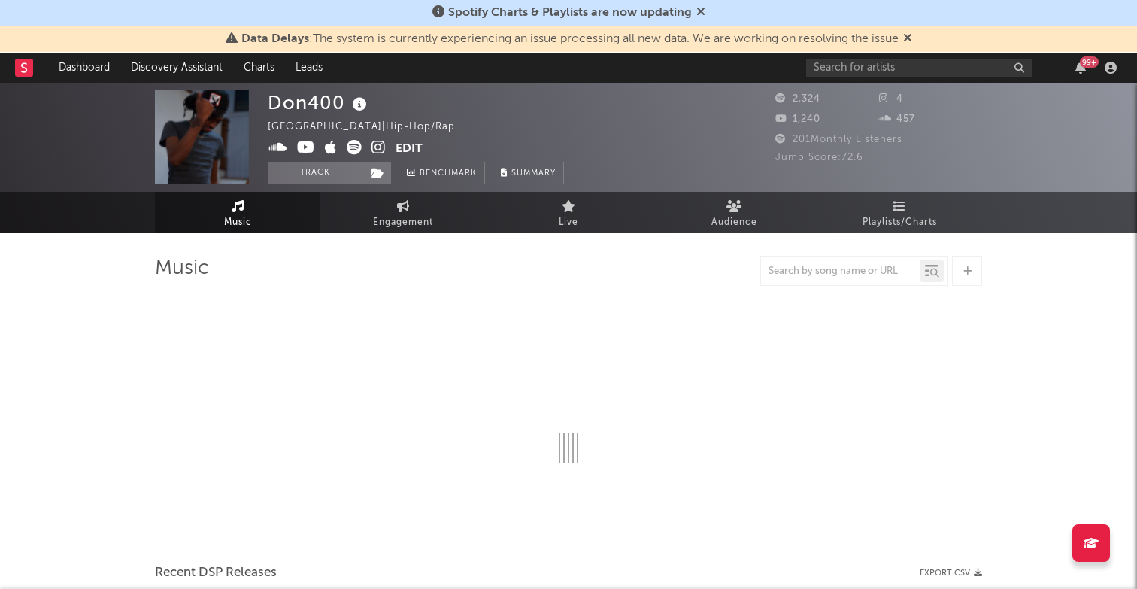
select select "1w"
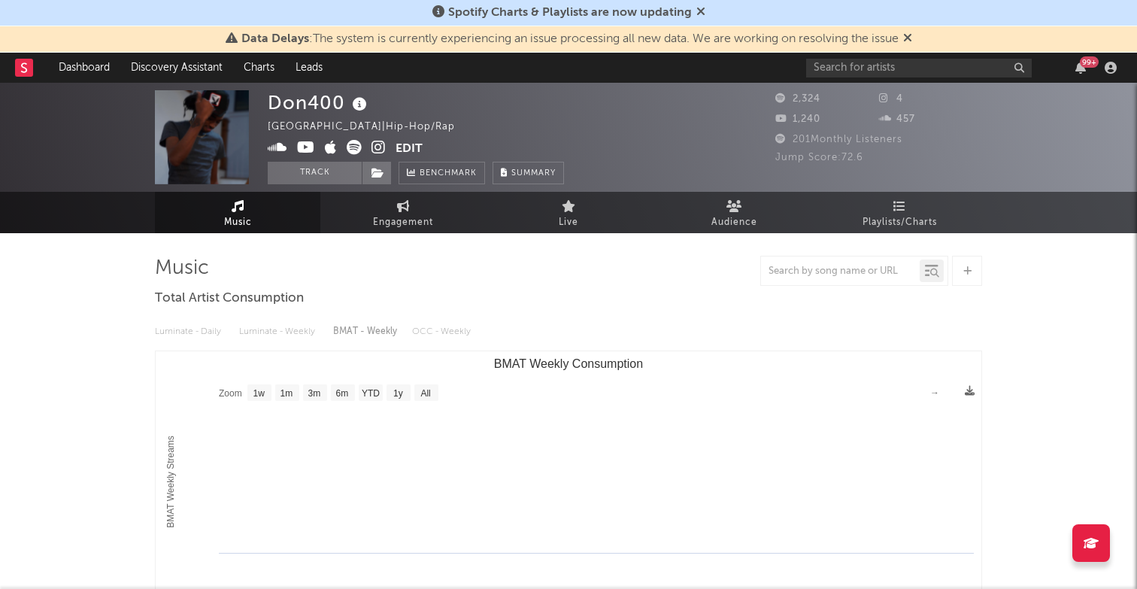
click at [275, 153] on icon at bounding box center [278, 147] width 20 height 15
click at [347, 147] on icon at bounding box center [354, 147] width 15 height 15
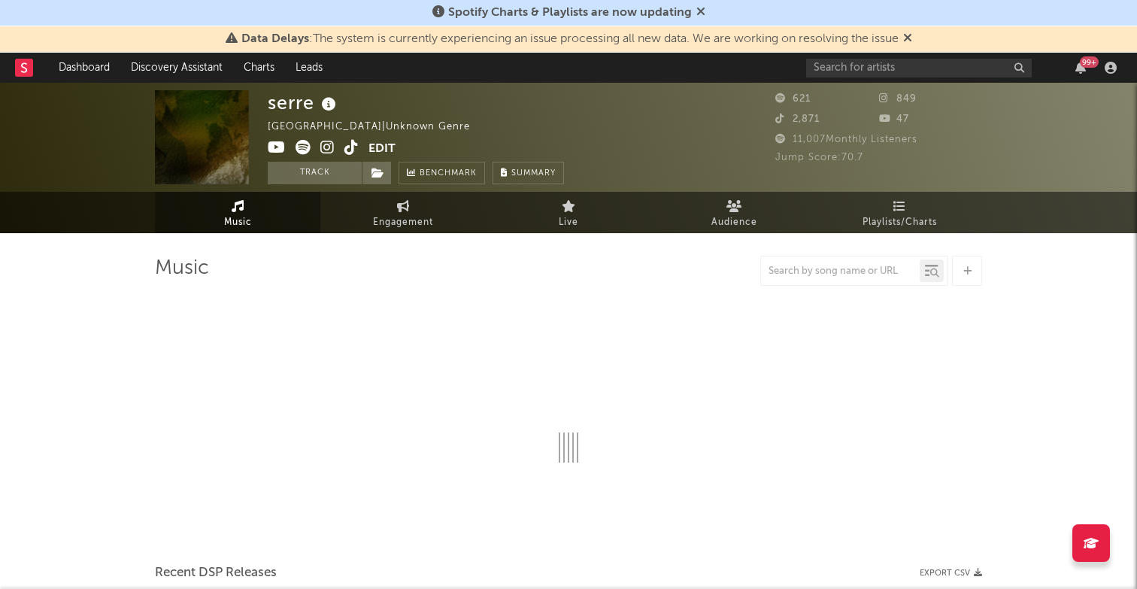
select select "1w"
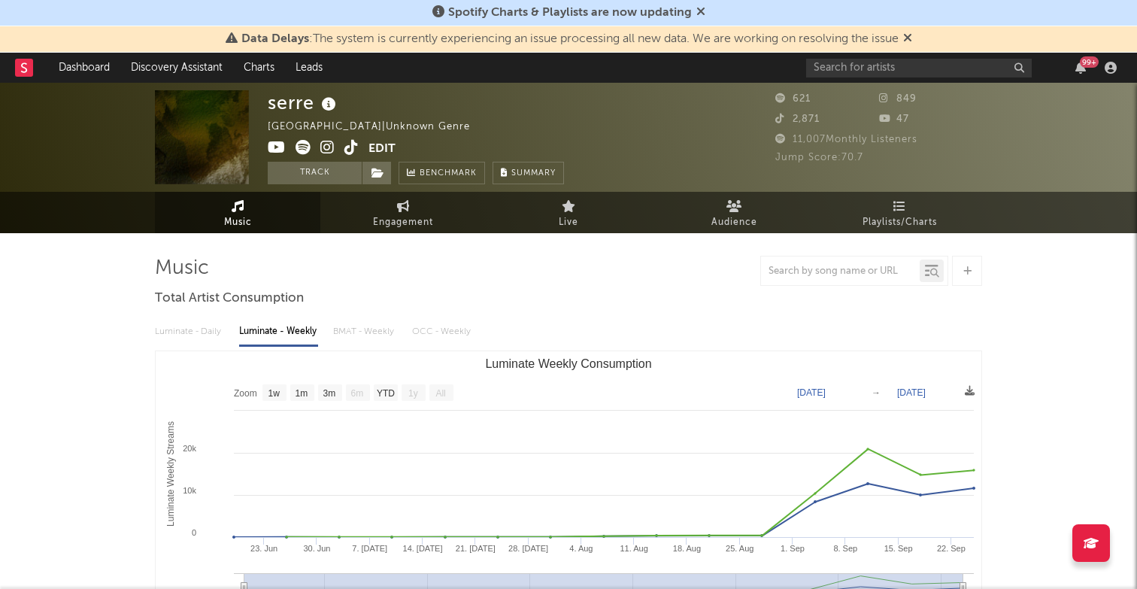
click at [302, 147] on icon at bounding box center [303, 147] width 15 height 15
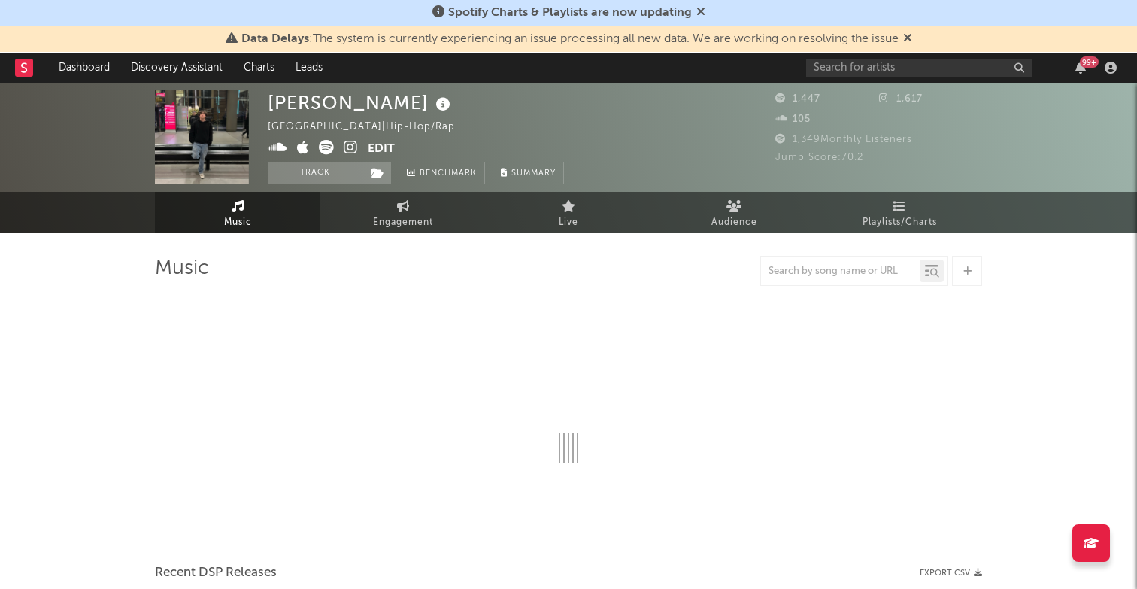
select select "1w"
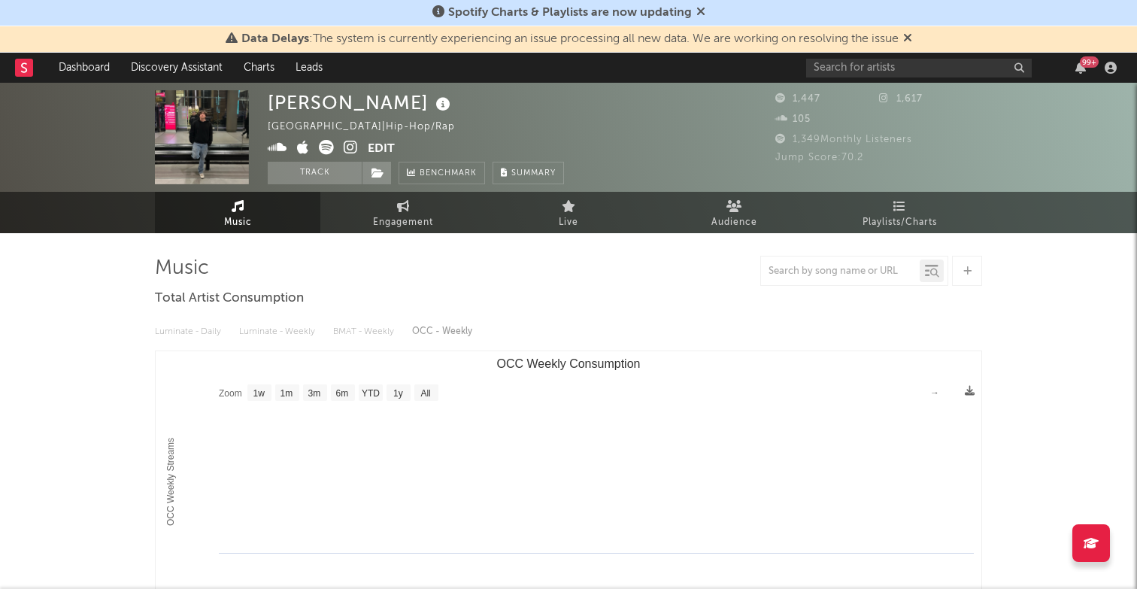
click at [275, 147] on icon at bounding box center [278, 147] width 20 height 15
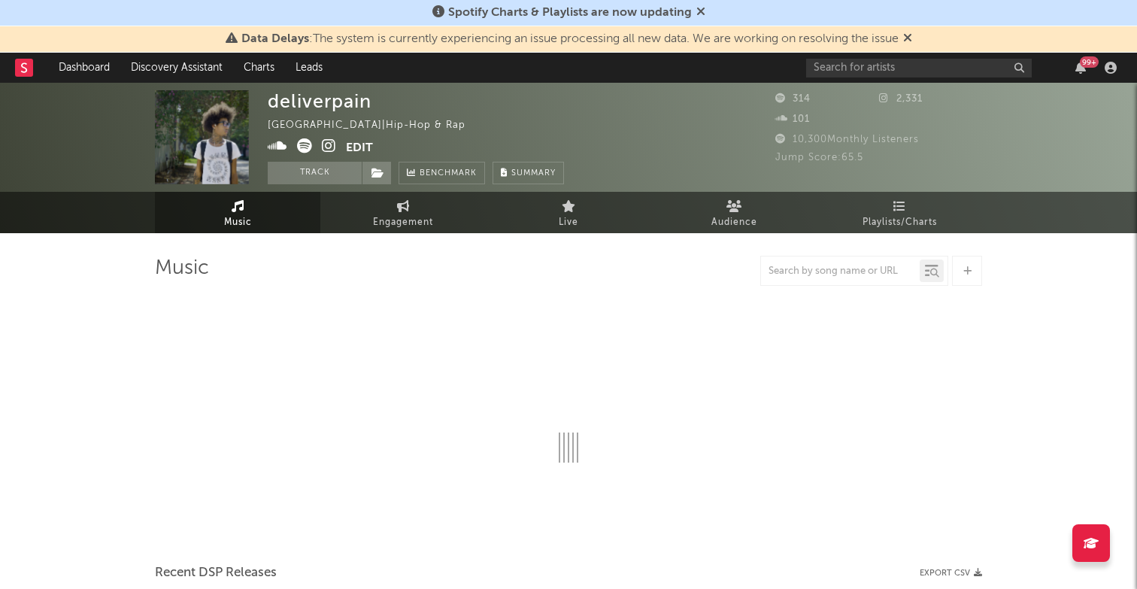
select select "1w"
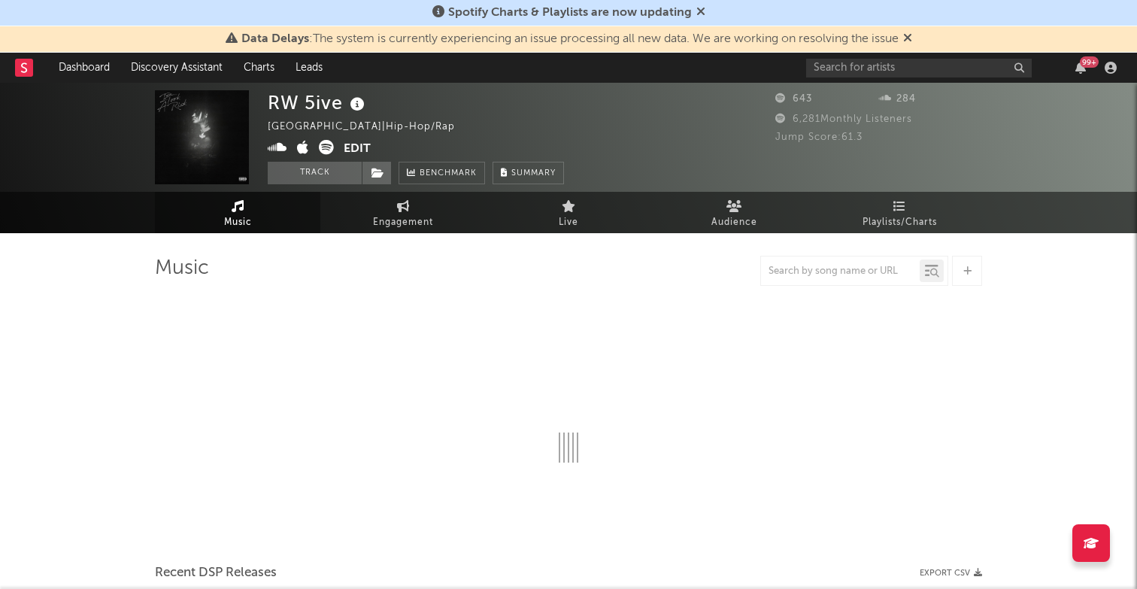
select select "6m"
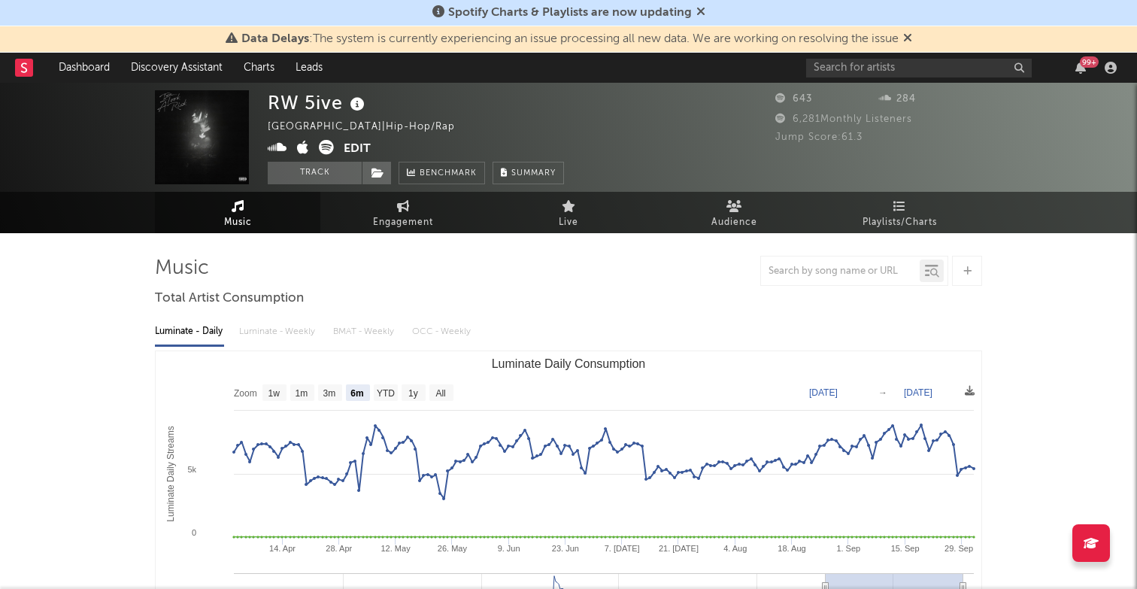
click at [275, 150] on icon at bounding box center [278, 147] width 20 height 15
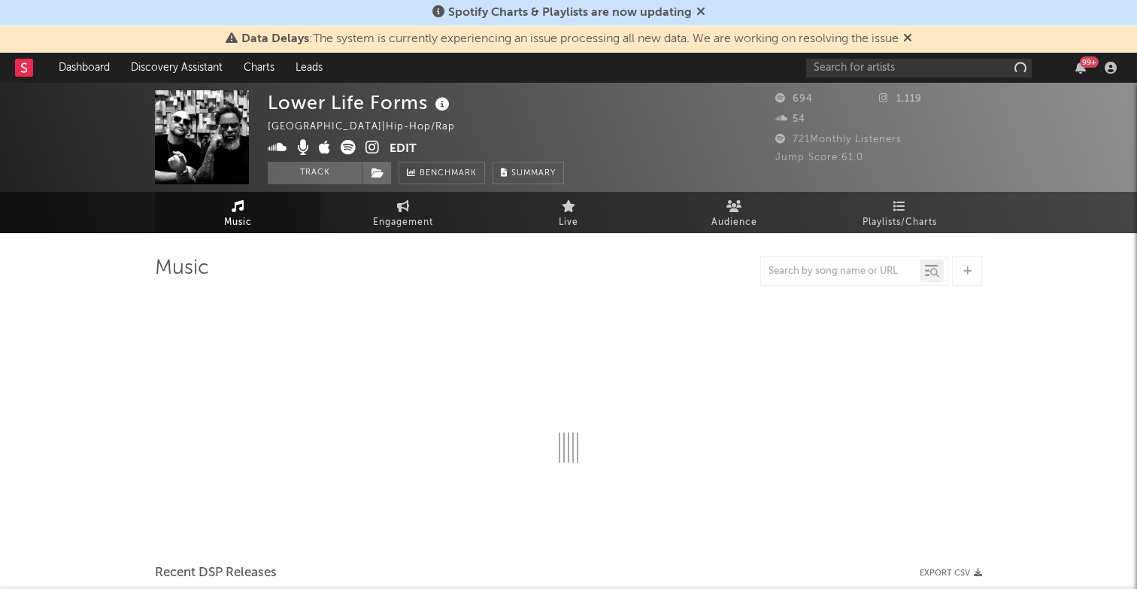
select select "1w"
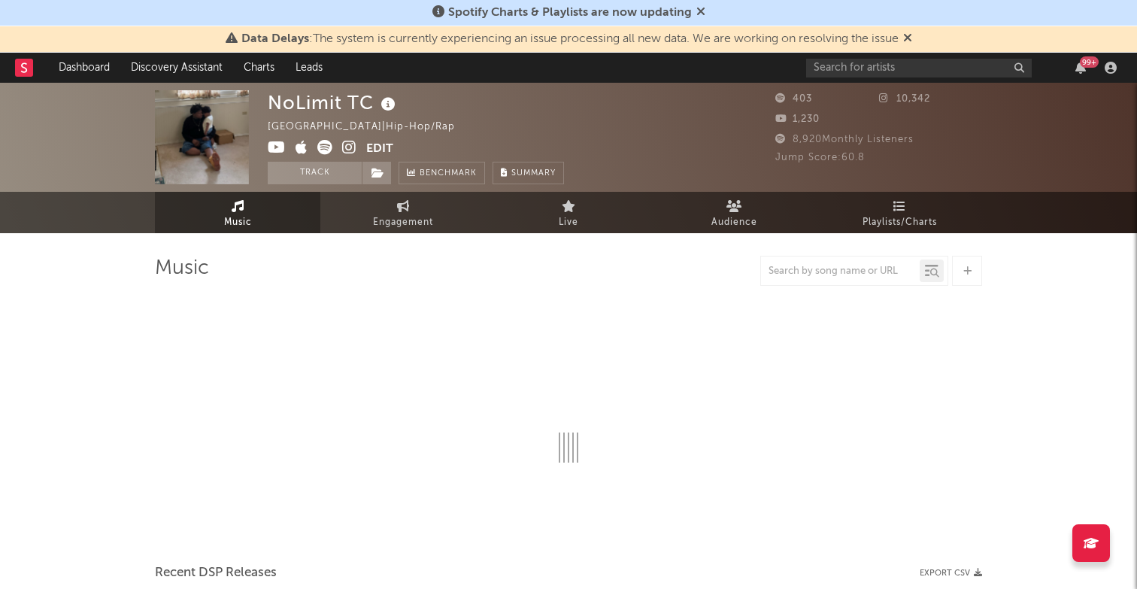
select select "1w"
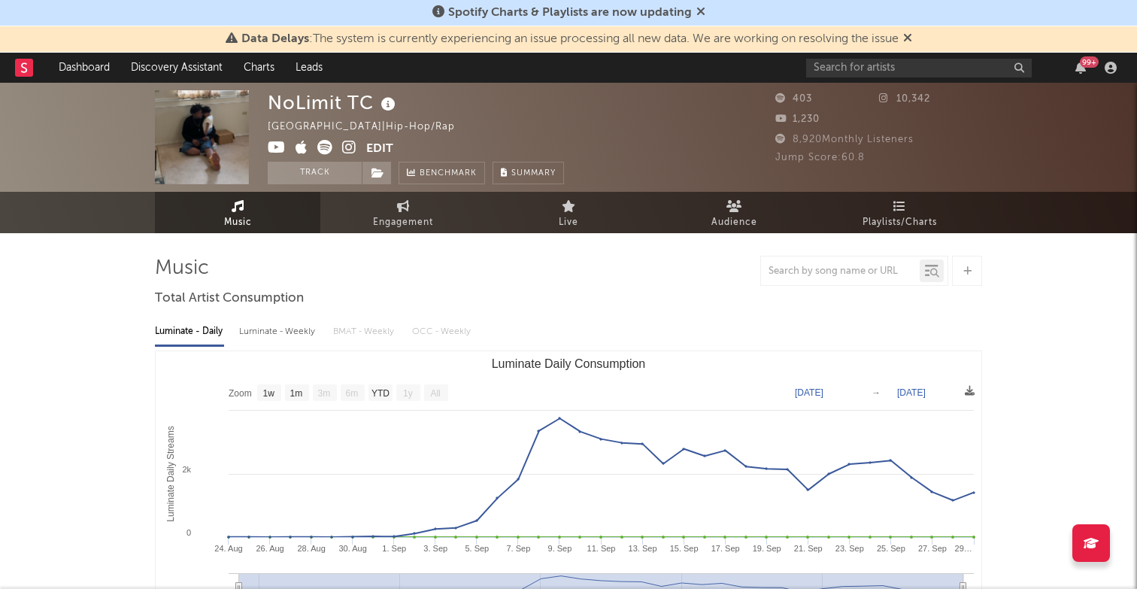
click at [323, 145] on icon at bounding box center [324, 147] width 15 height 15
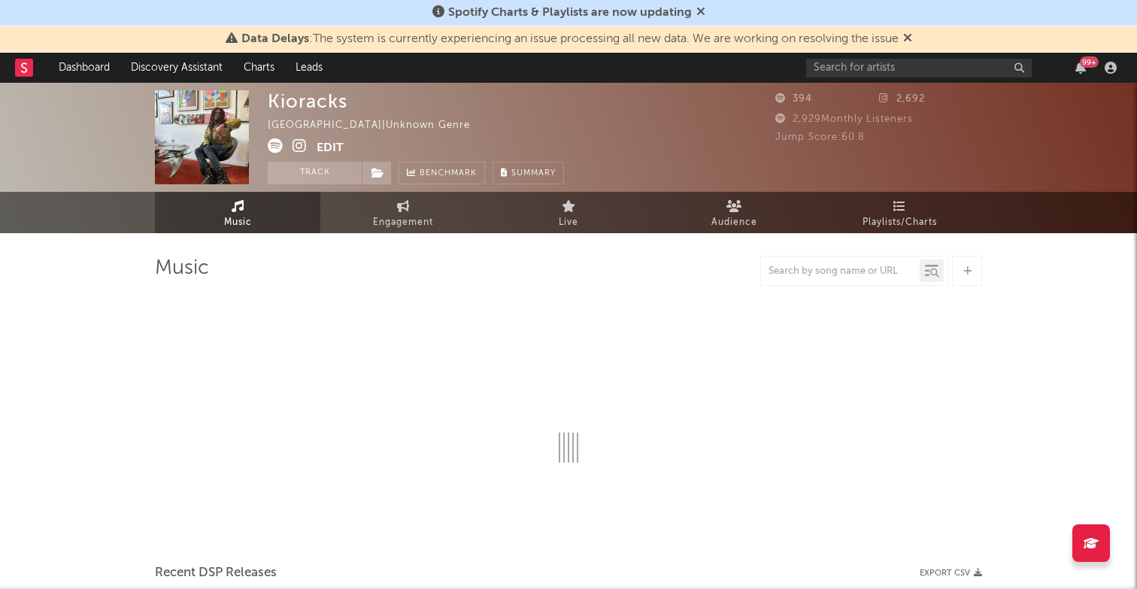
select select "1w"
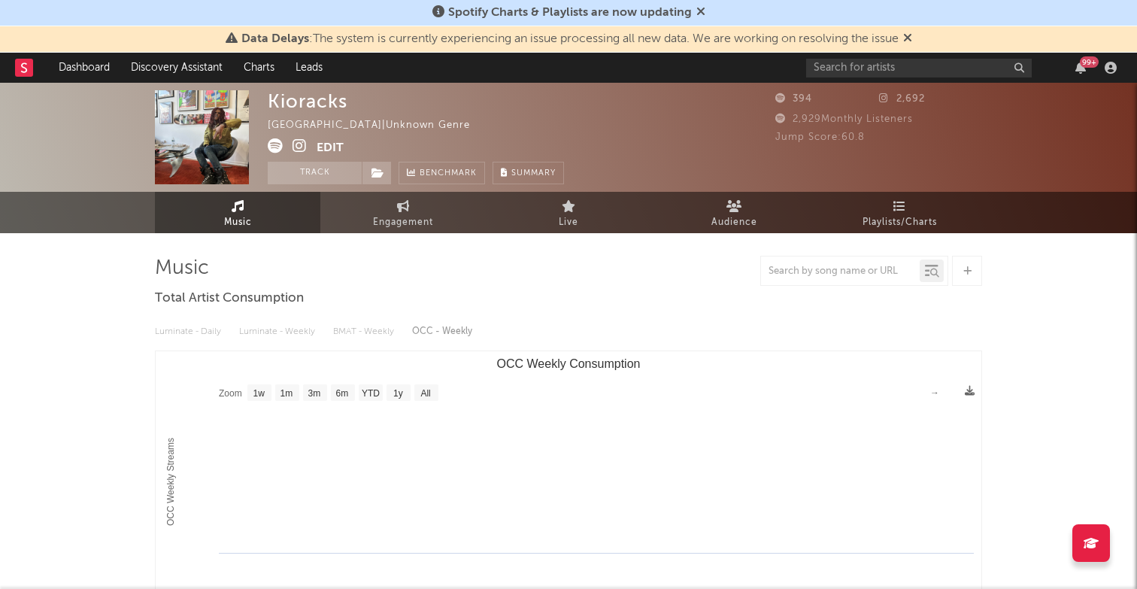
click at [274, 150] on icon at bounding box center [275, 145] width 15 height 15
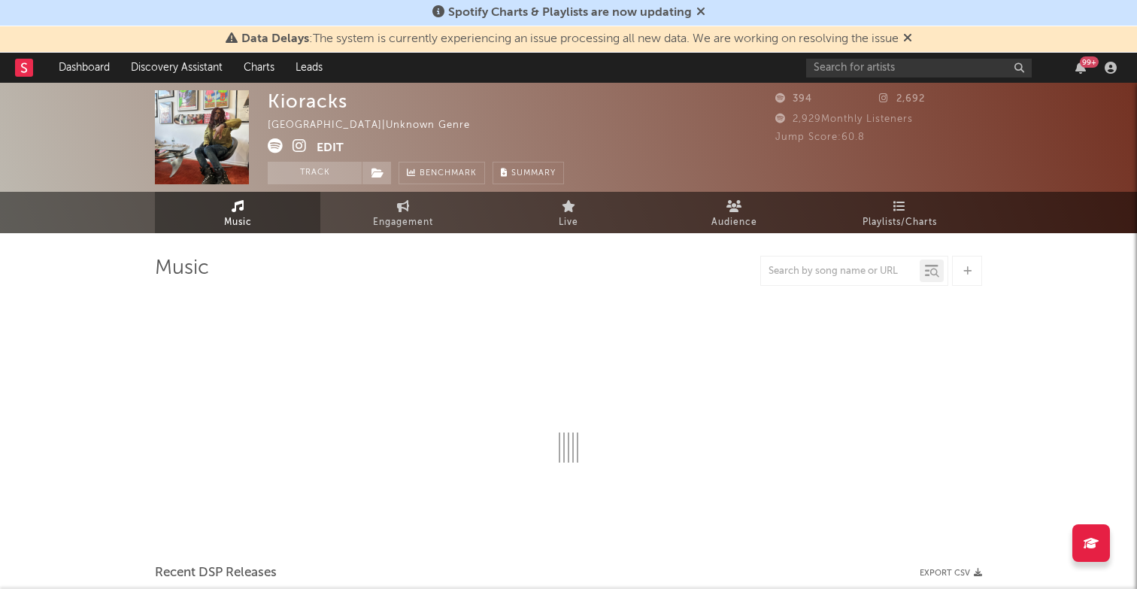
select select "1w"
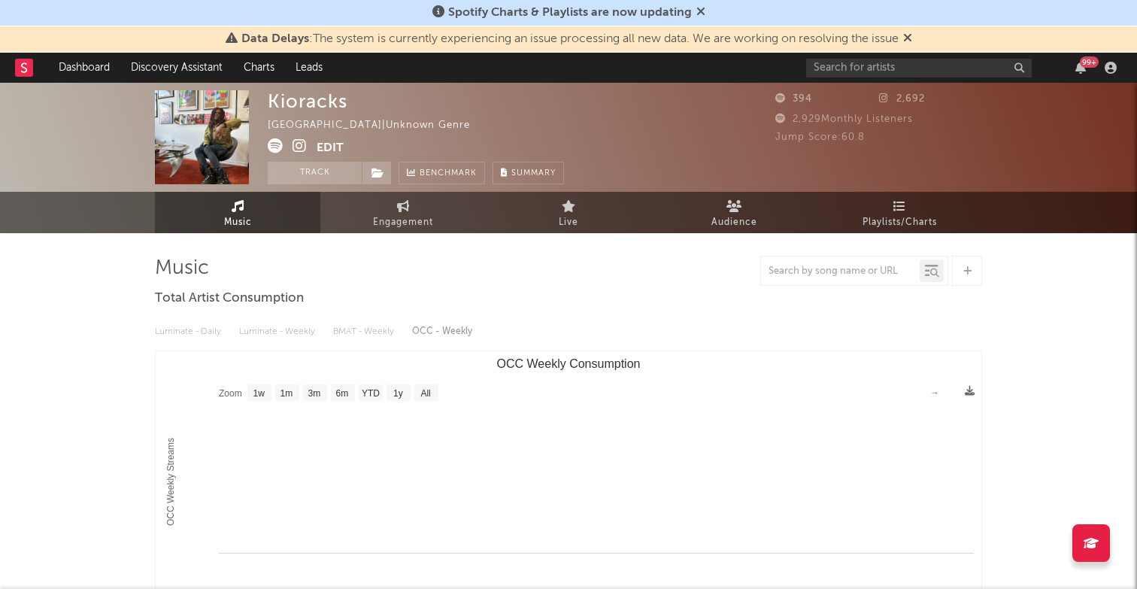
click at [295, 143] on icon at bounding box center [300, 145] width 14 height 15
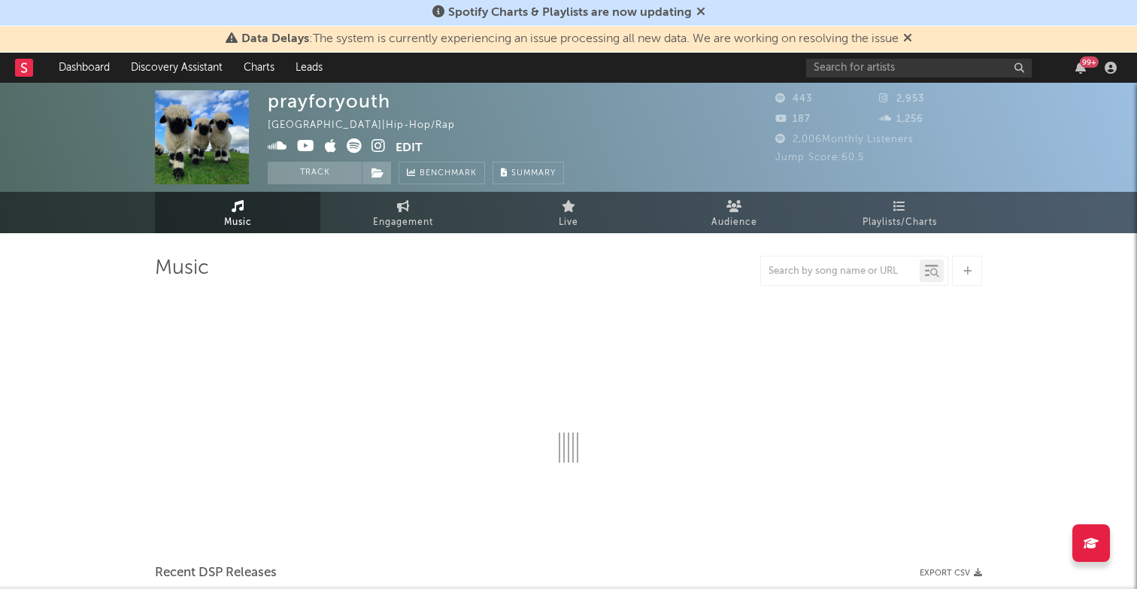
select select "1w"
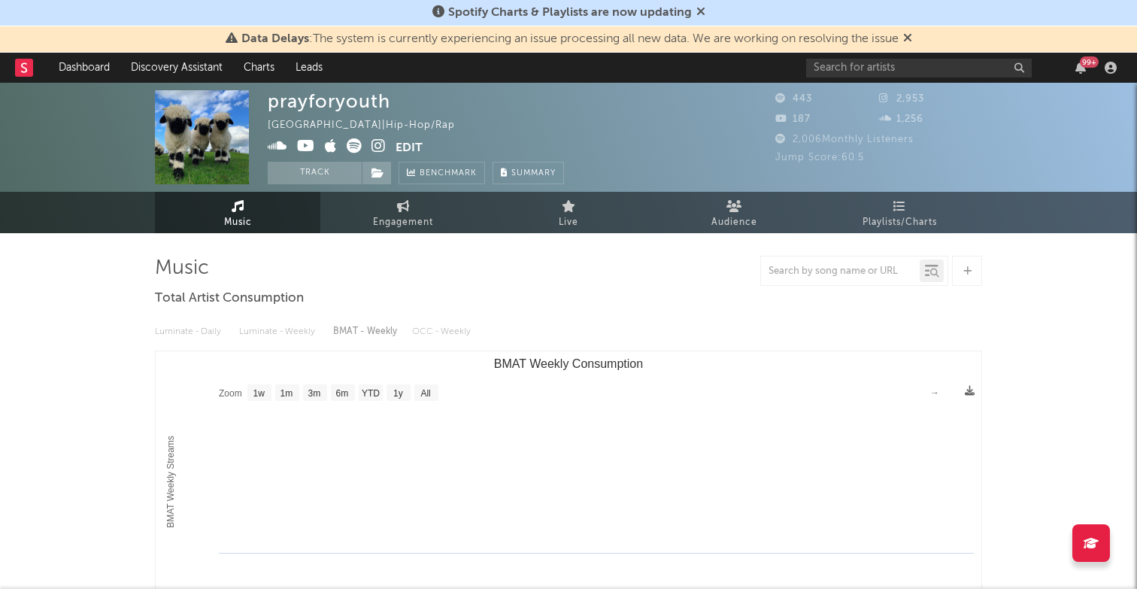
click at [281, 147] on icon at bounding box center [278, 145] width 20 height 15
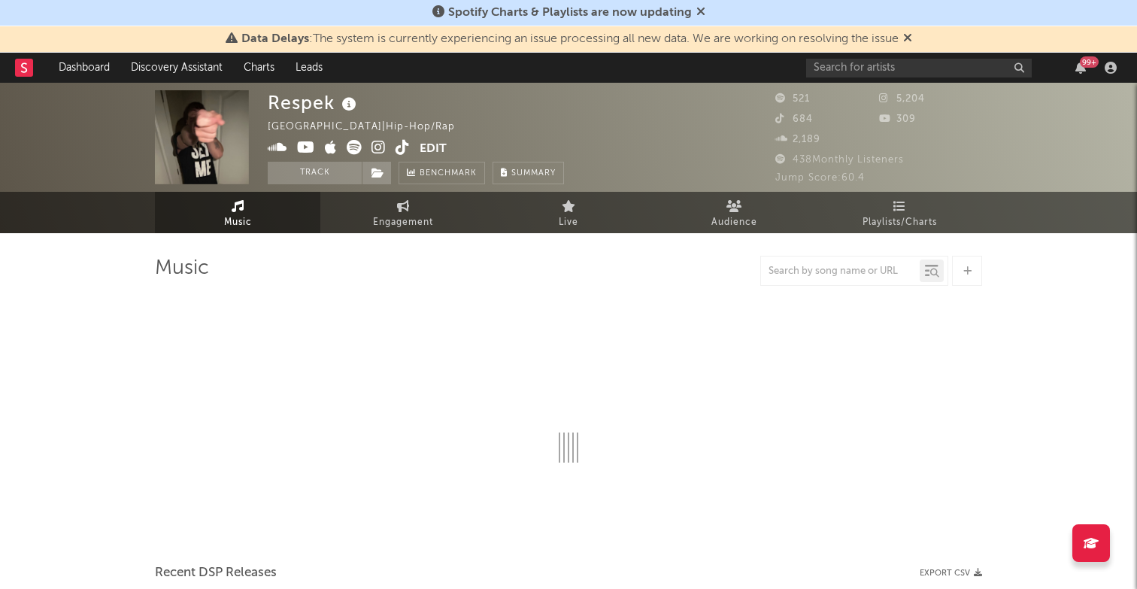
select select "1w"
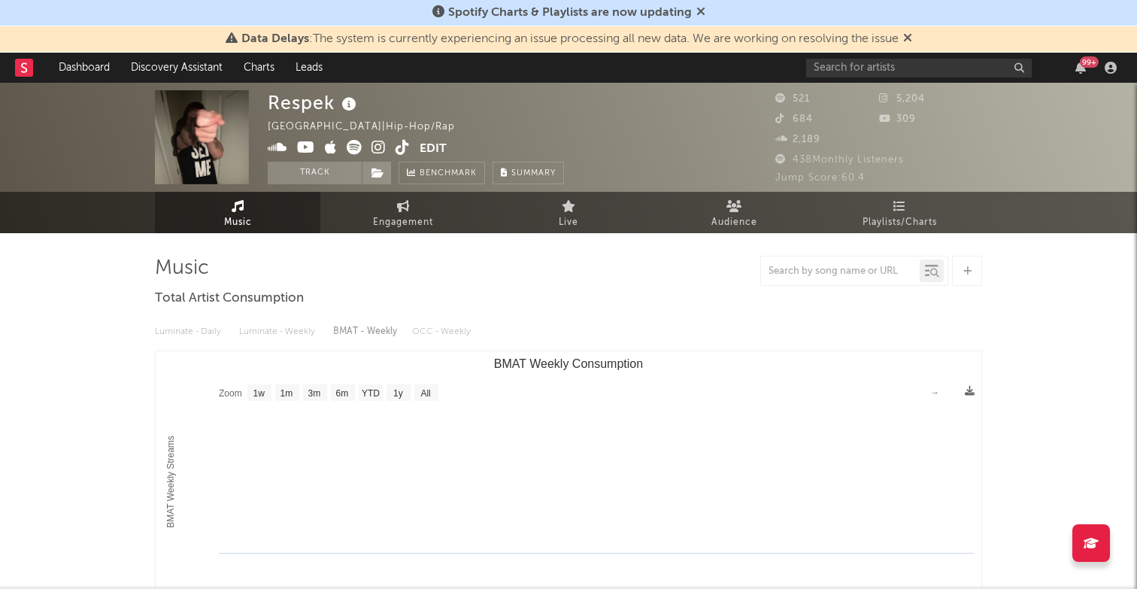
click at [275, 144] on icon at bounding box center [278, 147] width 20 height 15
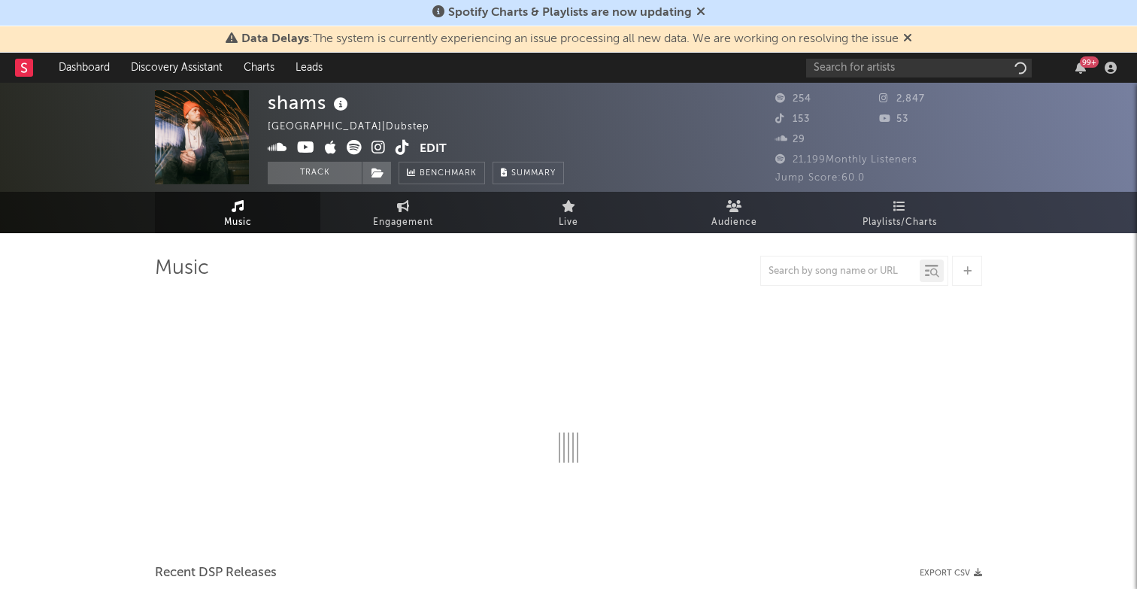
select select "1w"
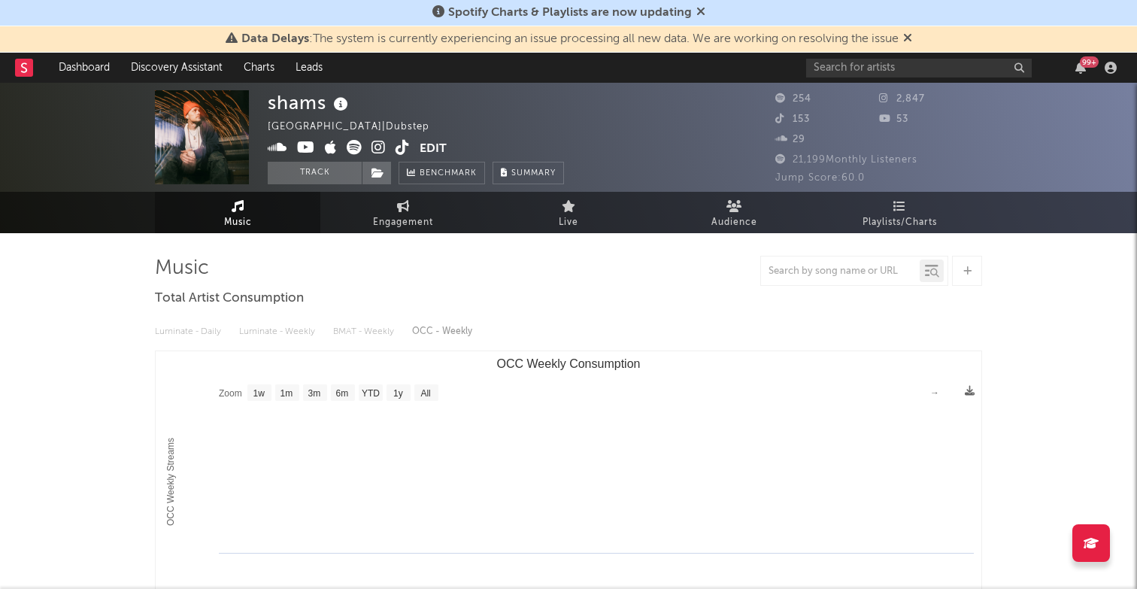
click at [284, 154] on icon at bounding box center [278, 147] width 20 height 15
click at [356, 151] on icon at bounding box center [354, 147] width 15 height 15
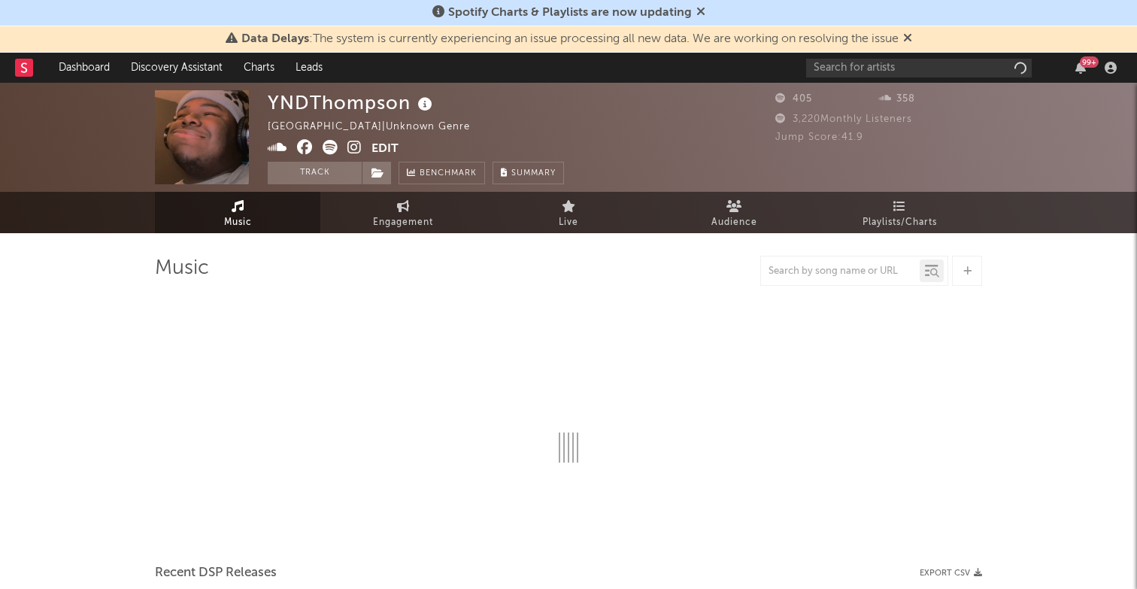
select select "1w"
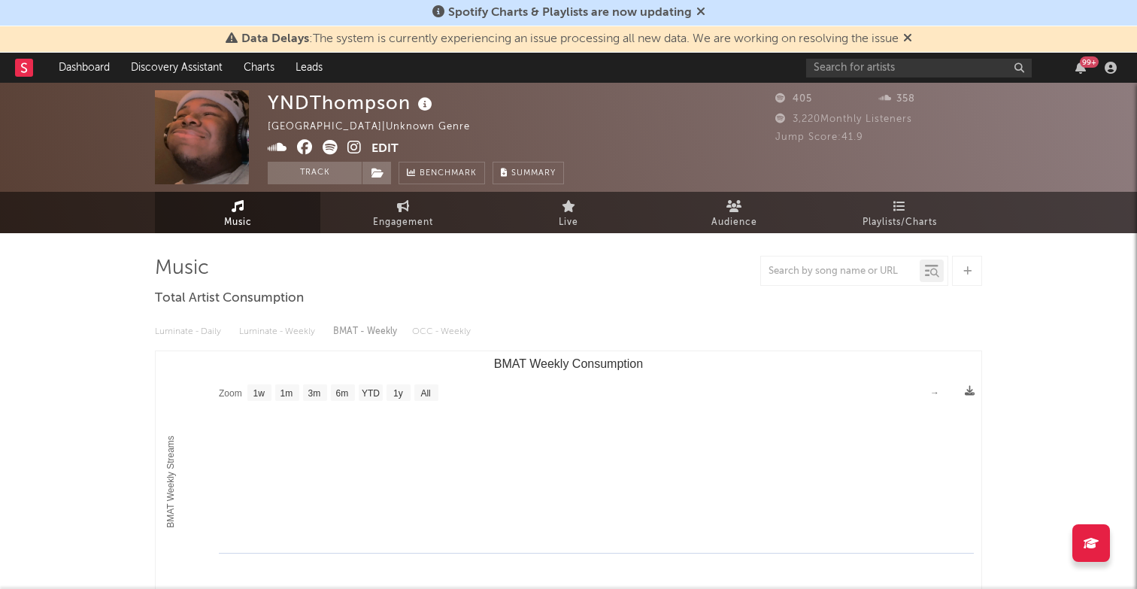
click at [281, 141] on icon at bounding box center [278, 147] width 20 height 15
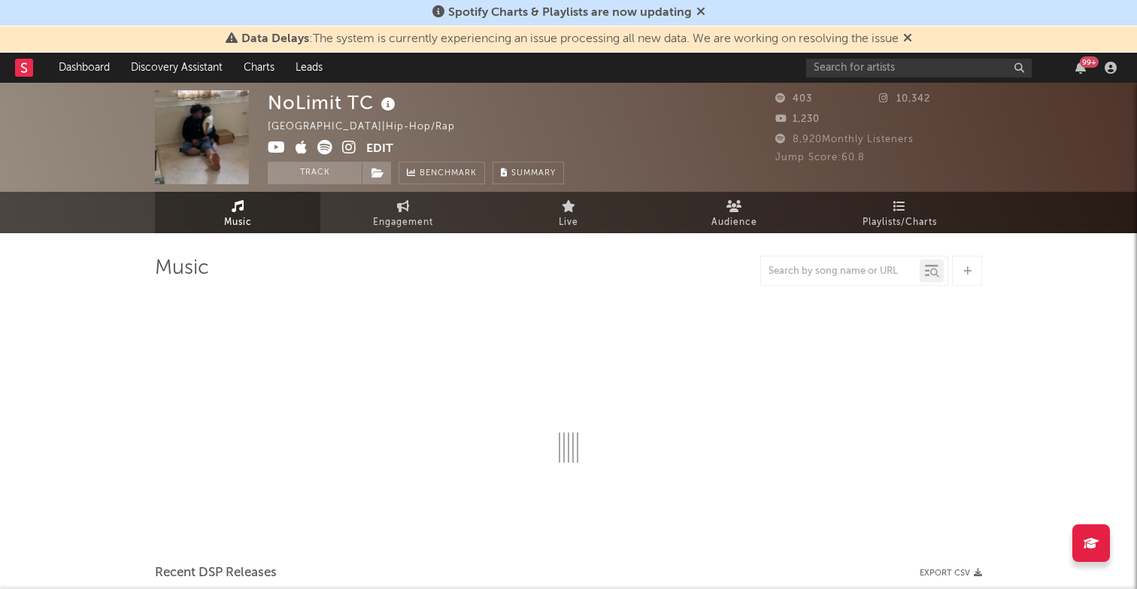
select select "1w"
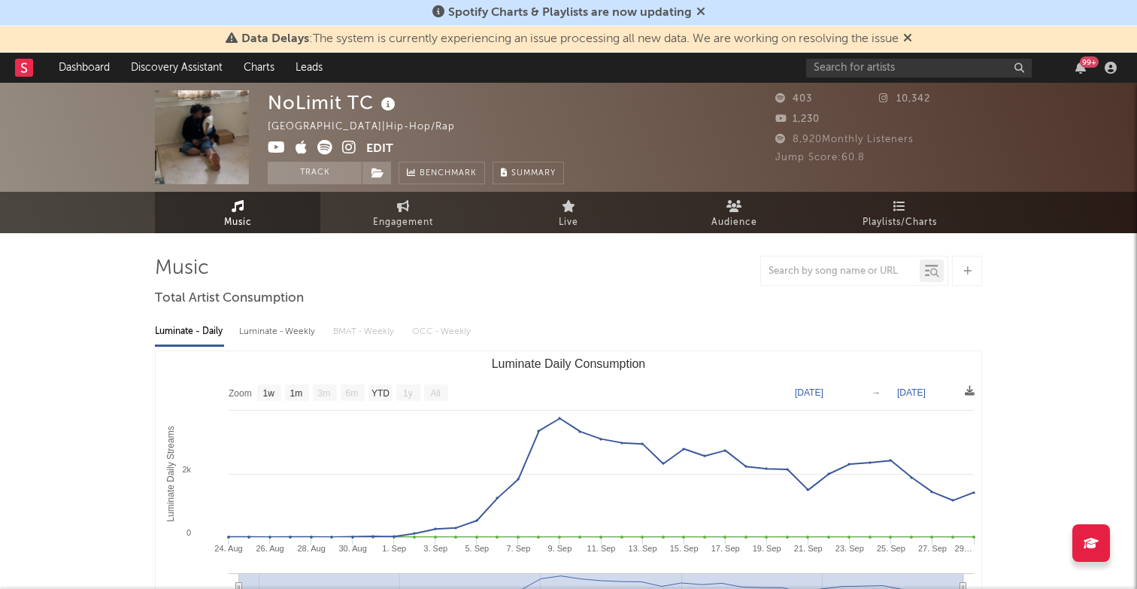
click at [328, 147] on icon at bounding box center [324, 147] width 15 height 15
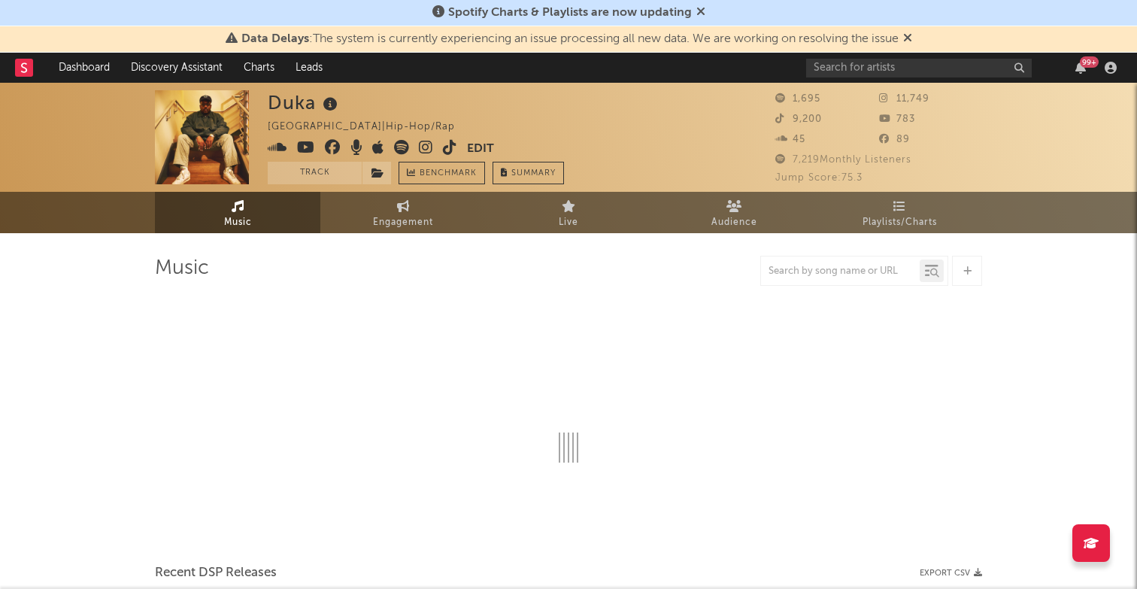
select select "1w"
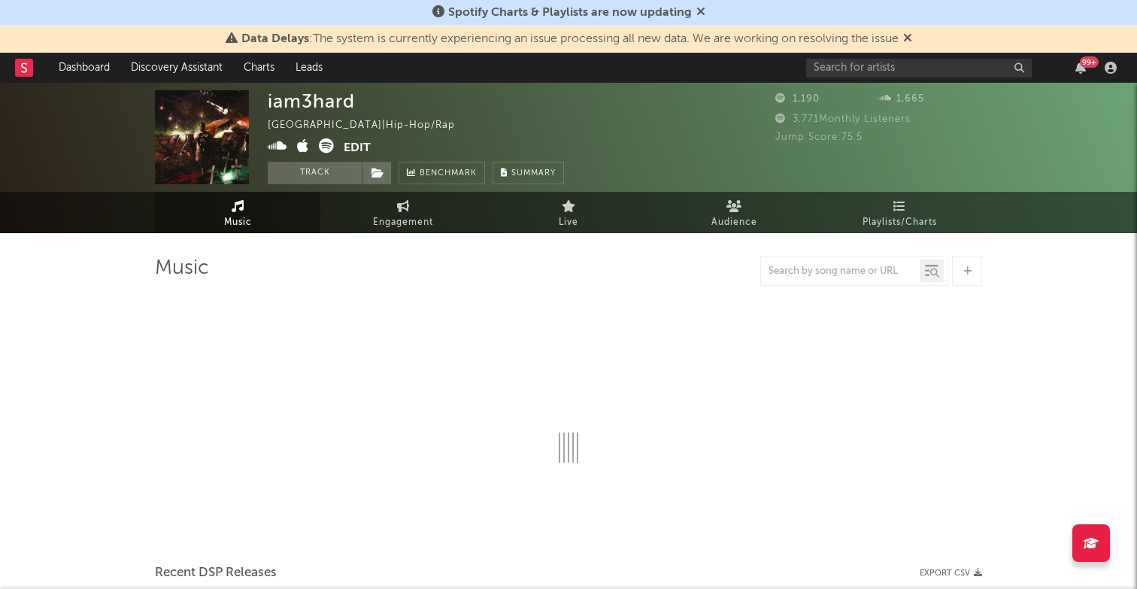
select select "1w"
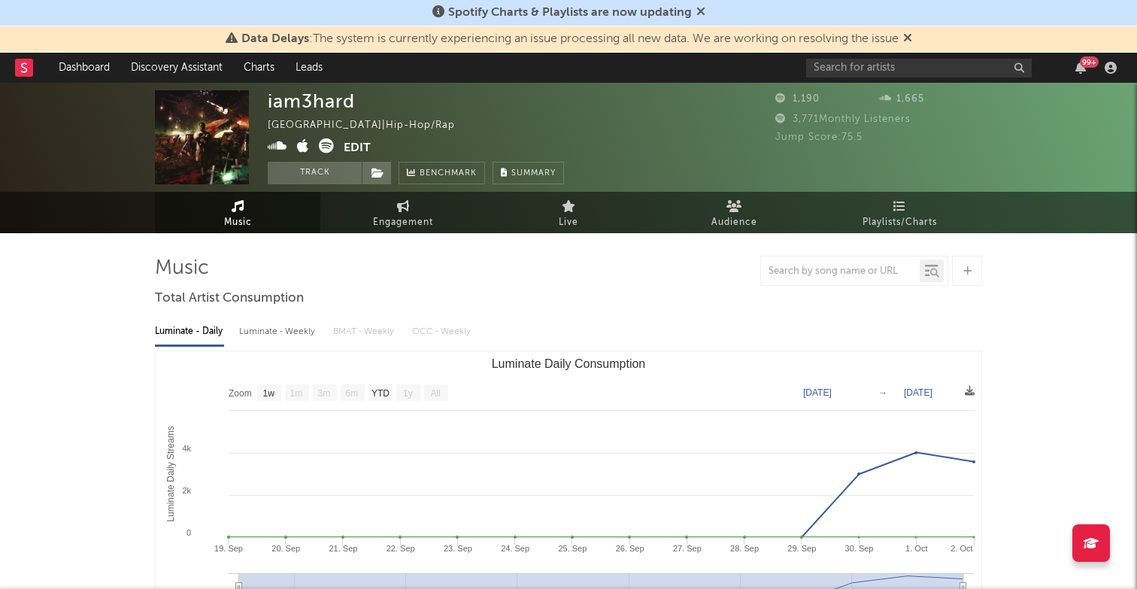
click at [324, 147] on icon at bounding box center [326, 145] width 15 height 15
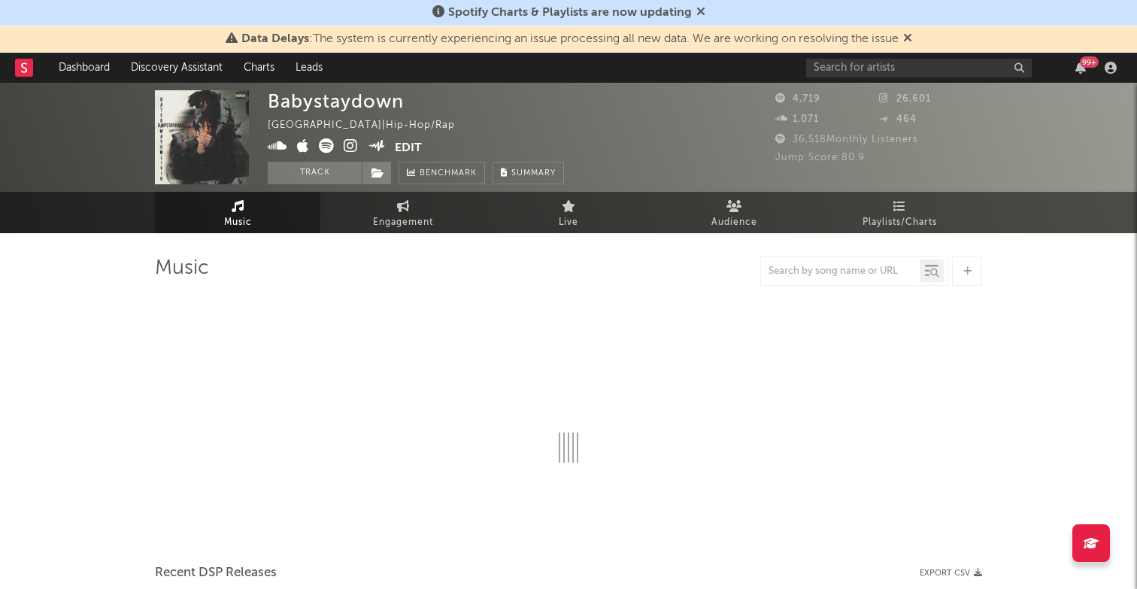
select select "6m"
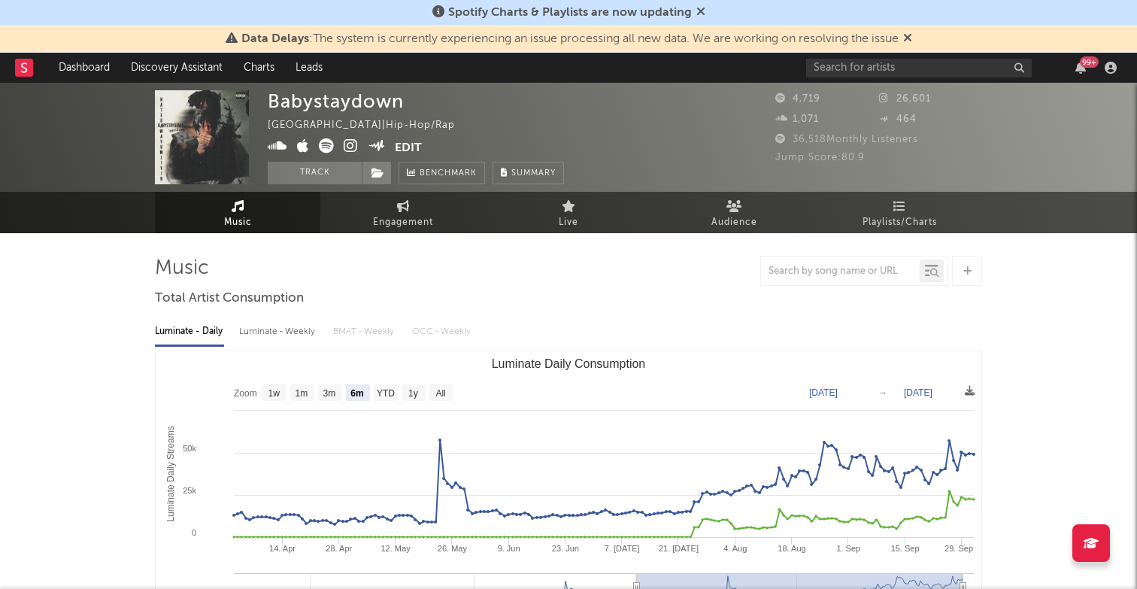
click at [277, 148] on icon at bounding box center [278, 145] width 20 height 15
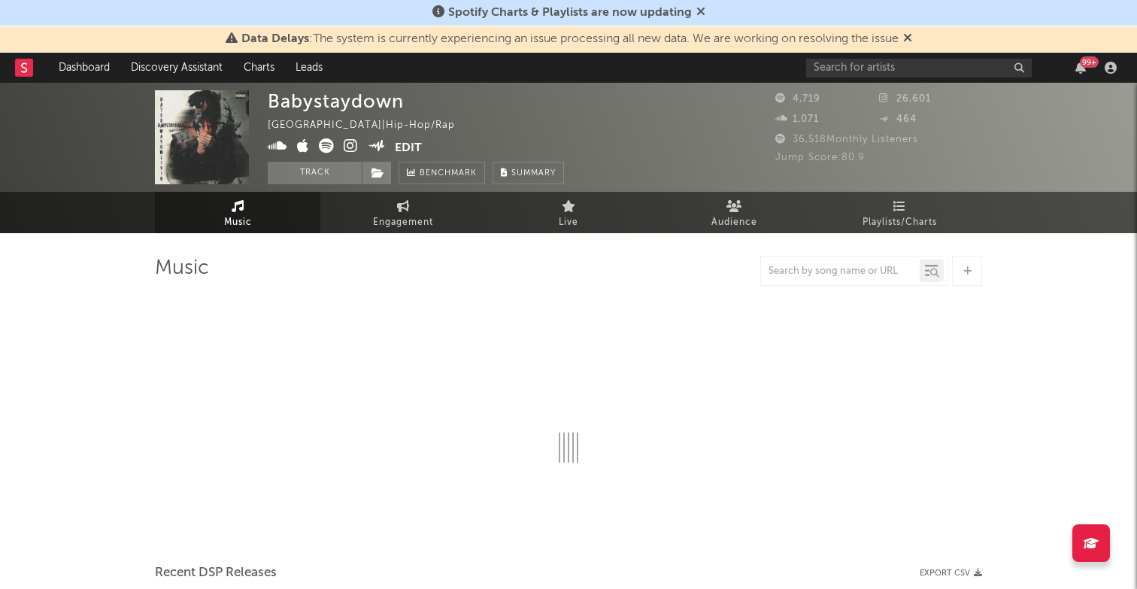
select select "6m"
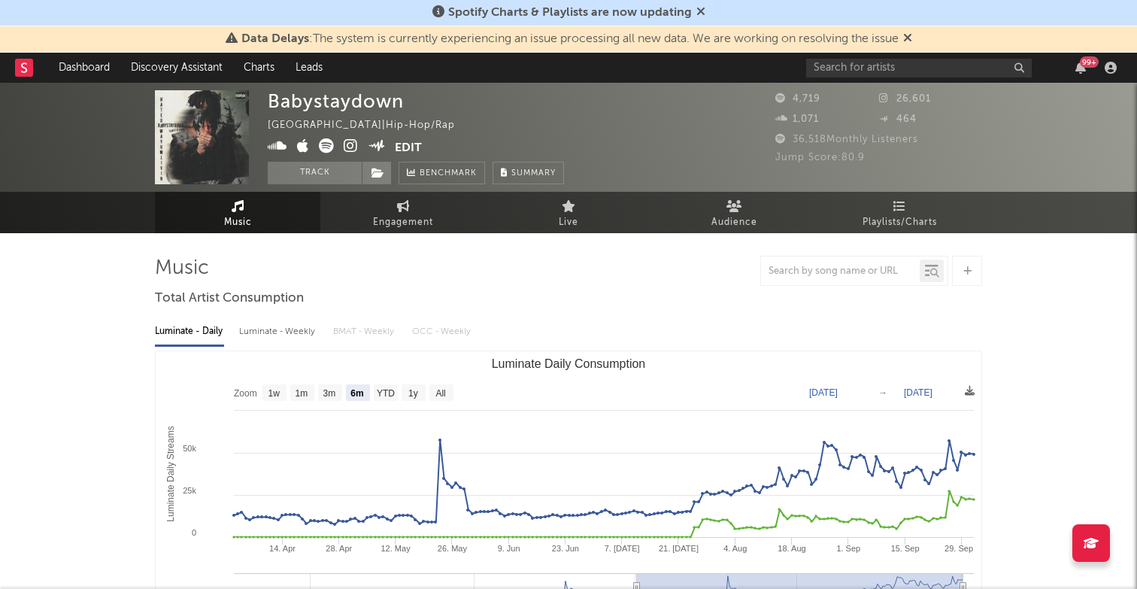
click at [326, 150] on icon at bounding box center [326, 145] width 15 height 15
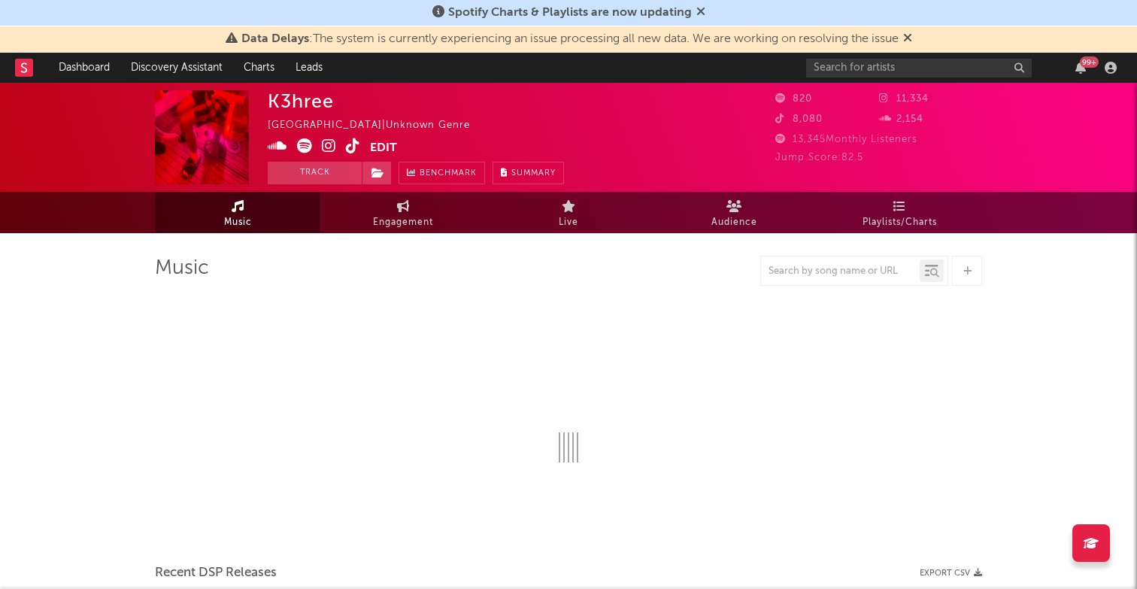
select select "1w"
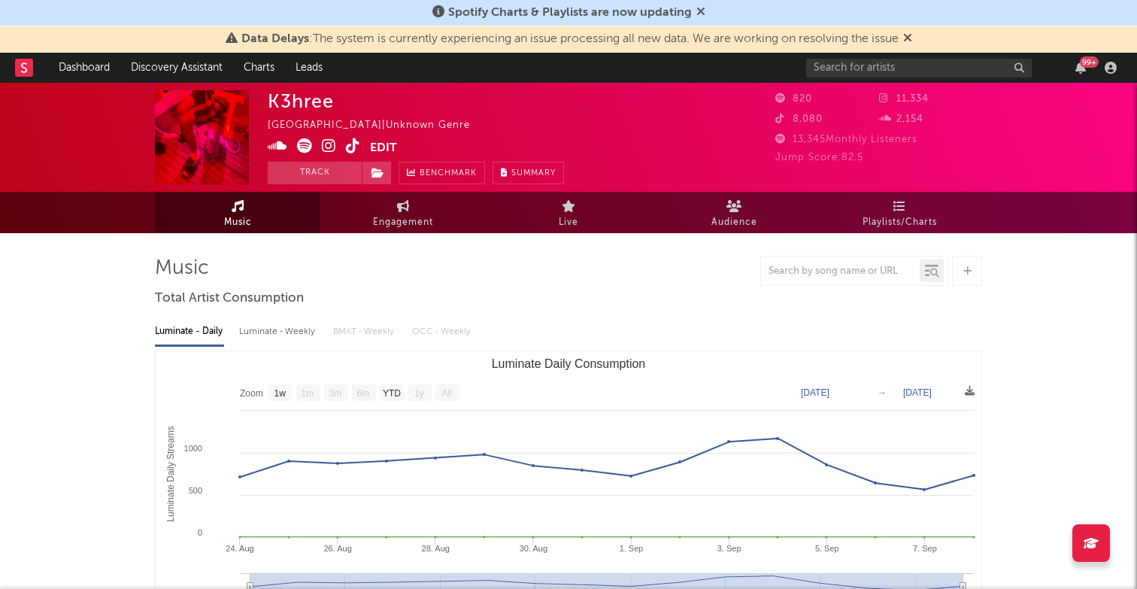
click at [283, 147] on icon at bounding box center [278, 145] width 20 height 15
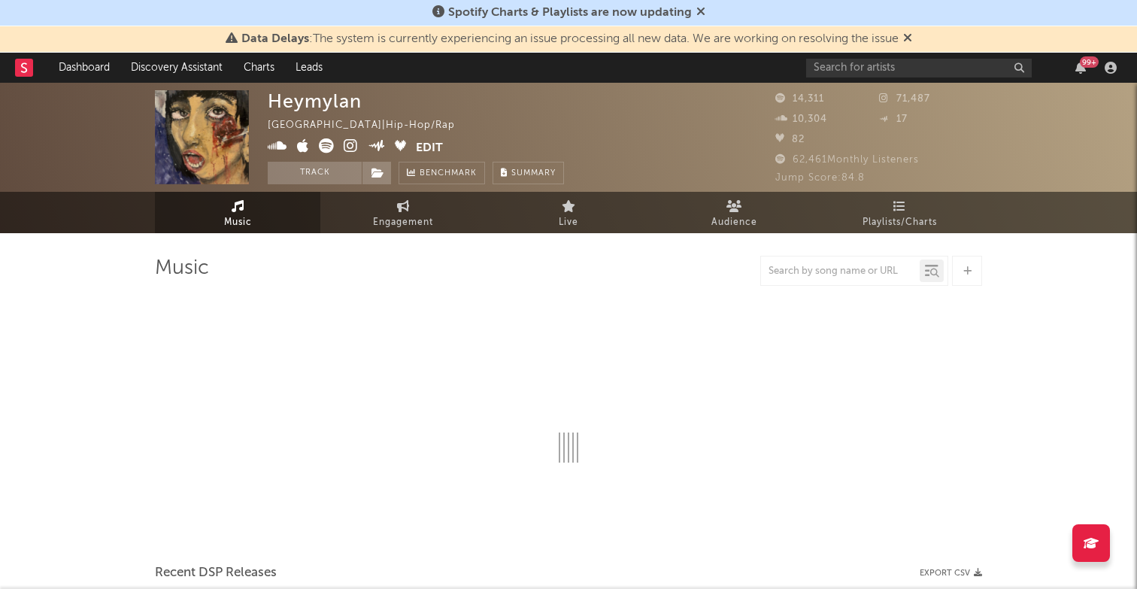
select select "6m"
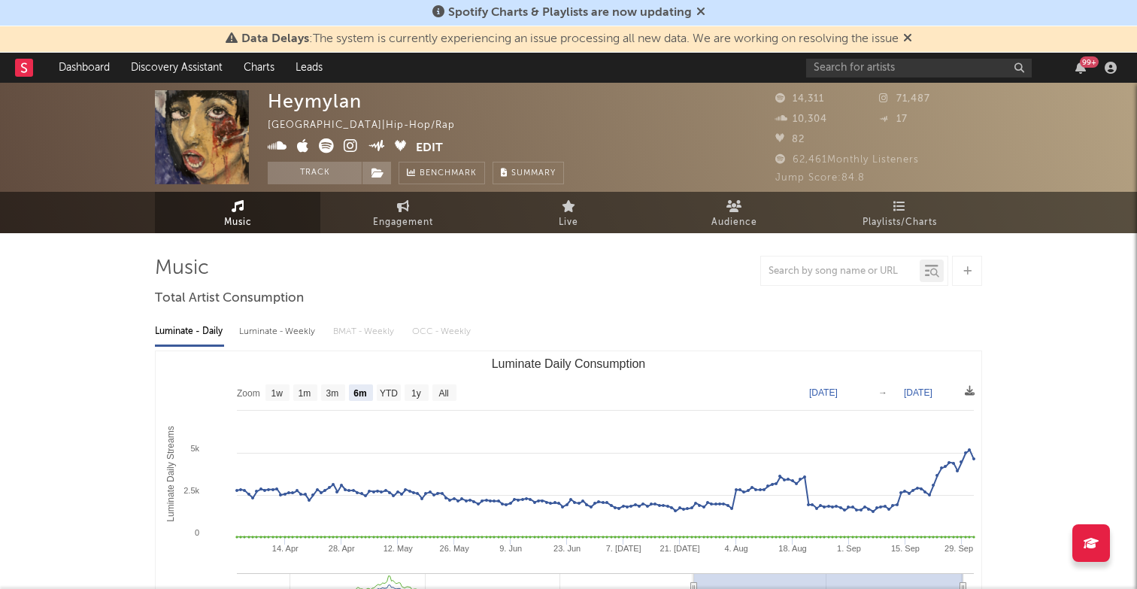
click at [278, 150] on icon at bounding box center [278, 145] width 20 height 15
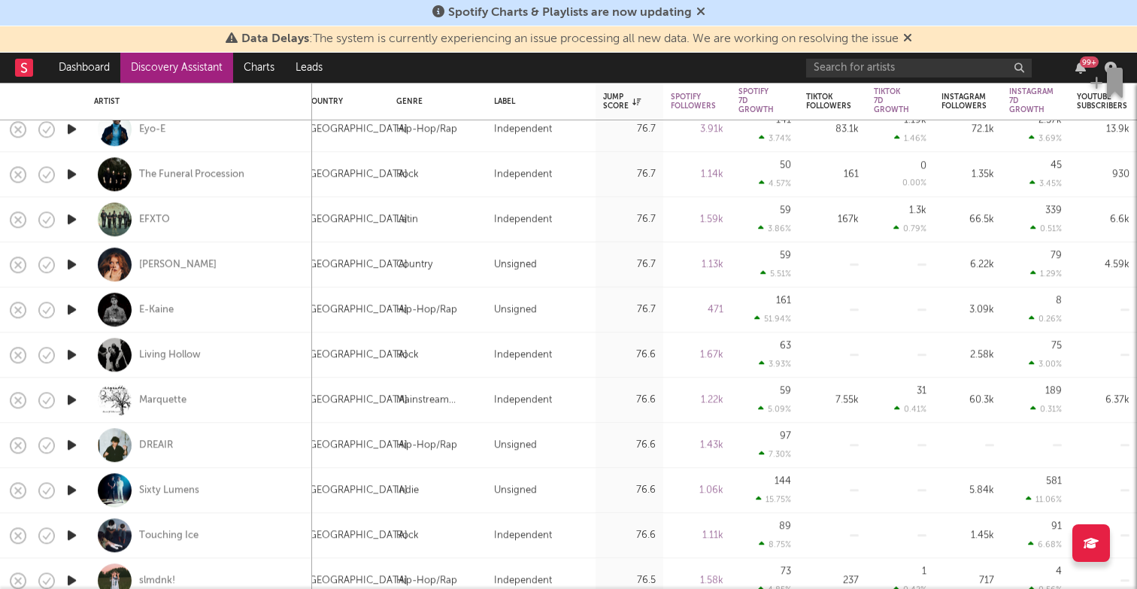
click at [73, 309] on icon "button" at bounding box center [72, 309] width 16 height 19
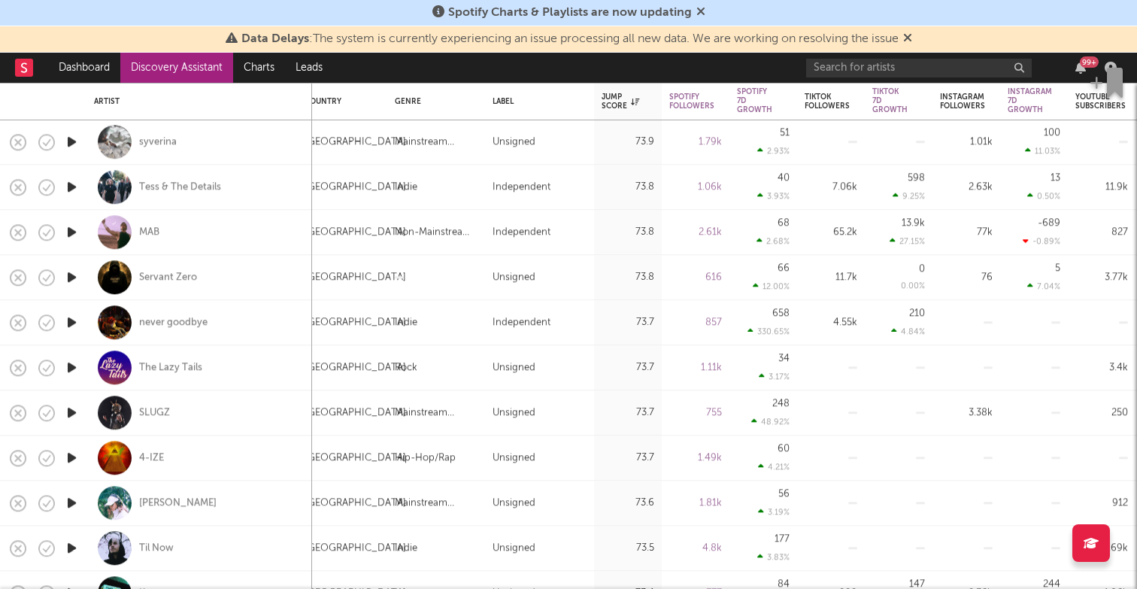
click at [73, 275] on icon "button" at bounding box center [72, 277] width 16 height 19
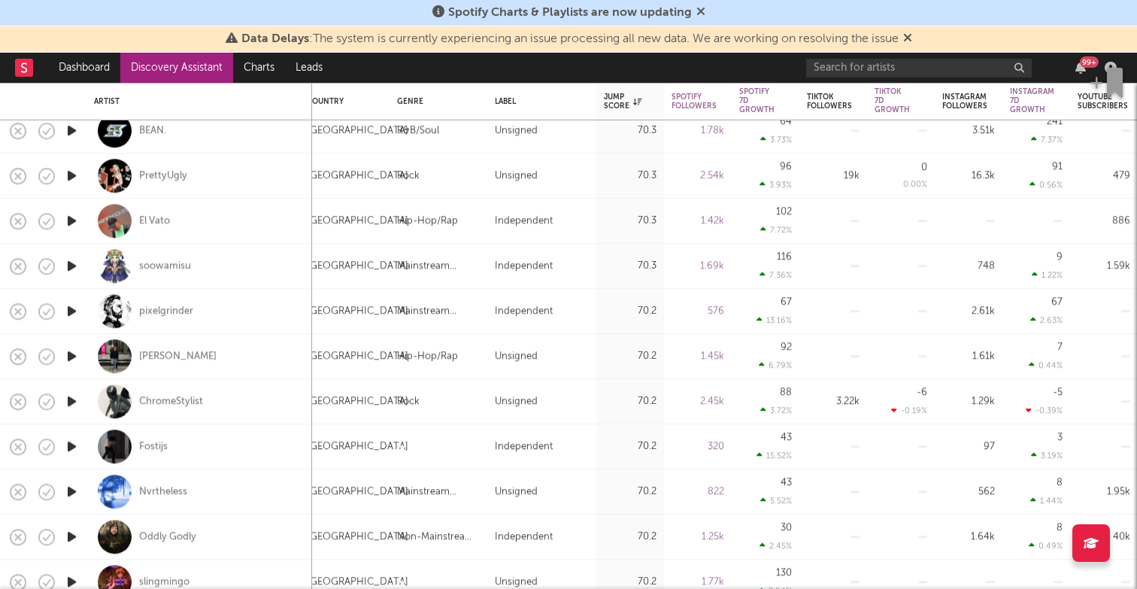
click at [69, 448] on icon "button" at bounding box center [72, 446] width 16 height 19
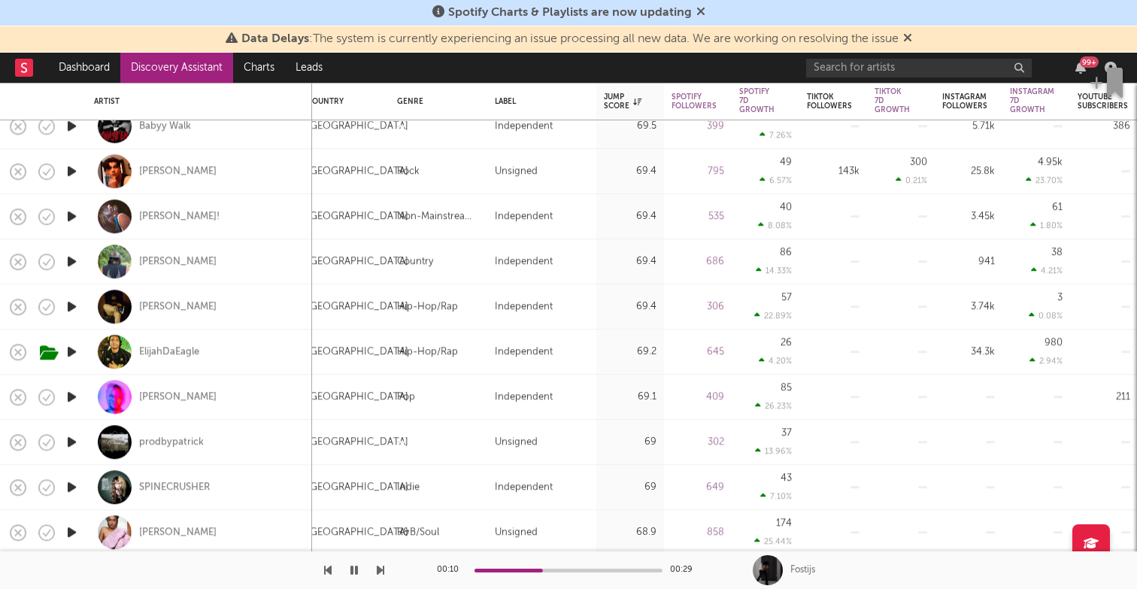
click at [71, 299] on icon "button" at bounding box center [72, 306] width 16 height 19
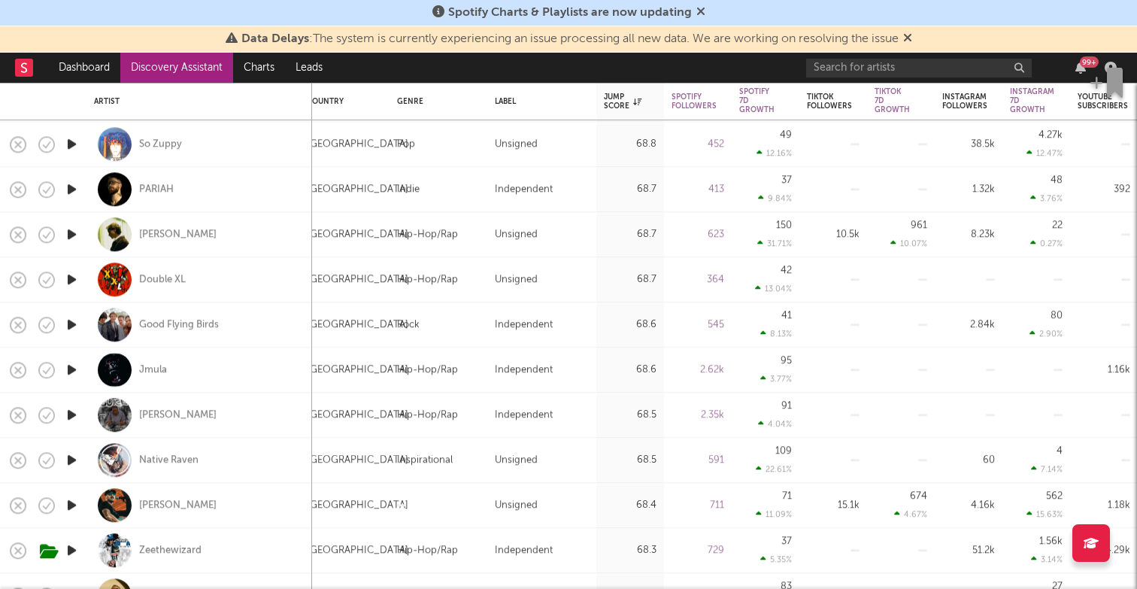
click at [74, 370] on icon "button" at bounding box center [72, 369] width 16 height 19
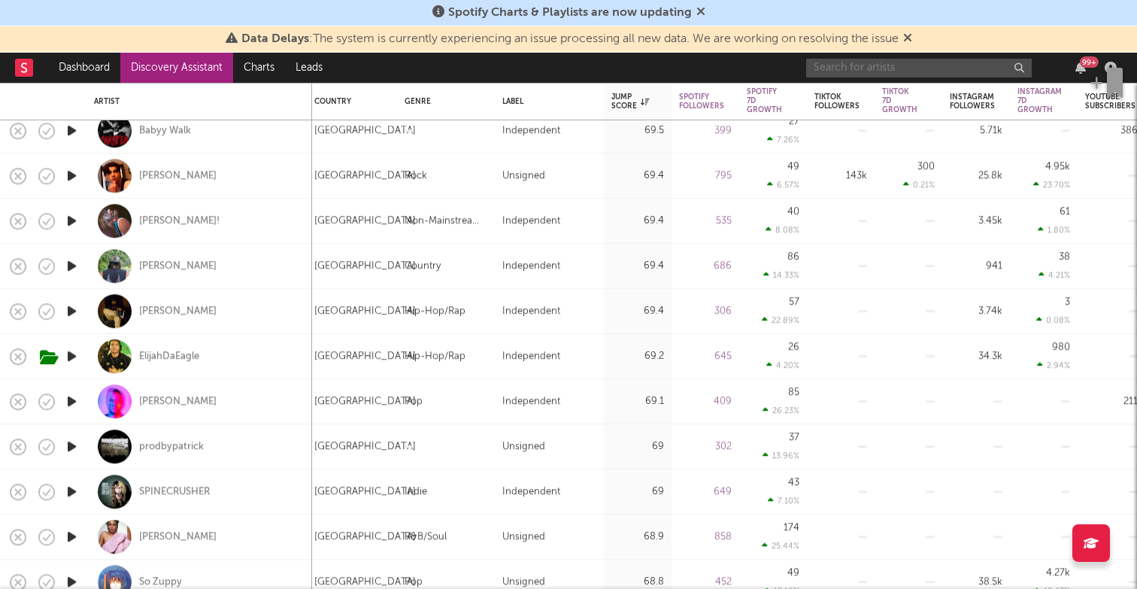
click at [930, 69] on input "text" at bounding box center [919, 68] width 226 height 19
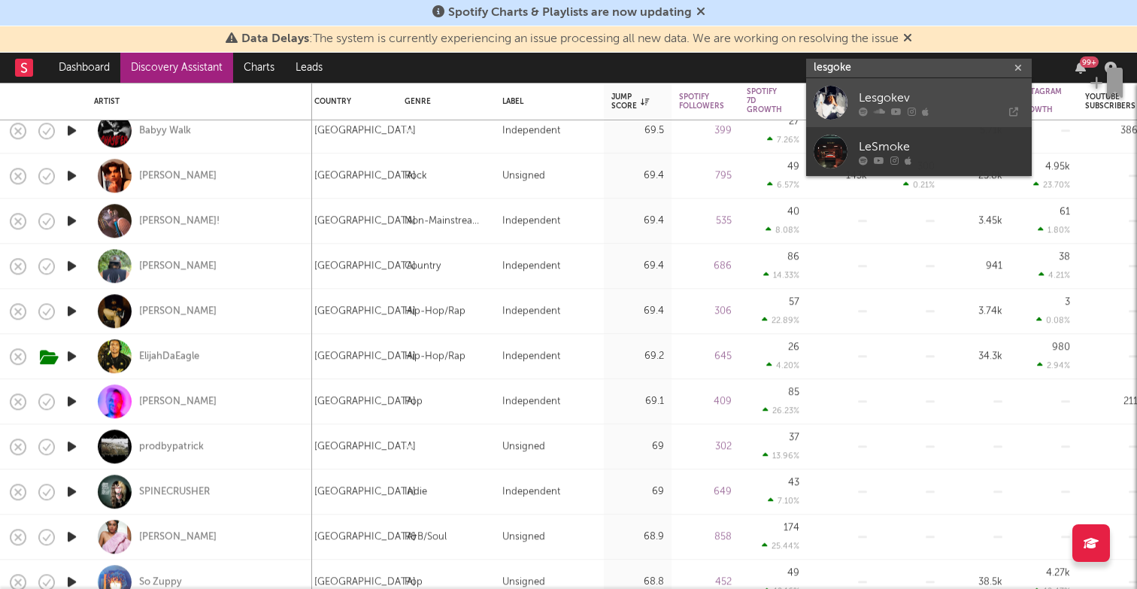
type input "lesgoke"
click at [963, 103] on div "Lesgokev" at bounding box center [941, 98] width 165 height 18
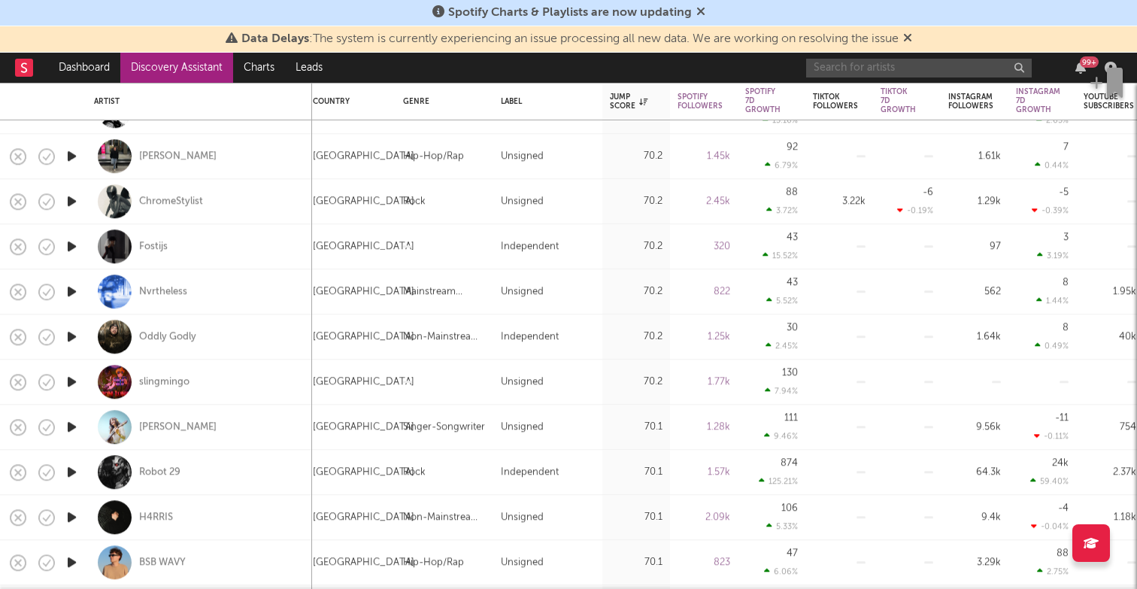
click at [863, 65] on input "text" at bounding box center [919, 68] width 226 height 19
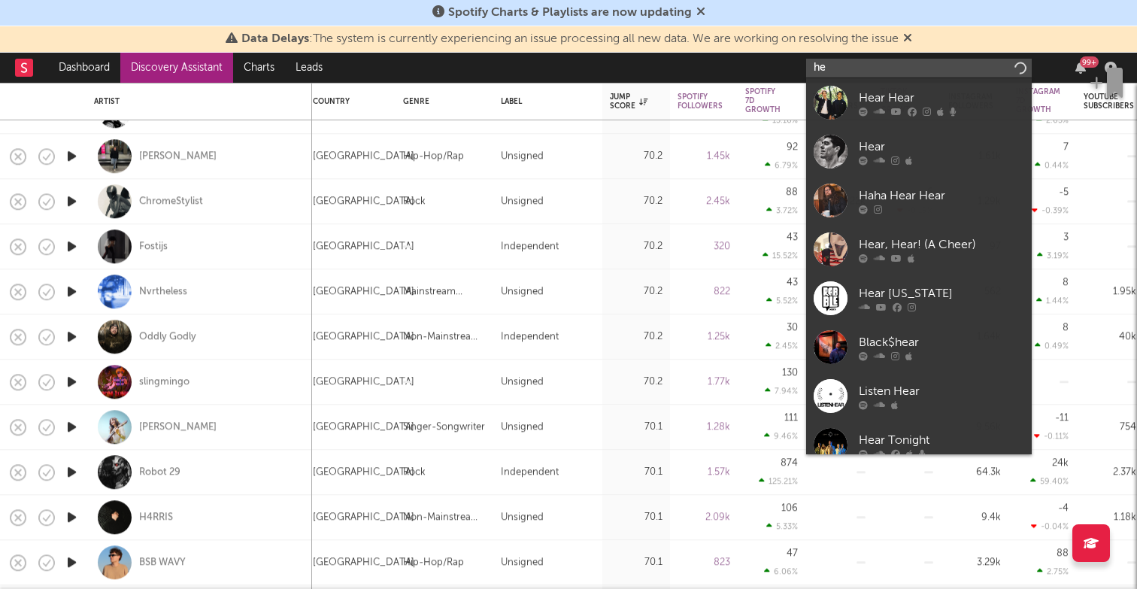
type input "h"
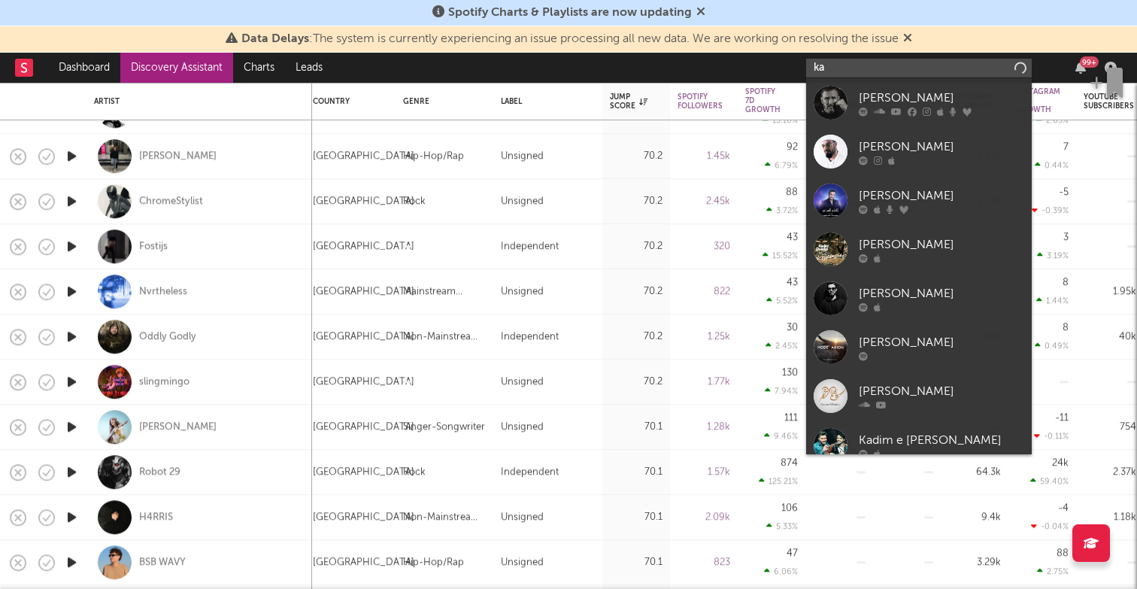
type input "k"
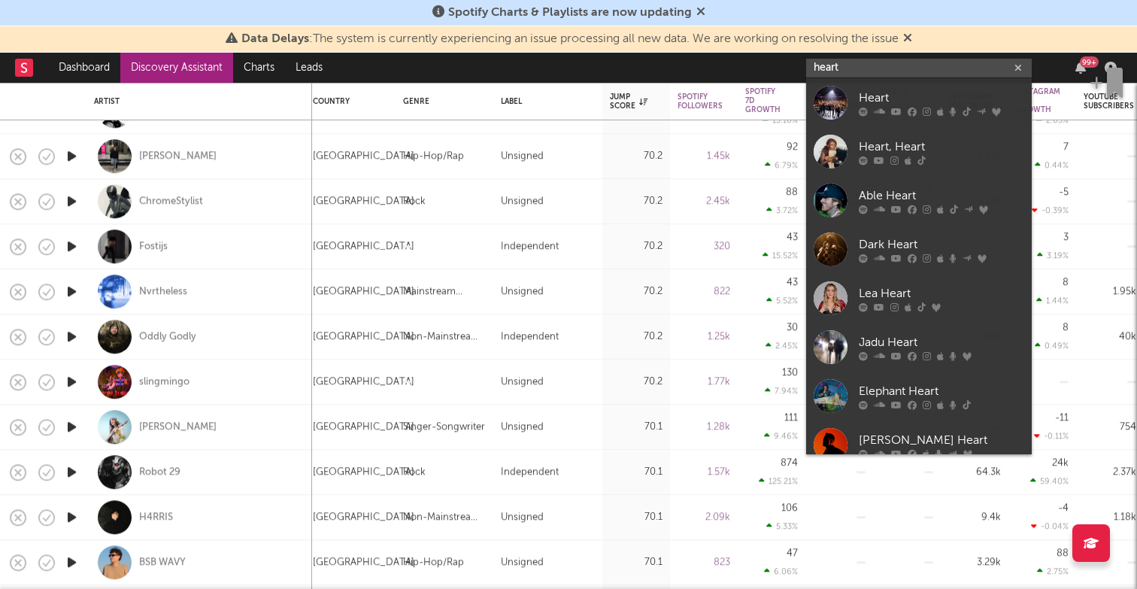
click at [887, 68] on input "heart" at bounding box center [919, 68] width 226 height 19
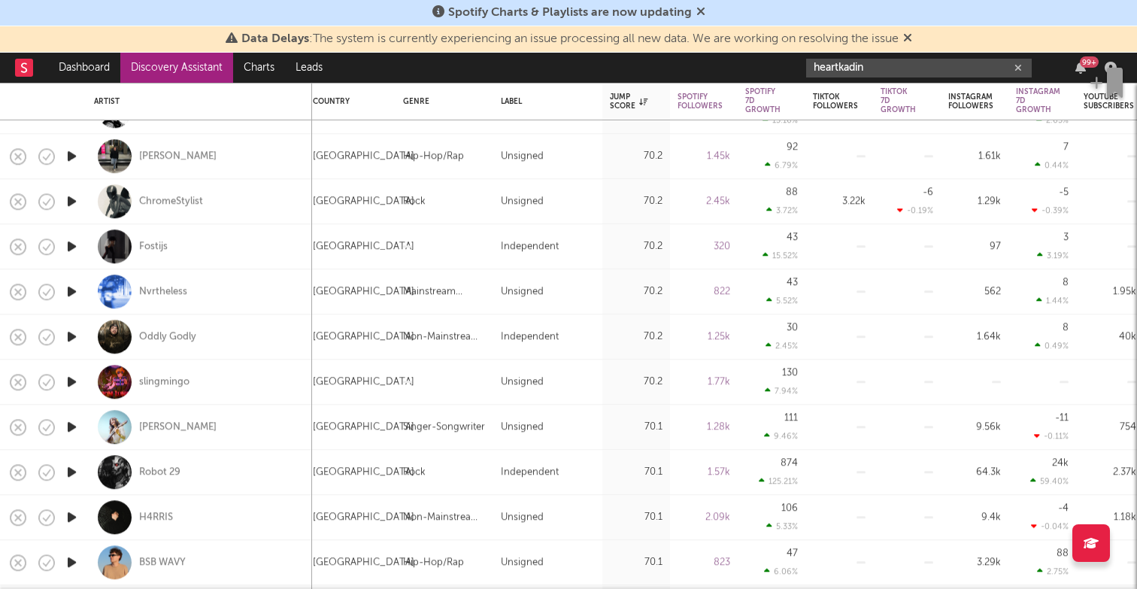
drag, startPoint x: 885, startPoint y: 65, endPoint x: 759, endPoint y: 59, distance: 125.7
click at [759, 59] on nav "Dashboard Discovery Assistant Charts Leads heartkadin 99 +" at bounding box center [568, 68] width 1137 height 30
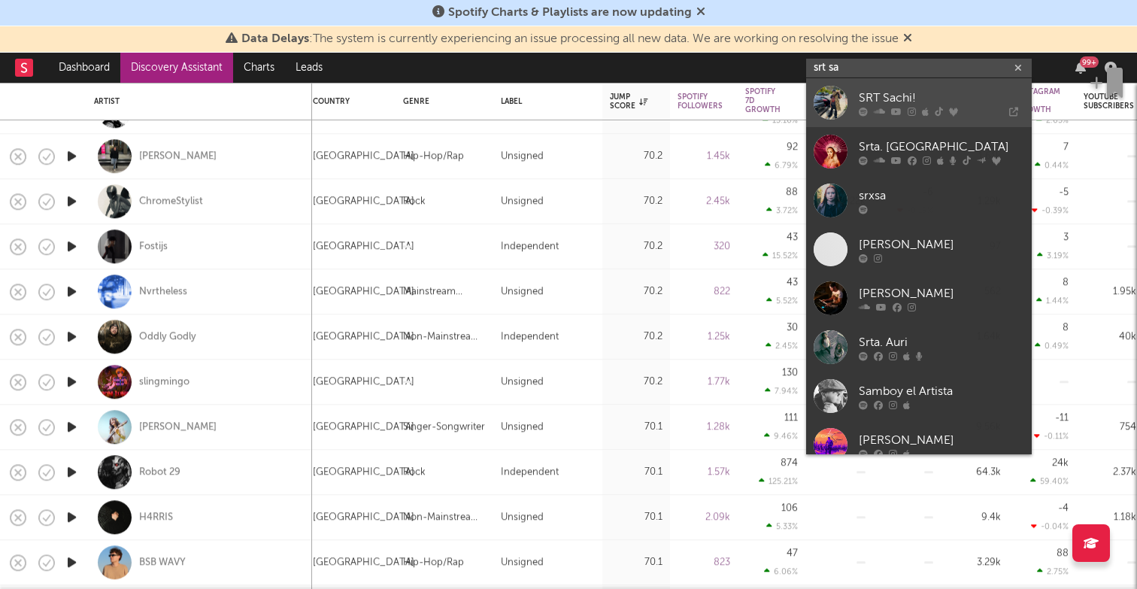
type input "srt sa"
click at [893, 93] on div "SRT Sachi!" at bounding box center [941, 98] width 165 height 18
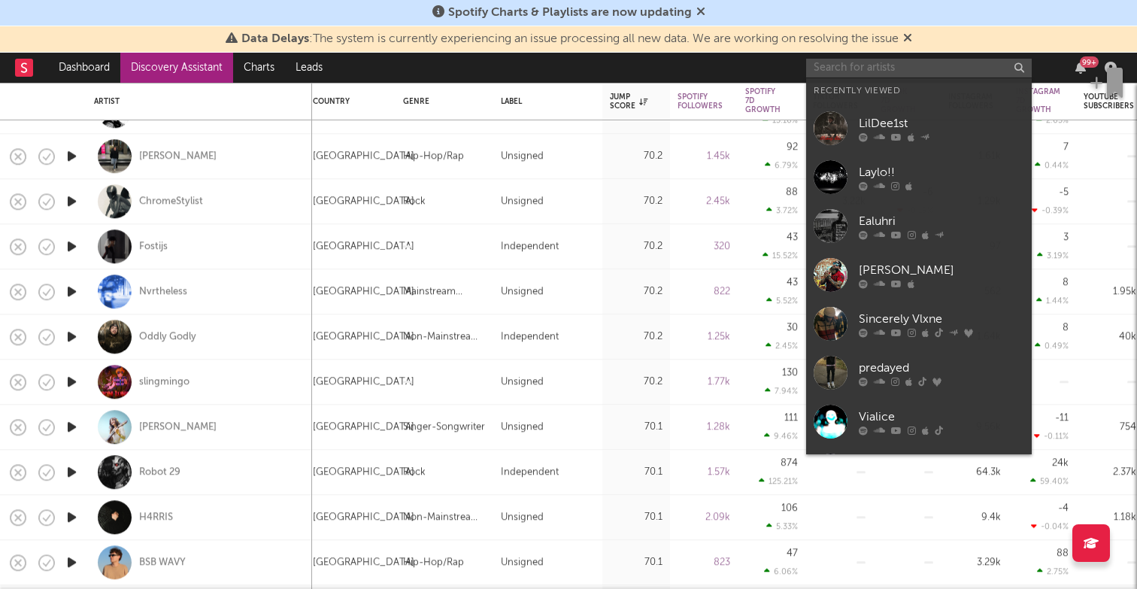
click at [924, 67] on input "text" at bounding box center [919, 68] width 226 height 19
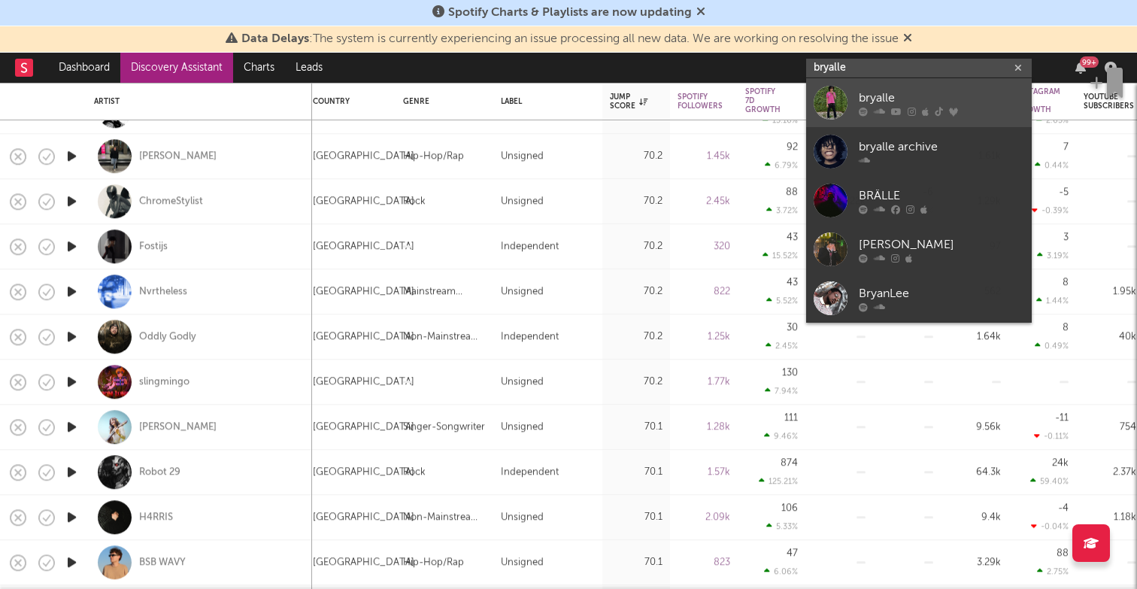
type input "bryalle"
click at [976, 91] on div "bryalle" at bounding box center [941, 98] width 165 height 18
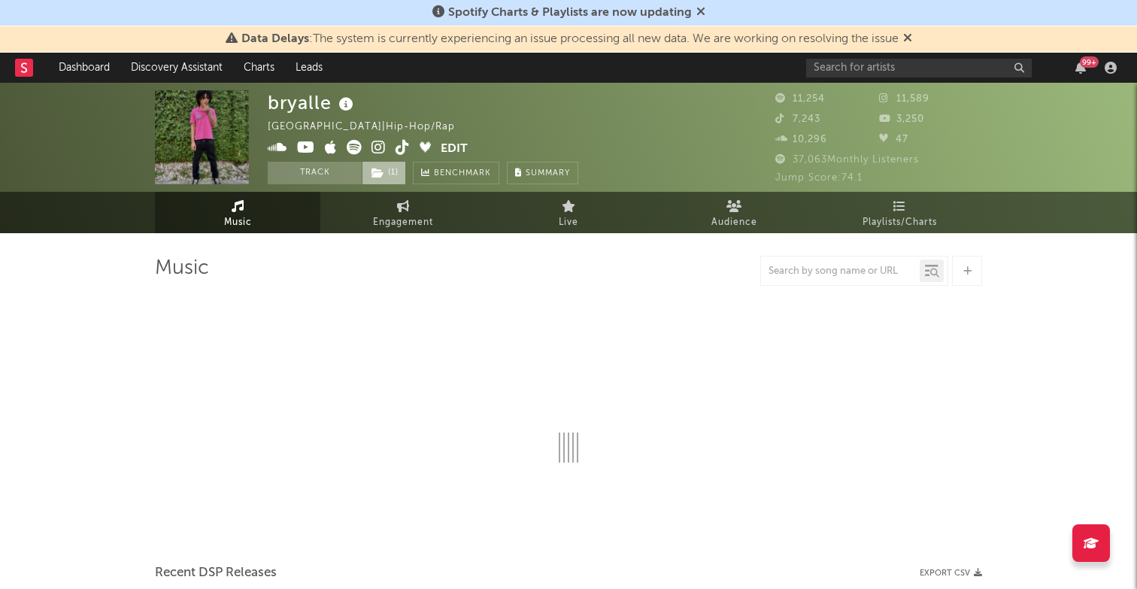
select select "6m"
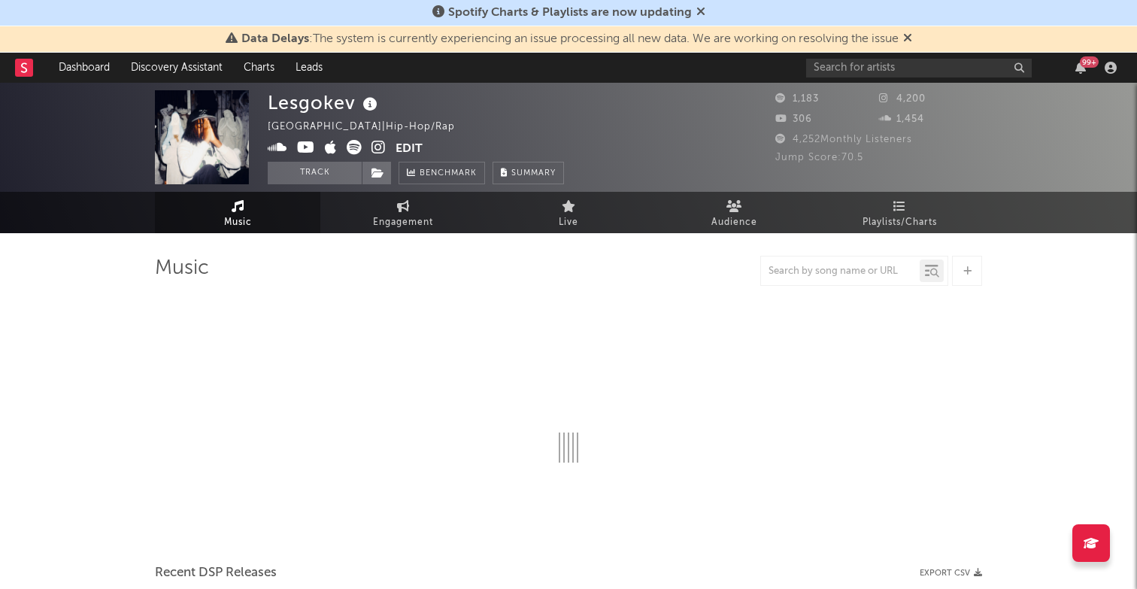
select select "6m"
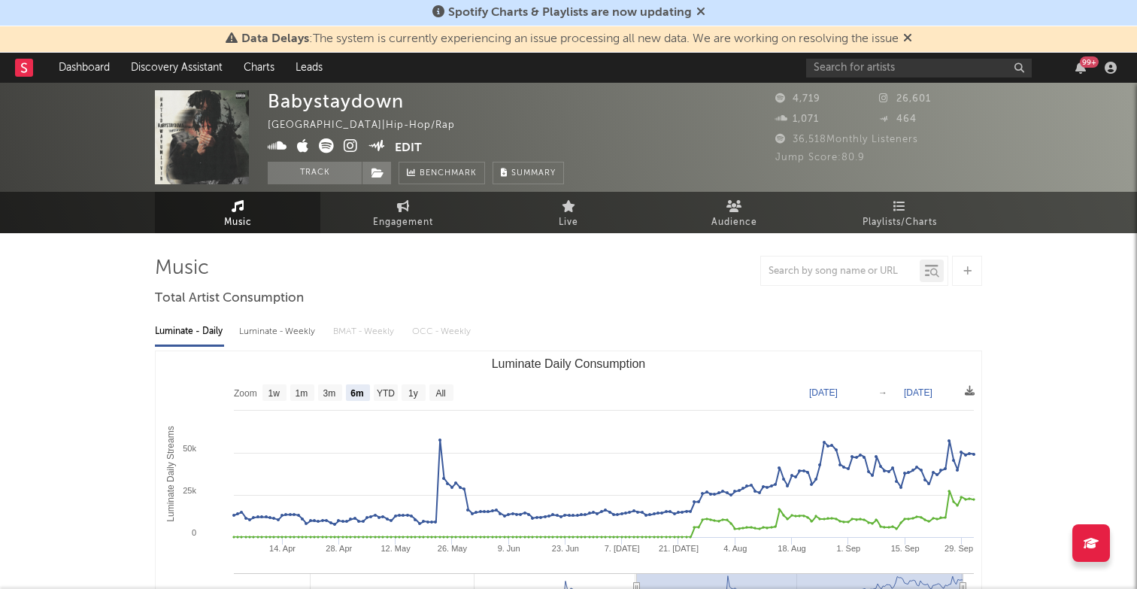
select select "6m"
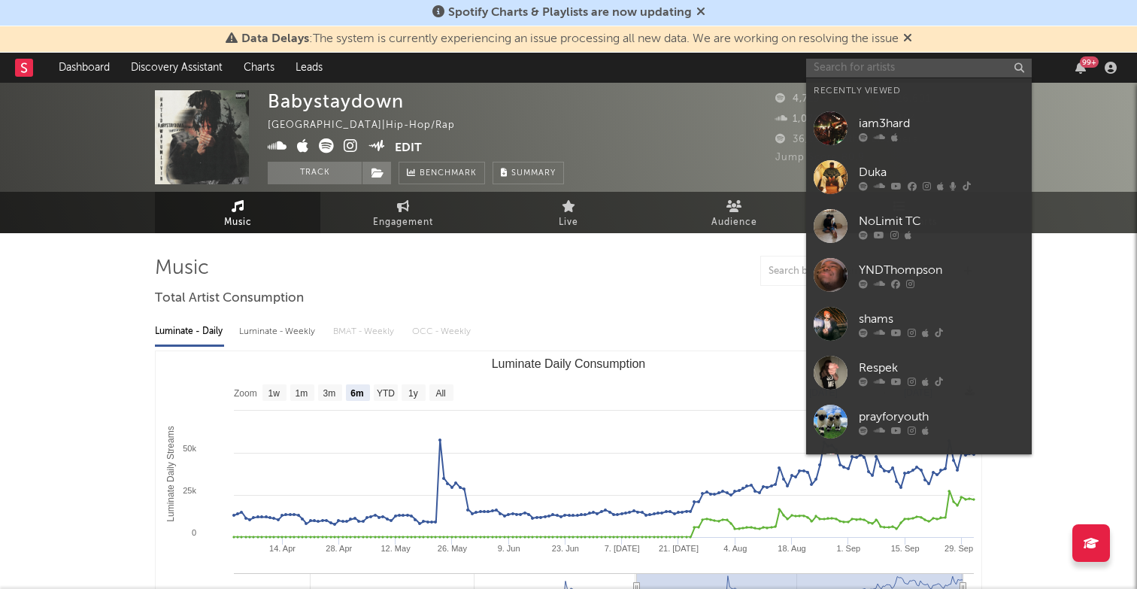
click at [888, 62] on input "text" at bounding box center [919, 68] width 226 height 19
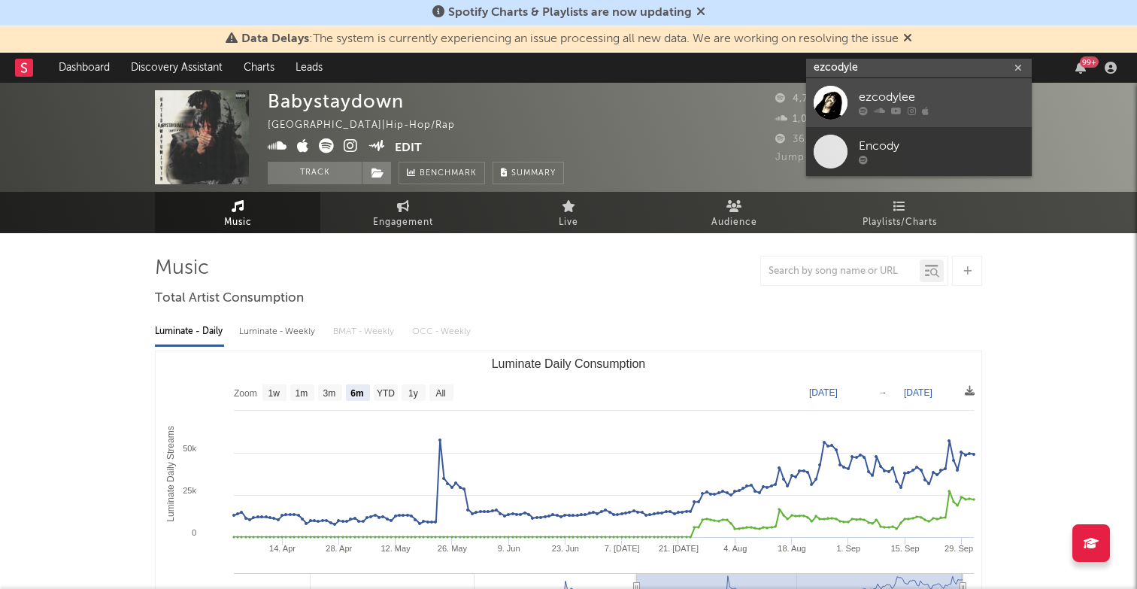
type input "ezcodyle"
click at [902, 102] on div "ezcodylee" at bounding box center [941, 98] width 165 height 18
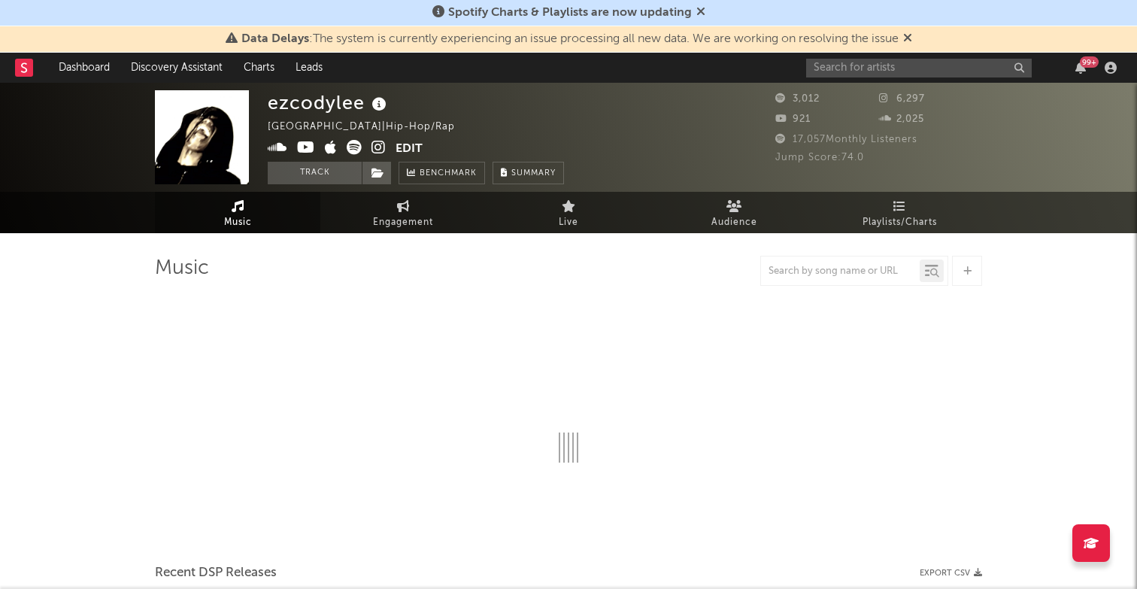
select select "6m"
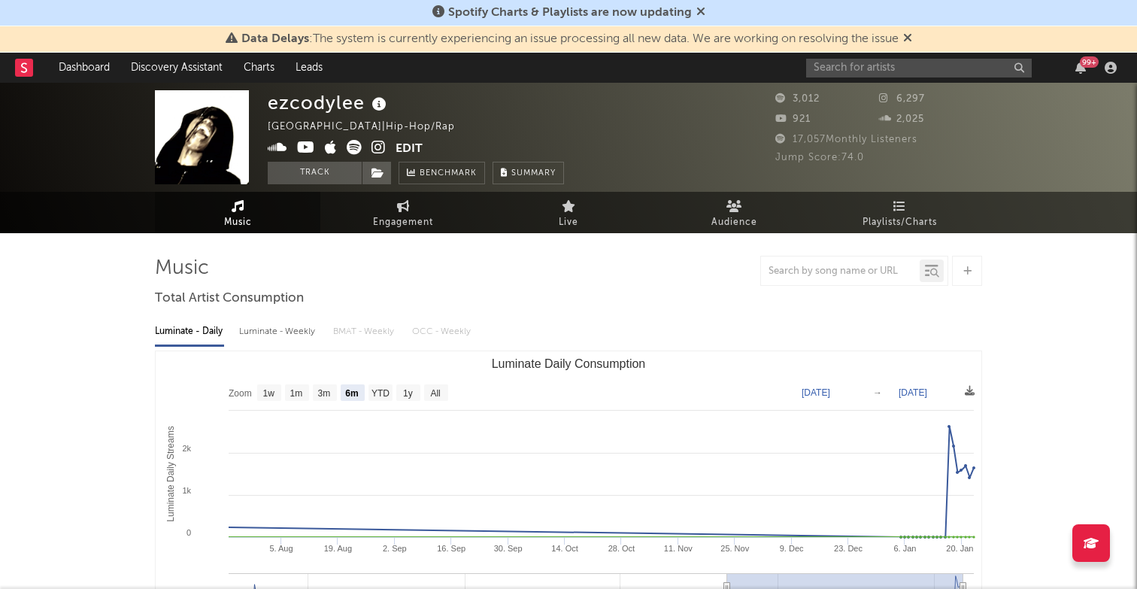
click at [381, 144] on icon at bounding box center [379, 147] width 14 height 15
click at [353, 144] on icon at bounding box center [354, 147] width 15 height 15
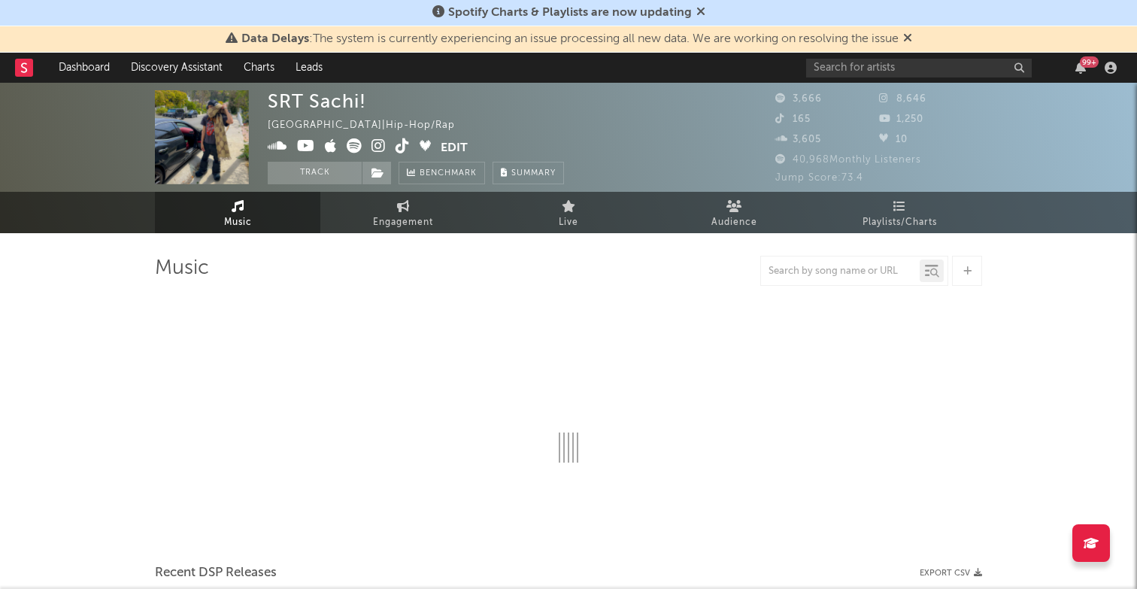
select select "6m"
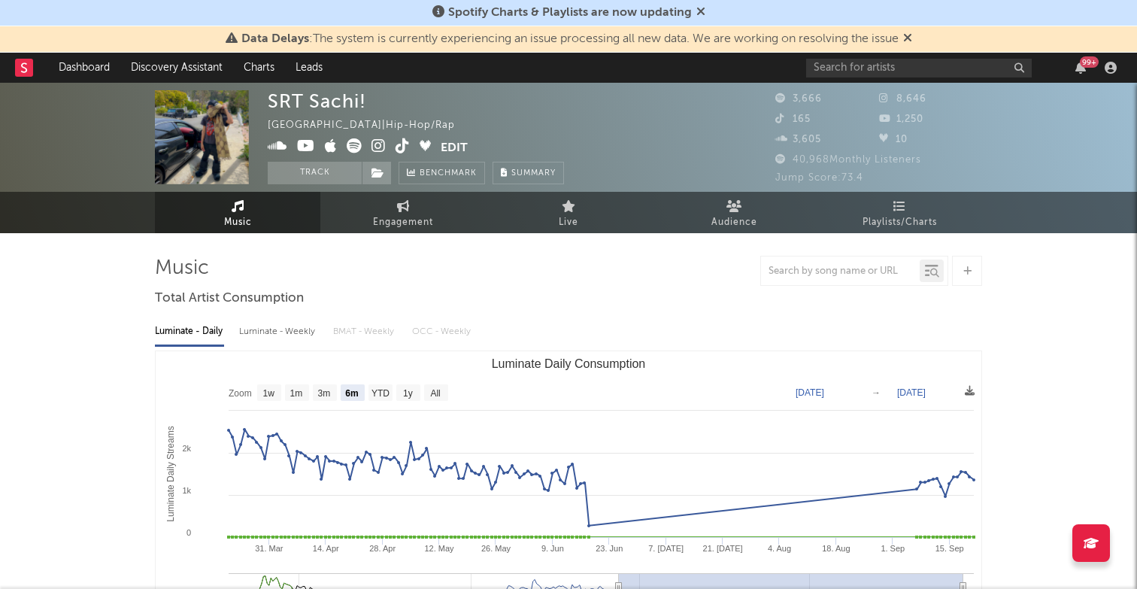
click at [378, 143] on icon at bounding box center [379, 145] width 14 height 15
click at [938, 67] on input "text" at bounding box center [919, 68] width 226 height 19
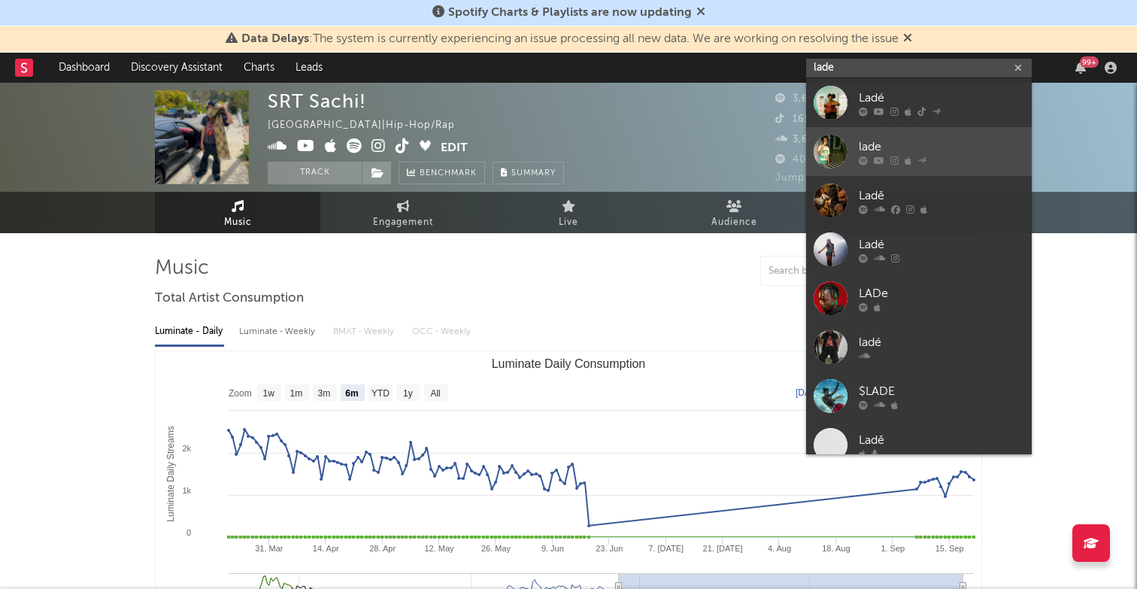
type input "lade"
click at [838, 145] on div at bounding box center [831, 152] width 34 height 34
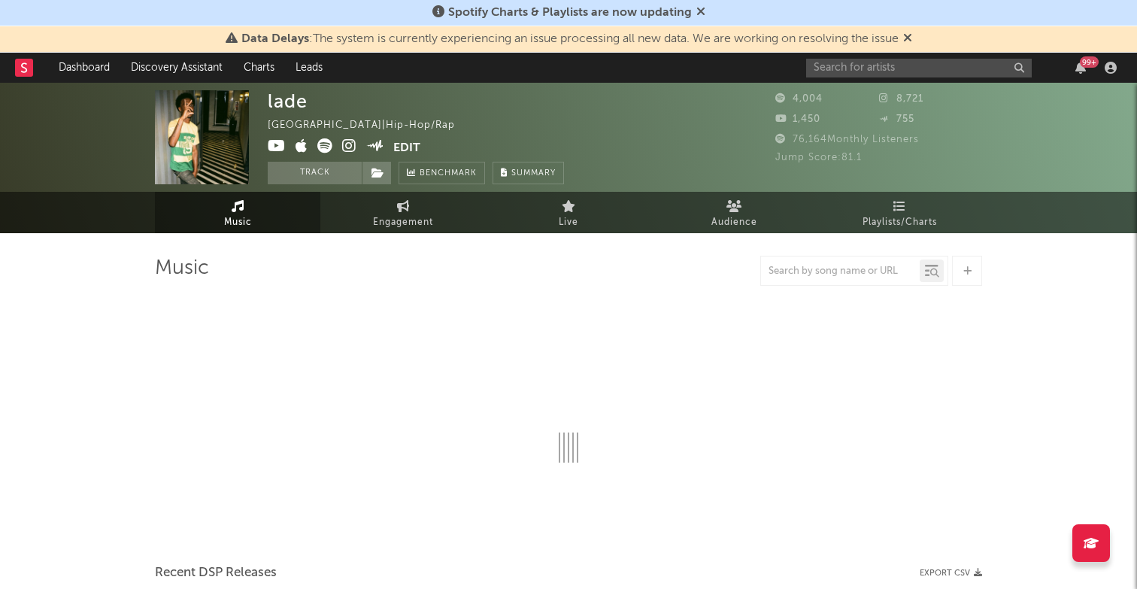
select select "1w"
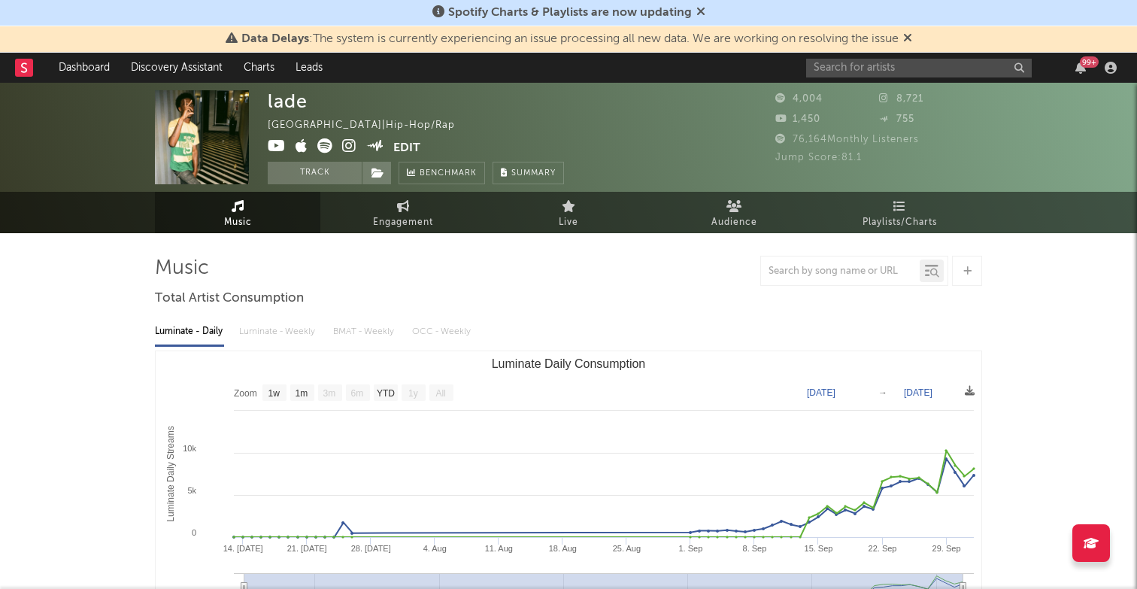
click at [353, 138] on icon at bounding box center [349, 145] width 14 height 15
click at [345, 144] on icon at bounding box center [349, 145] width 14 height 15
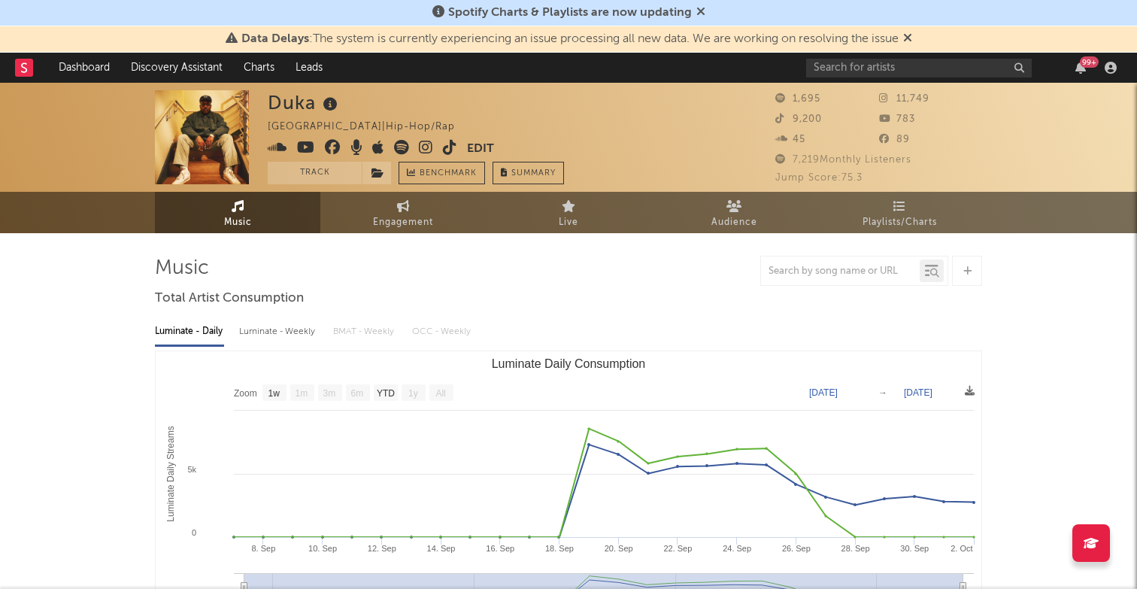
select select "1w"
click at [281, 144] on icon at bounding box center [278, 147] width 20 height 15
click at [282, 143] on icon at bounding box center [278, 147] width 20 height 15
click at [405, 144] on icon at bounding box center [401, 147] width 15 height 15
click at [426, 146] on icon at bounding box center [426, 147] width 14 height 15
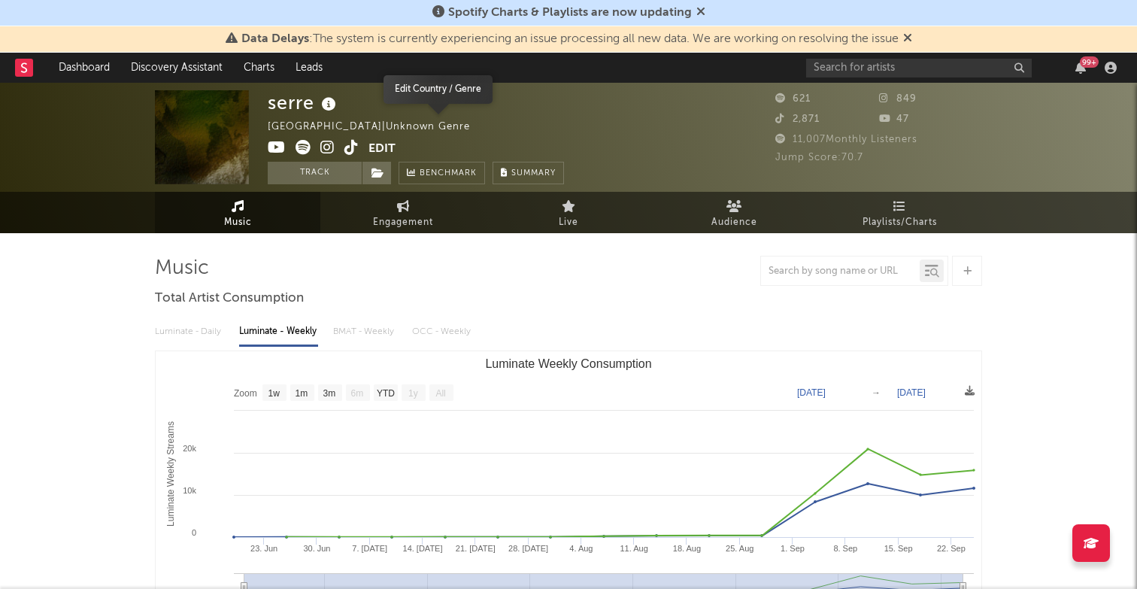
select select "1w"
click at [308, 149] on icon at bounding box center [303, 147] width 15 height 15
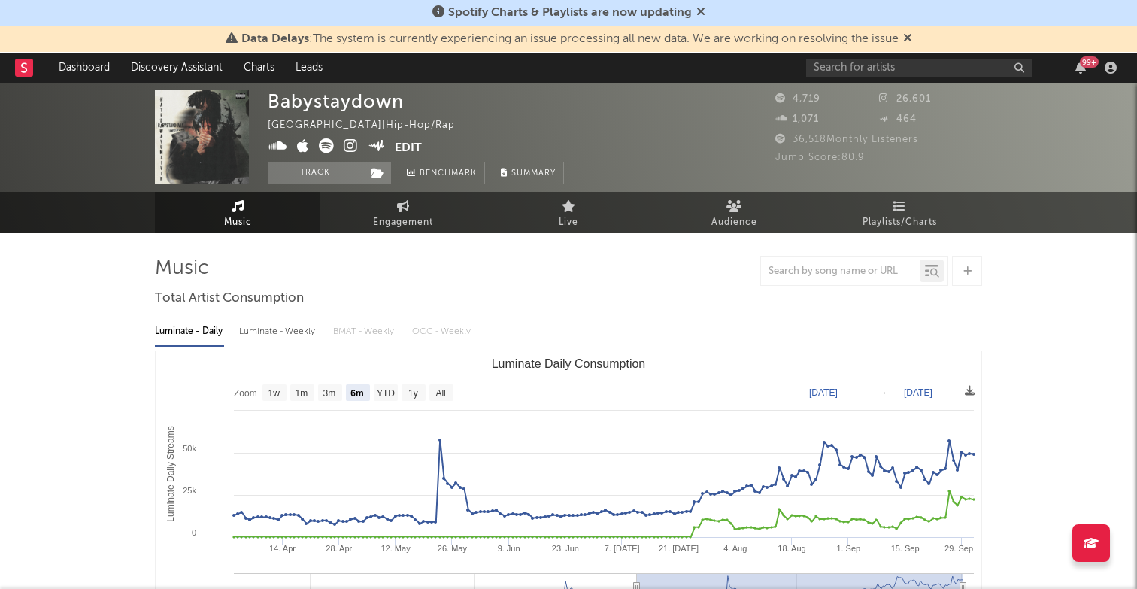
select select "6m"
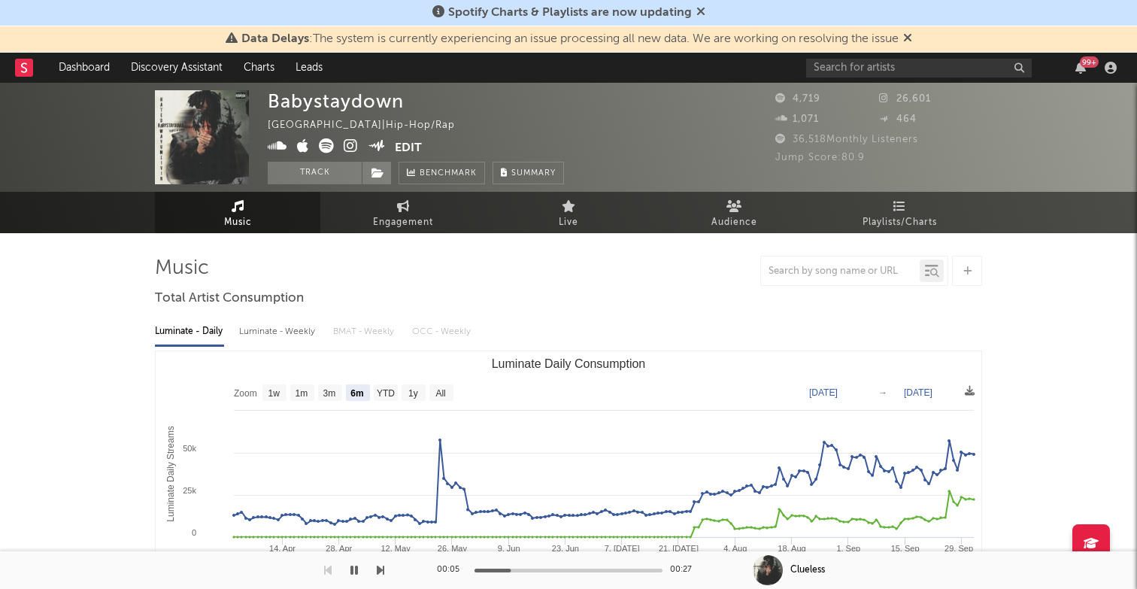
click at [281, 143] on icon at bounding box center [278, 145] width 20 height 15
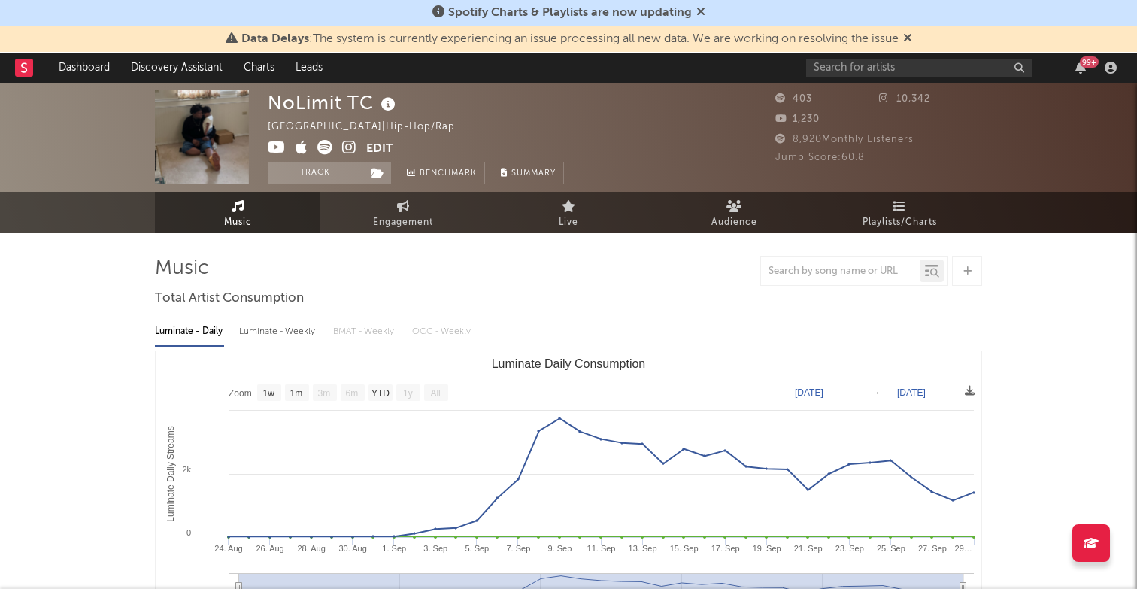
select select "1w"
